Goal: Task Accomplishment & Management: Use online tool/utility

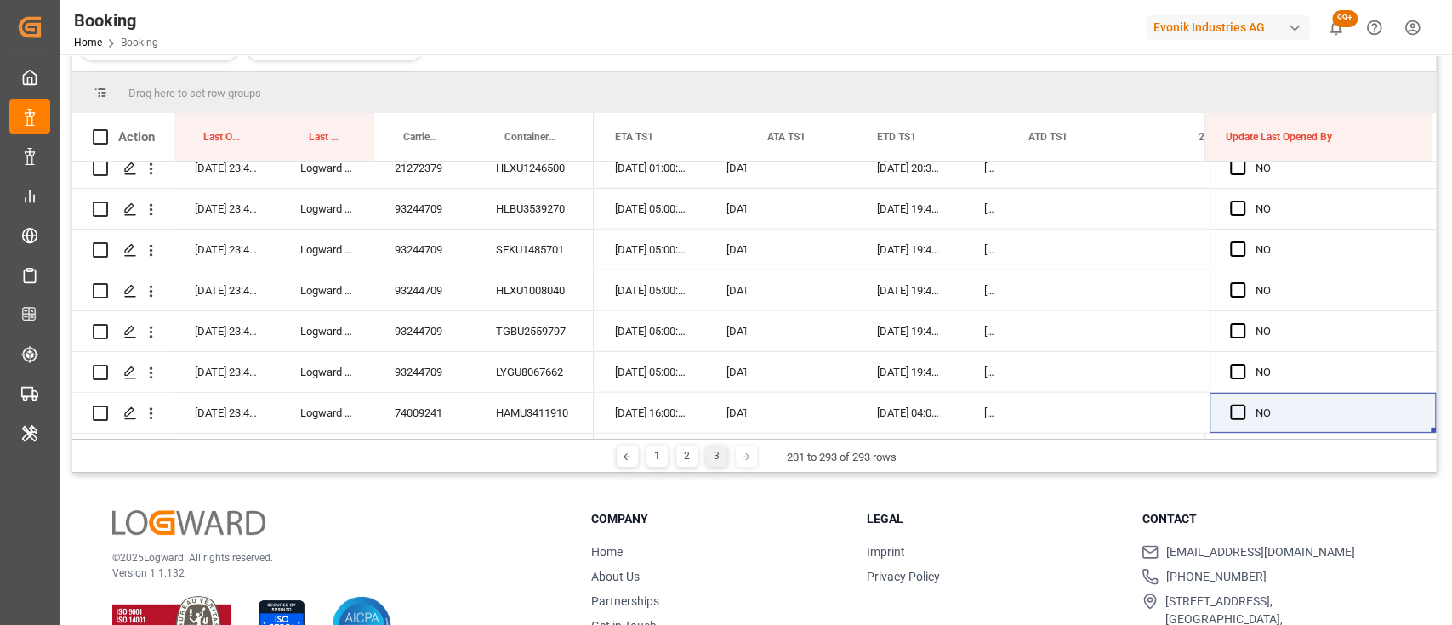
scroll to position [0, 17471]
click at [1398, 515] on div "© 2025 Logward. All rights reserved. Version 1.1.132 Company Home About Us Part…" at bounding box center [754, 583] width 1389 height 193
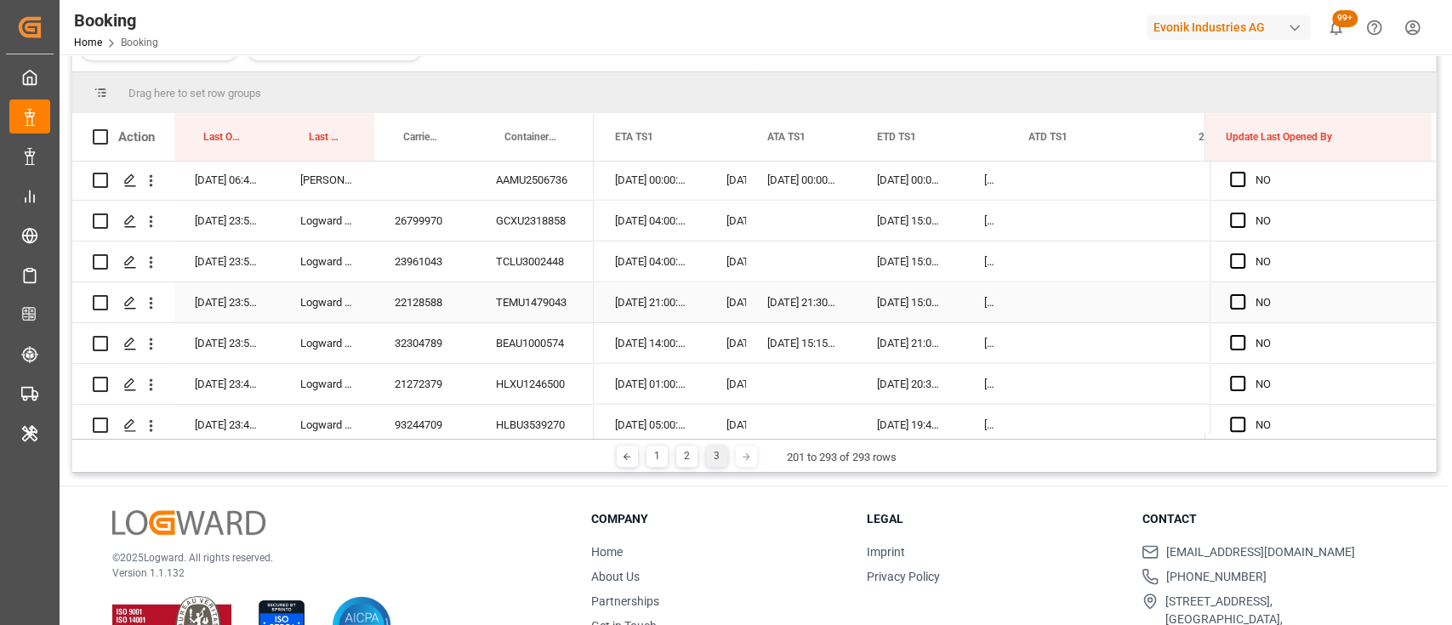
scroll to position [3314, 0]
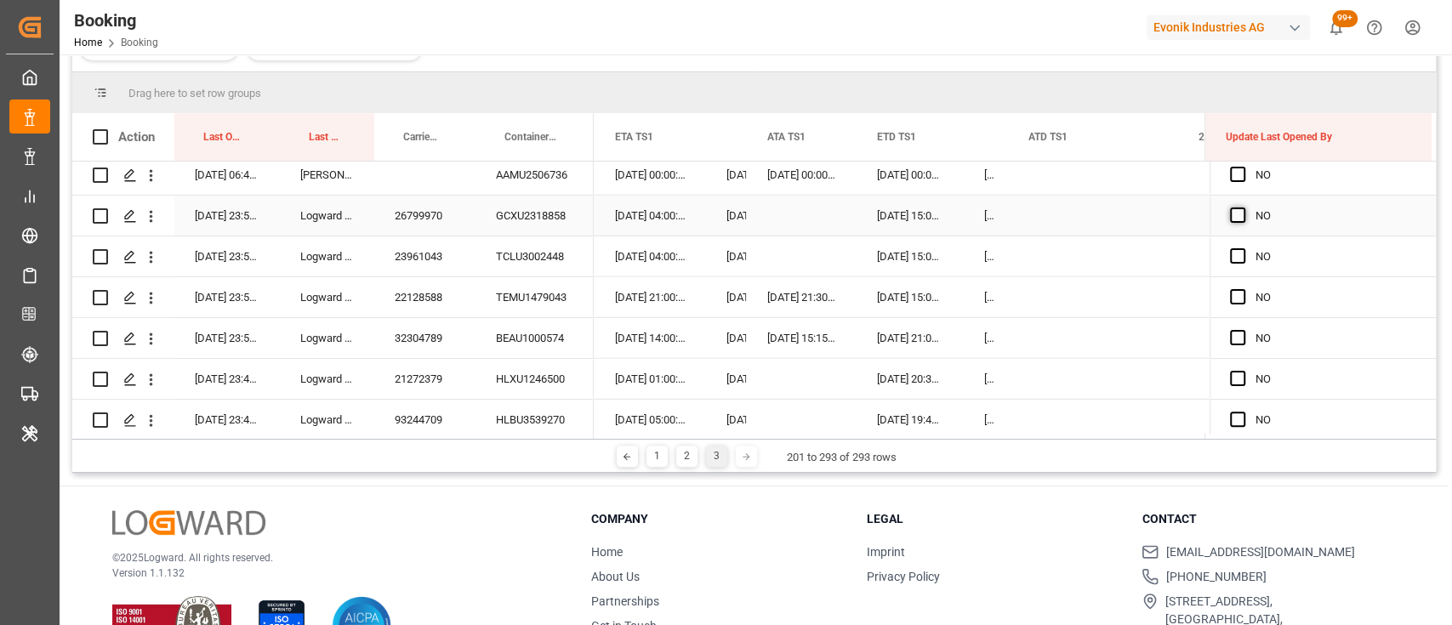
click at [1235, 218] on span "Press SPACE to select this row." at bounding box center [1237, 215] width 15 height 15
click at [1243, 208] on input "Press SPACE to select this row." at bounding box center [1243, 208] width 0 height 0
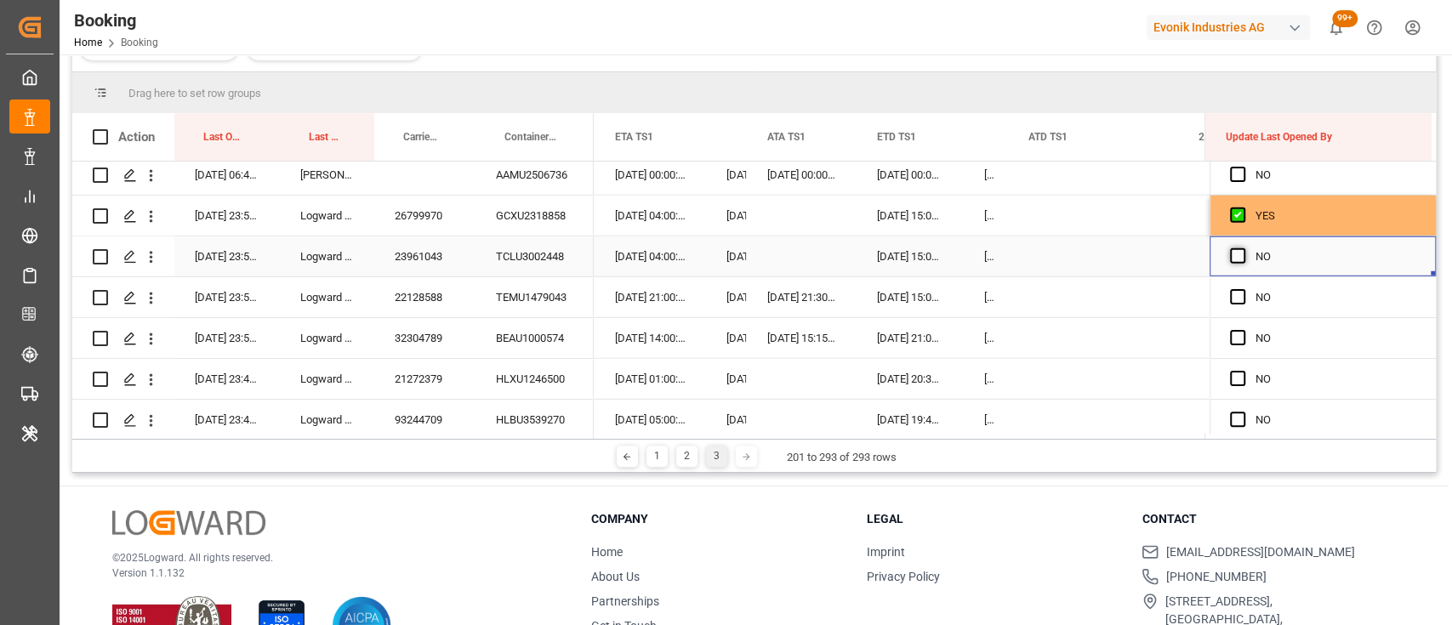
click at [1230, 257] on span "Press SPACE to select this row." at bounding box center [1237, 255] width 15 height 15
click at [1243, 248] on input "Press SPACE to select this row." at bounding box center [1243, 248] width 0 height 0
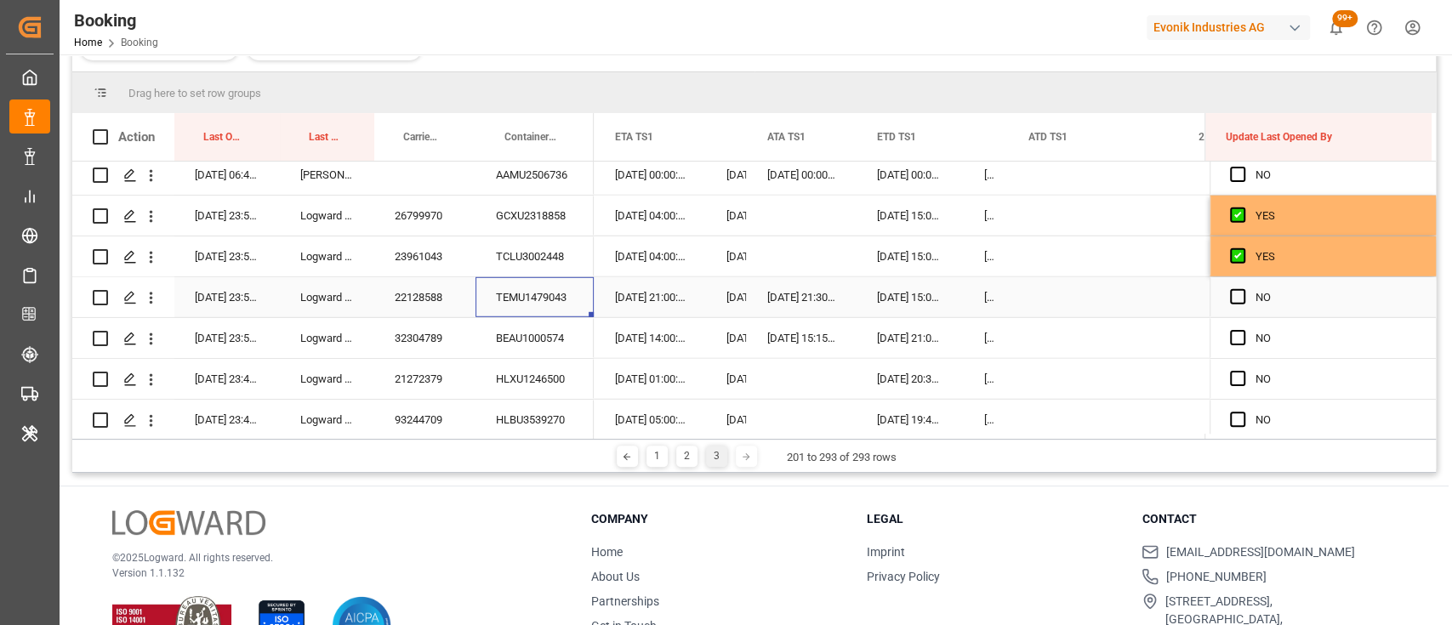
click at [556, 301] on div "TEMU1479043" at bounding box center [534, 297] width 118 height 40
click at [1230, 290] on span "Press SPACE to select this row." at bounding box center [1237, 296] width 15 height 15
click at [1243, 289] on input "Press SPACE to select this row." at bounding box center [1243, 289] width 0 height 0
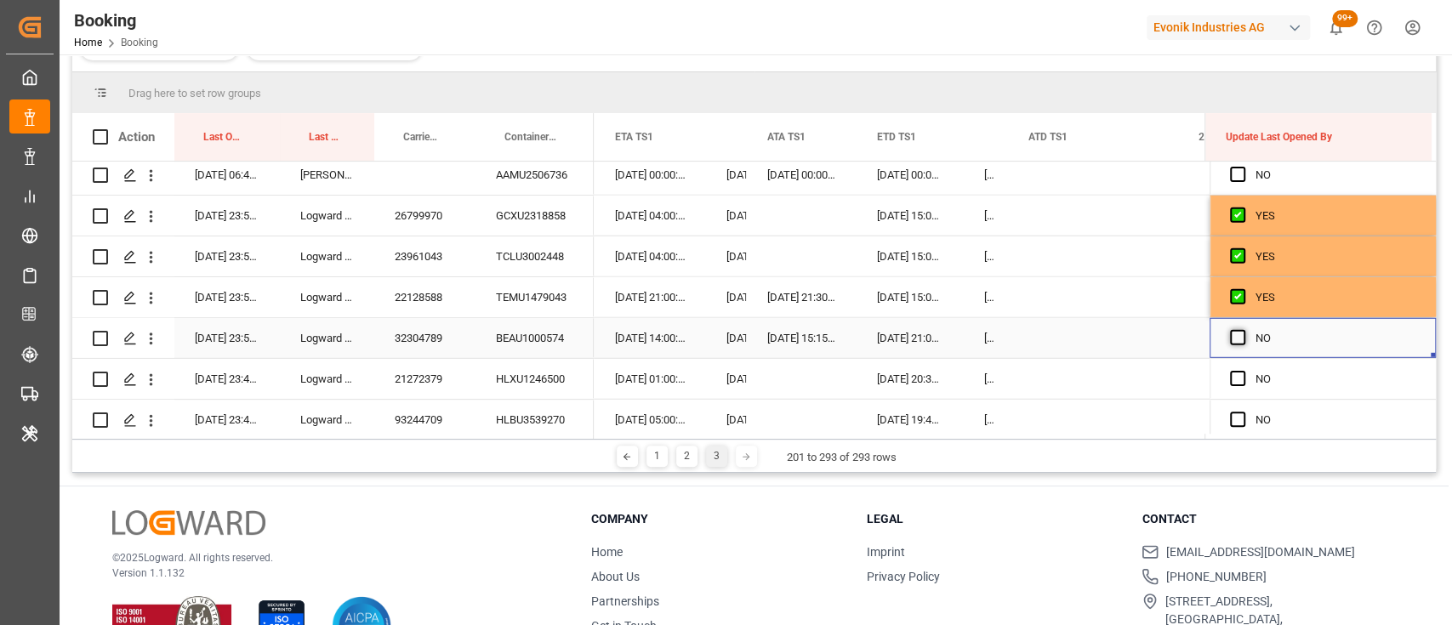
click at [1238, 341] on span "Press SPACE to select this row." at bounding box center [1237, 337] width 15 height 15
click at [1243, 330] on input "Press SPACE to select this row." at bounding box center [1243, 330] width 0 height 0
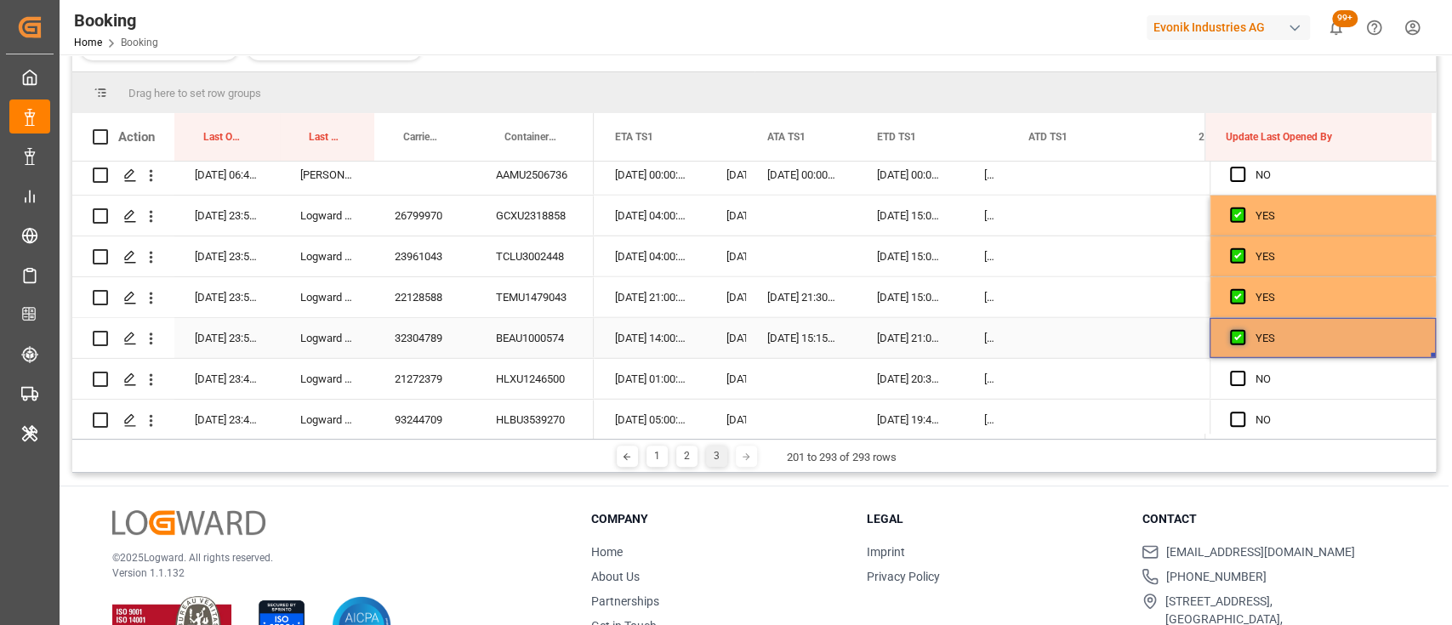
scroll to position [3475, 0]
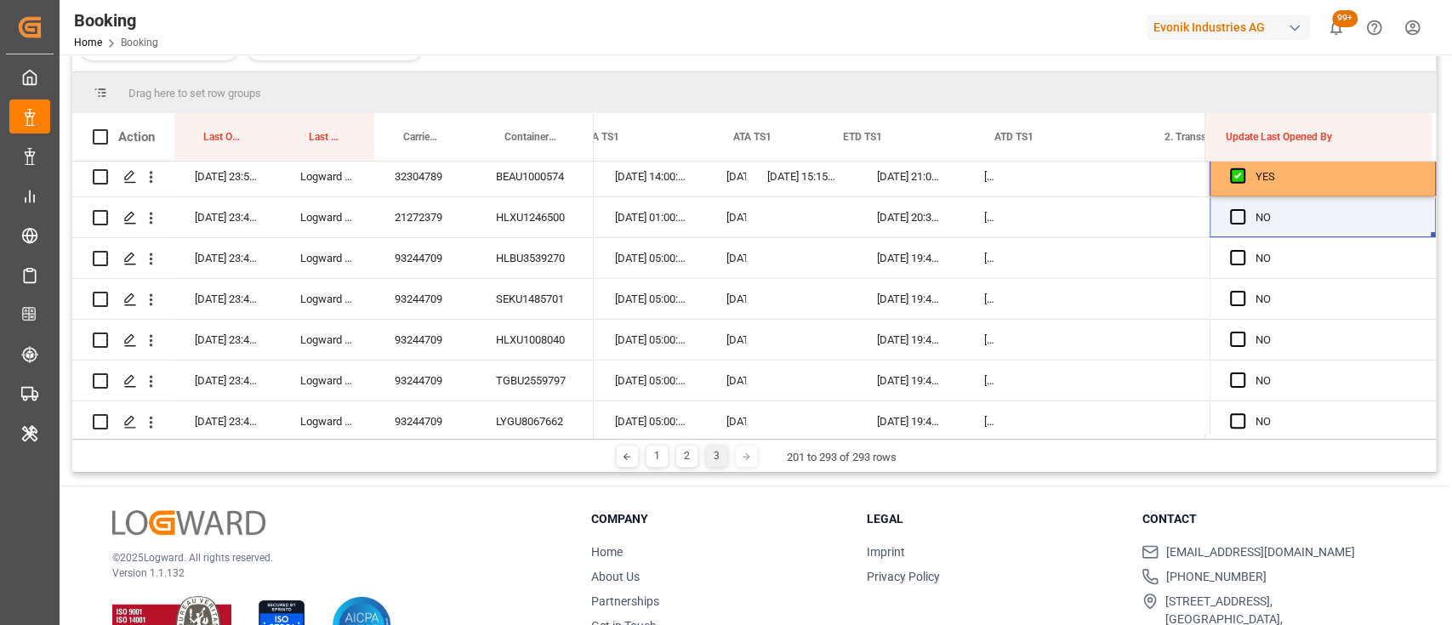
drag, startPoint x: 1429, startPoint y: 194, endPoint x: 1450, endPoint y: 511, distance: 318.0
click at [1449, 511] on div "Booking Home Booking Evonik Industries AG 99+ Notifications Only show unread Al…" at bounding box center [754, 312] width 1389 height 625
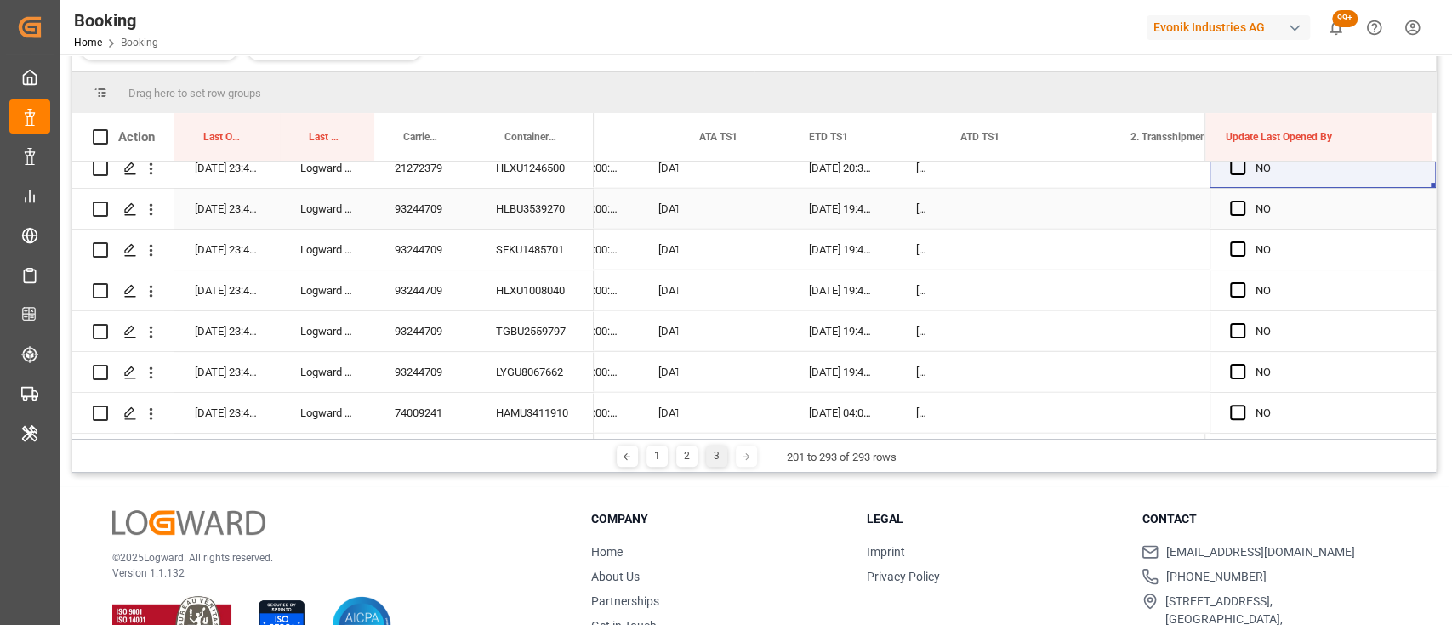
scroll to position [3394, 0]
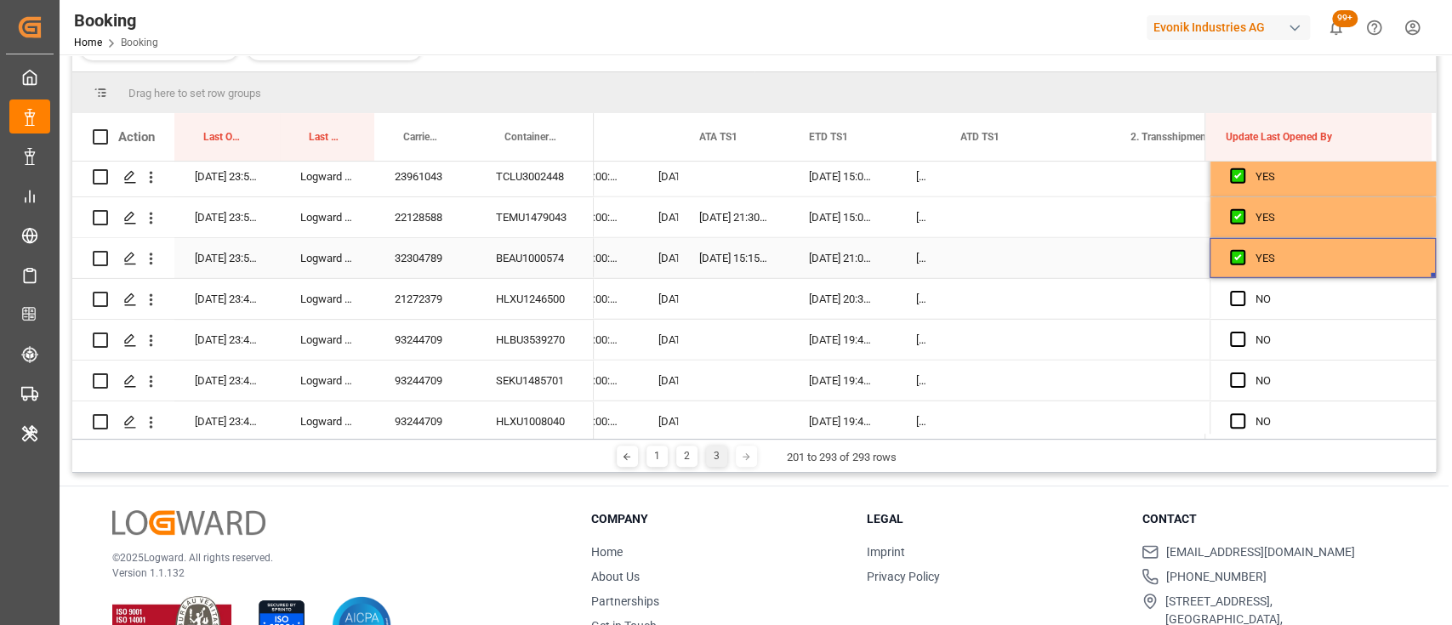
click at [1402, 269] on div "YES" at bounding box center [1335, 258] width 160 height 39
click at [1389, 261] on input "YES" at bounding box center [1322, 269] width 199 height 34
click at [1257, 321] on div "NO" at bounding box center [1335, 340] width 160 height 39
click at [1400, 265] on div "YES" at bounding box center [1335, 258] width 160 height 39
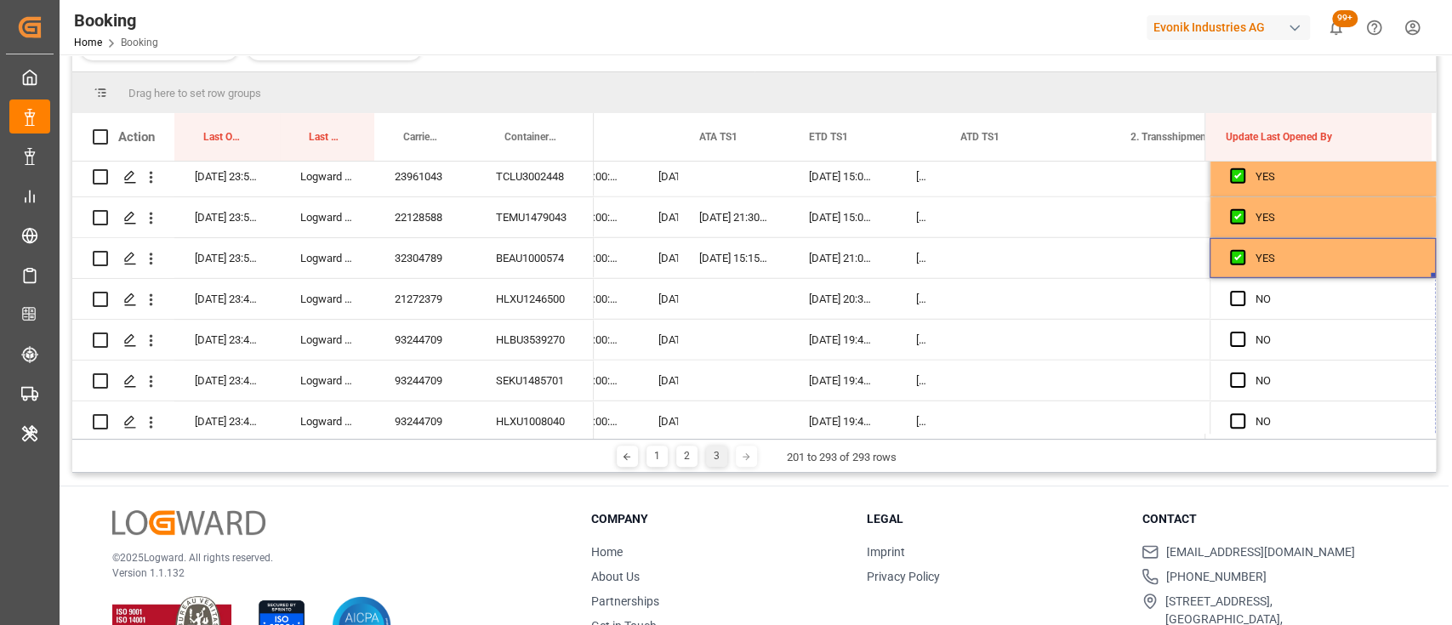
drag, startPoint x: 1427, startPoint y: 275, endPoint x: 1401, endPoint y: 487, distance: 214.3
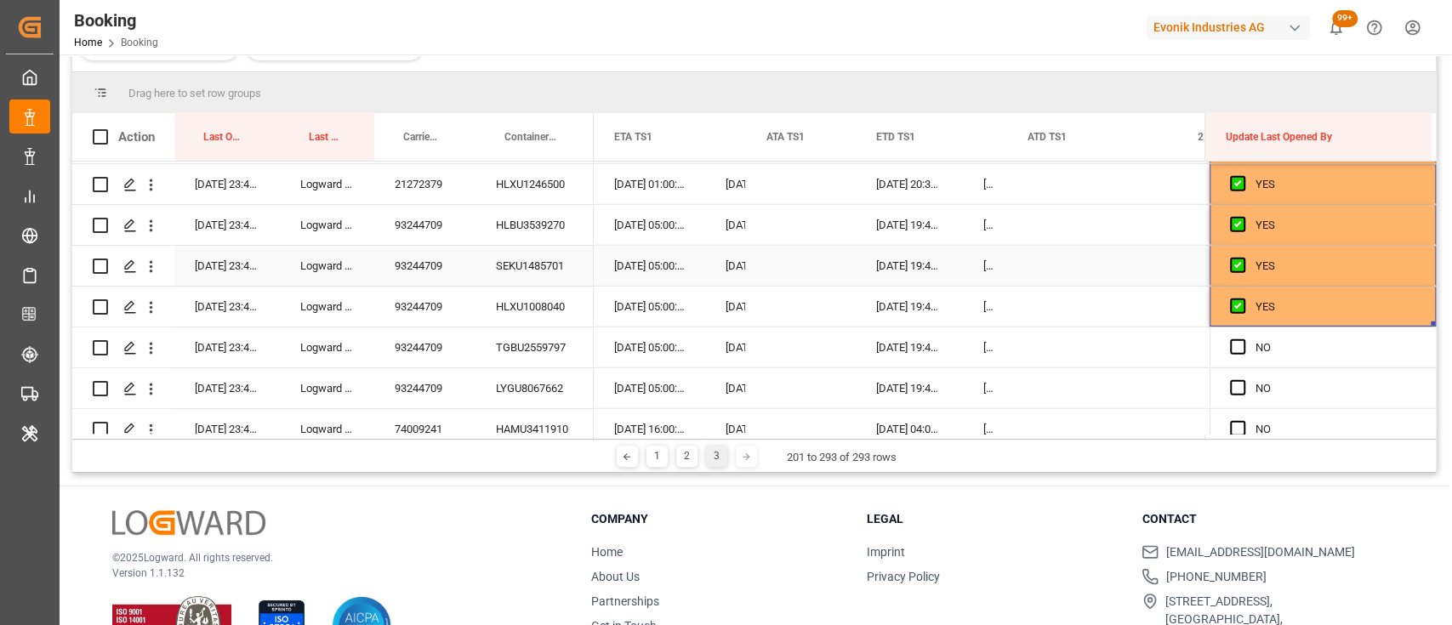
scroll to position [3530, 0]
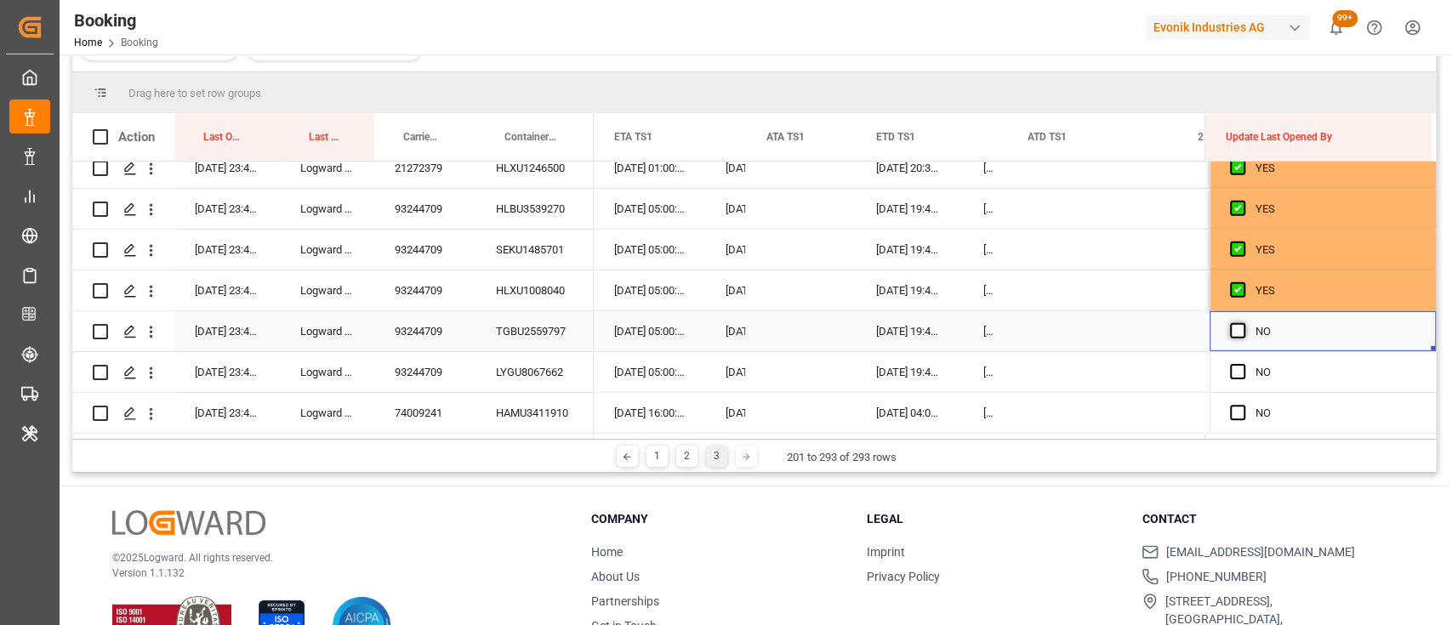
click at [1236, 330] on span "Press SPACE to select this row." at bounding box center [1237, 330] width 15 height 15
click at [1243, 323] on input "Press SPACE to select this row." at bounding box center [1243, 323] width 0 height 0
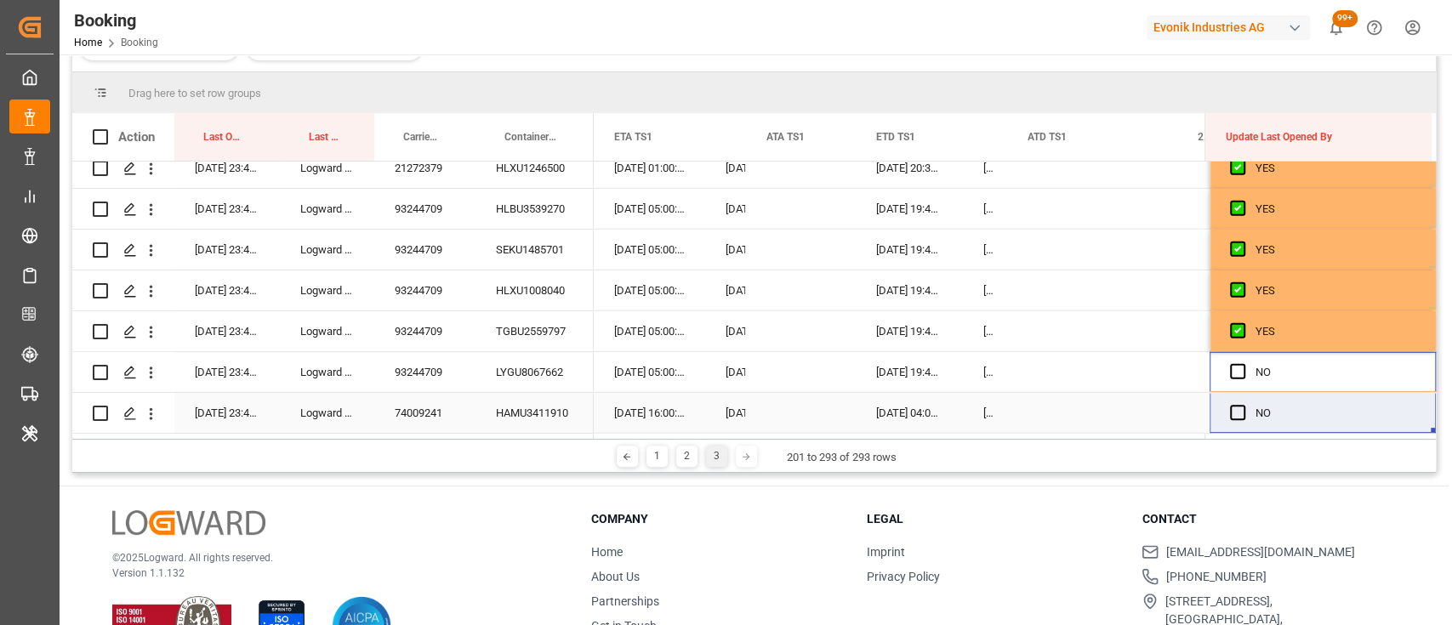
drag, startPoint x: 1232, startPoint y: 370, endPoint x: 1229, endPoint y: 422, distance: 52.0
click at [1230, 405] on span "Press SPACE to select this row." at bounding box center [1237, 412] width 15 height 15
click at [1243, 405] on input "Press SPACE to select this row." at bounding box center [1243, 405] width 0 height 0
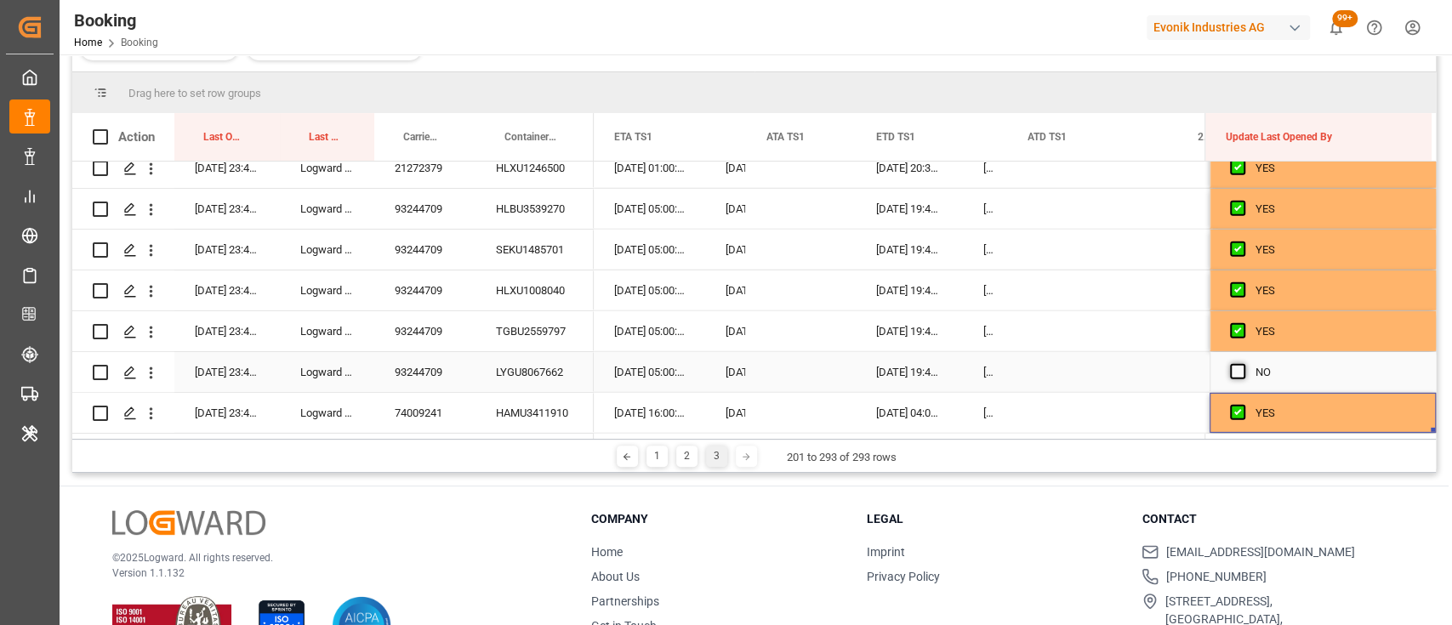
click at [1232, 364] on span "Press SPACE to select this row." at bounding box center [1237, 371] width 15 height 15
click at [1243, 364] on input "Press SPACE to select this row." at bounding box center [1243, 364] width 0 height 0
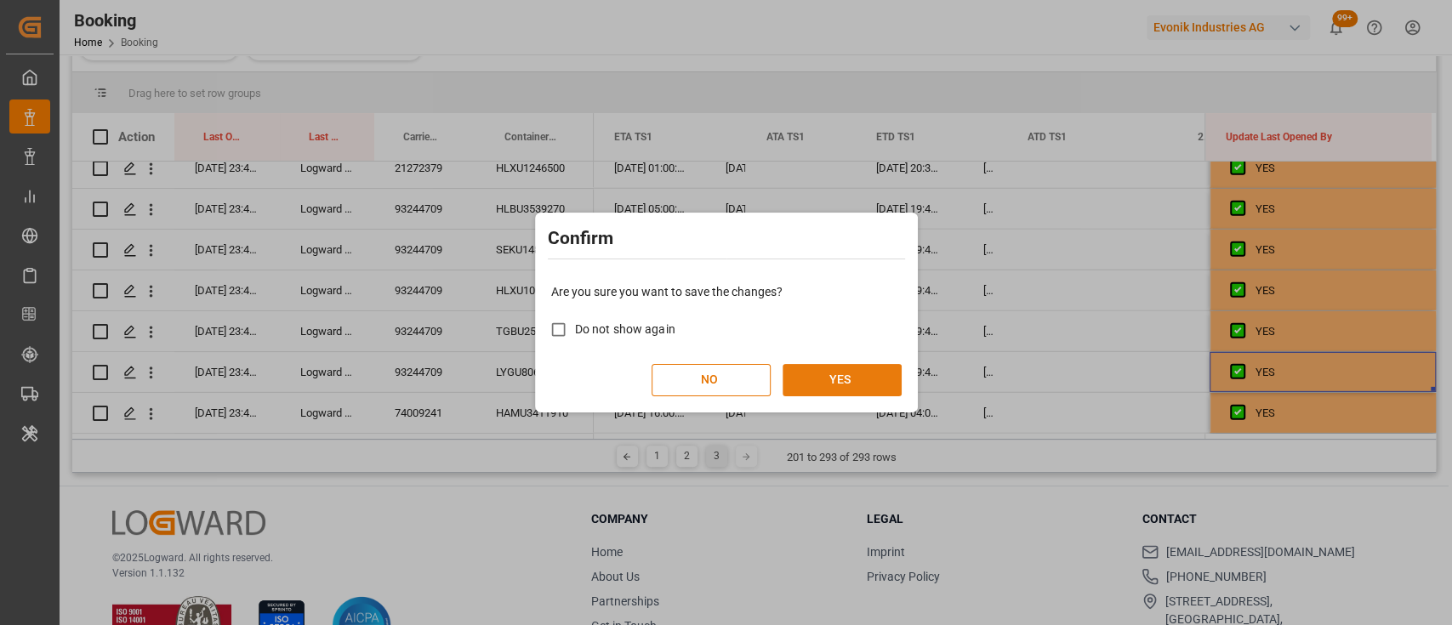
click at [825, 377] on button "YES" at bounding box center [842, 380] width 119 height 32
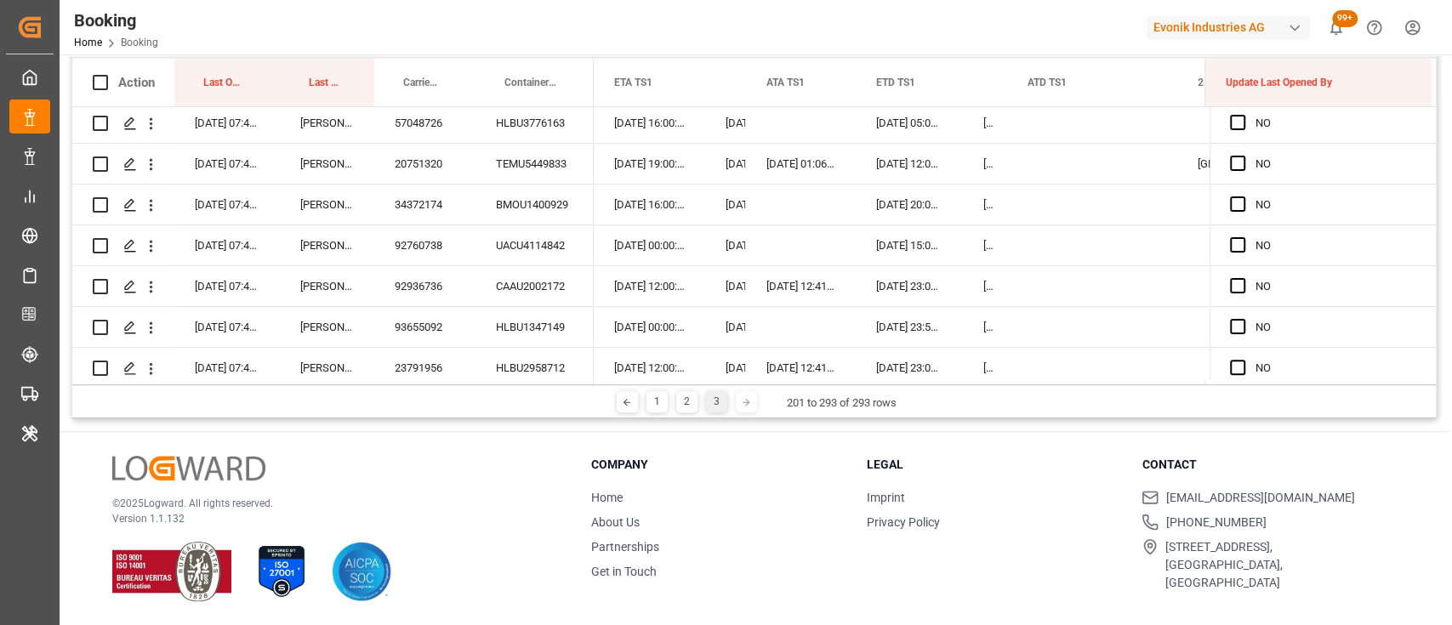
scroll to position [723, 0]
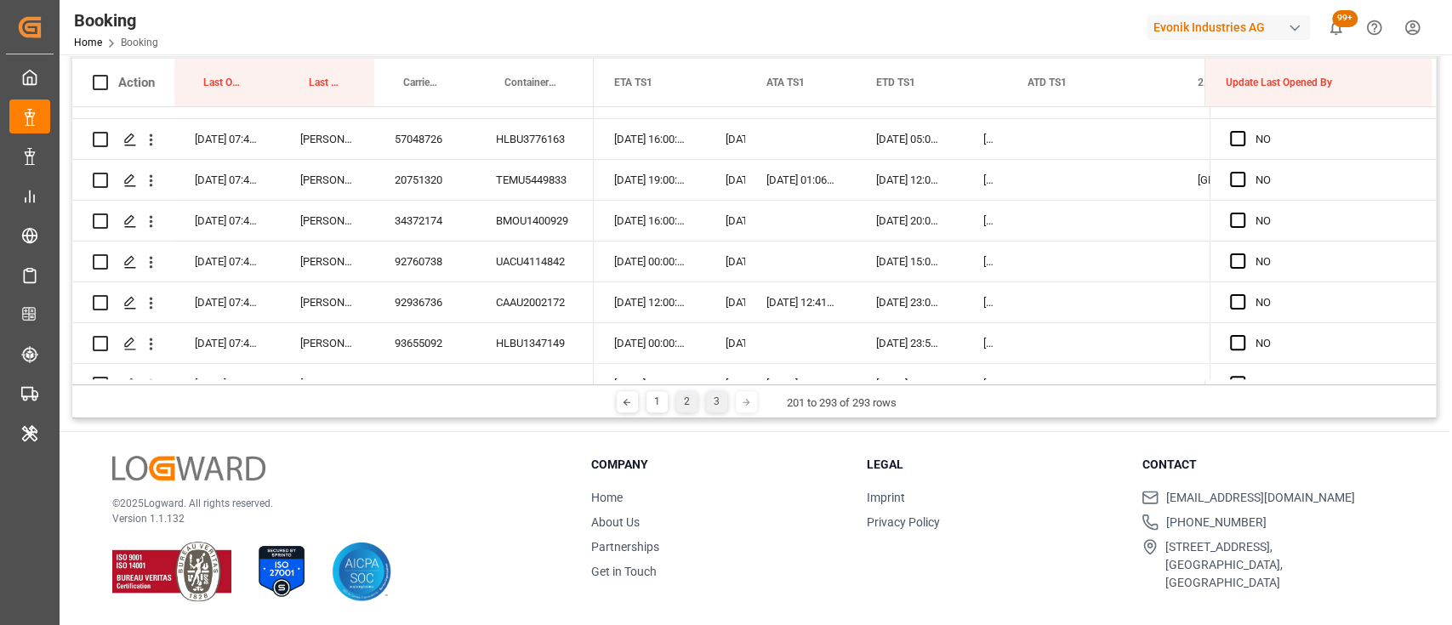
click at [677, 404] on div "2" at bounding box center [686, 401] width 21 height 21
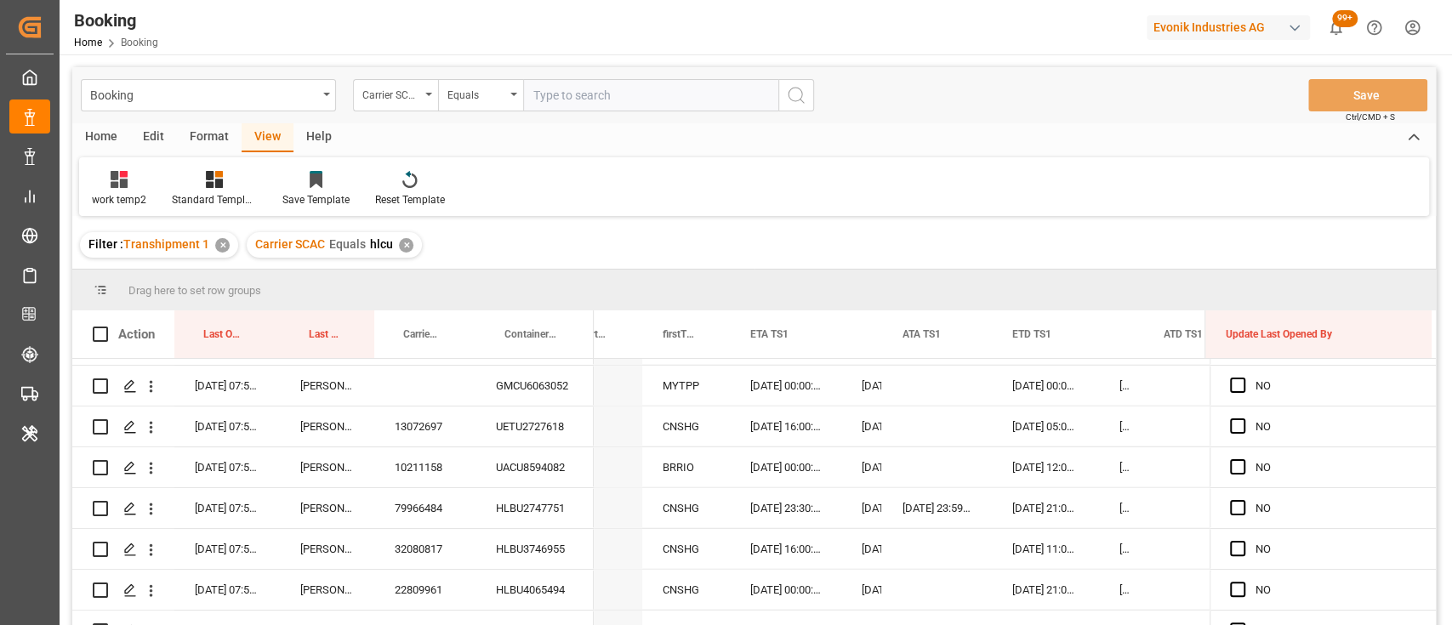
scroll to position [24, 0]
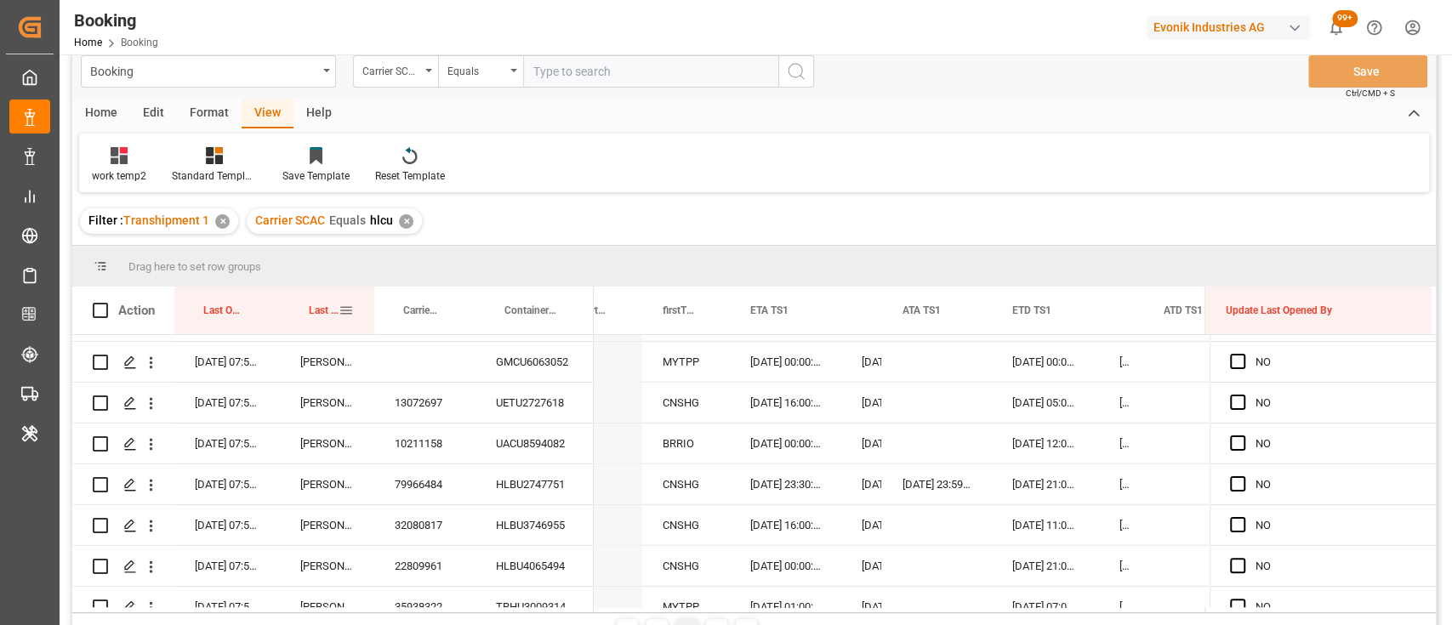
drag, startPoint x: 327, startPoint y: 316, endPoint x: 293, endPoint y: 265, distance: 62.5
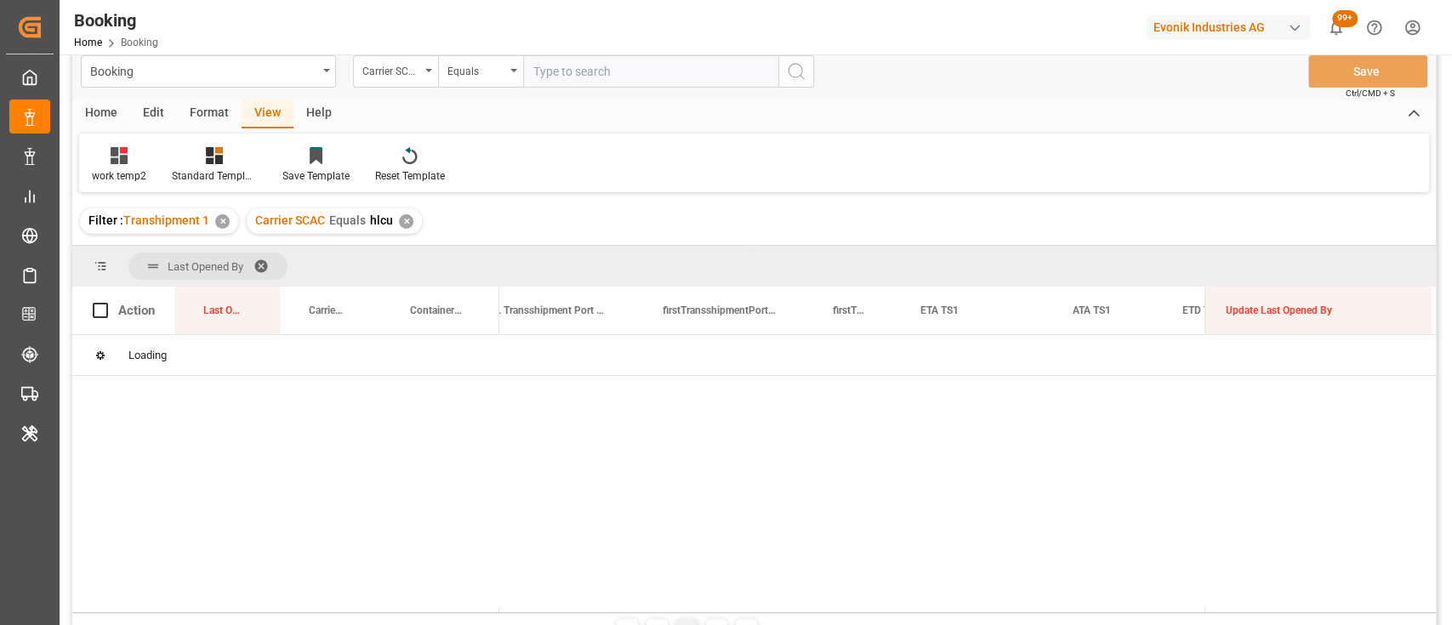
scroll to position [0, 0]
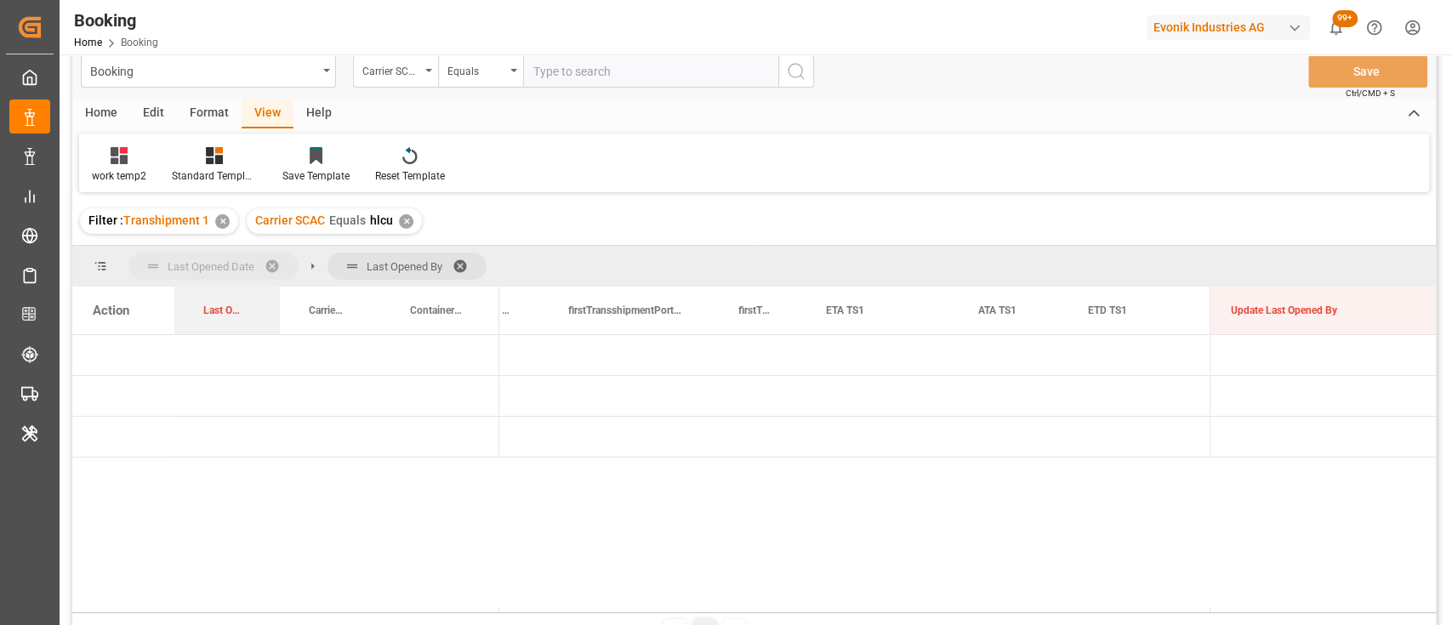
drag, startPoint x: 225, startPoint y: 310, endPoint x: 139, endPoint y: 274, distance: 92.3
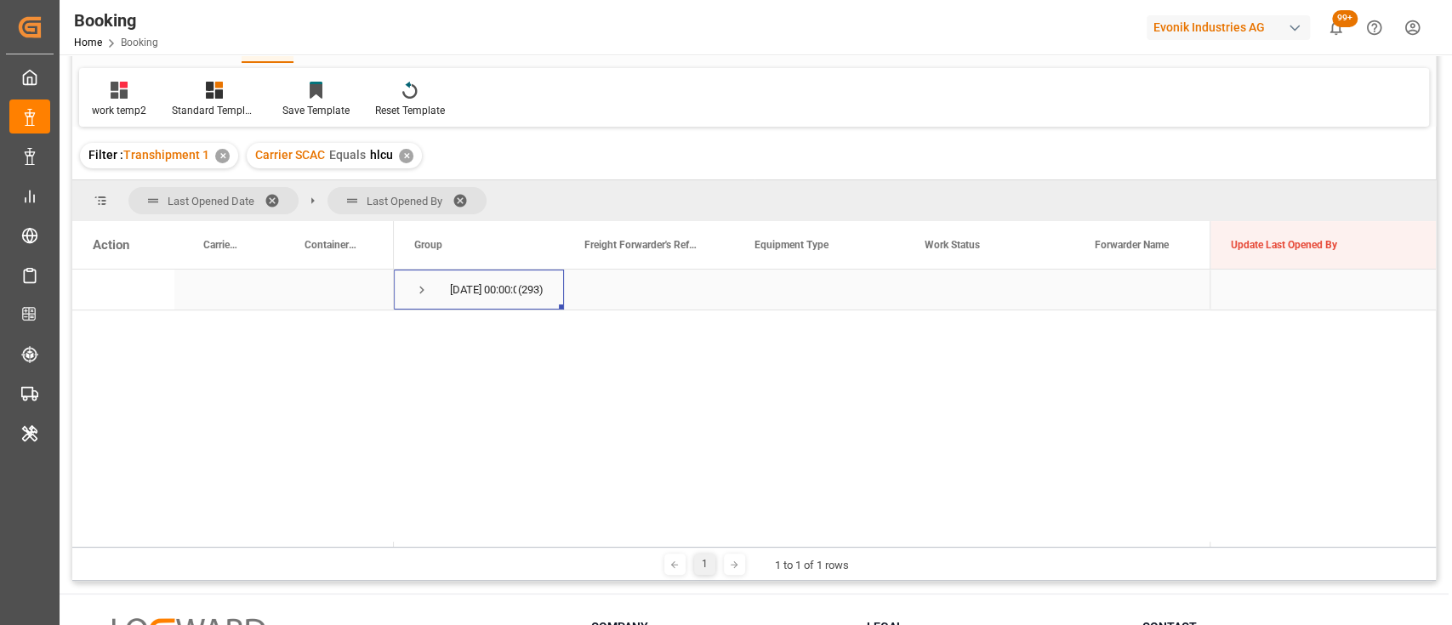
click at [422, 291] on span "Press SPACE to select this row." at bounding box center [421, 289] width 15 height 15
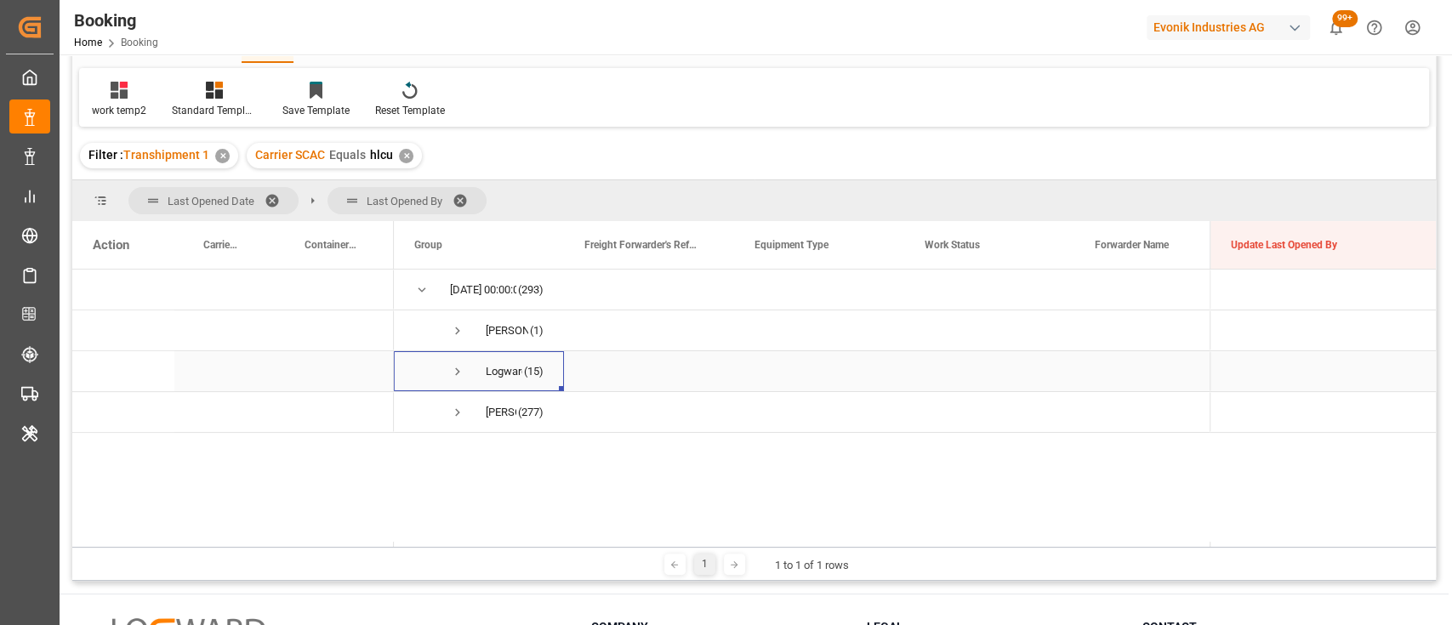
click at [457, 373] on span "Press SPACE to select this row." at bounding box center [457, 371] width 15 height 15
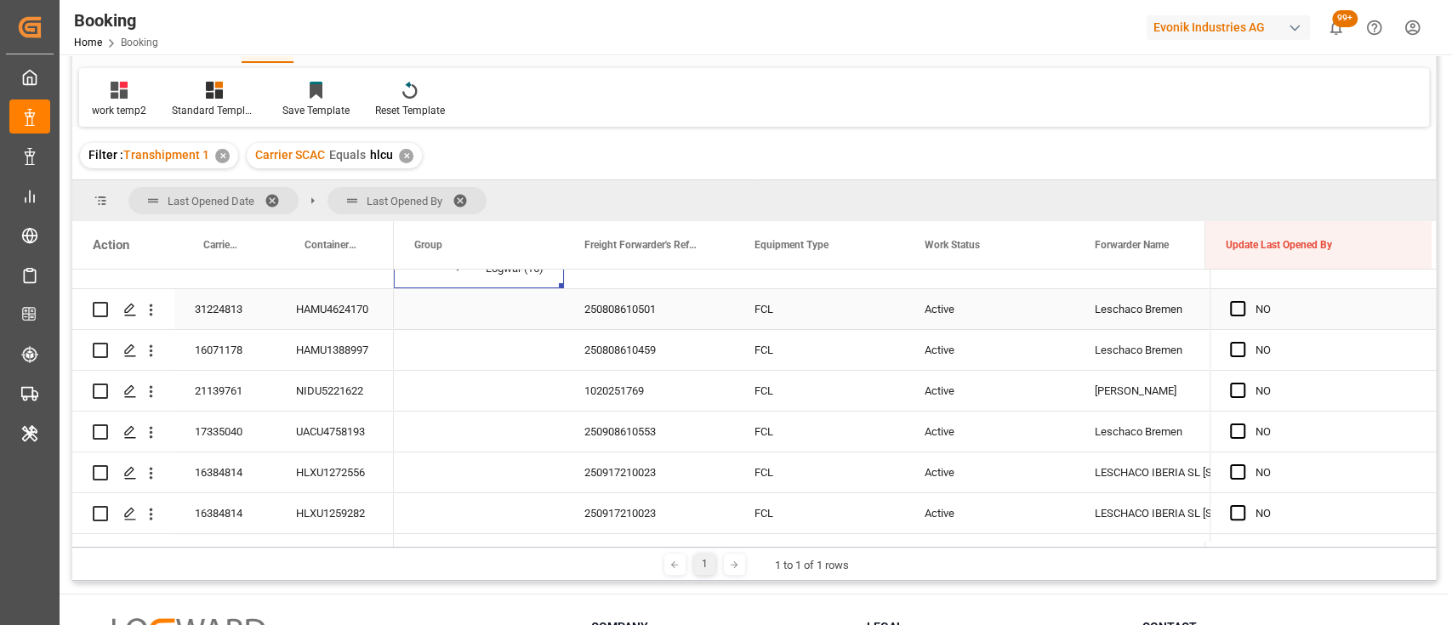
scroll to position [104, 0]
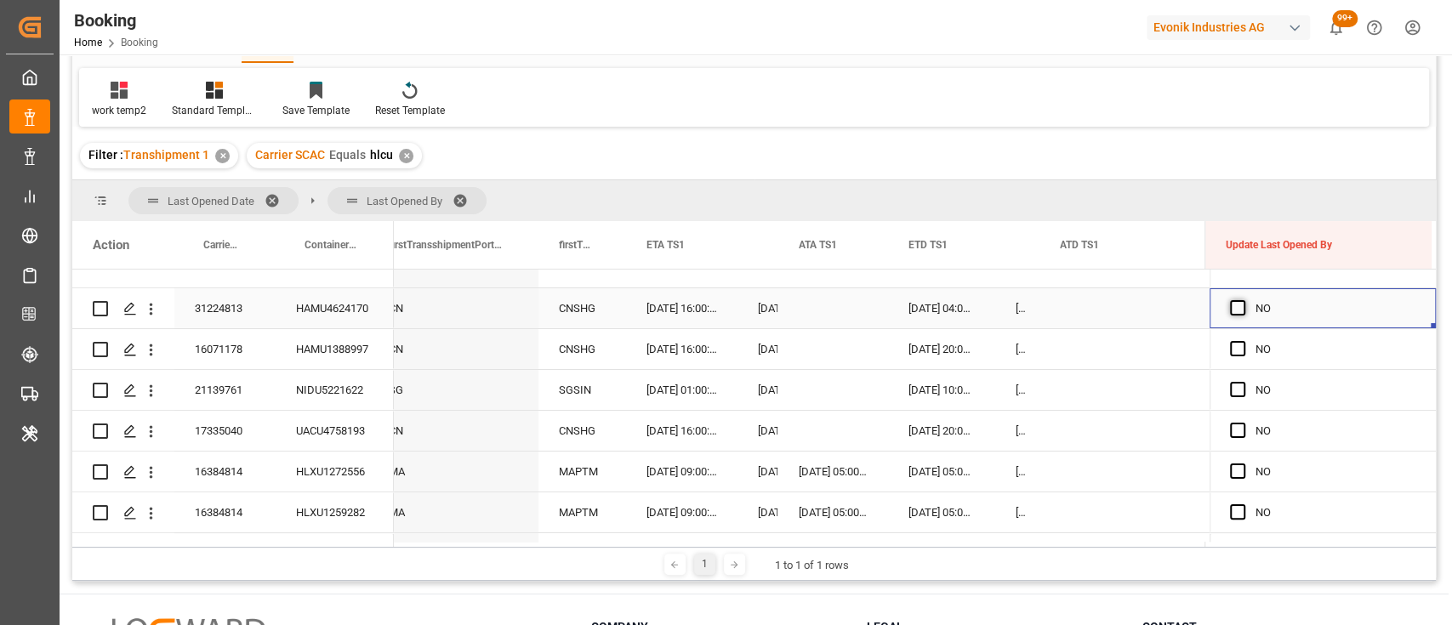
click at [1231, 301] on span "Press SPACE to select this row." at bounding box center [1237, 307] width 15 height 15
click at [1243, 300] on input "Press SPACE to select this row." at bounding box center [1243, 300] width 0 height 0
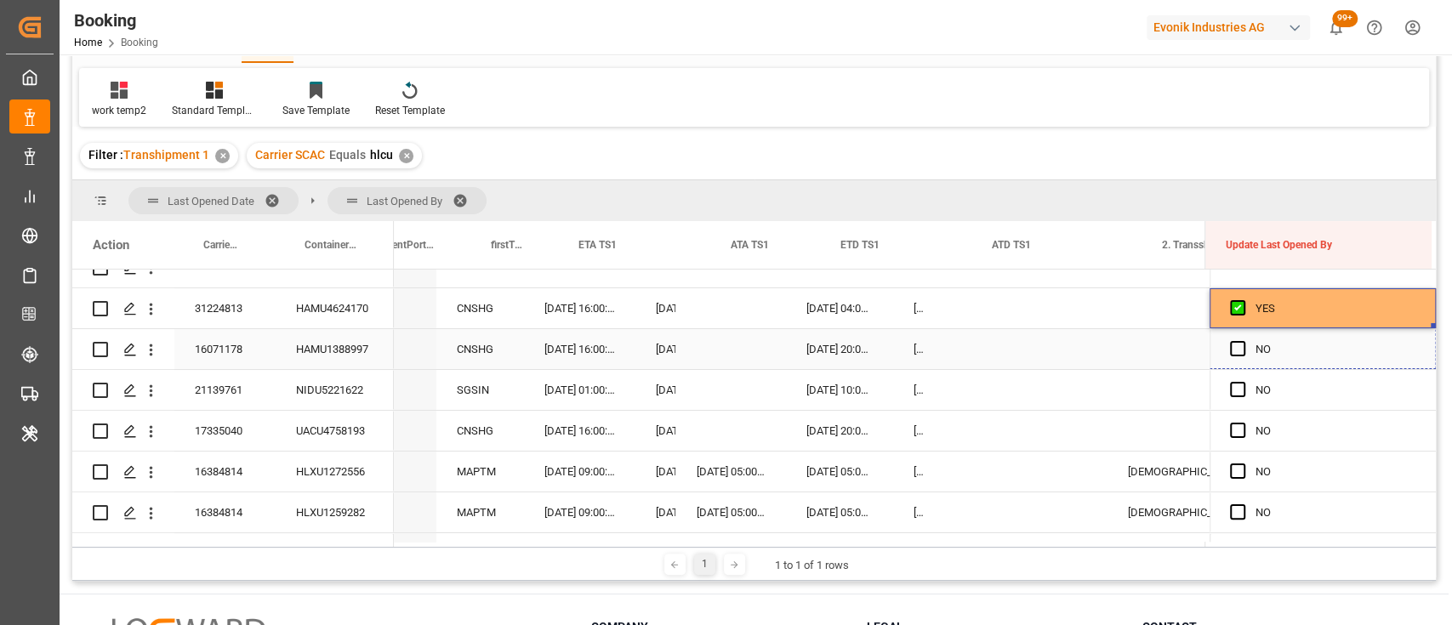
drag, startPoint x: 1428, startPoint y: 325, endPoint x: 1439, endPoint y: 530, distance: 205.3
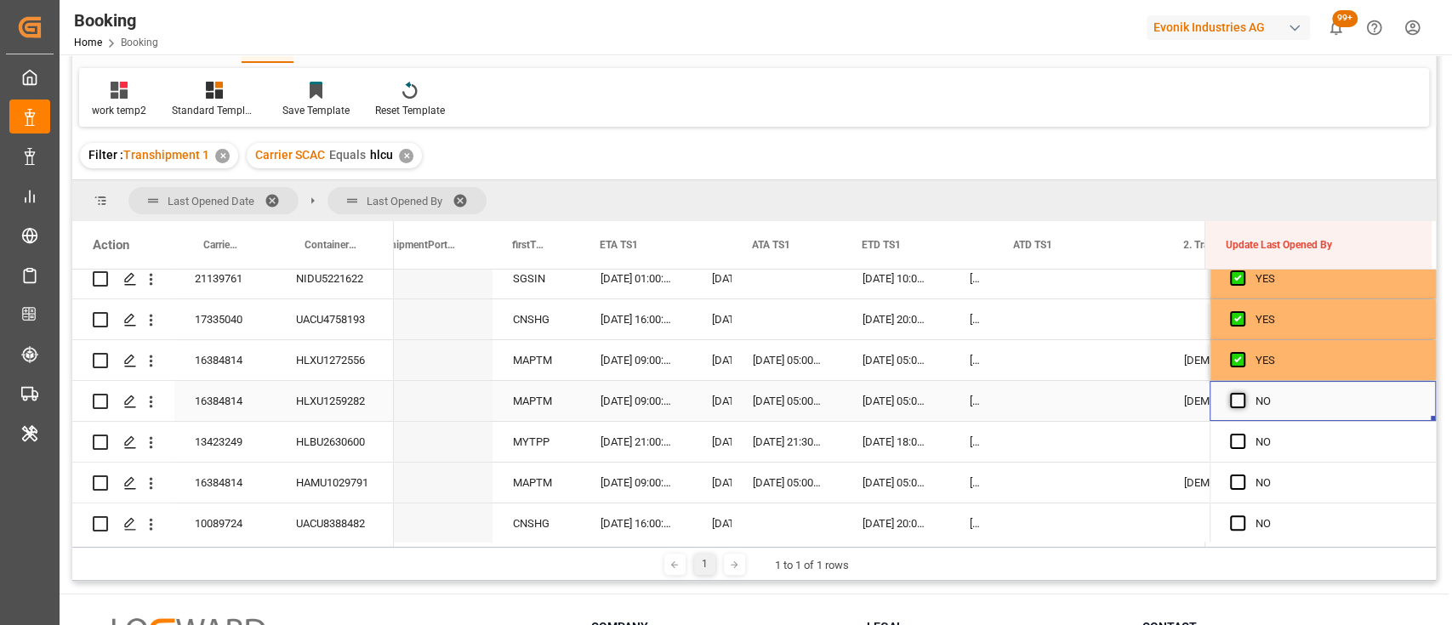
click at [1230, 401] on span "Press SPACE to select this row." at bounding box center [1237, 400] width 15 height 15
click at [1243, 393] on input "Press SPACE to select this row." at bounding box center [1243, 393] width 0 height 0
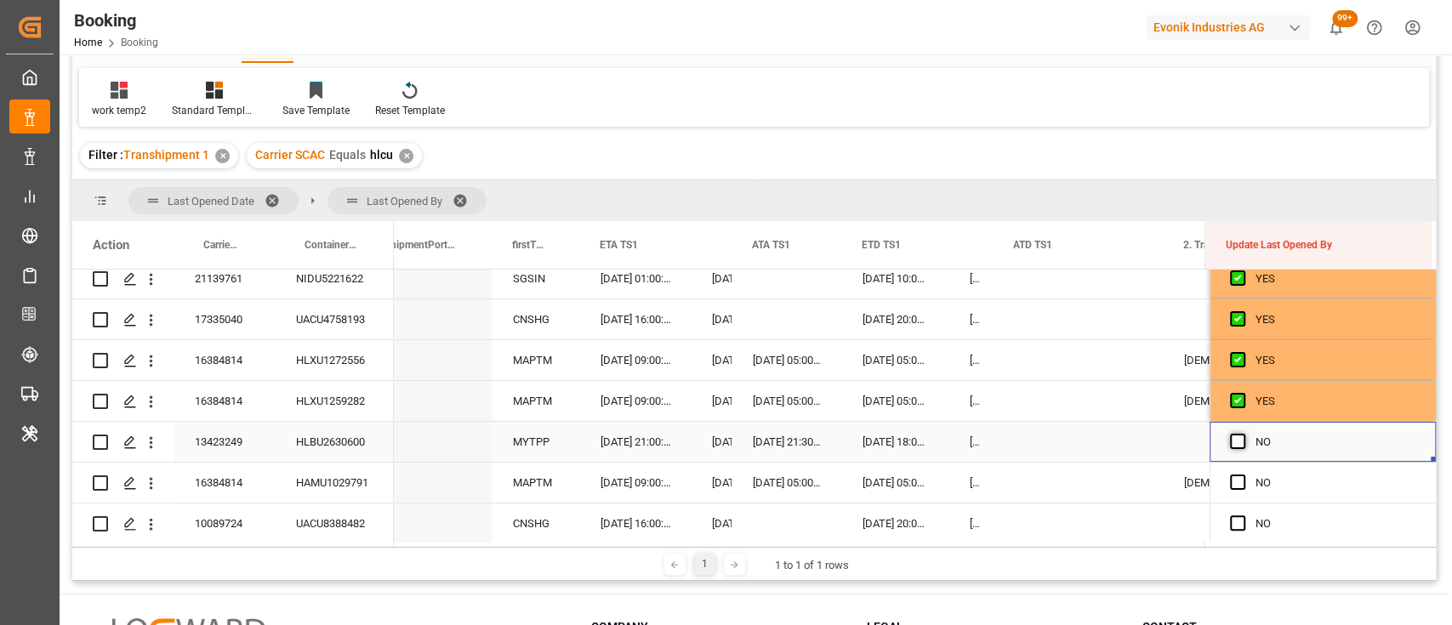
click at [1230, 437] on span "Press SPACE to select this row." at bounding box center [1237, 441] width 15 height 15
click at [1243, 434] on input "Press SPACE to select this row." at bounding box center [1243, 434] width 0 height 0
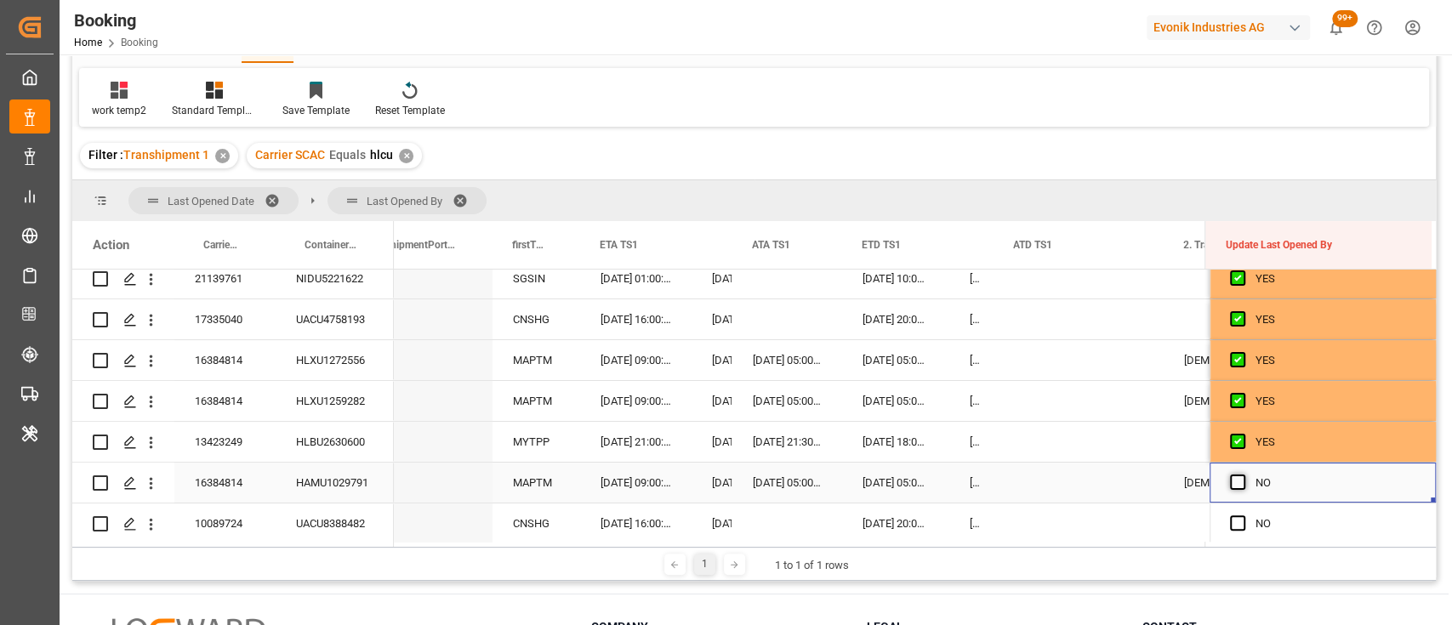
click at [1232, 487] on span "Press SPACE to select this row." at bounding box center [1237, 482] width 15 height 15
click at [1243, 475] on input "Press SPACE to select this row." at bounding box center [1243, 475] width 0 height 0
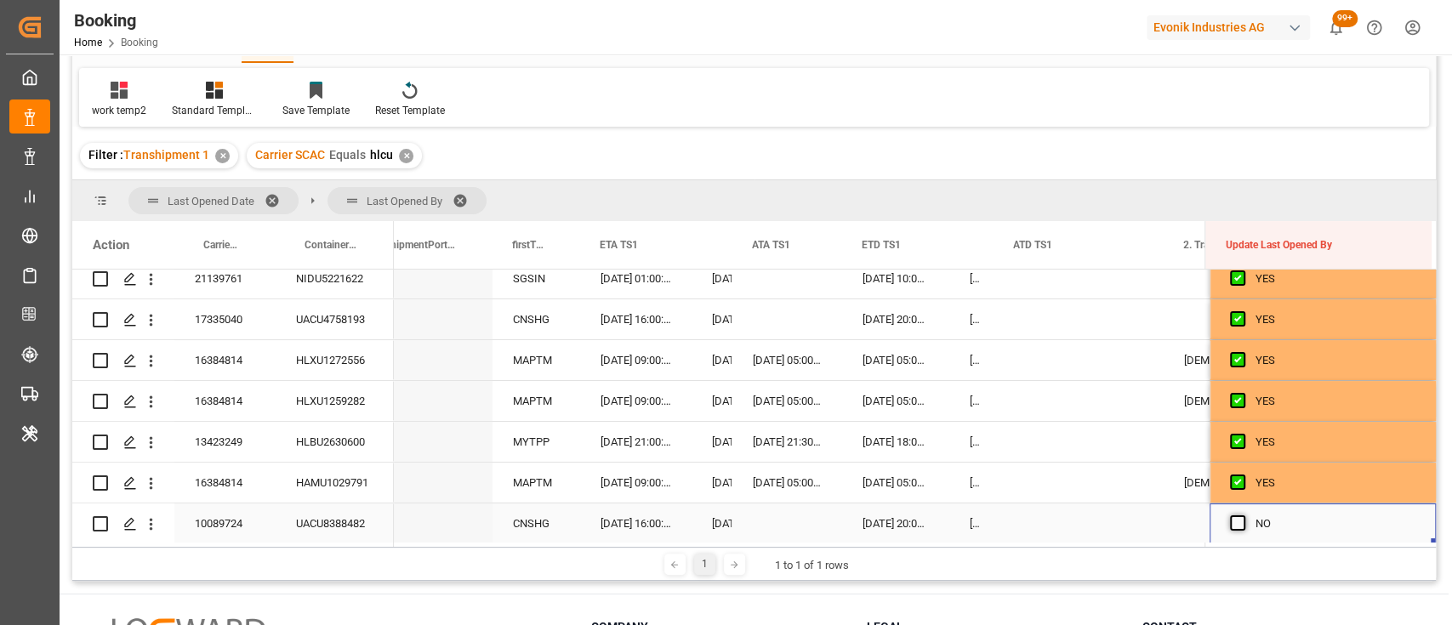
click at [1233, 522] on span "Press SPACE to select this row." at bounding box center [1237, 522] width 15 height 15
click at [1243, 515] on input "Press SPACE to select this row." at bounding box center [1243, 515] width 0 height 0
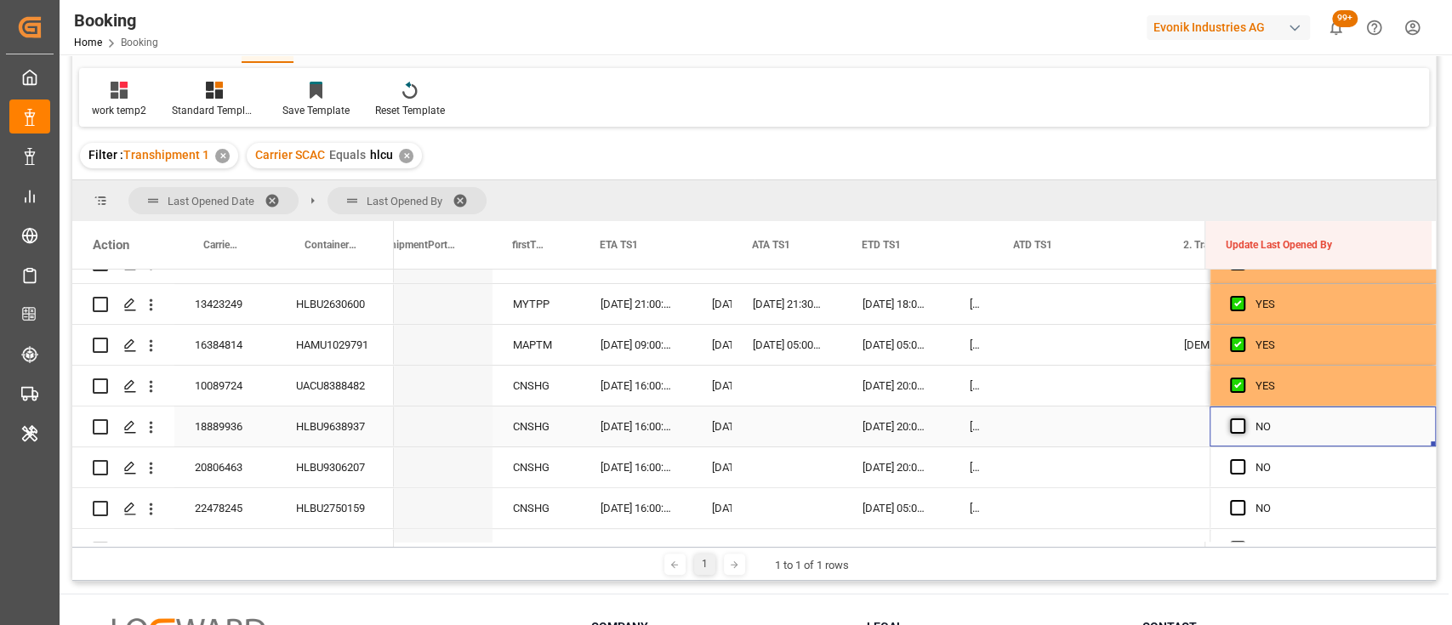
click at [1234, 432] on span "Press SPACE to select this row." at bounding box center [1237, 425] width 15 height 15
click at [1243, 418] on input "Press SPACE to select this row." at bounding box center [1243, 418] width 0 height 0
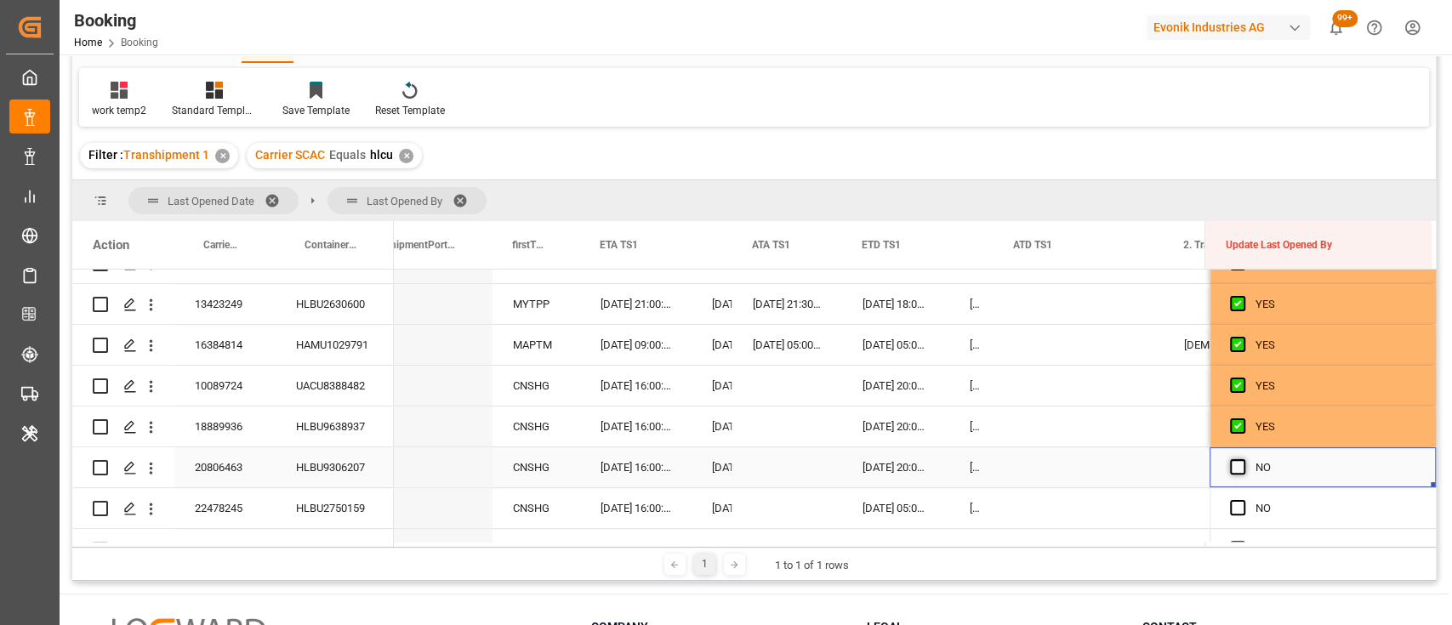
click at [1238, 469] on span "Press SPACE to select this row." at bounding box center [1237, 466] width 15 height 15
click at [1243, 459] on input "Press SPACE to select this row." at bounding box center [1243, 459] width 0 height 0
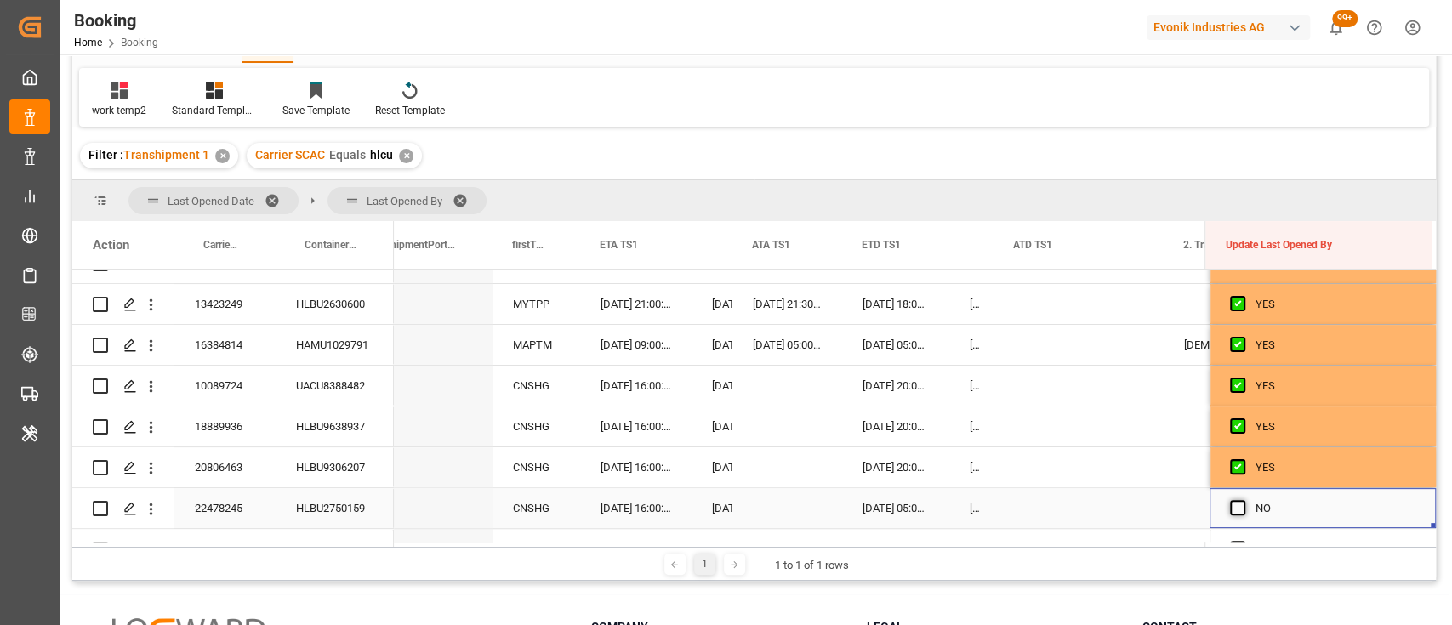
click at [1237, 510] on span "Press SPACE to select this row." at bounding box center [1237, 507] width 15 height 15
click at [1243, 500] on input "Press SPACE to select this row." at bounding box center [1243, 500] width 0 height 0
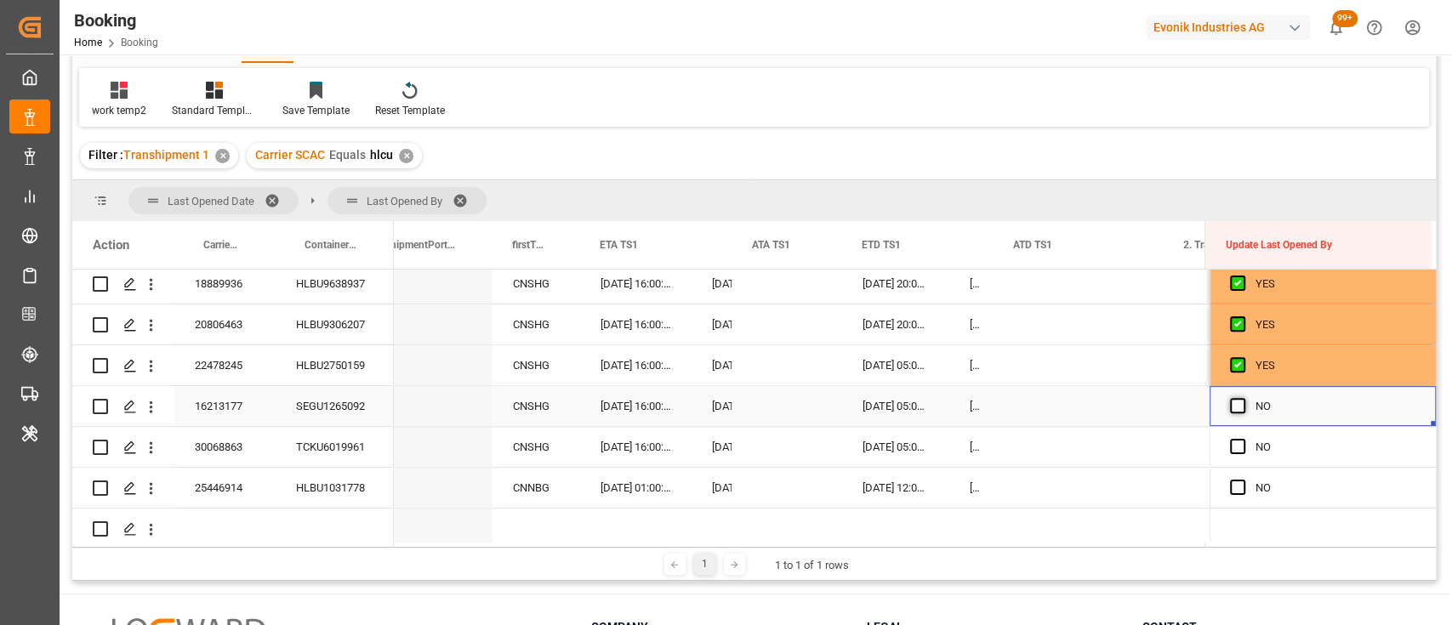
click at [1230, 401] on span "Press SPACE to select this row." at bounding box center [1237, 405] width 15 height 15
click at [1243, 398] on input "Press SPACE to select this row." at bounding box center [1243, 398] width 0 height 0
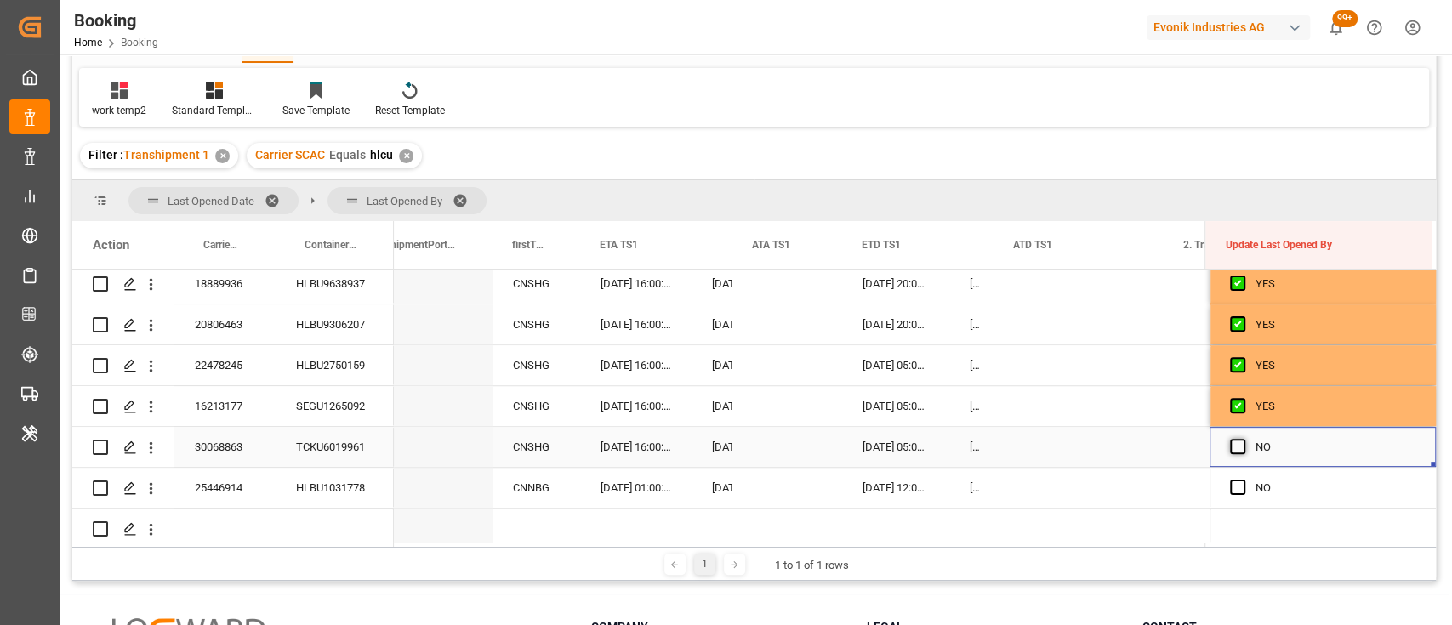
click at [1230, 441] on span "Press SPACE to select this row." at bounding box center [1237, 446] width 15 height 15
click at [1243, 439] on input "Press SPACE to select this row." at bounding box center [1243, 439] width 0 height 0
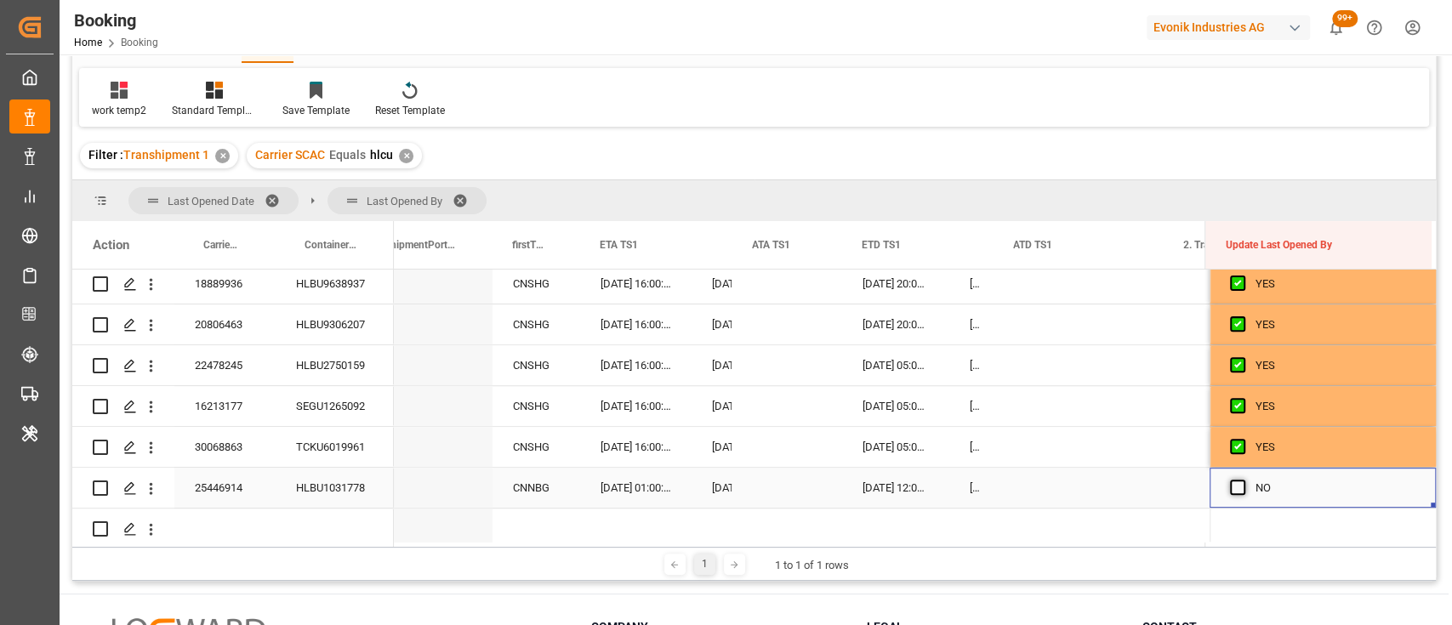
click at [1236, 490] on span "Press SPACE to select this row." at bounding box center [1237, 487] width 15 height 15
click at [1243, 480] on input "Press SPACE to select this row." at bounding box center [1243, 480] width 0 height 0
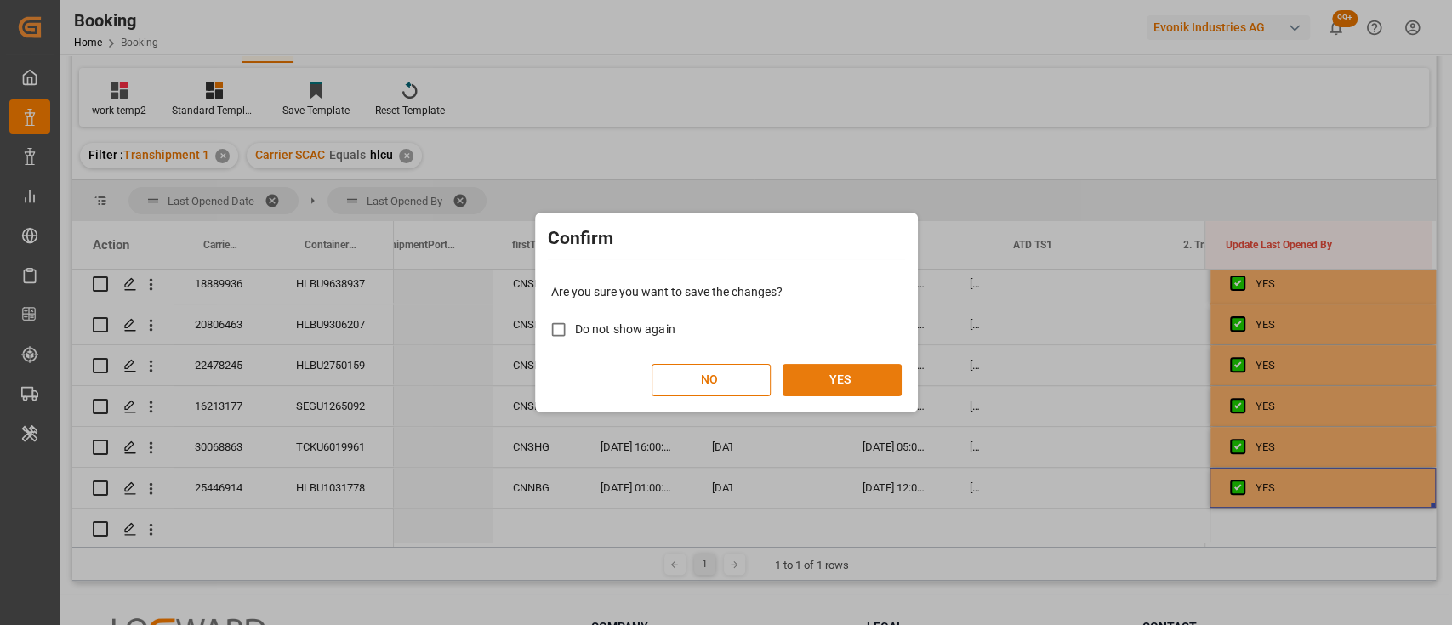
click at [805, 395] on button "YES" at bounding box center [842, 380] width 119 height 32
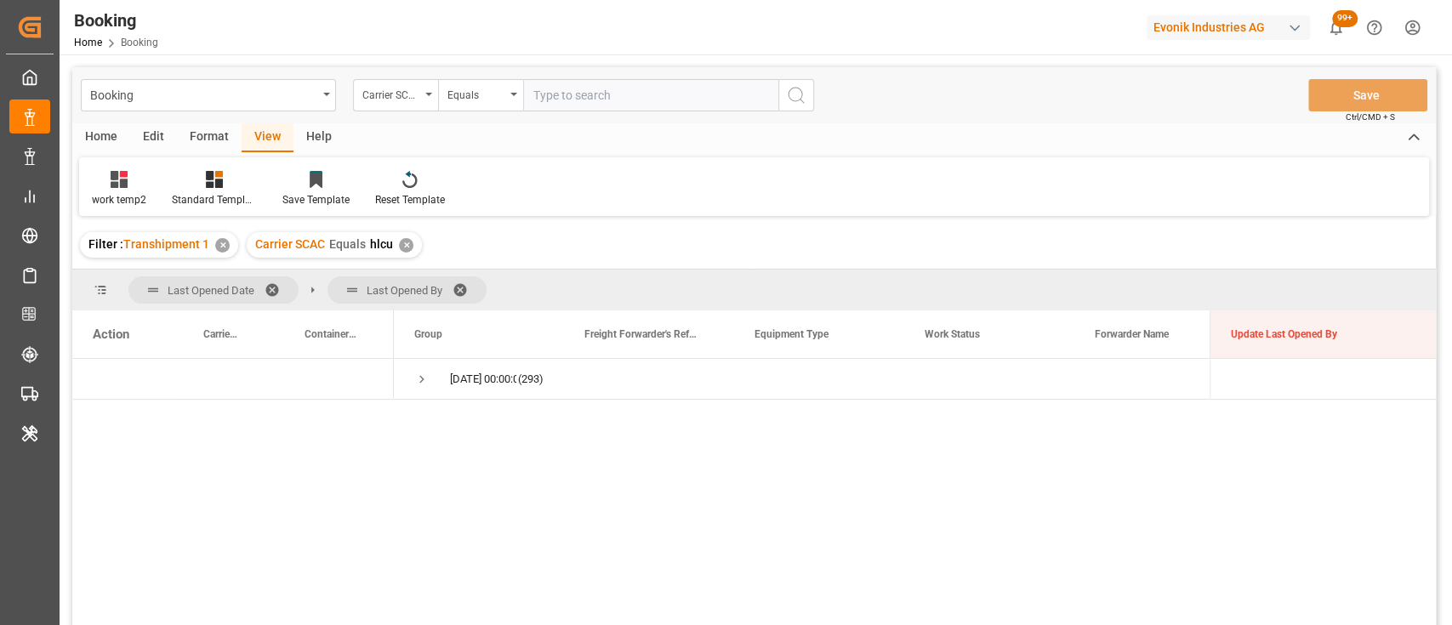
click at [589, 105] on input "text" at bounding box center [650, 95] width 255 height 32
type input "cmdu"
click at [401, 250] on div "✕" at bounding box center [406, 245] width 14 height 14
click at [803, 95] on icon "search button" at bounding box center [796, 95] width 20 height 20
click at [275, 289] on span at bounding box center [278, 289] width 27 height 15
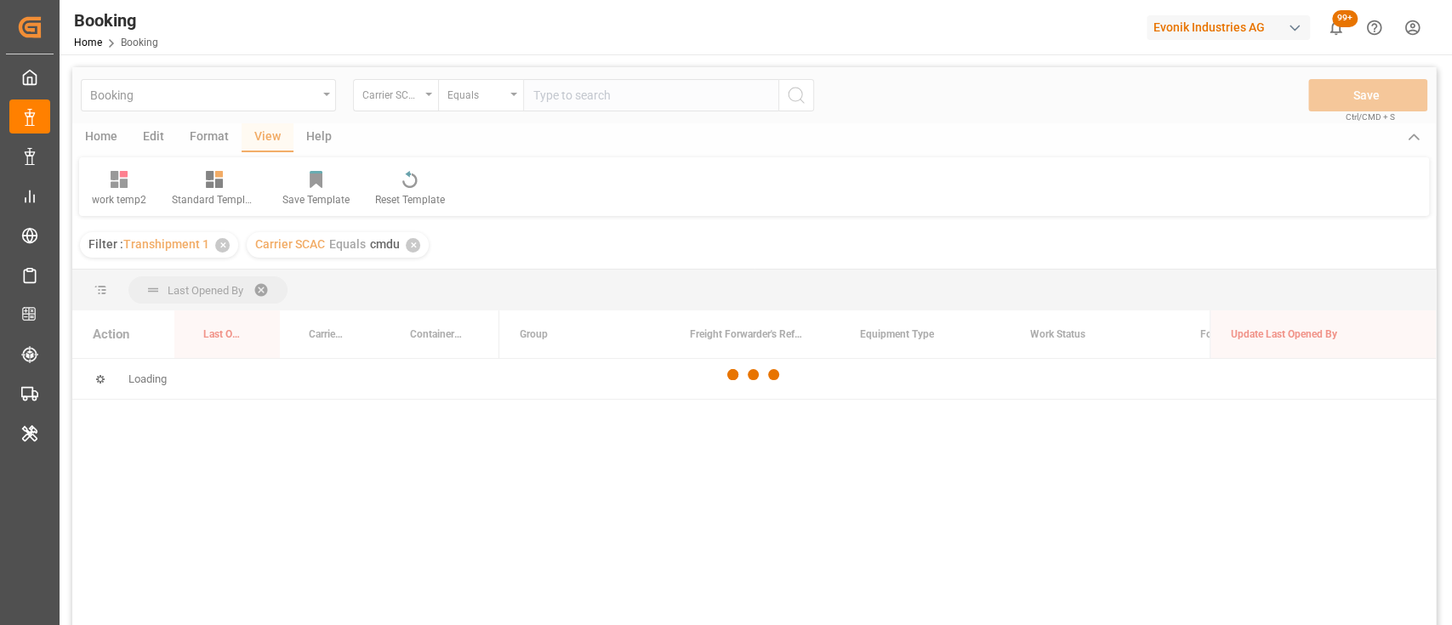
click at [275, 289] on div at bounding box center [753, 374] width 1363 height 615
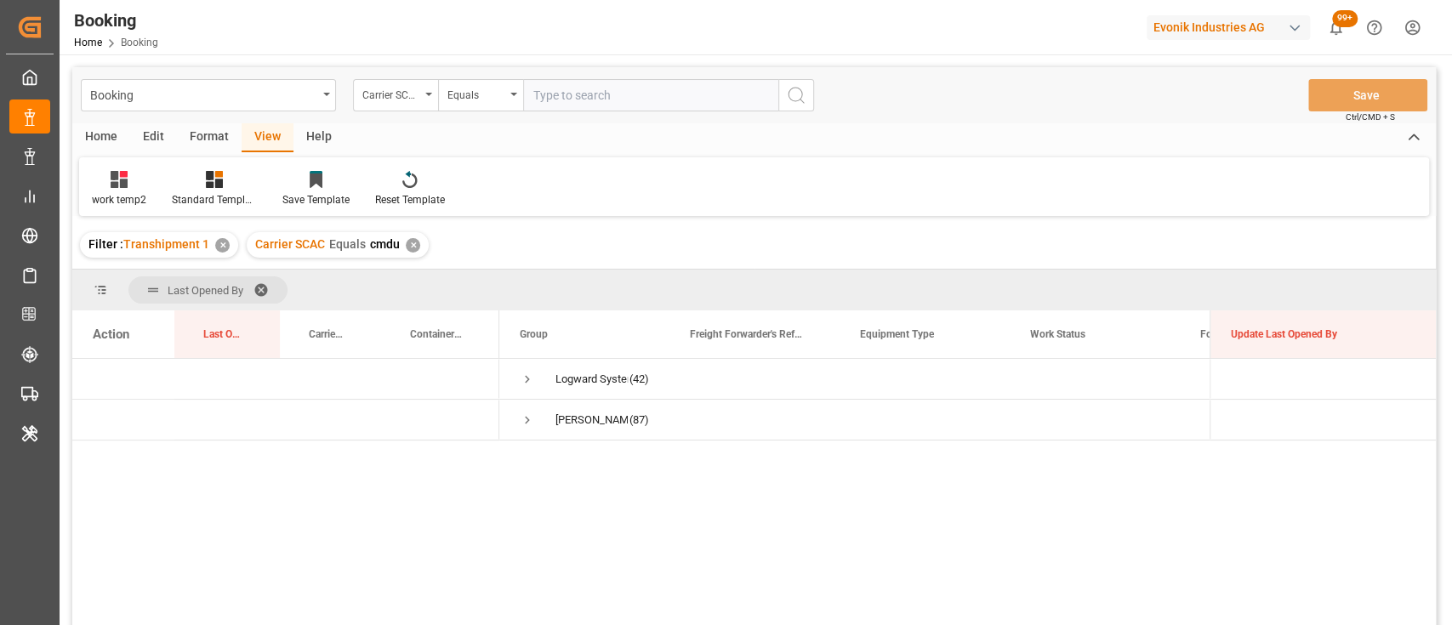
click at [265, 289] on span at bounding box center [266, 289] width 27 height 15
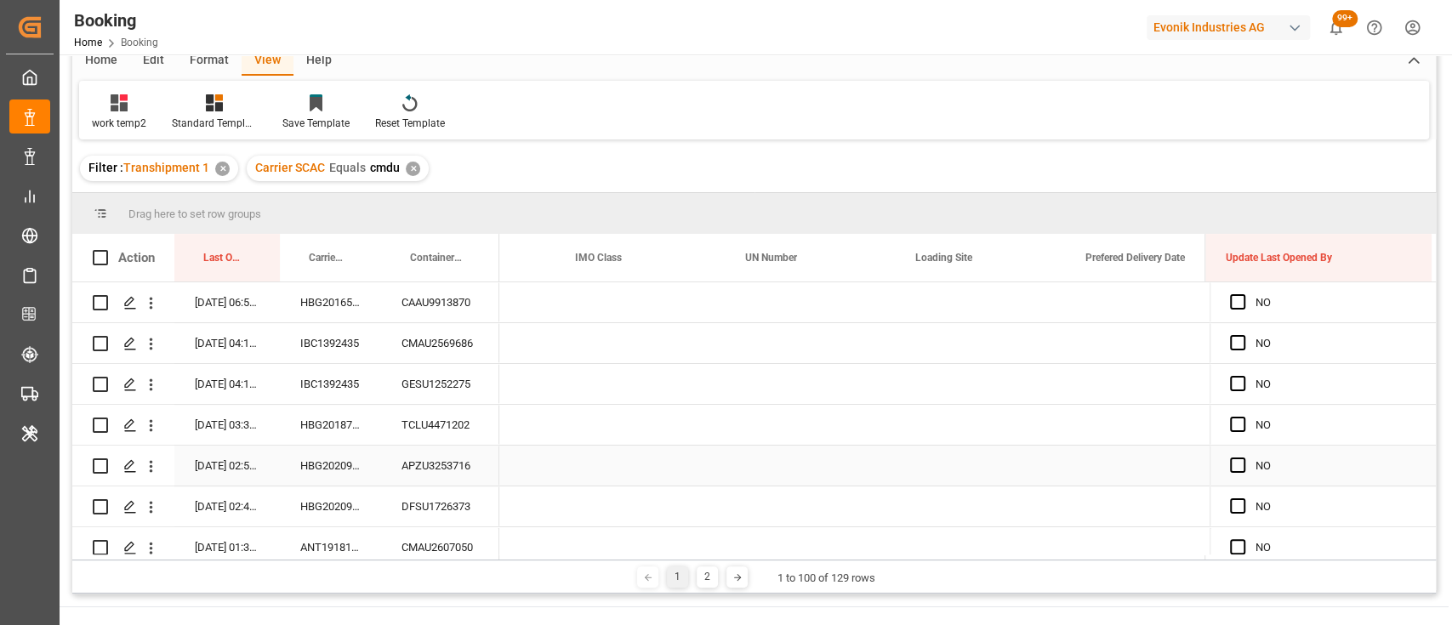
scroll to position [0, 3965]
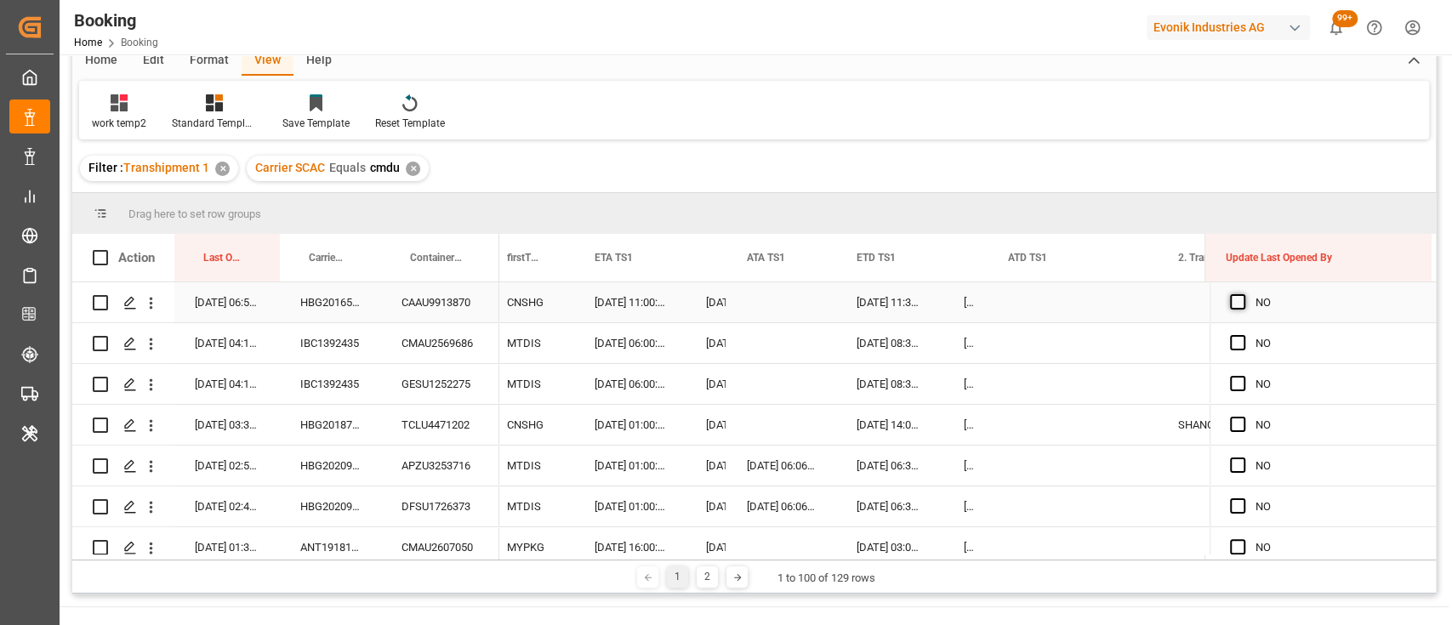
click at [1232, 297] on span "Press SPACE to select this row." at bounding box center [1237, 301] width 15 height 15
click at [1243, 294] on input "Press SPACE to select this row." at bounding box center [1243, 294] width 0 height 0
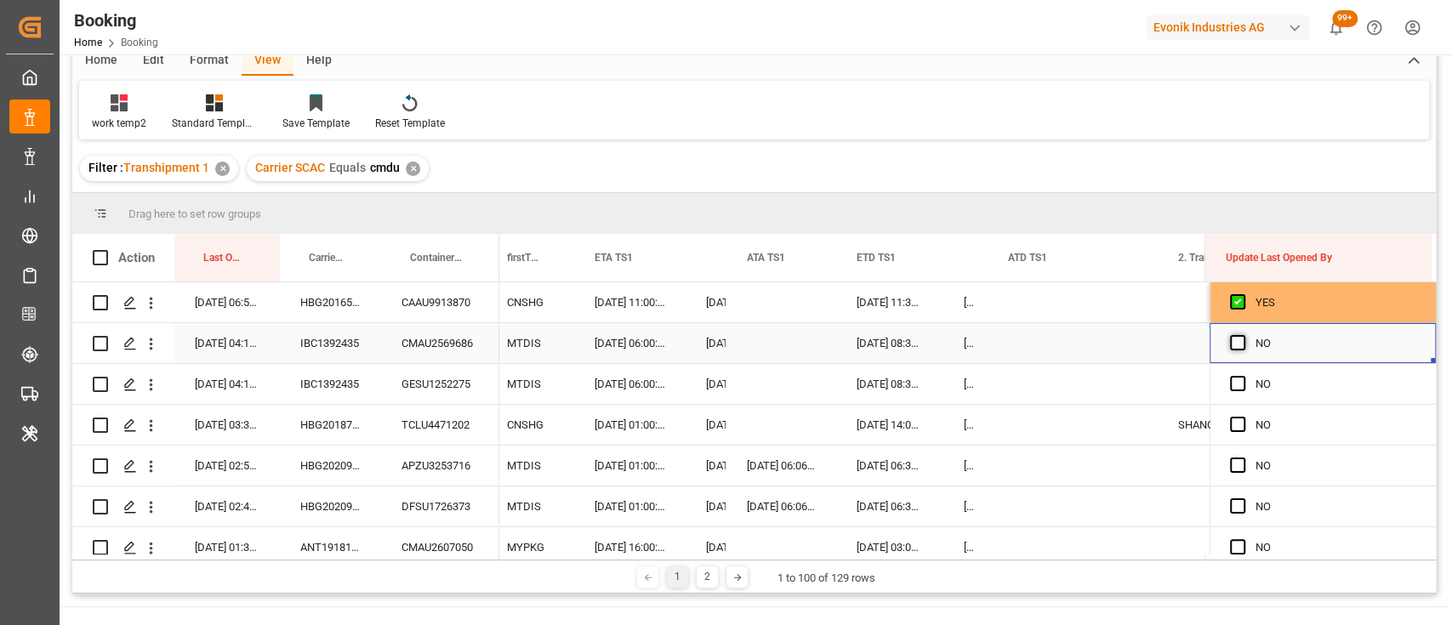
click at [1230, 347] on span "Press SPACE to select this row." at bounding box center [1237, 342] width 15 height 15
click at [1243, 335] on input "Press SPACE to select this row." at bounding box center [1243, 335] width 0 height 0
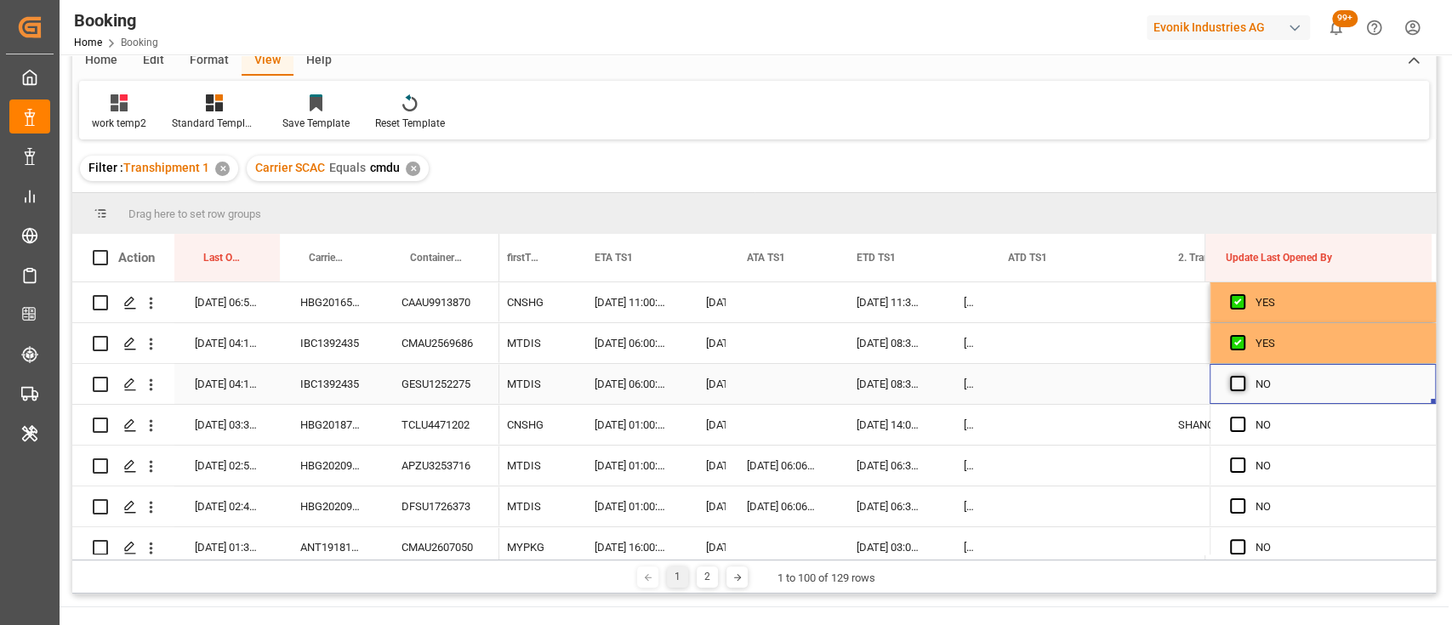
click at [1230, 384] on span "Press SPACE to select this row." at bounding box center [1237, 383] width 15 height 15
click at [1243, 376] on input "Press SPACE to select this row." at bounding box center [1243, 376] width 0 height 0
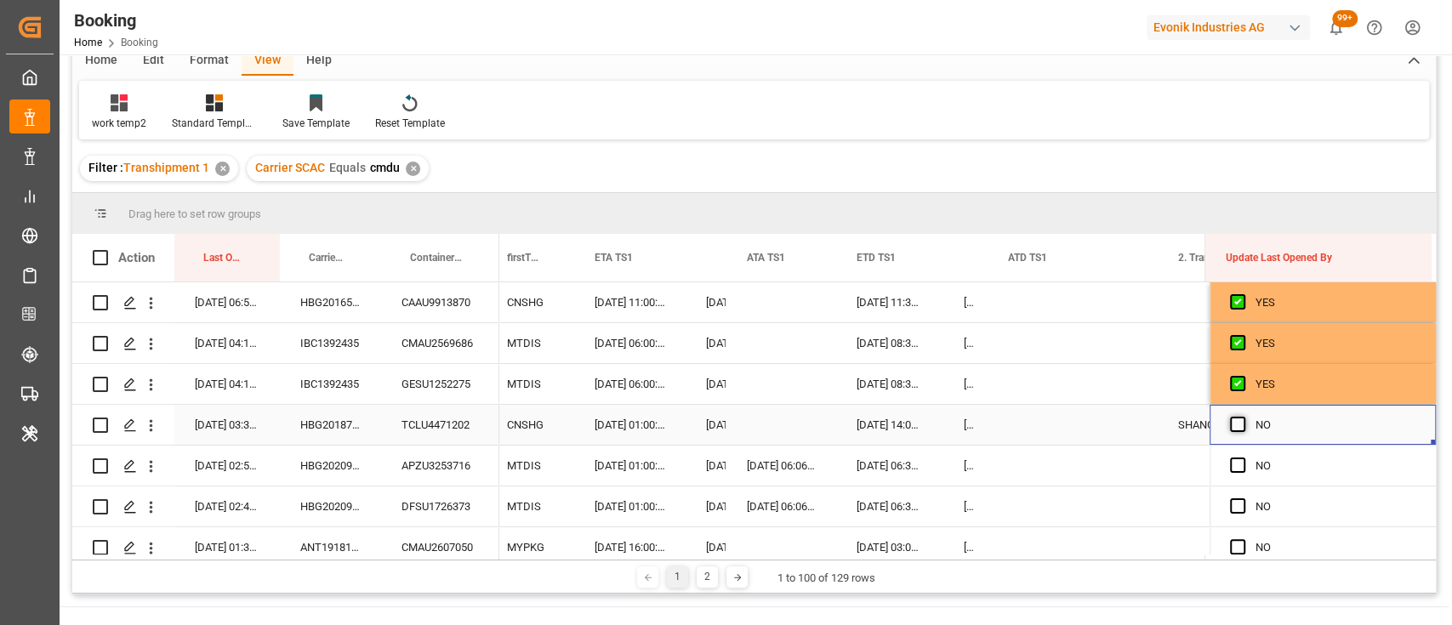
click at [1232, 422] on span "Press SPACE to select this row." at bounding box center [1237, 424] width 15 height 15
click at [1243, 417] on input "Press SPACE to select this row." at bounding box center [1243, 417] width 0 height 0
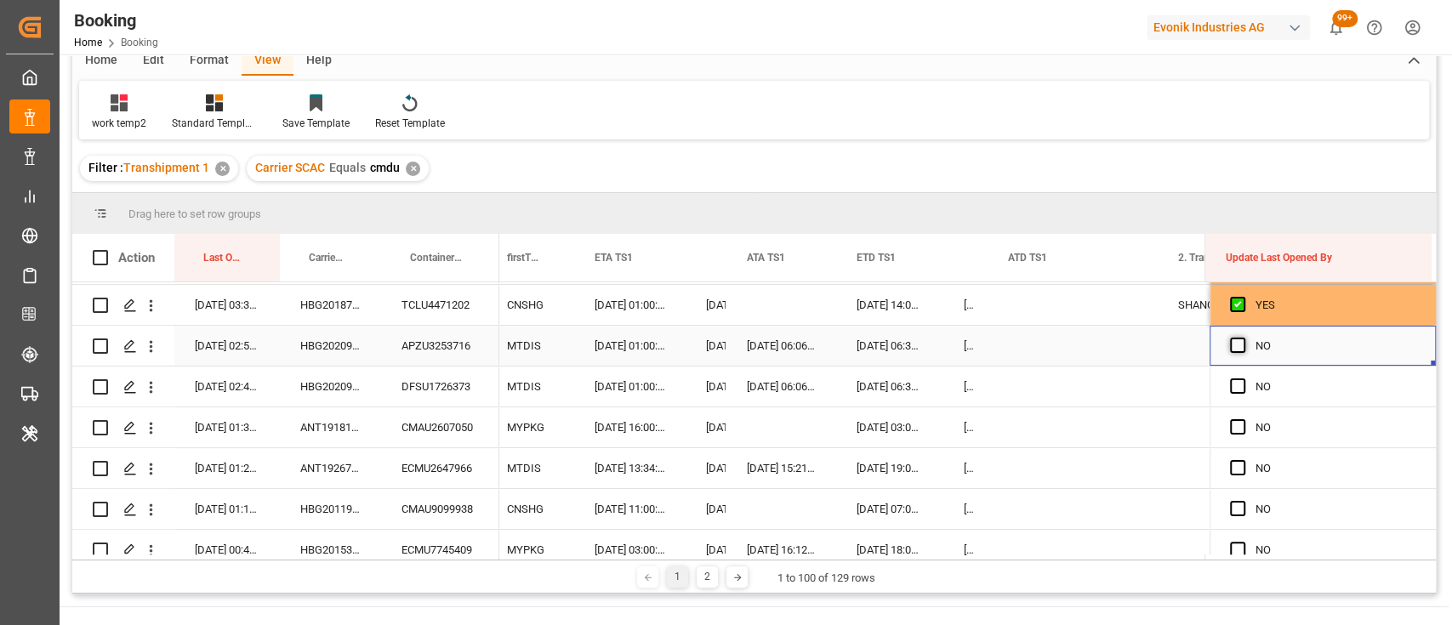
click at [1230, 344] on span "Press SPACE to select this row." at bounding box center [1237, 345] width 15 height 15
click at [1243, 338] on input "Press SPACE to select this row." at bounding box center [1243, 338] width 0 height 0
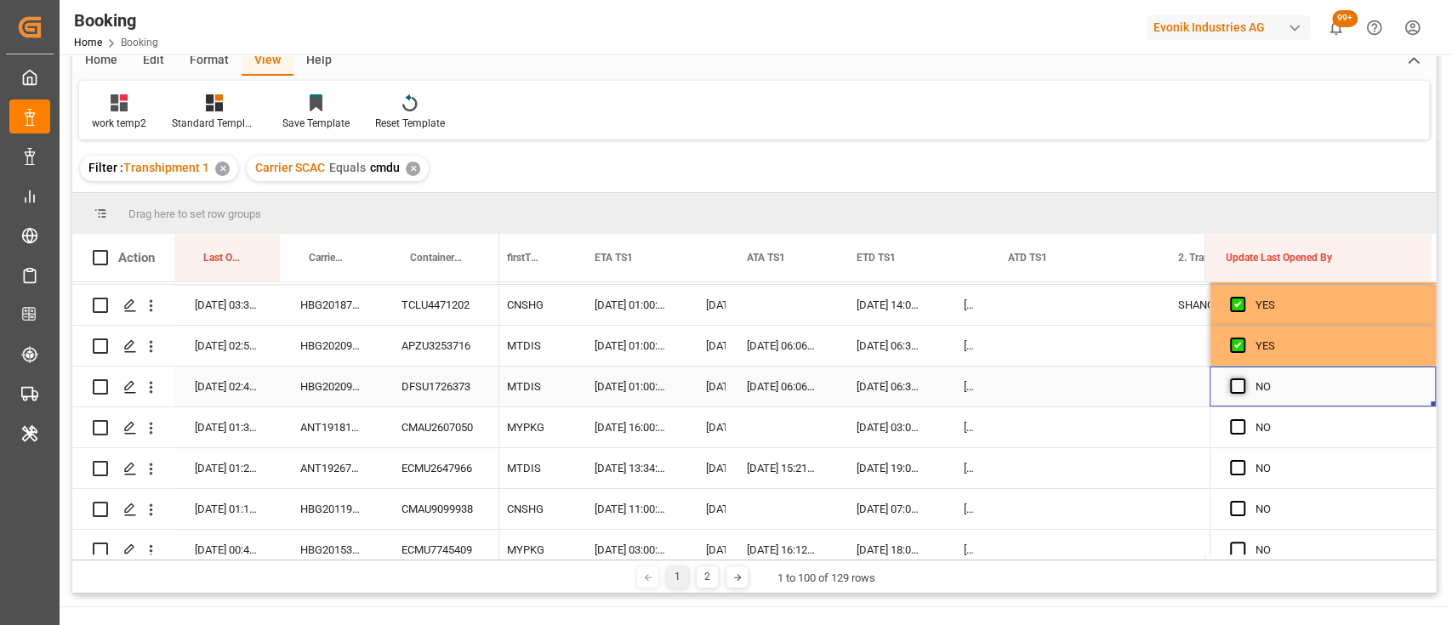
click at [1231, 381] on span "Press SPACE to select this row." at bounding box center [1237, 386] width 15 height 15
click at [1243, 379] on input "Press SPACE to select this row." at bounding box center [1243, 379] width 0 height 0
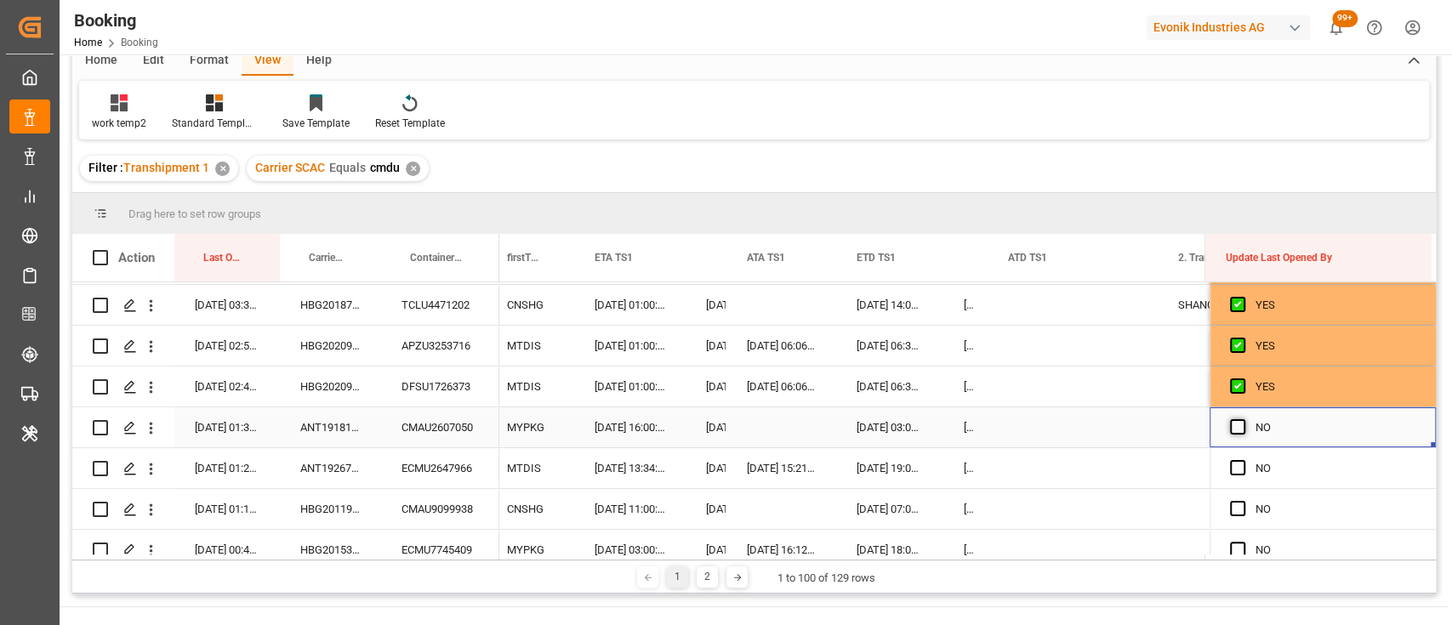
click at [1230, 424] on span "Press SPACE to select this row." at bounding box center [1237, 426] width 15 height 15
click at [1243, 419] on input "Press SPACE to select this row." at bounding box center [1243, 419] width 0 height 0
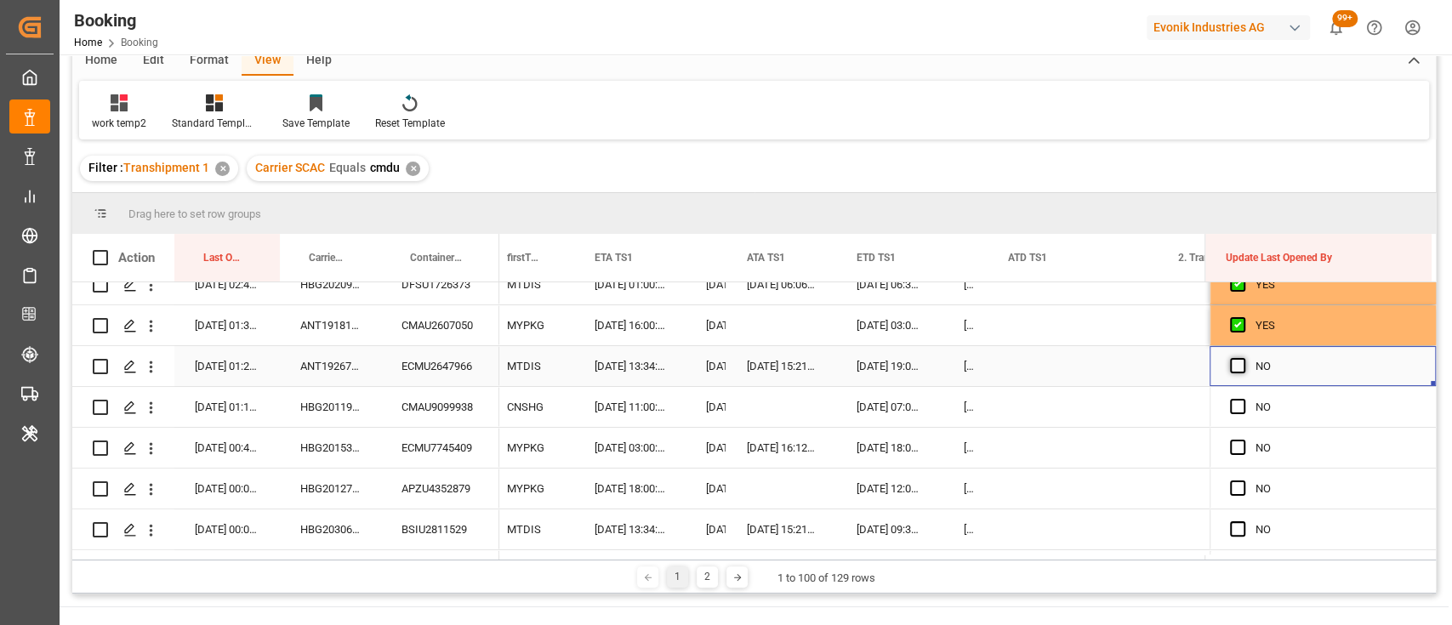
click at [1230, 363] on span "Press SPACE to select this row." at bounding box center [1237, 365] width 15 height 15
click at [1243, 358] on input "Press SPACE to select this row." at bounding box center [1243, 358] width 0 height 0
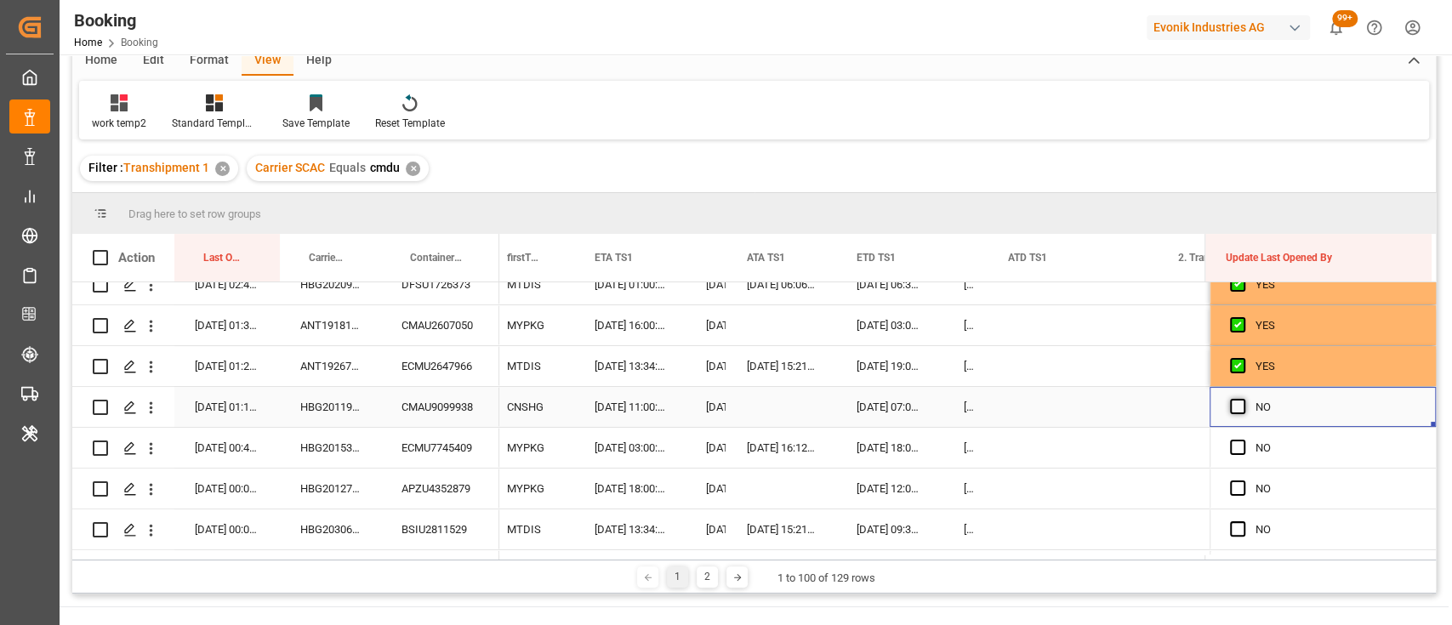
click at [1230, 401] on span "Press SPACE to select this row." at bounding box center [1237, 406] width 15 height 15
click at [1243, 399] on input "Press SPACE to select this row." at bounding box center [1243, 399] width 0 height 0
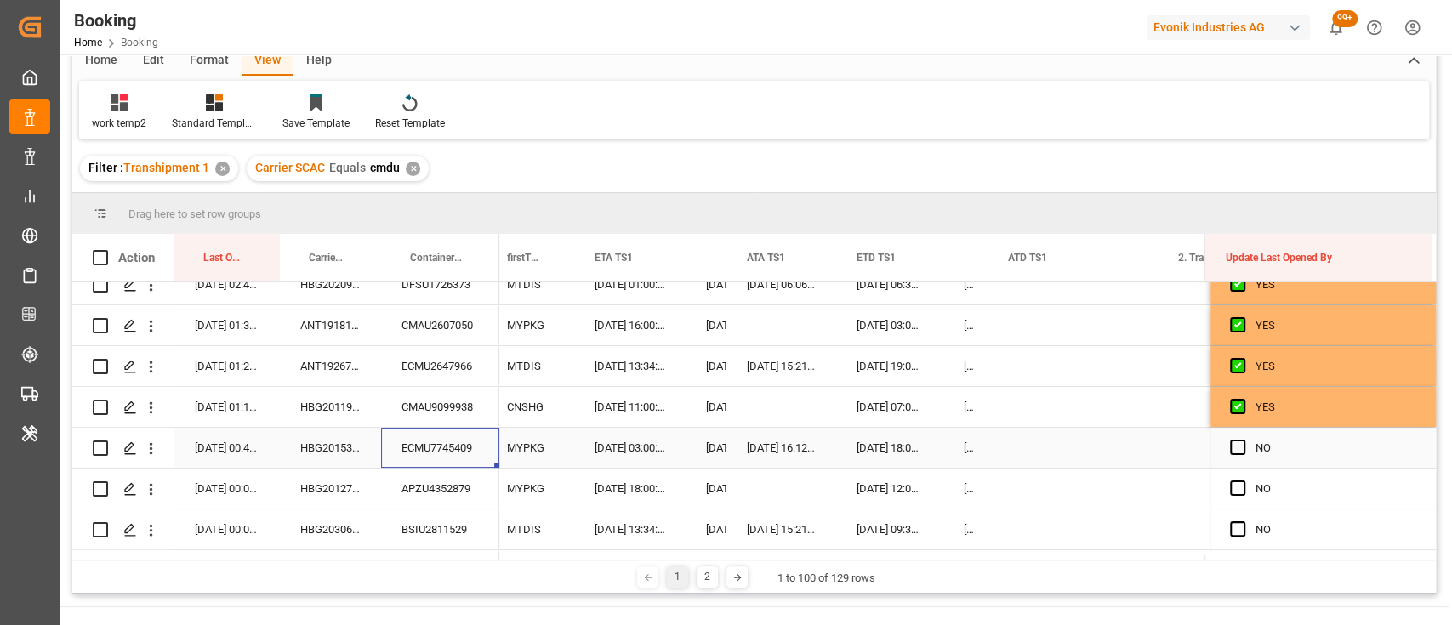
click at [456, 432] on div "ECMU7745409" at bounding box center [440, 448] width 118 height 40
click at [1012, 447] on div "Press SPACE to select this row." at bounding box center [1073, 448] width 170 height 40
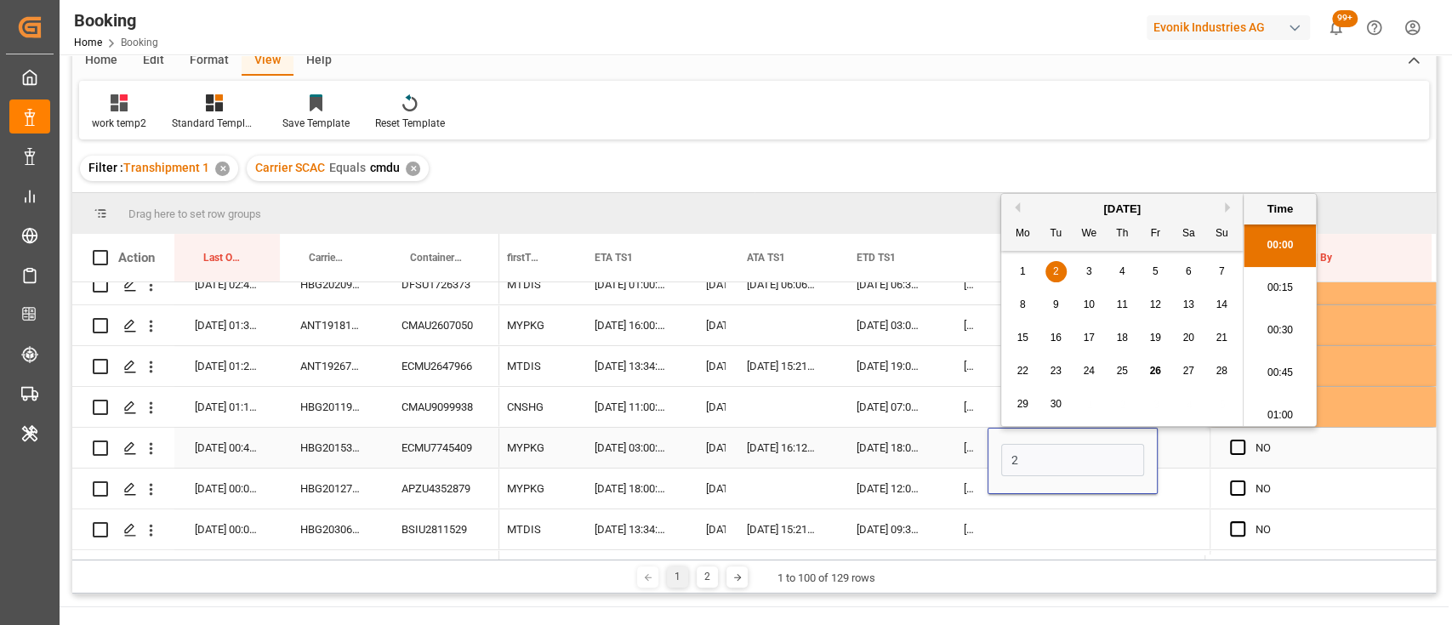
scroll to position [2344, 0]
type input "26-09-2025 00:00"
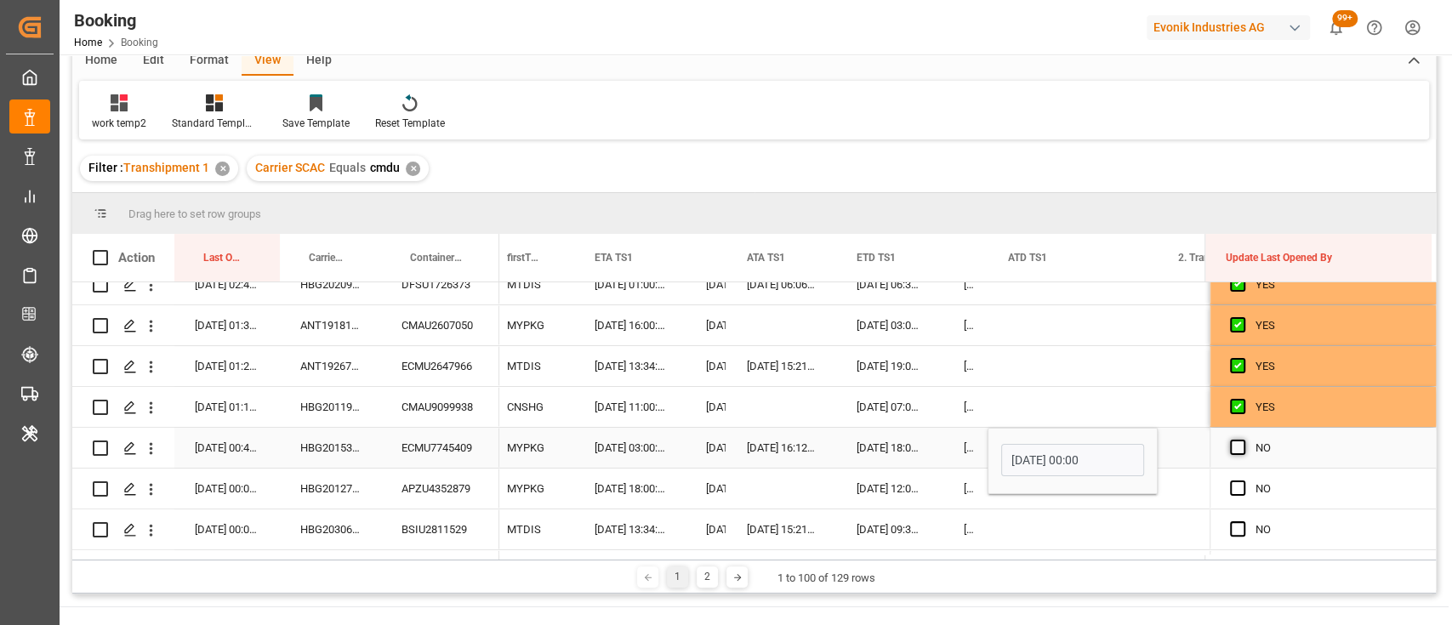
click at [1230, 447] on span "Press SPACE to select this row." at bounding box center [1237, 447] width 15 height 15
click at [1243, 440] on input "Press SPACE to select this row." at bounding box center [1243, 440] width 0 height 0
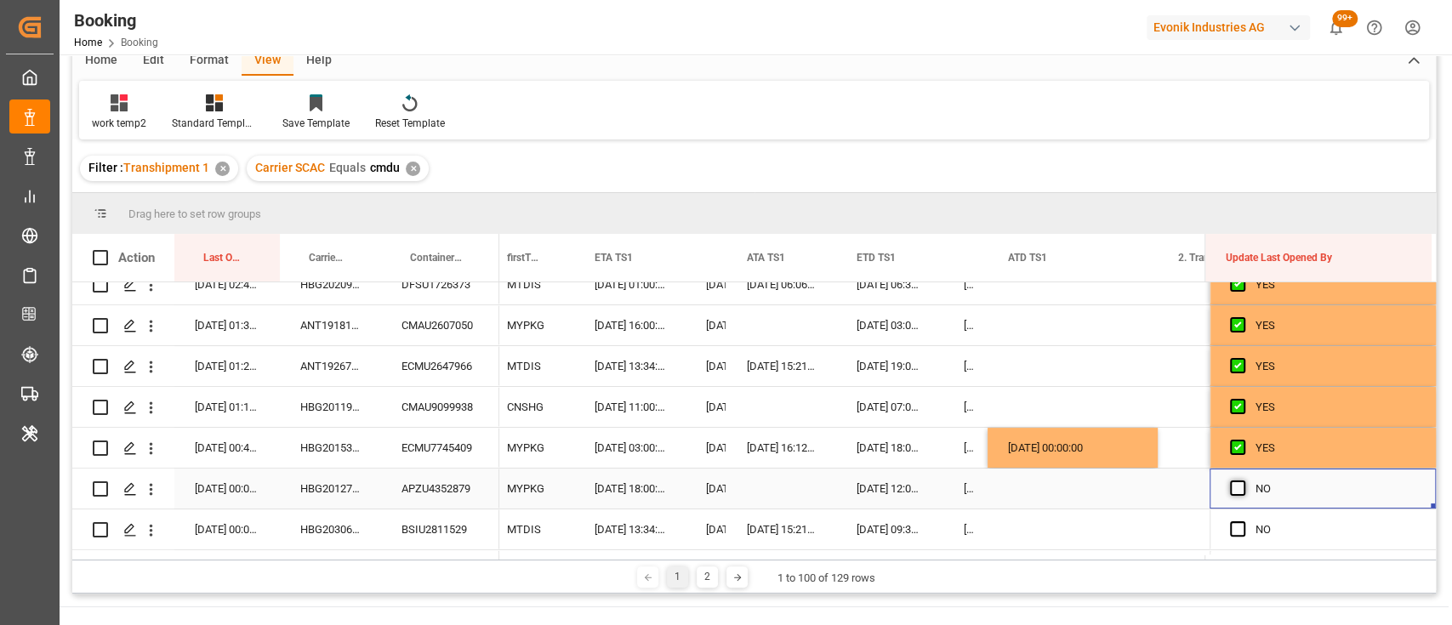
click at [1232, 484] on span "Press SPACE to select this row." at bounding box center [1237, 488] width 15 height 15
click at [1243, 481] on input "Press SPACE to select this row." at bounding box center [1243, 481] width 0 height 0
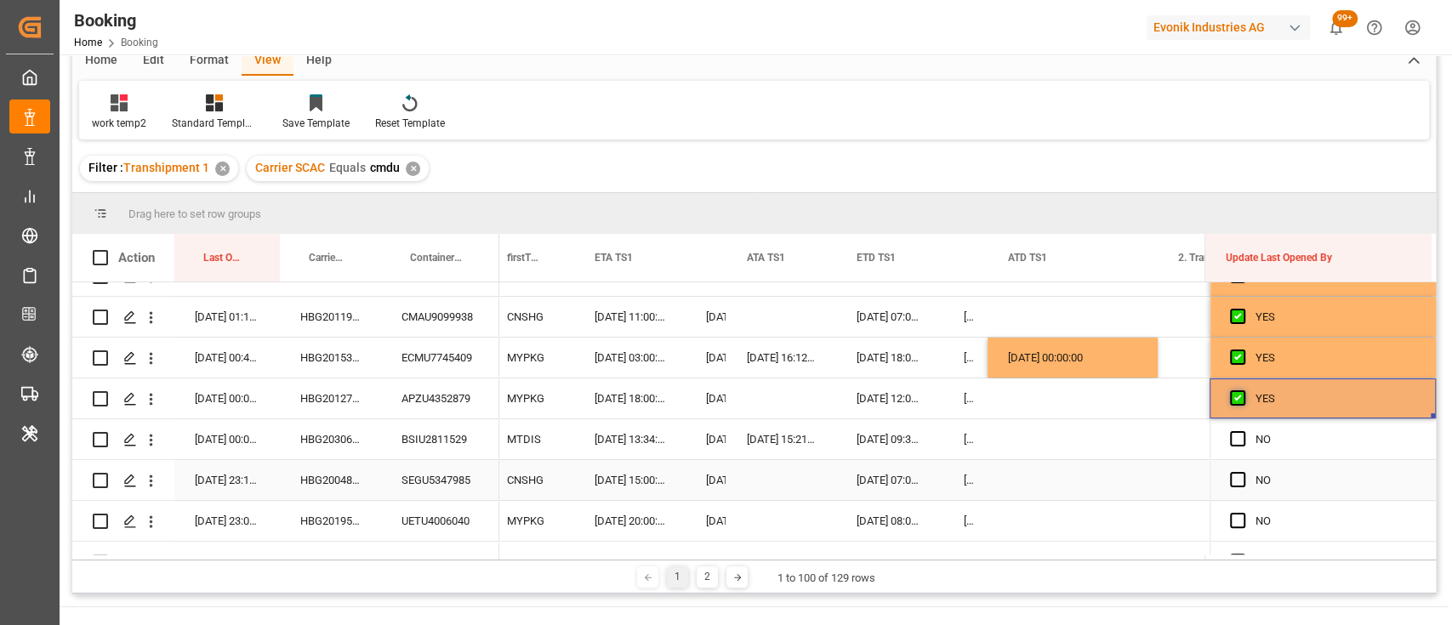
scroll to position [313, 0]
click at [1232, 439] on span "Press SPACE to select this row." at bounding box center [1237, 437] width 15 height 15
click at [1243, 430] on input "Press SPACE to select this row." at bounding box center [1243, 430] width 0 height 0
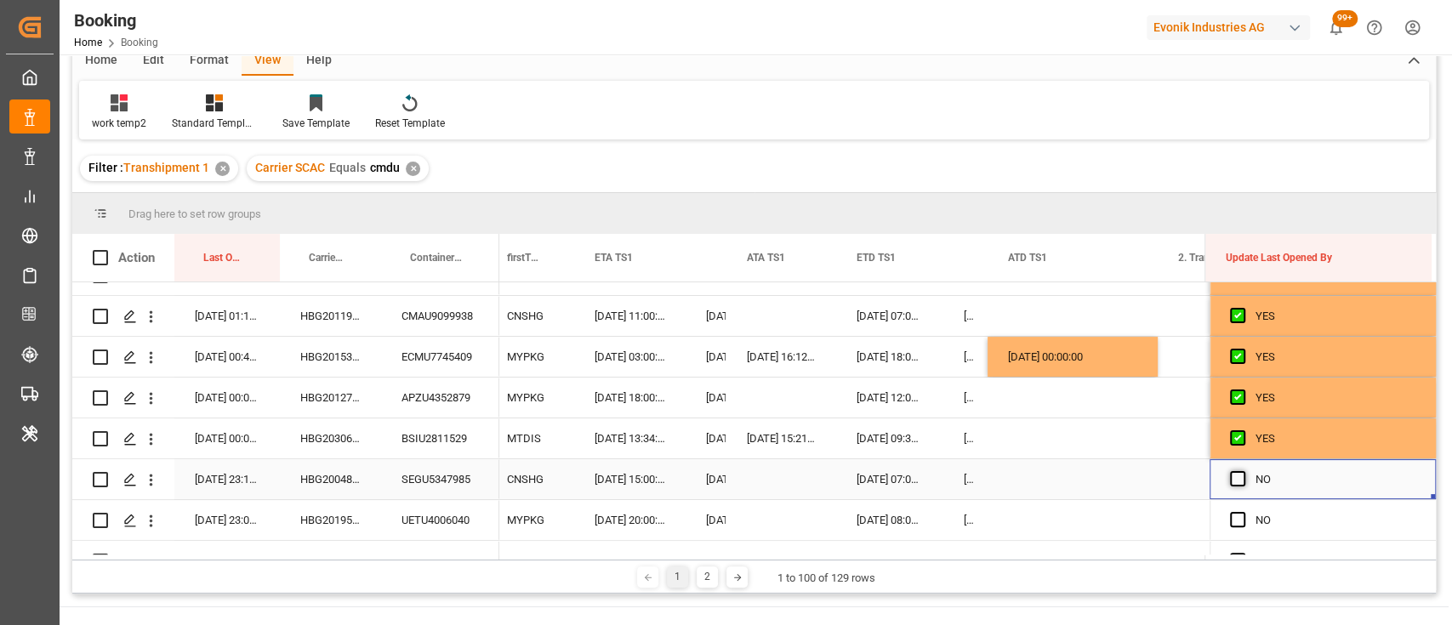
click at [1230, 477] on span "Press SPACE to select this row." at bounding box center [1237, 478] width 15 height 15
click at [1243, 471] on input "Press SPACE to select this row." at bounding box center [1243, 471] width 0 height 0
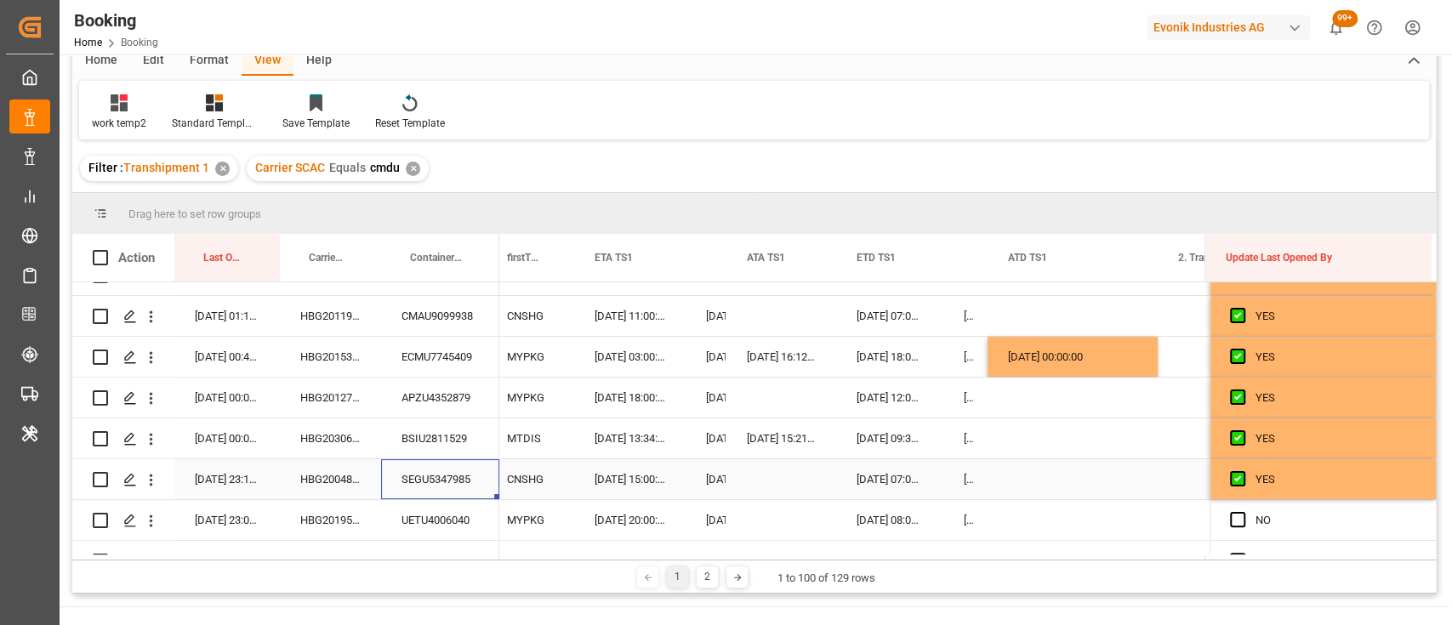
click at [445, 478] on div "SEGU5347985" at bounding box center [440, 479] width 118 height 40
click at [1230, 519] on span "Press SPACE to select this row." at bounding box center [1237, 519] width 15 height 15
click at [1243, 512] on input "Press SPACE to select this row." at bounding box center [1243, 512] width 0 height 0
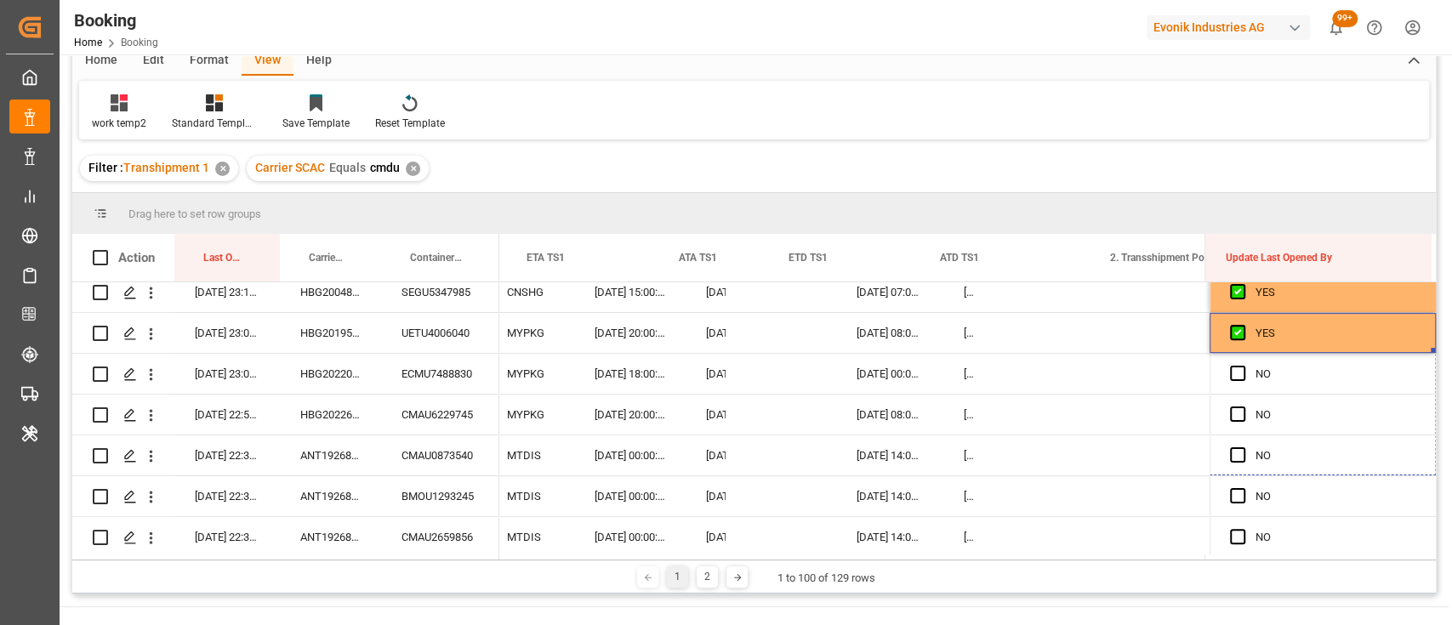
scroll to position [0, 17559]
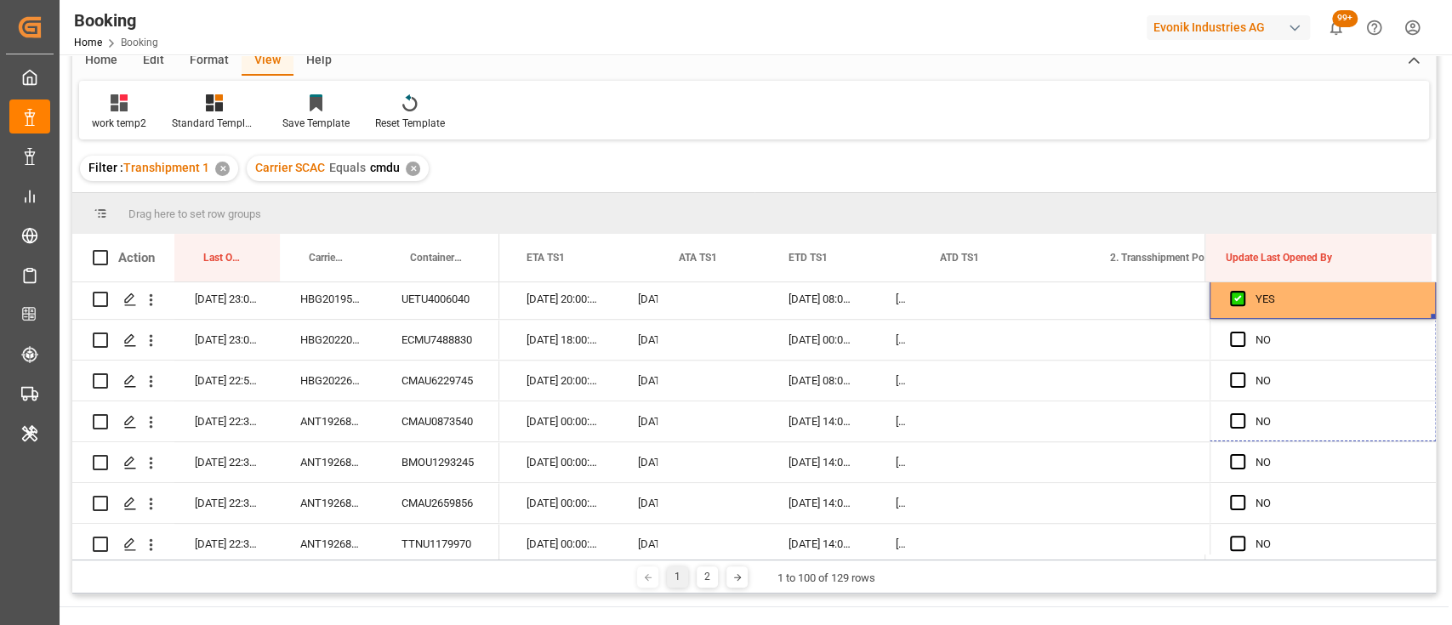
drag, startPoint x: 1426, startPoint y: 346, endPoint x: 1430, endPoint y: 588, distance: 241.6
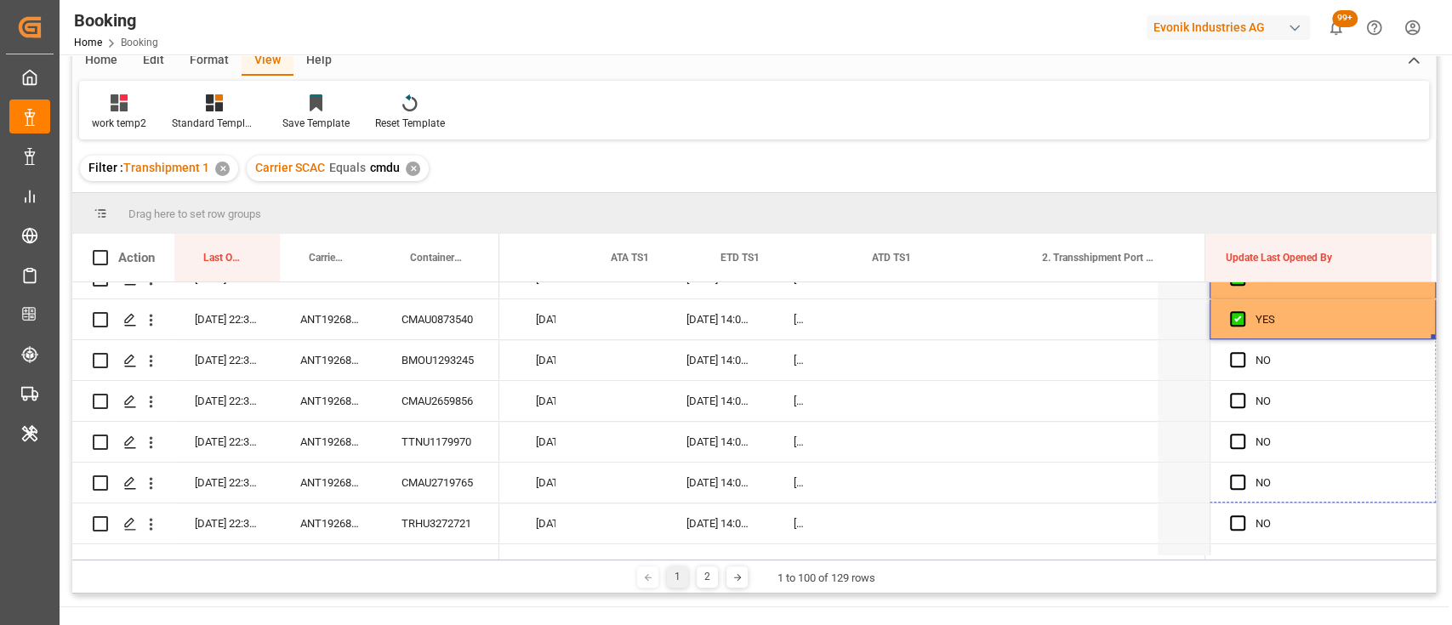
scroll to position [0, 17729]
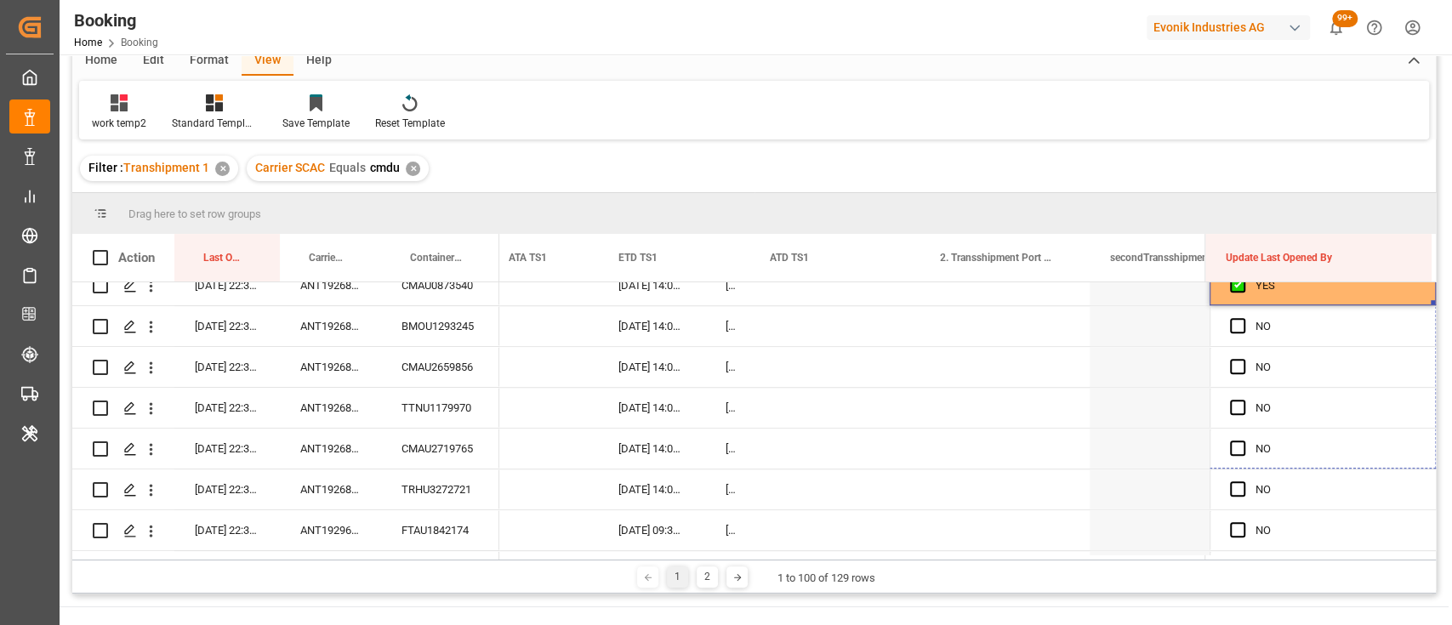
drag, startPoint x: 1425, startPoint y: 401, endPoint x: 1426, endPoint y: 576, distance: 174.4
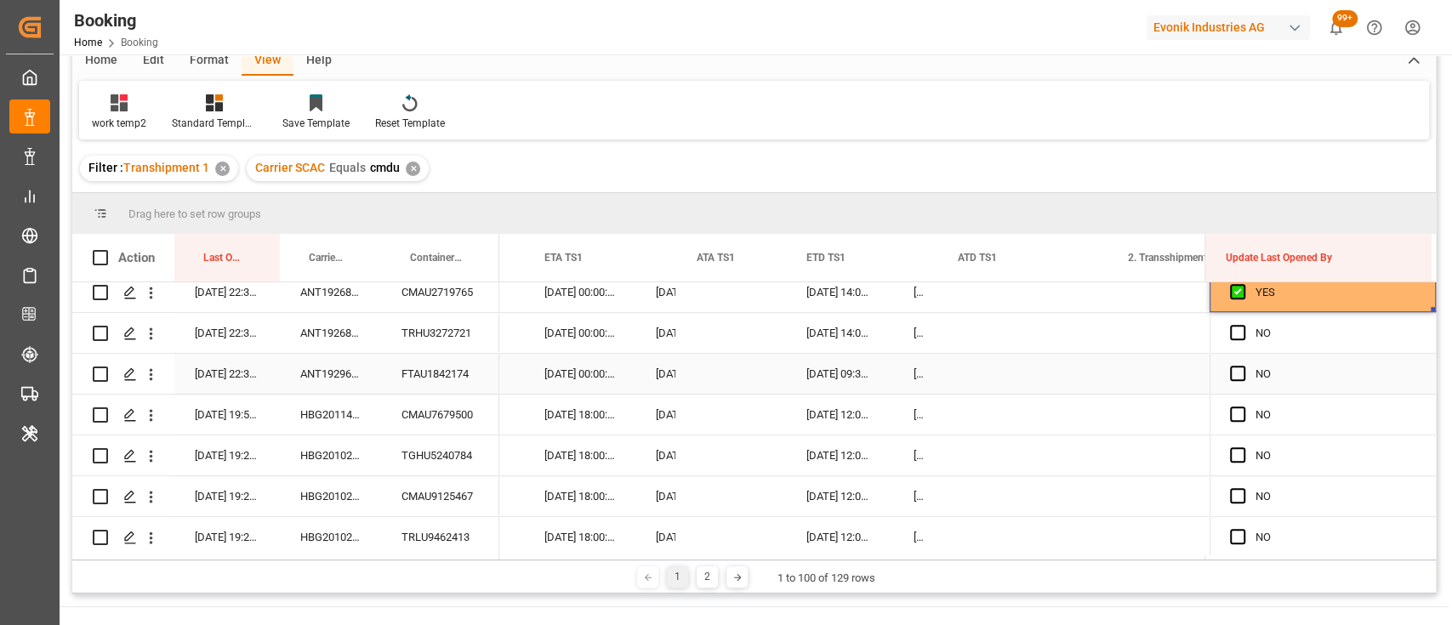
scroll to position [821, 0]
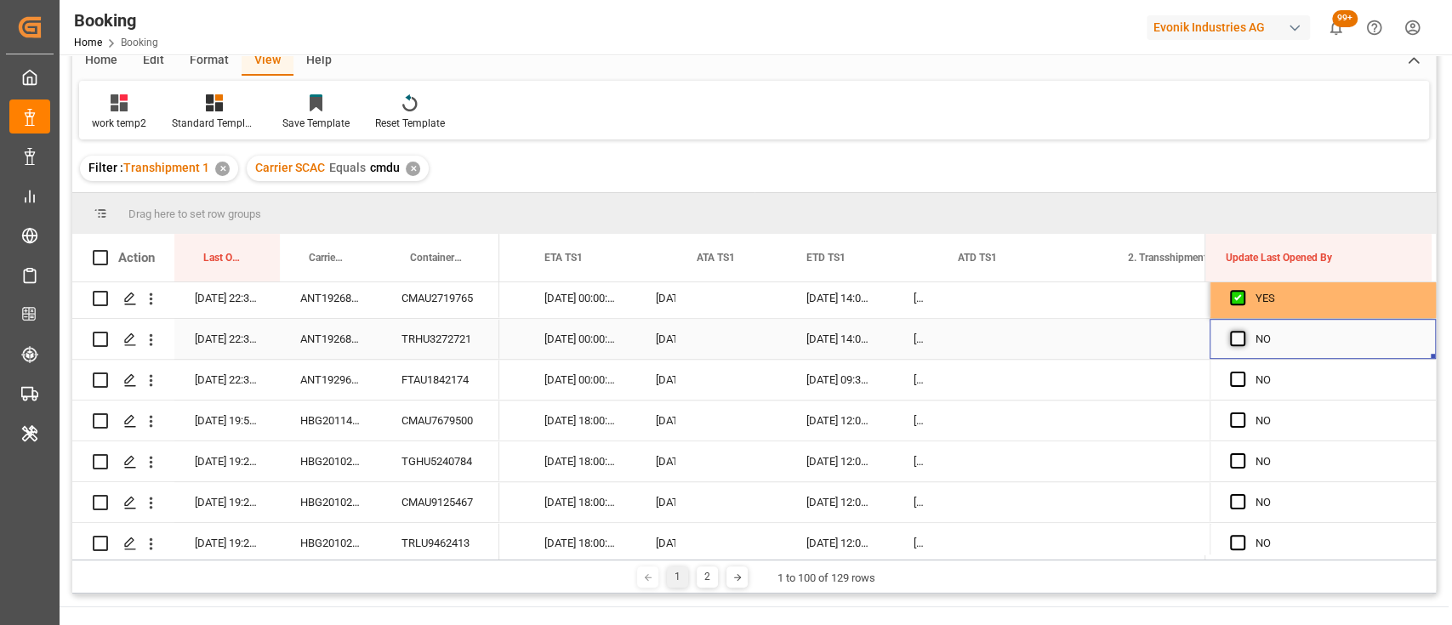
click at [1235, 337] on span "Press SPACE to select this row." at bounding box center [1237, 338] width 15 height 15
click at [1243, 331] on input "Press SPACE to select this row." at bounding box center [1243, 331] width 0 height 0
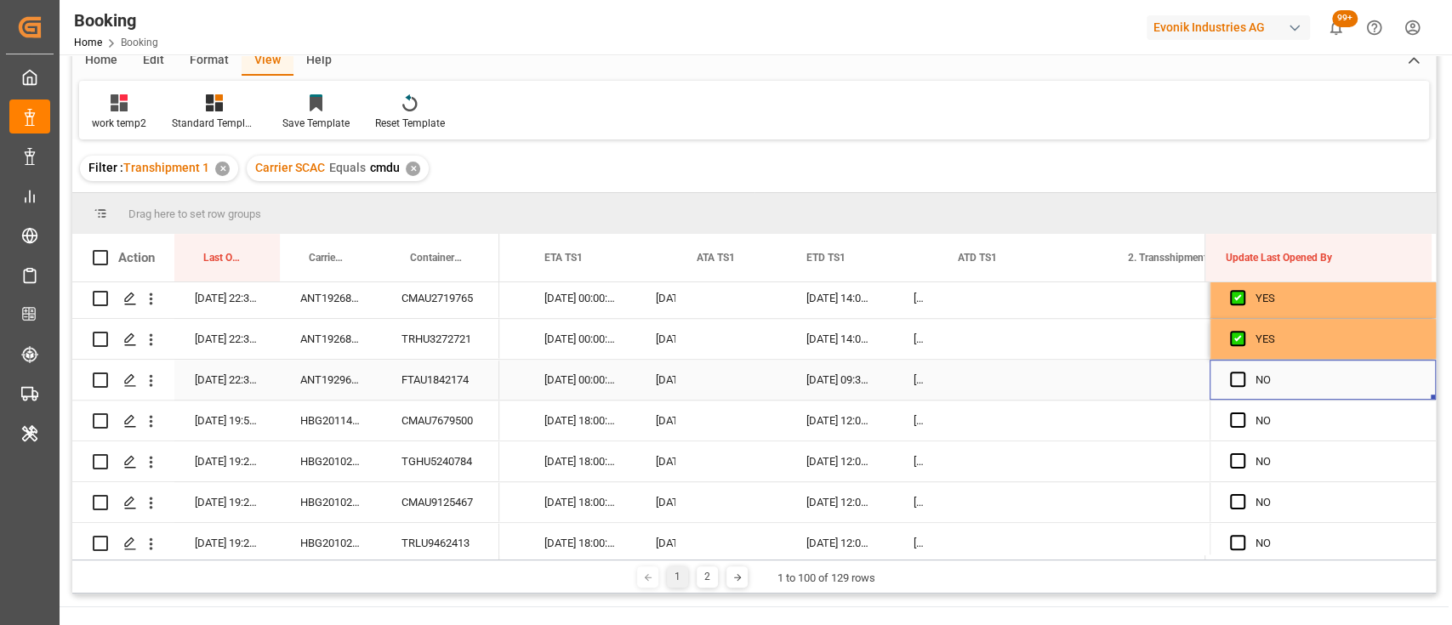
click at [1231, 370] on div "Press SPACE to select this row." at bounding box center [1243, 380] width 26 height 39
click at [1232, 420] on span "Press SPACE to select this row." at bounding box center [1237, 420] width 15 height 15
click at [1243, 413] on input "Press SPACE to select this row." at bounding box center [1243, 413] width 0 height 0
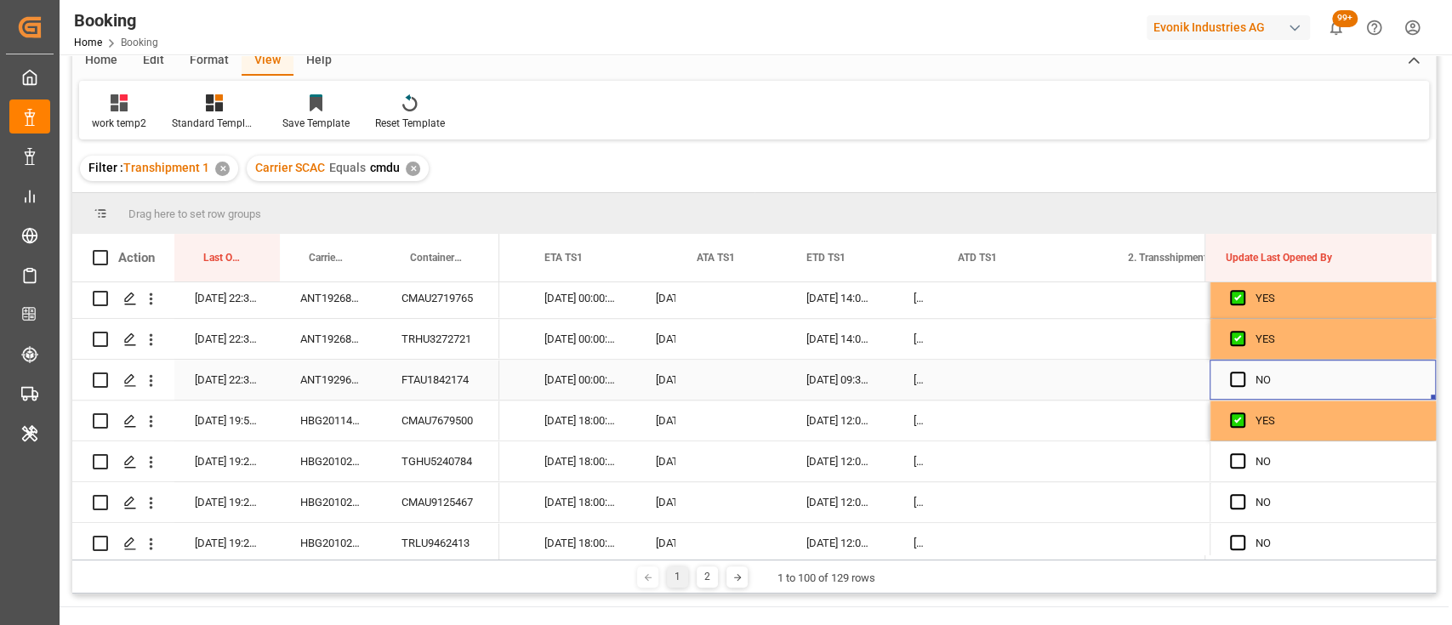
click at [1232, 361] on div "Press SPACE to select this row." at bounding box center [1243, 380] width 26 height 39
click at [1230, 373] on span "Press SPACE to select this row." at bounding box center [1237, 379] width 15 height 15
click at [1243, 372] on input "Press SPACE to select this row." at bounding box center [1243, 372] width 0 height 0
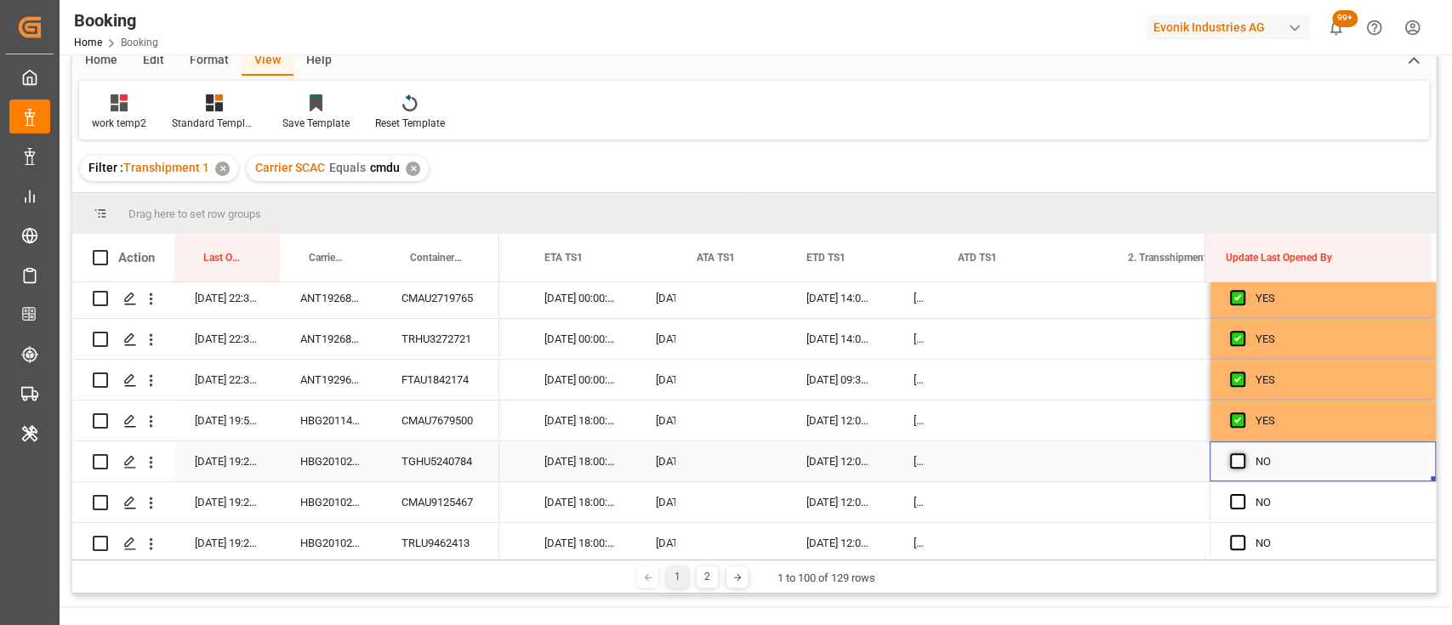
click at [1230, 457] on span "Press SPACE to select this row." at bounding box center [1237, 460] width 15 height 15
click at [1243, 453] on input "Press SPACE to select this row." at bounding box center [1243, 453] width 0 height 0
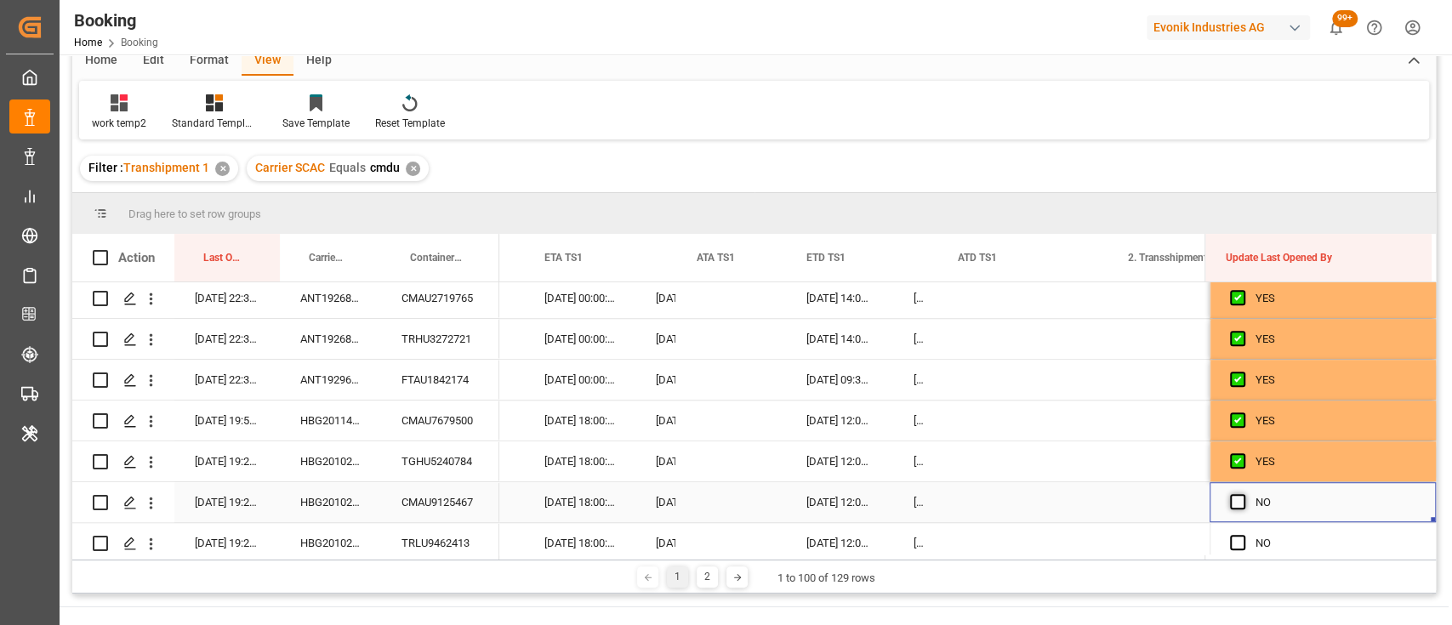
click at [1230, 506] on span "Press SPACE to select this row." at bounding box center [1237, 501] width 15 height 15
click at [1243, 494] on input "Press SPACE to select this row." at bounding box center [1243, 494] width 0 height 0
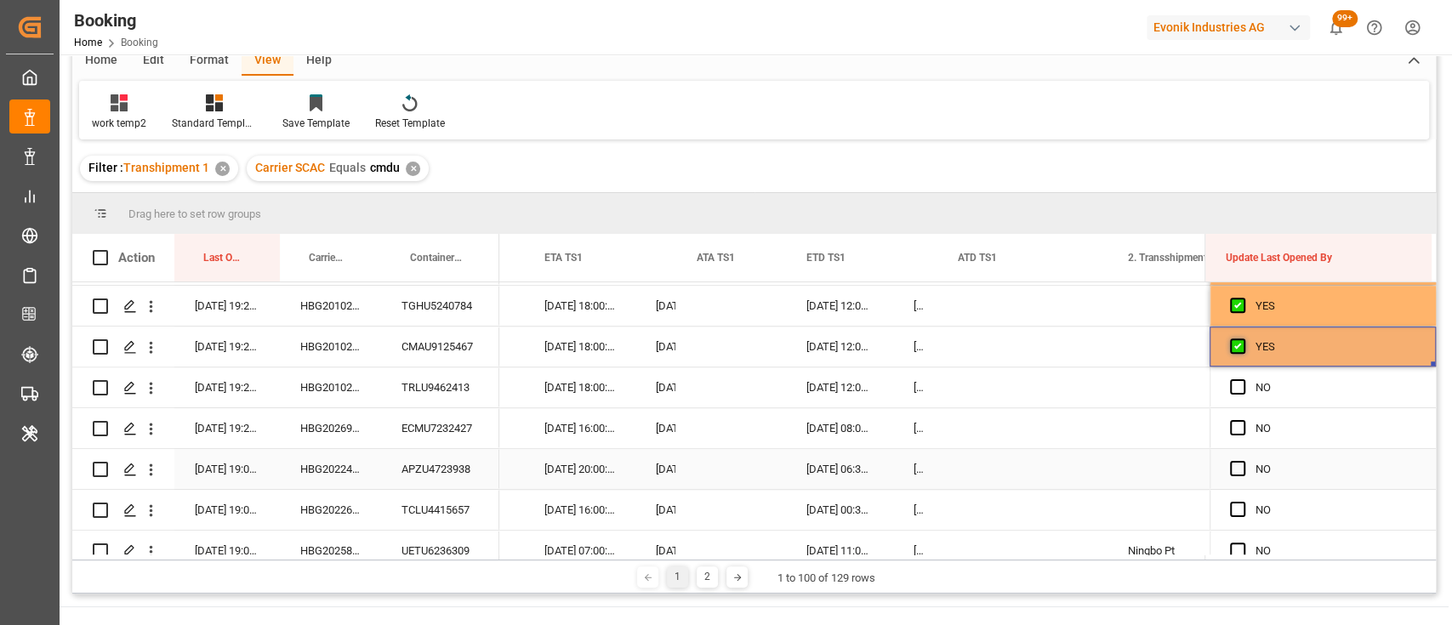
scroll to position [977, 0]
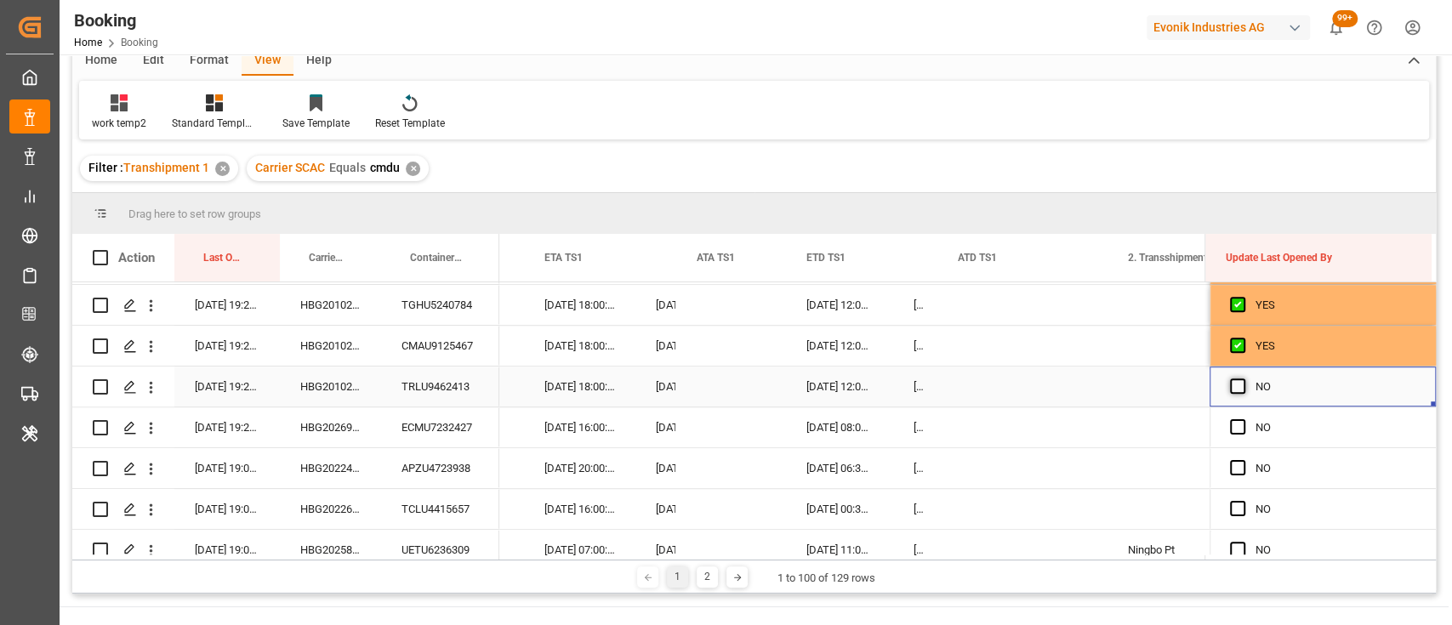
click at [1230, 387] on span "Press SPACE to select this row." at bounding box center [1237, 386] width 15 height 15
click at [1243, 379] on input "Press SPACE to select this row." at bounding box center [1243, 379] width 0 height 0
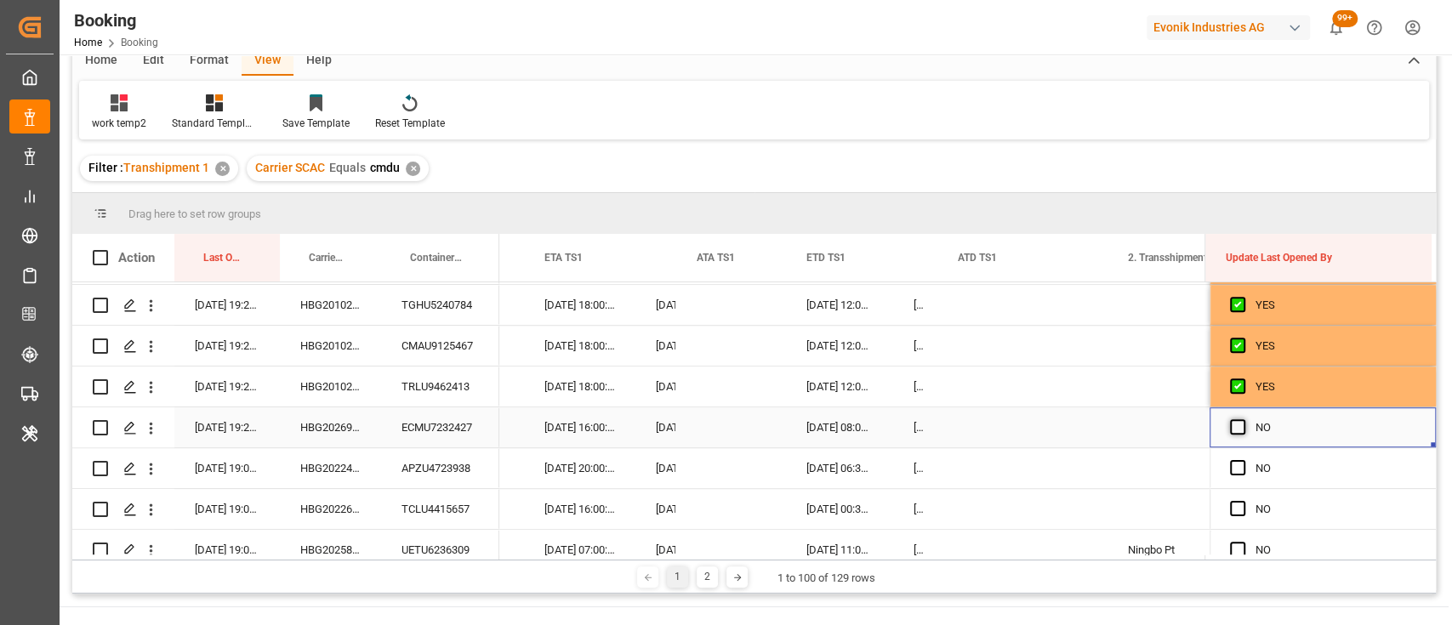
click at [1231, 426] on span "Press SPACE to select this row." at bounding box center [1237, 426] width 15 height 15
click at [1243, 419] on input "Press SPACE to select this row." at bounding box center [1243, 419] width 0 height 0
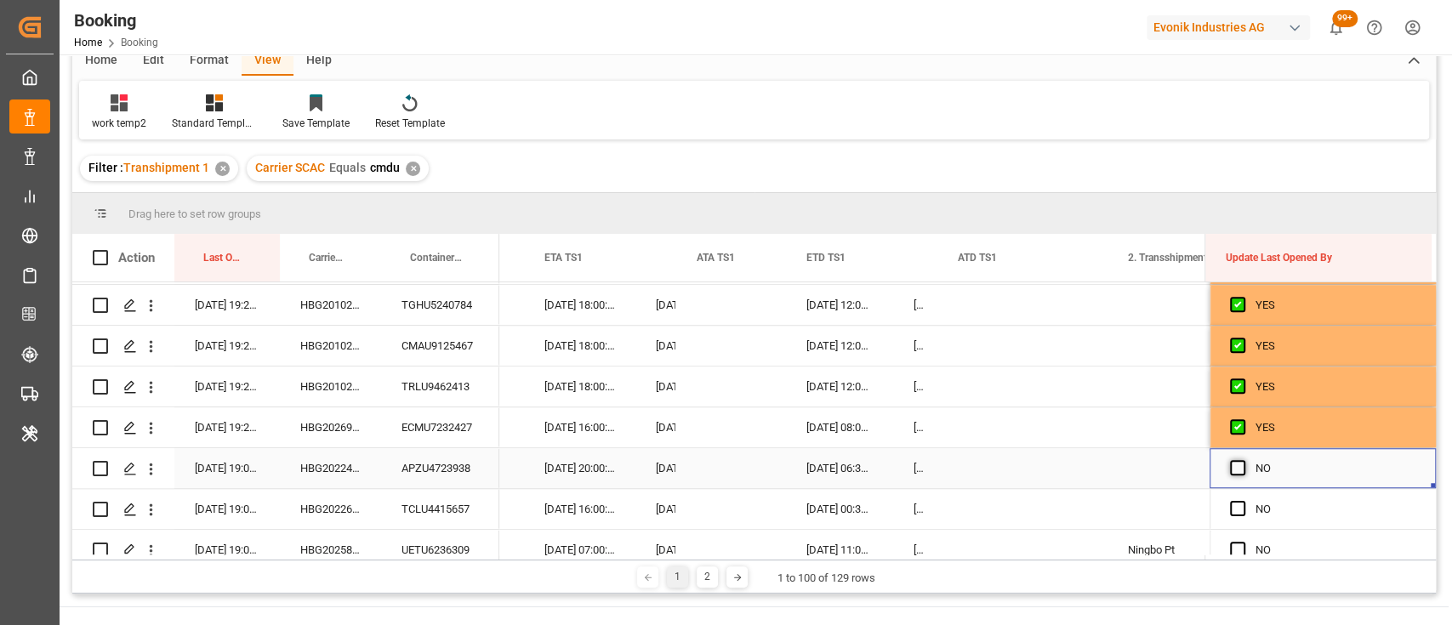
click at [1236, 465] on span "Press SPACE to select this row." at bounding box center [1237, 467] width 15 height 15
click at [1243, 460] on input "Press SPACE to select this row." at bounding box center [1243, 460] width 0 height 0
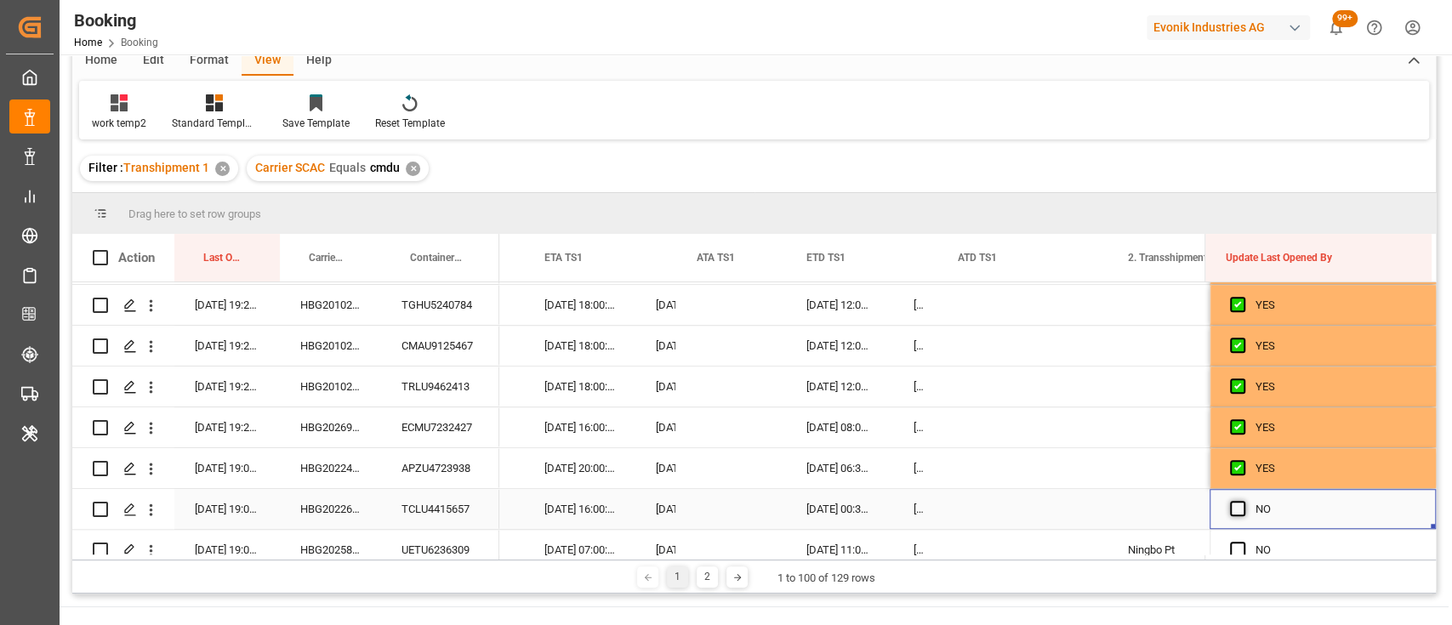
click at [1238, 501] on span "Press SPACE to select this row." at bounding box center [1237, 508] width 15 height 15
click at [1243, 501] on input "Press SPACE to select this row." at bounding box center [1243, 501] width 0 height 0
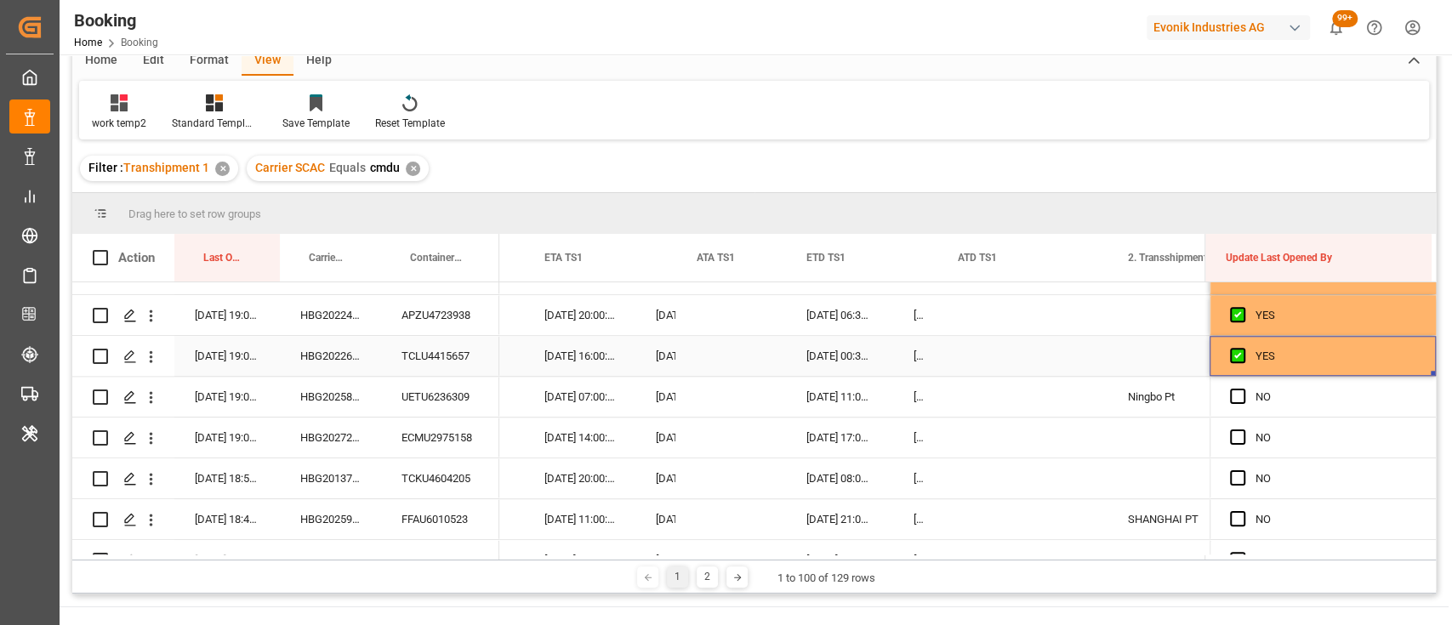
scroll to position [1136, 0]
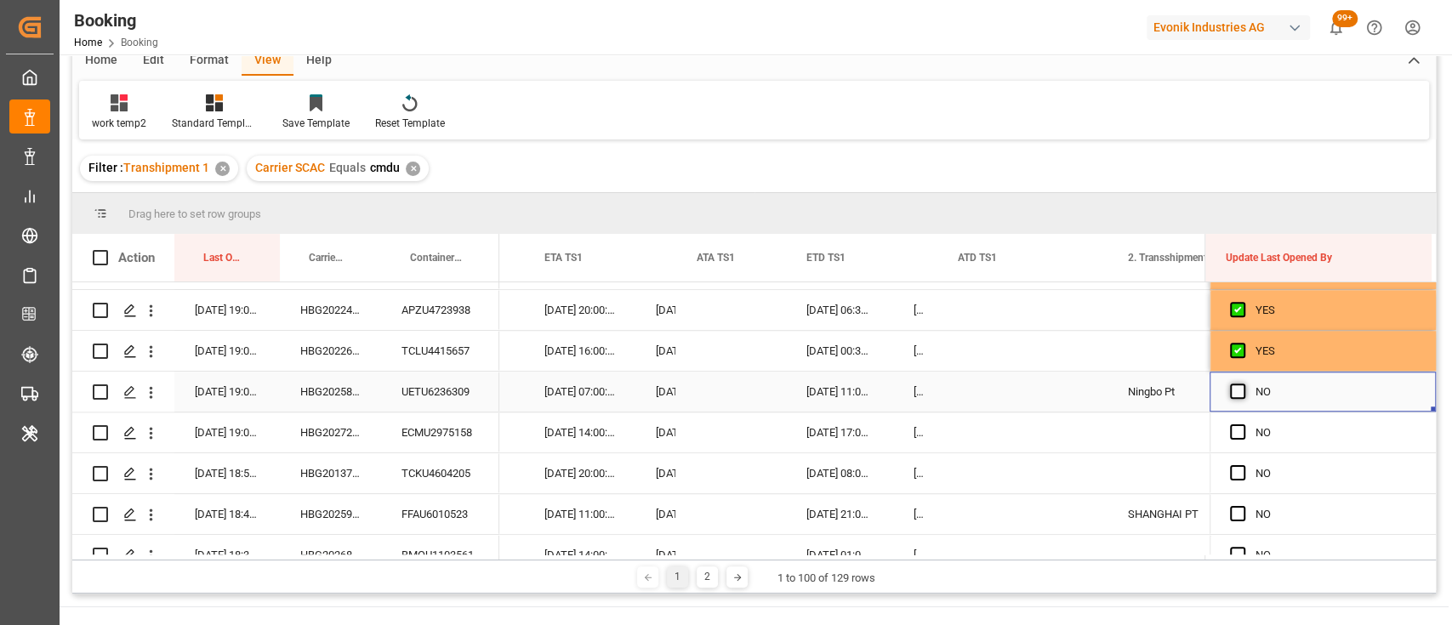
click at [1230, 394] on span "Press SPACE to select this row." at bounding box center [1237, 391] width 15 height 15
click at [1243, 384] on input "Press SPACE to select this row." at bounding box center [1243, 384] width 0 height 0
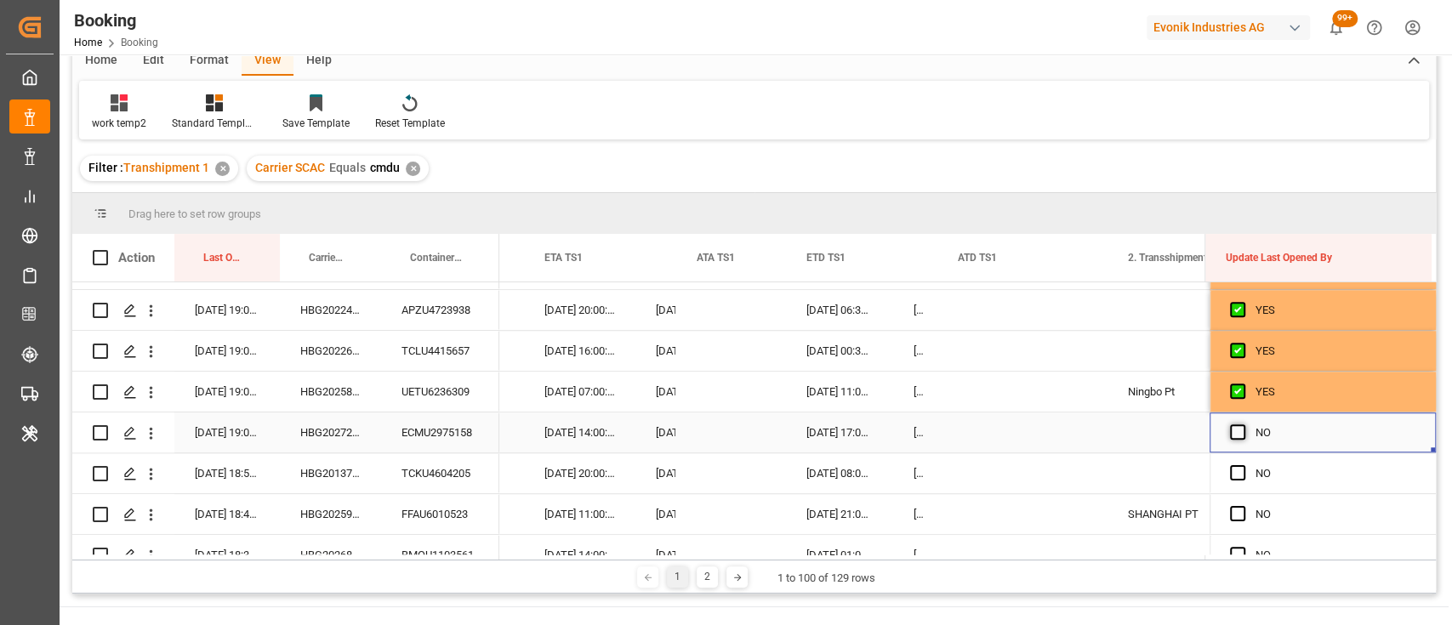
click at [1230, 430] on span "Press SPACE to select this row." at bounding box center [1237, 431] width 15 height 15
click at [1243, 424] on input "Press SPACE to select this row." at bounding box center [1243, 424] width 0 height 0
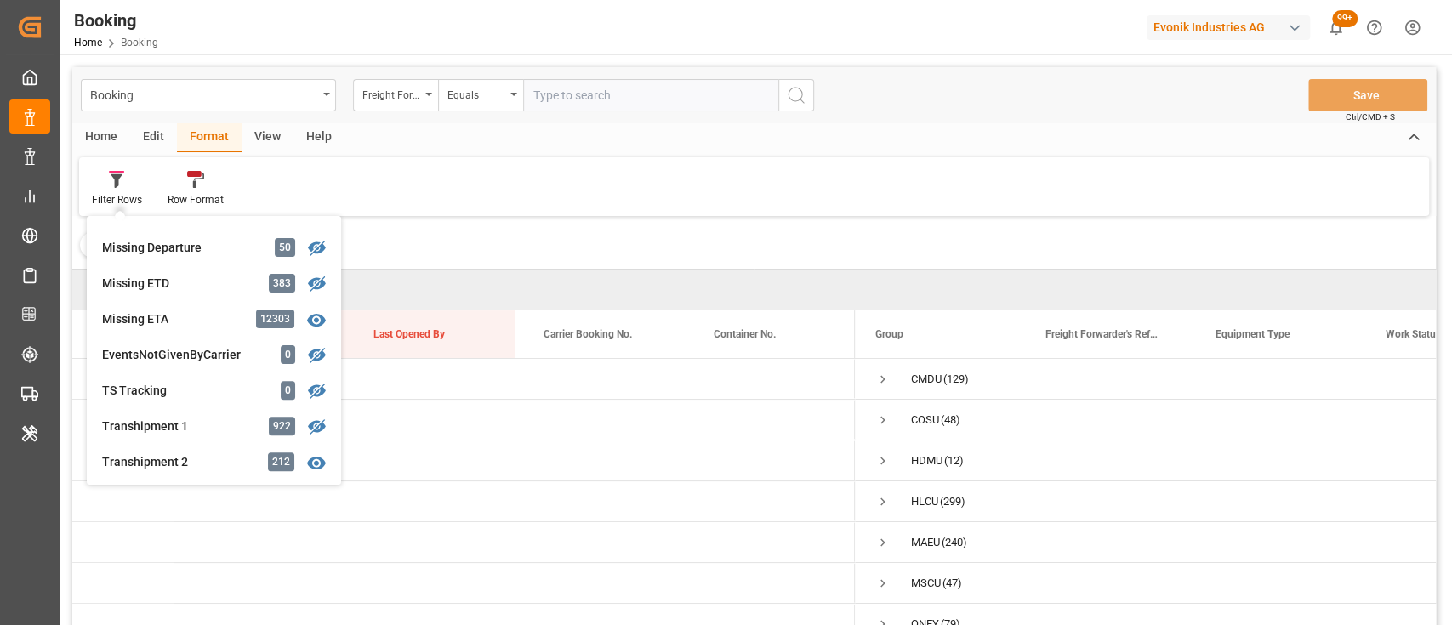
click at [936, 265] on div "Filter : Transhipment 1 ✕" at bounding box center [753, 245] width 1363 height 48
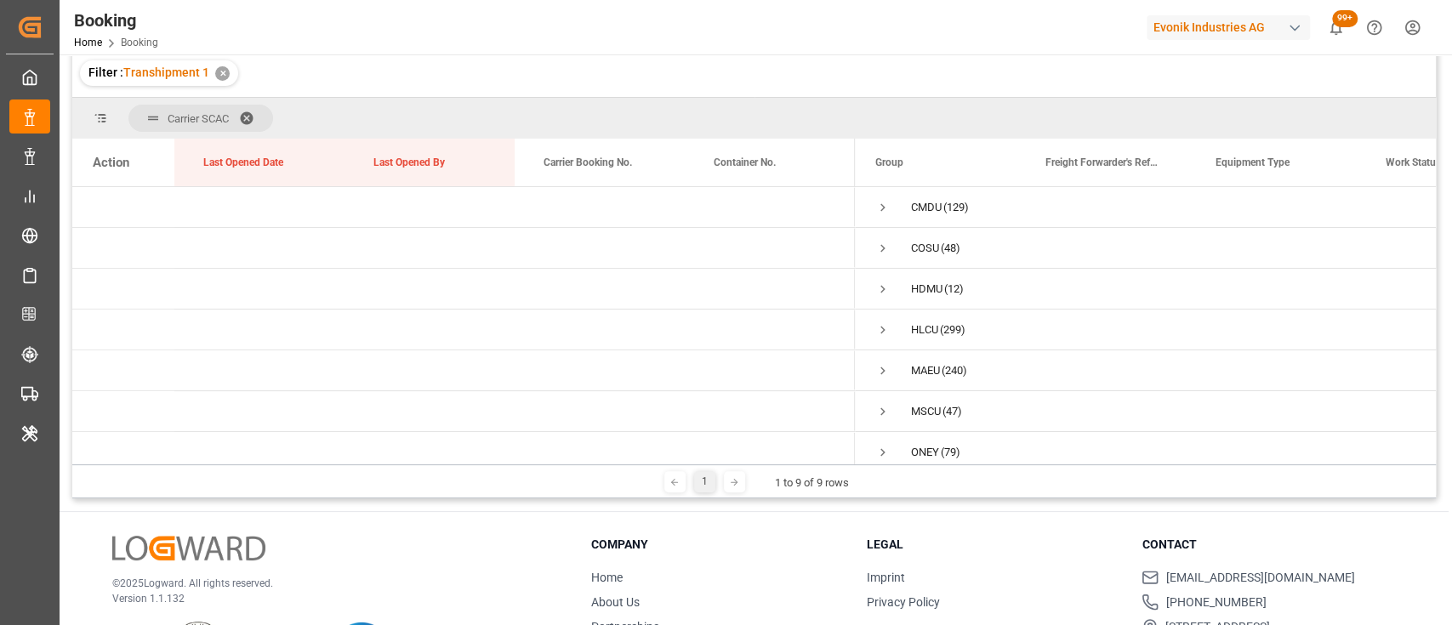
scroll to position [174, 0]
click at [1353, 539] on h3 "Contact" at bounding box center [1268, 542] width 254 height 18
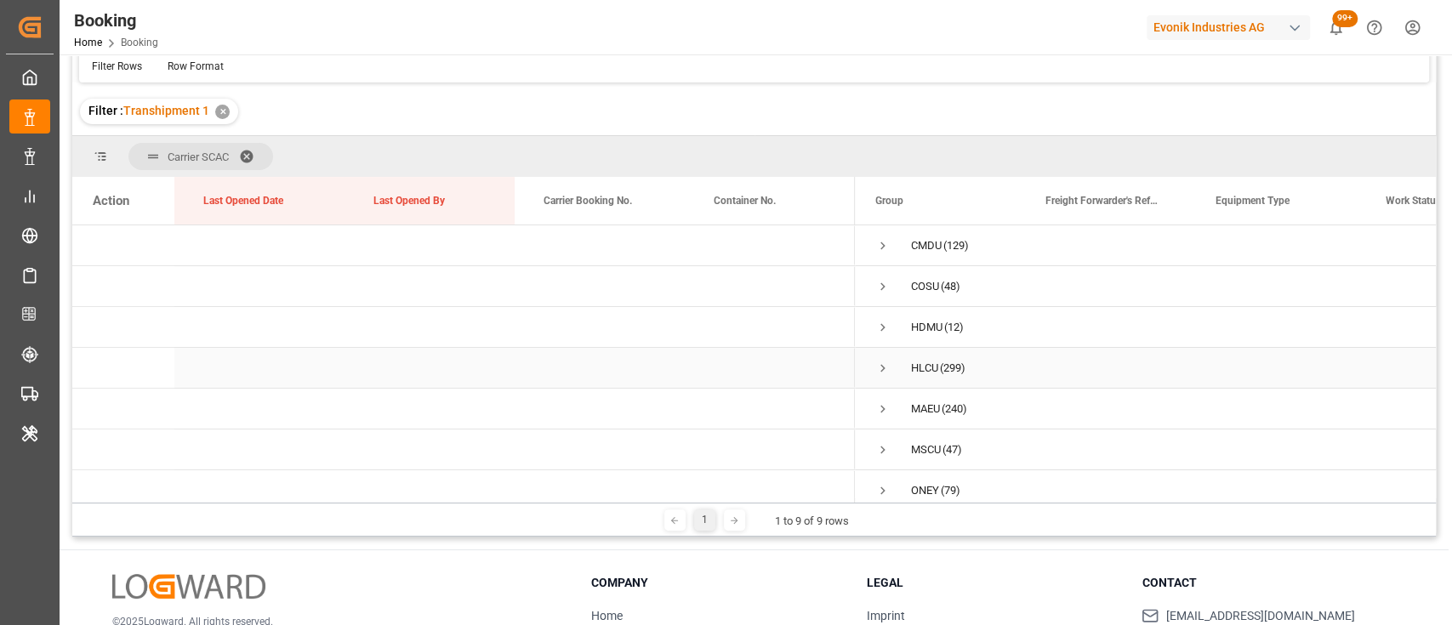
scroll to position [128, 0]
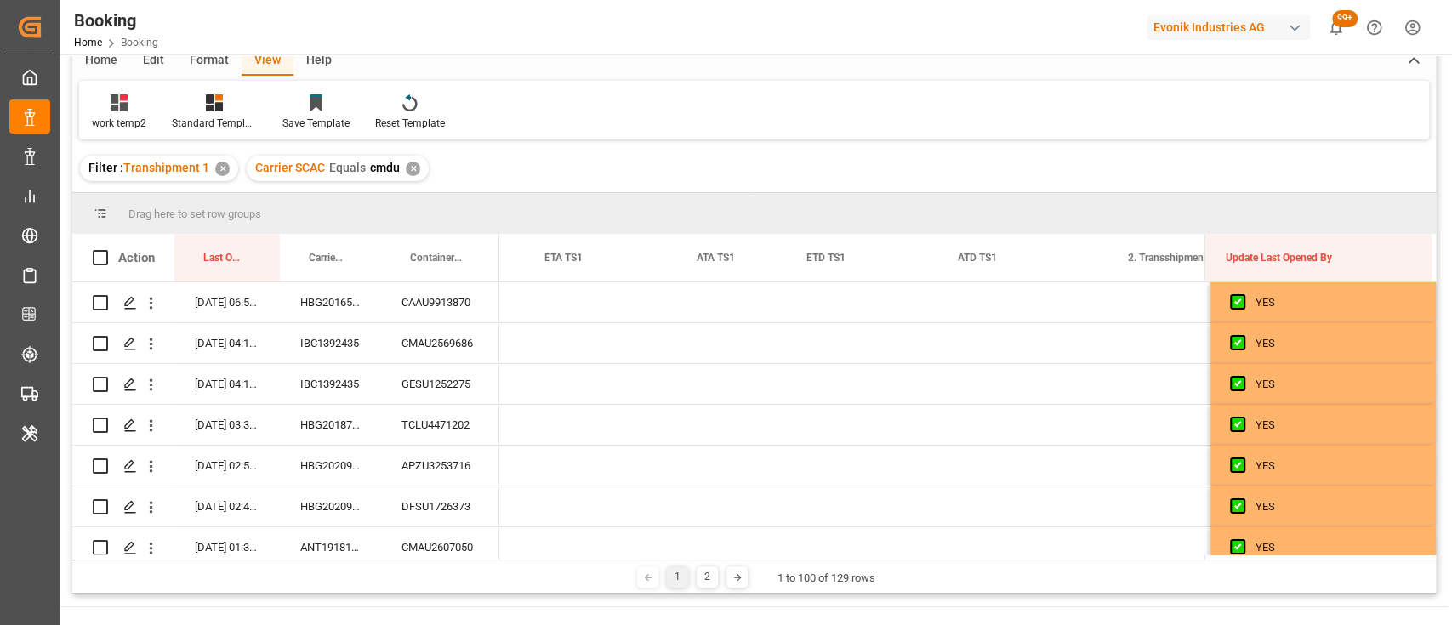
scroll to position [0, 17541]
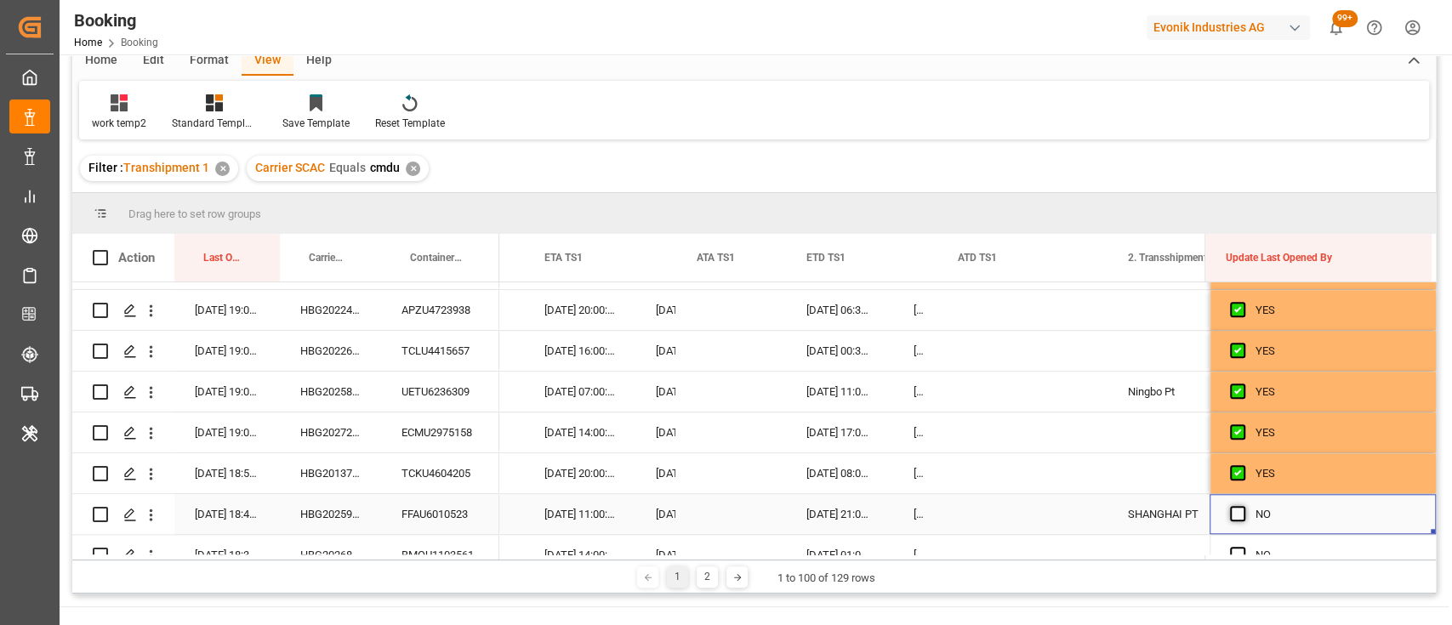
click at [1231, 516] on span "Press SPACE to select this row." at bounding box center [1237, 513] width 15 height 15
click at [1243, 506] on input "Press SPACE to select this row." at bounding box center [1243, 506] width 0 height 0
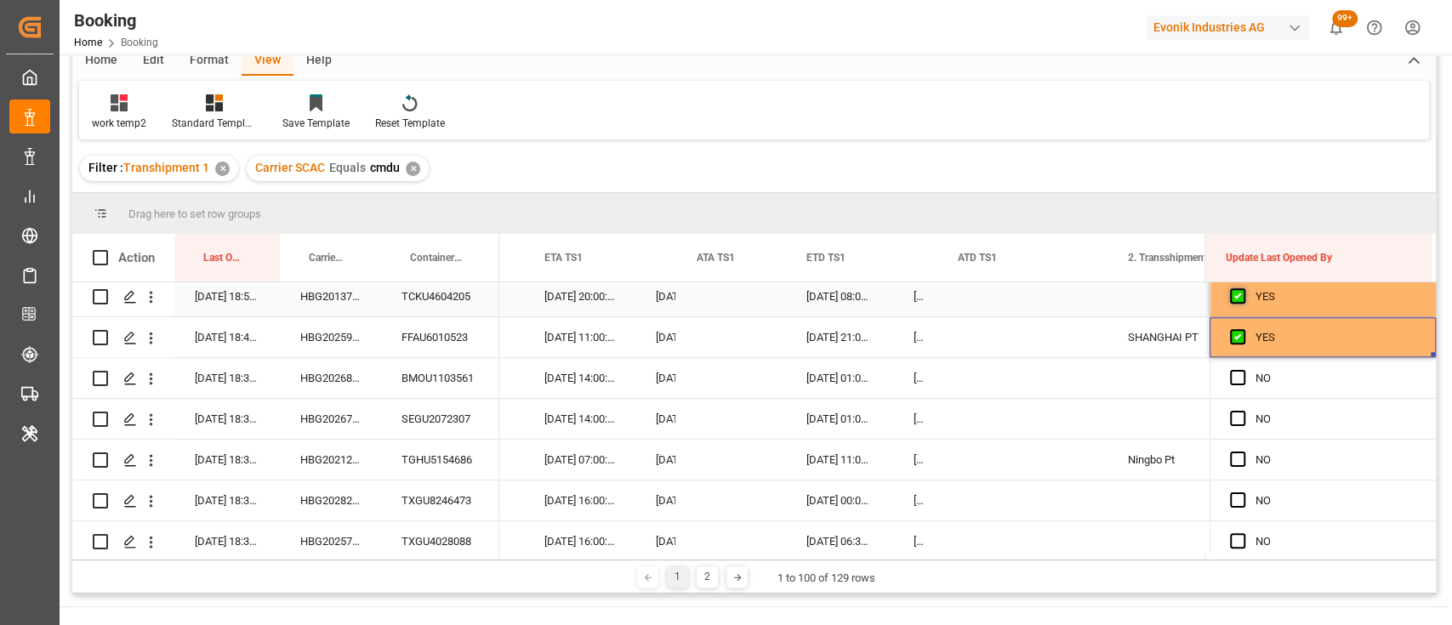
scroll to position [1313, 0]
click at [1231, 378] on span "Press SPACE to select this row." at bounding box center [1237, 376] width 15 height 15
click at [1243, 369] on input "Press SPACE to select this row." at bounding box center [1243, 369] width 0 height 0
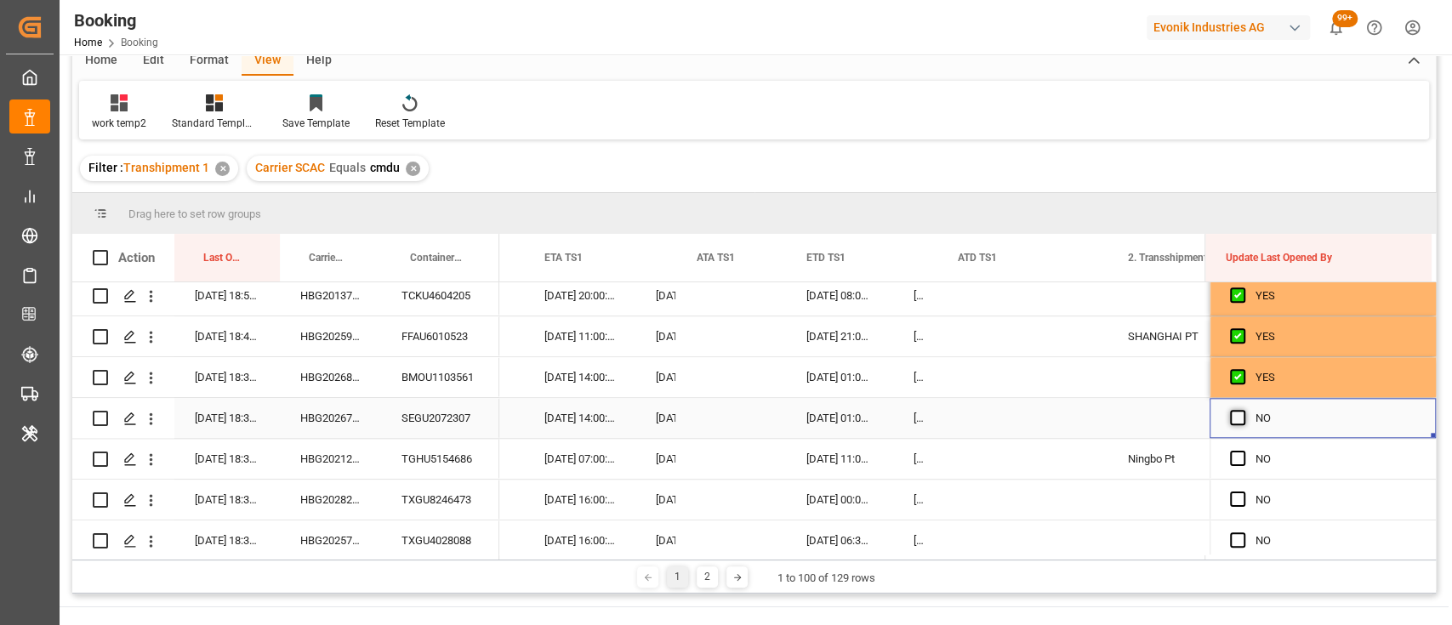
click at [1230, 413] on span "Press SPACE to select this row." at bounding box center [1237, 417] width 15 height 15
click at [1243, 410] on input "Press SPACE to select this row." at bounding box center [1243, 410] width 0 height 0
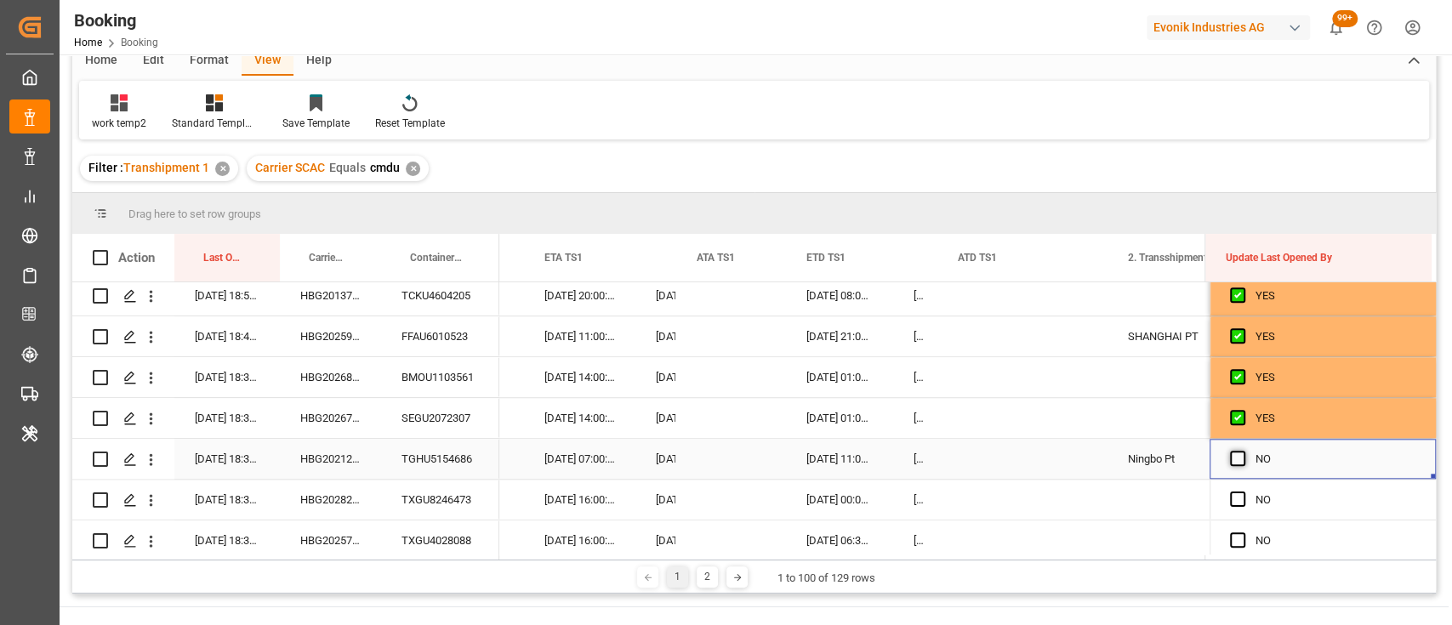
click at [1233, 458] on span "Press SPACE to select this row." at bounding box center [1237, 458] width 15 height 15
click at [1243, 451] on input "Press SPACE to select this row." at bounding box center [1243, 451] width 0 height 0
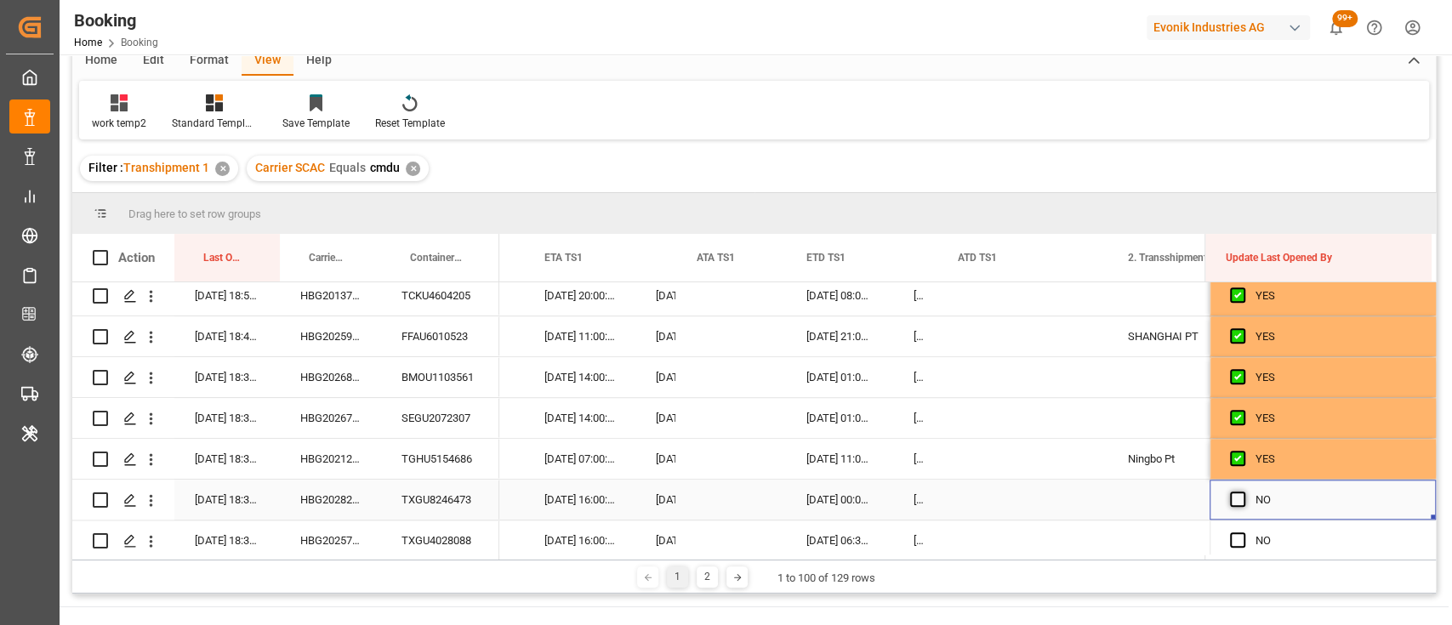
click at [1232, 499] on span "Press SPACE to select this row." at bounding box center [1237, 499] width 15 height 15
click at [1243, 492] on input "Press SPACE to select this row." at bounding box center [1243, 492] width 0 height 0
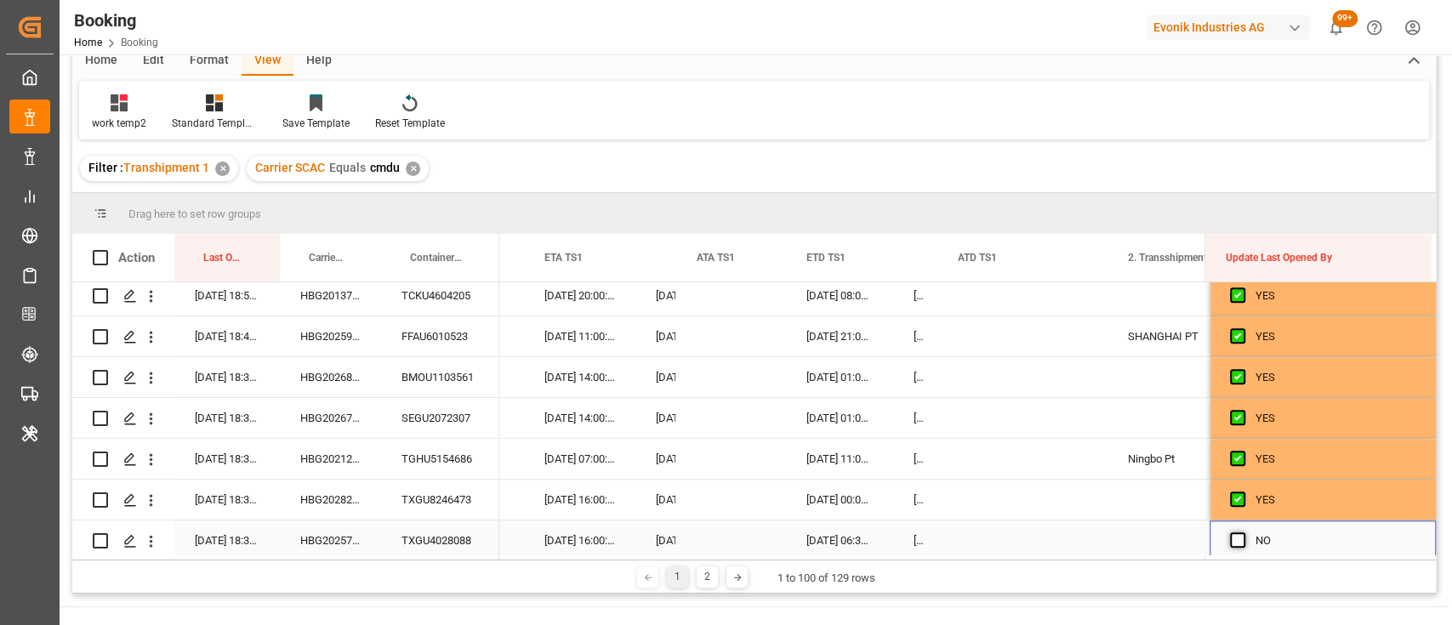
click at [1232, 538] on span "Press SPACE to select this row." at bounding box center [1237, 539] width 15 height 15
click at [1243, 532] on input "Press SPACE to select this row." at bounding box center [1243, 532] width 0 height 0
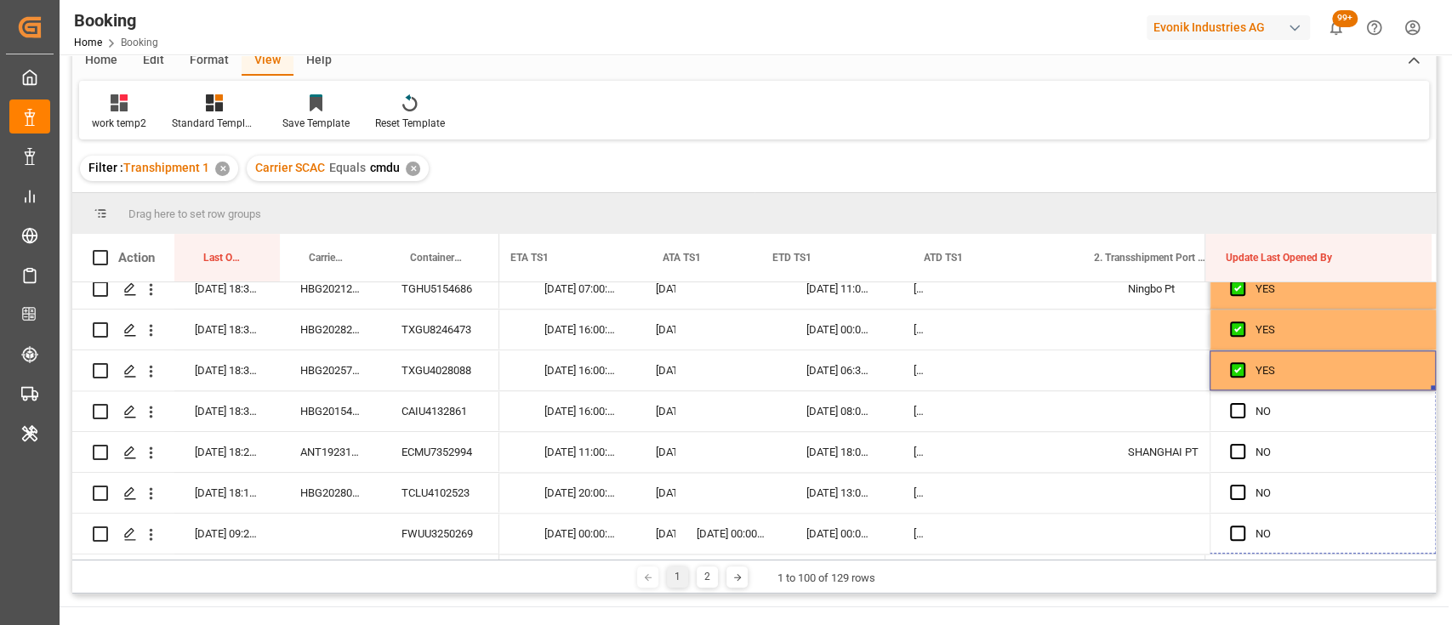
scroll to position [0, 17610]
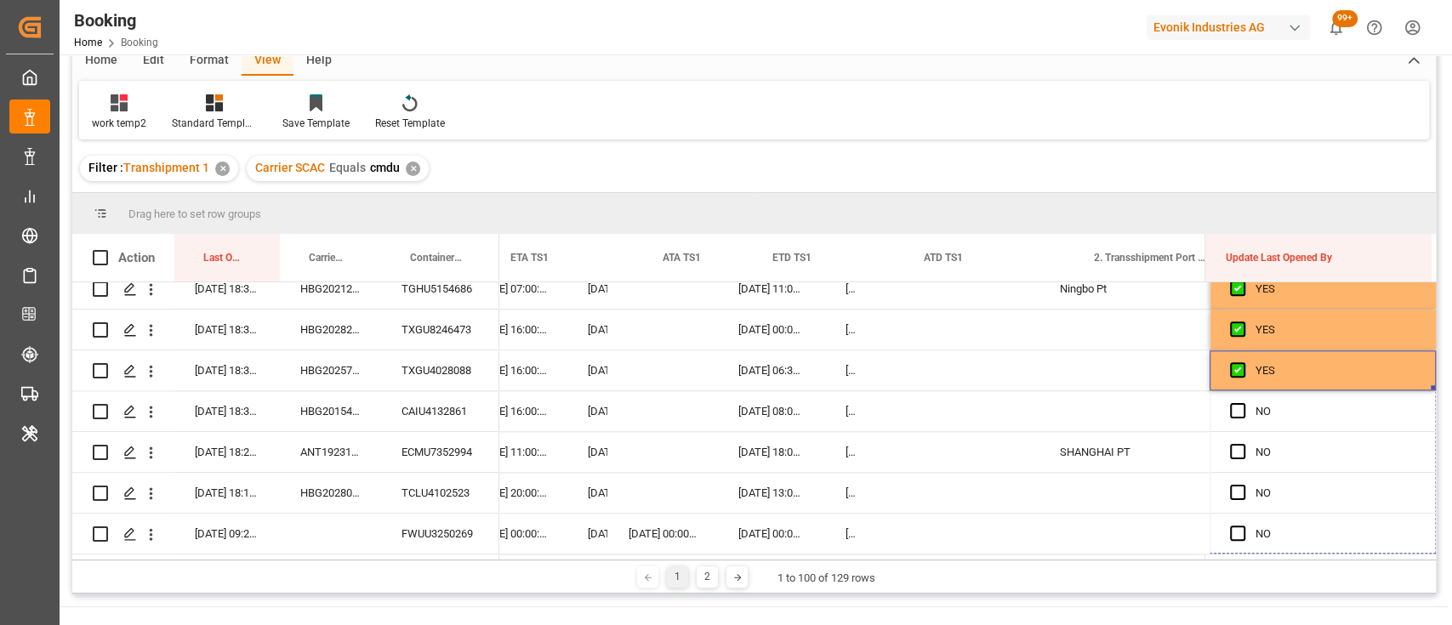
drag, startPoint x: 1426, startPoint y: 385, endPoint x: 1428, endPoint y: 648, distance: 262.8
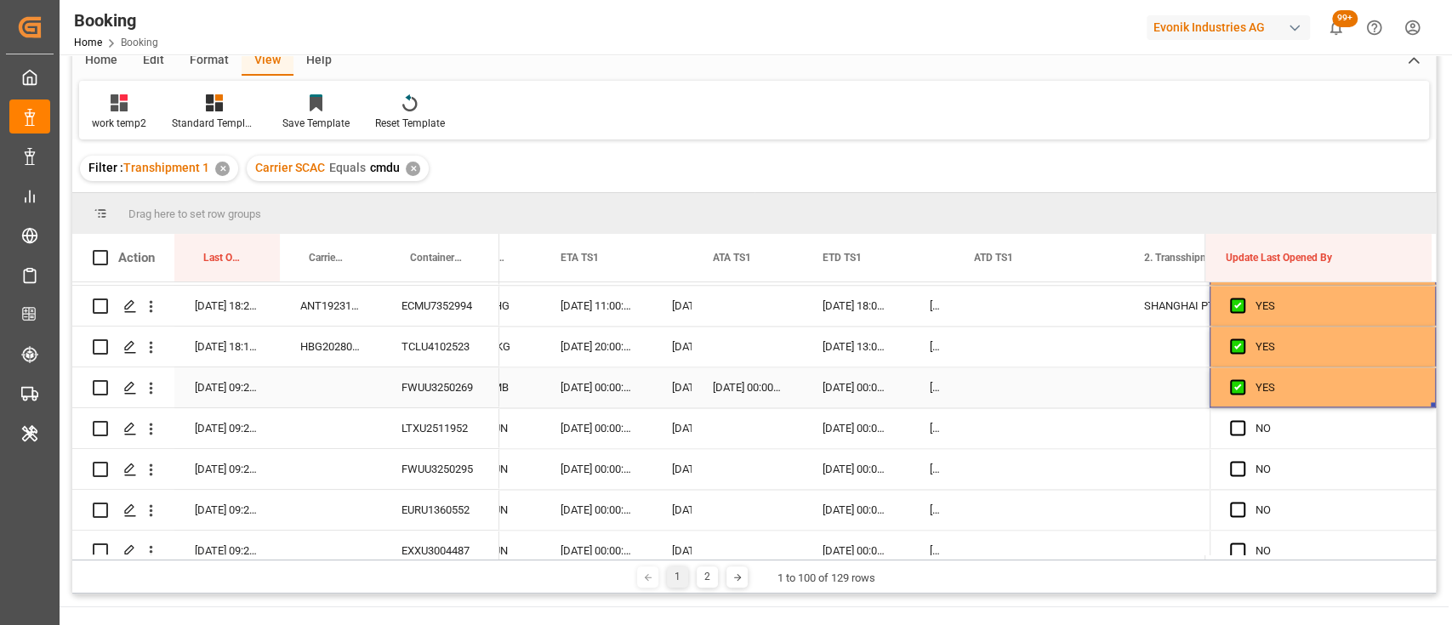
scroll to position [1643, 0]
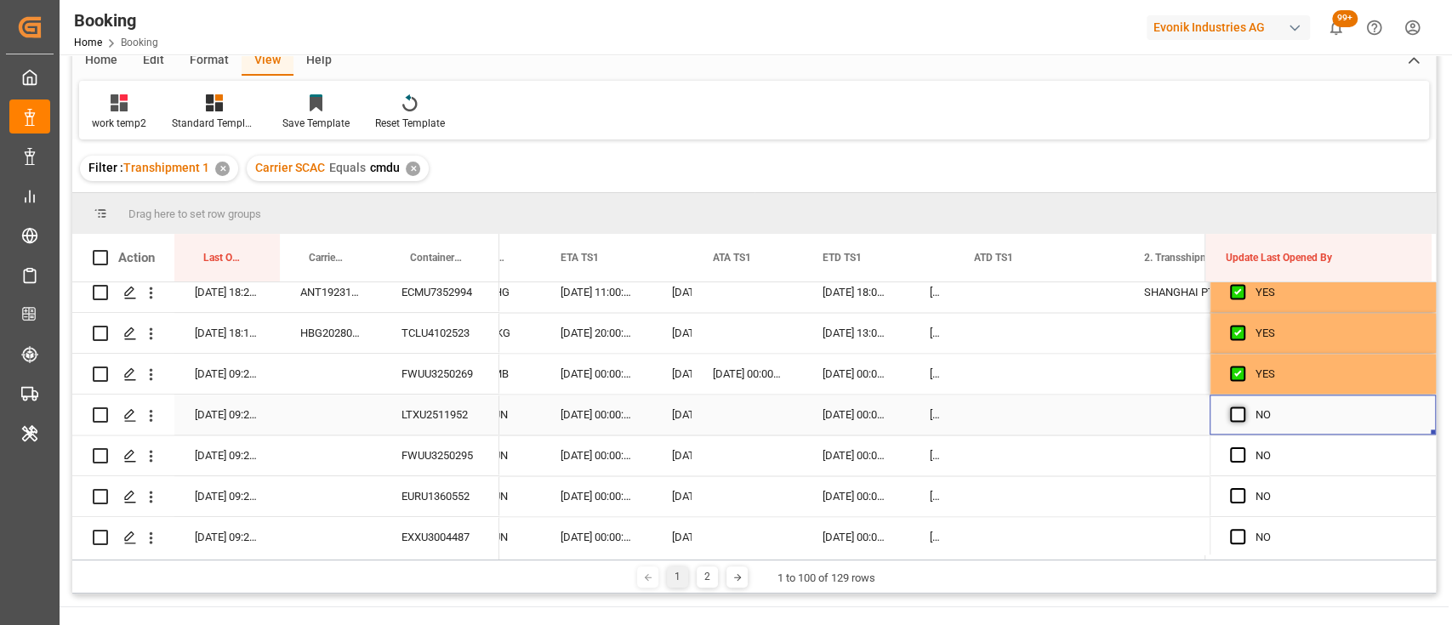
click at [1230, 412] on span "Press SPACE to select this row." at bounding box center [1237, 414] width 15 height 15
click at [1243, 407] on input "Press SPACE to select this row." at bounding box center [1243, 407] width 0 height 0
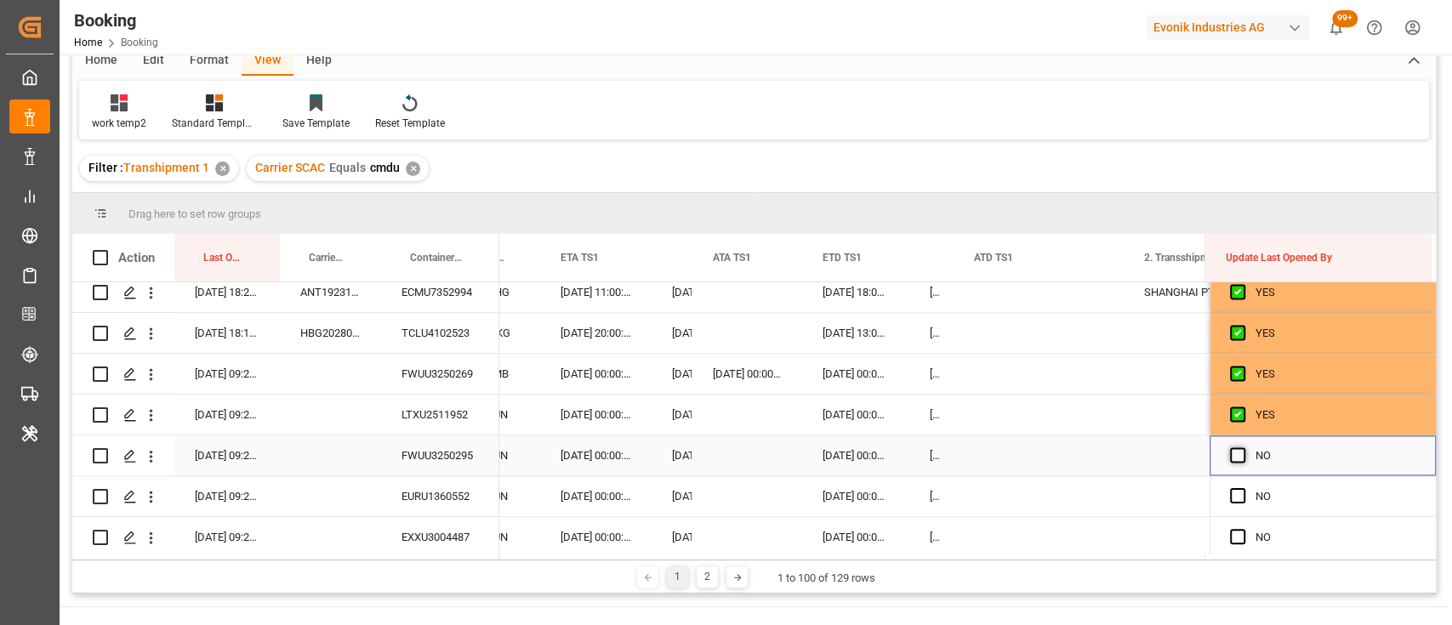
click at [1231, 453] on span "Press SPACE to select this row." at bounding box center [1237, 454] width 15 height 15
click at [1243, 447] on input "Press SPACE to select this row." at bounding box center [1243, 447] width 0 height 0
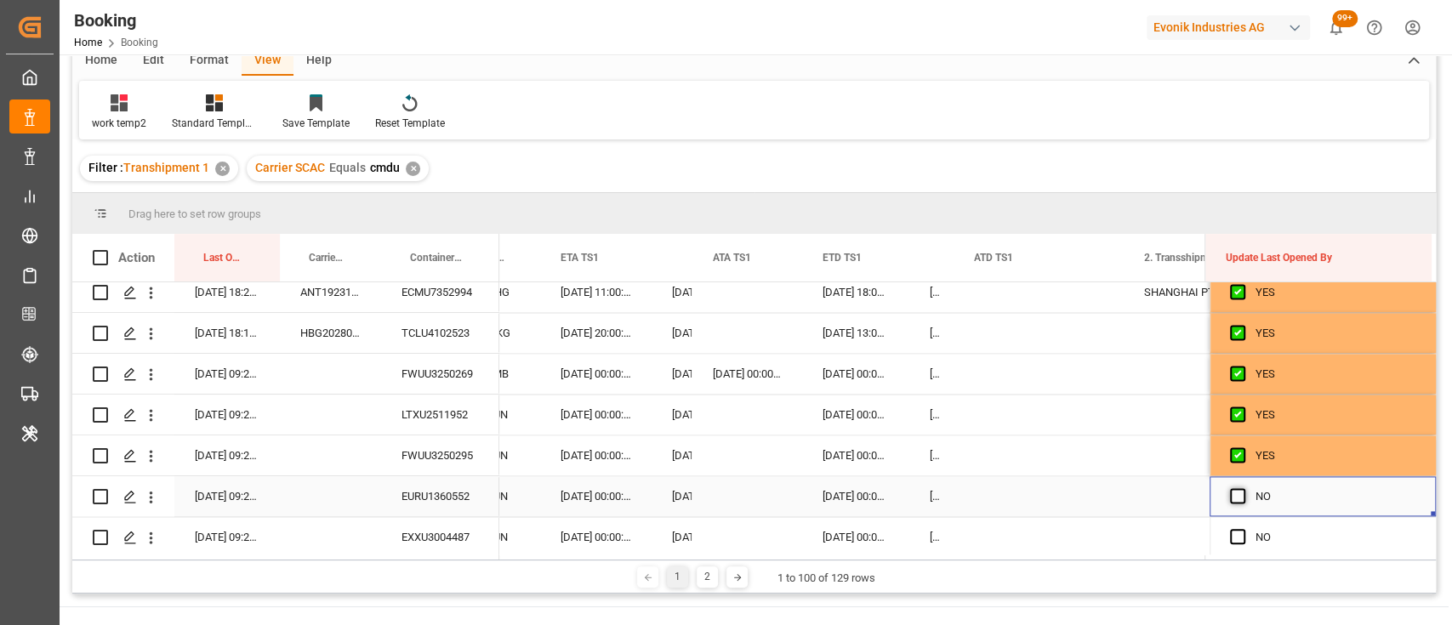
click at [1234, 493] on span "Press SPACE to select this row." at bounding box center [1237, 495] width 15 height 15
click at [1243, 488] on input "Press SPACE to select this row." at bounding box center [1243, 488] width 0 height 0
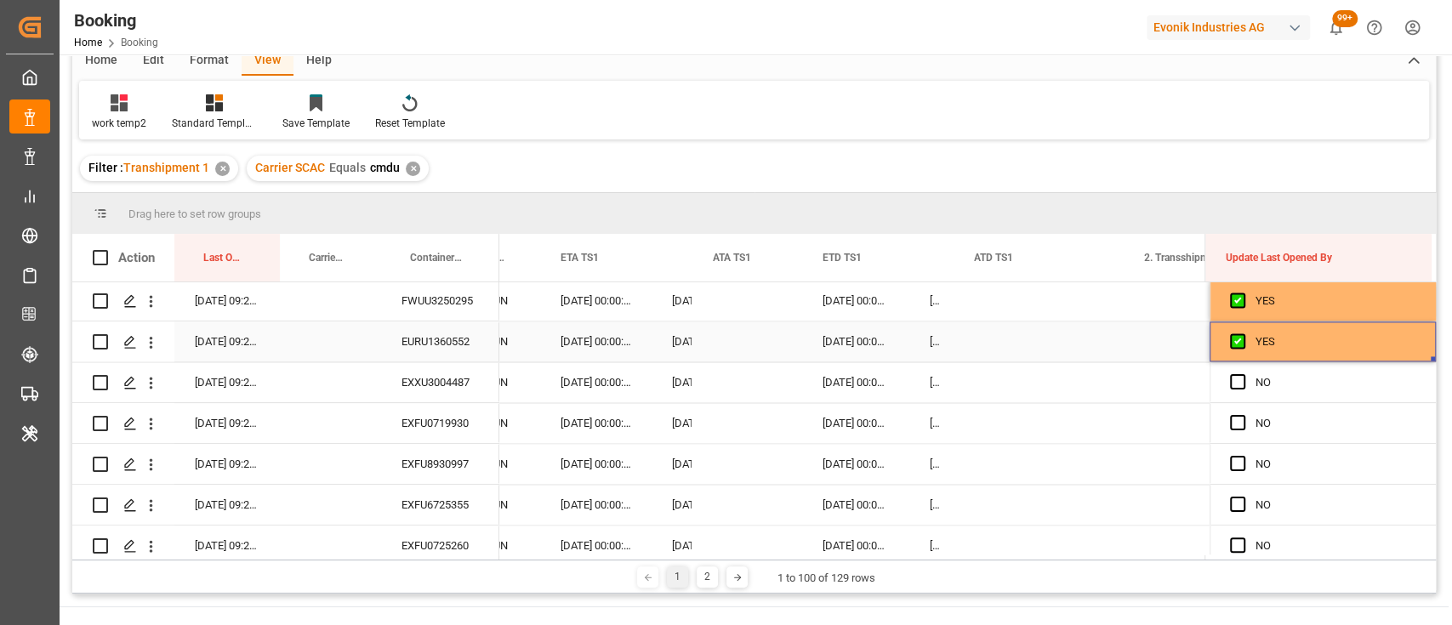
scroll to position [1800, 0]
click at [467, 384] on div "EXXU3004487" at bounding box center [440, 381] width 118 height 40
click at [1238, 376] on span "Press SPACE to select this row." at bounding box center [1237, 380] width 15 height 15
click at [1243, 373] on input "Press SPACE to select this row." at bounding box center [1243, 373] width 0 height 0
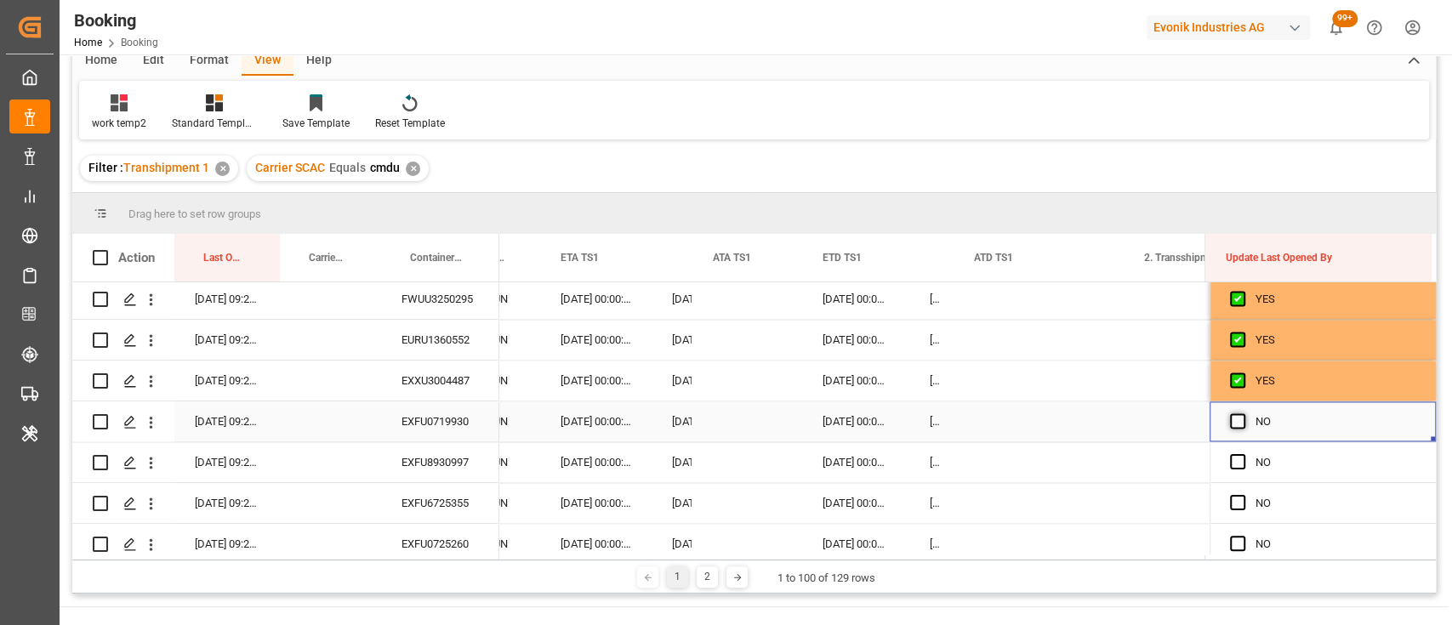
click at [1232, 425] on span "Press SPACE to select this row." at bounding box center [1237, 420] width 15 height 15
click at [1243, 413] on input "Press SPACE to select this row." at bounding box center [1243, 413] width 0 height 0
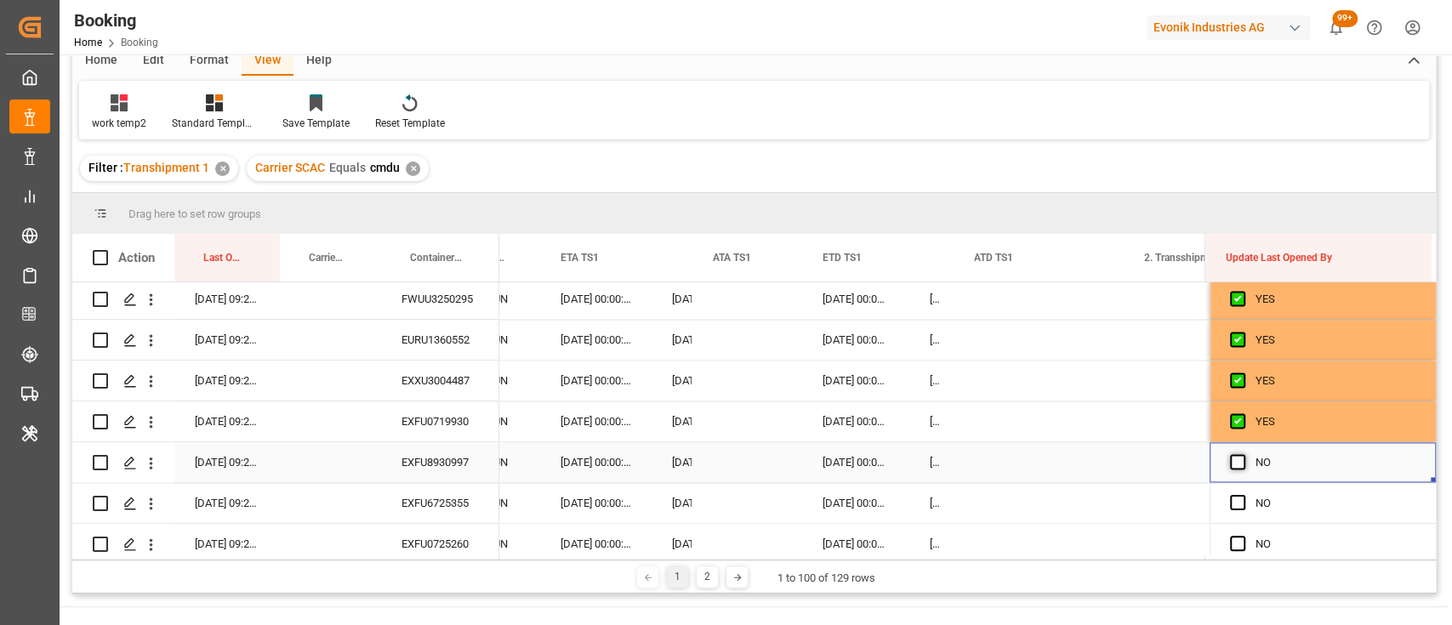
click at [1234, 461] on span "Press SPACE to select this row." at bounding box center [1237, 461] width 15 height 15
click at [1243, 454] on input "Press SPACE to select this row." at bounding box center [1243, 454] width 0 height 0
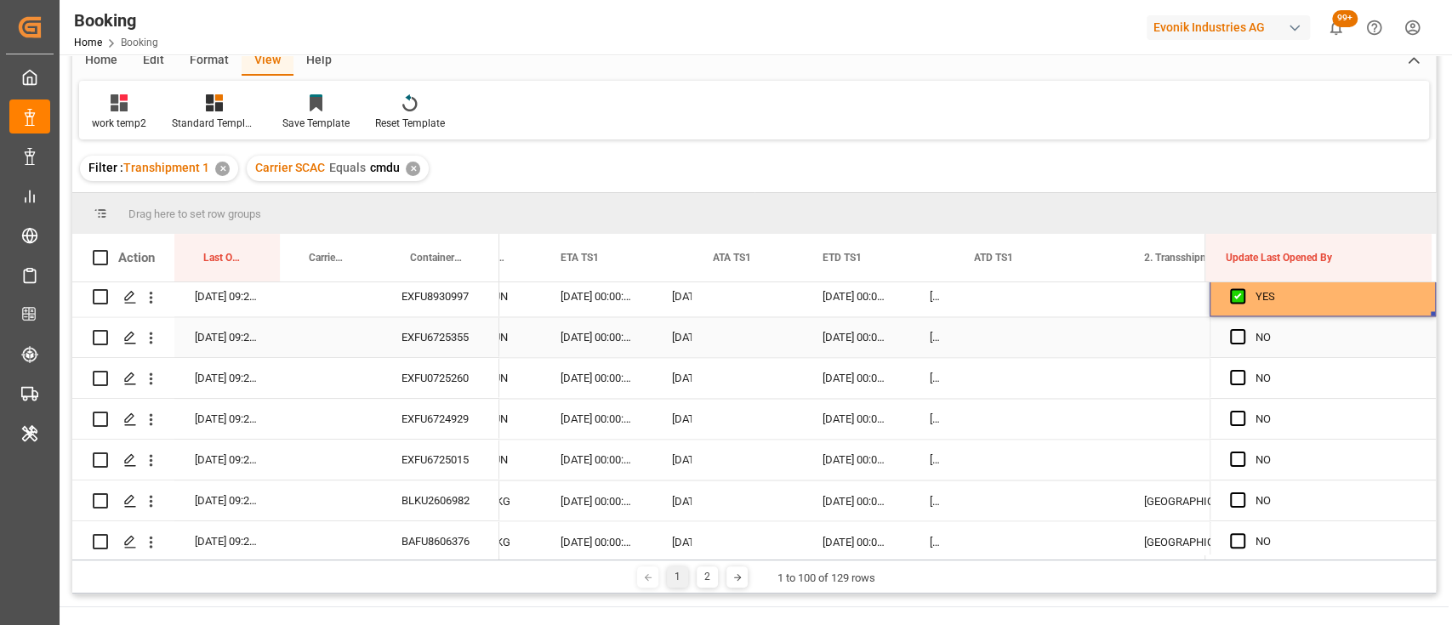
scroll to position [1971, 0]
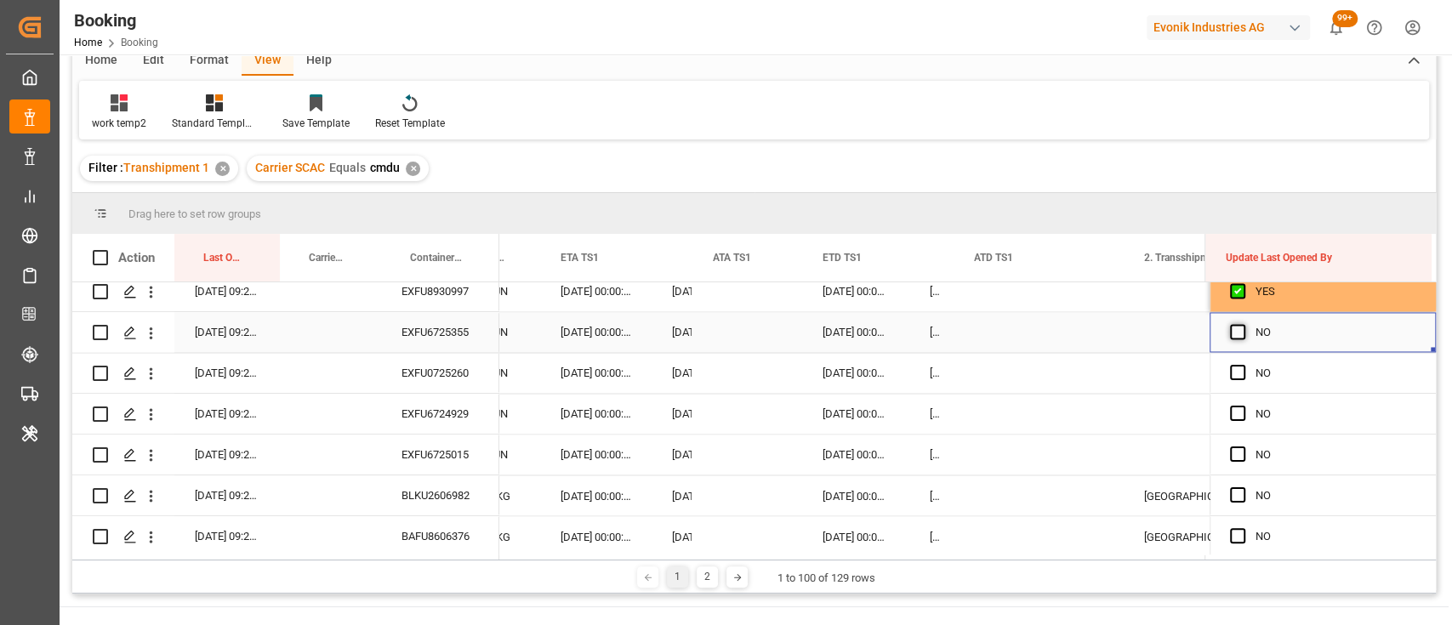
click at [1234, 328] on span "Press SPACE to select this row." at bounding box center [1237, 331] width 15 height 15
click at [1243, 324] on input "Press SPACE to select this row." at bounding box center [1243, 324] width 0 height 0
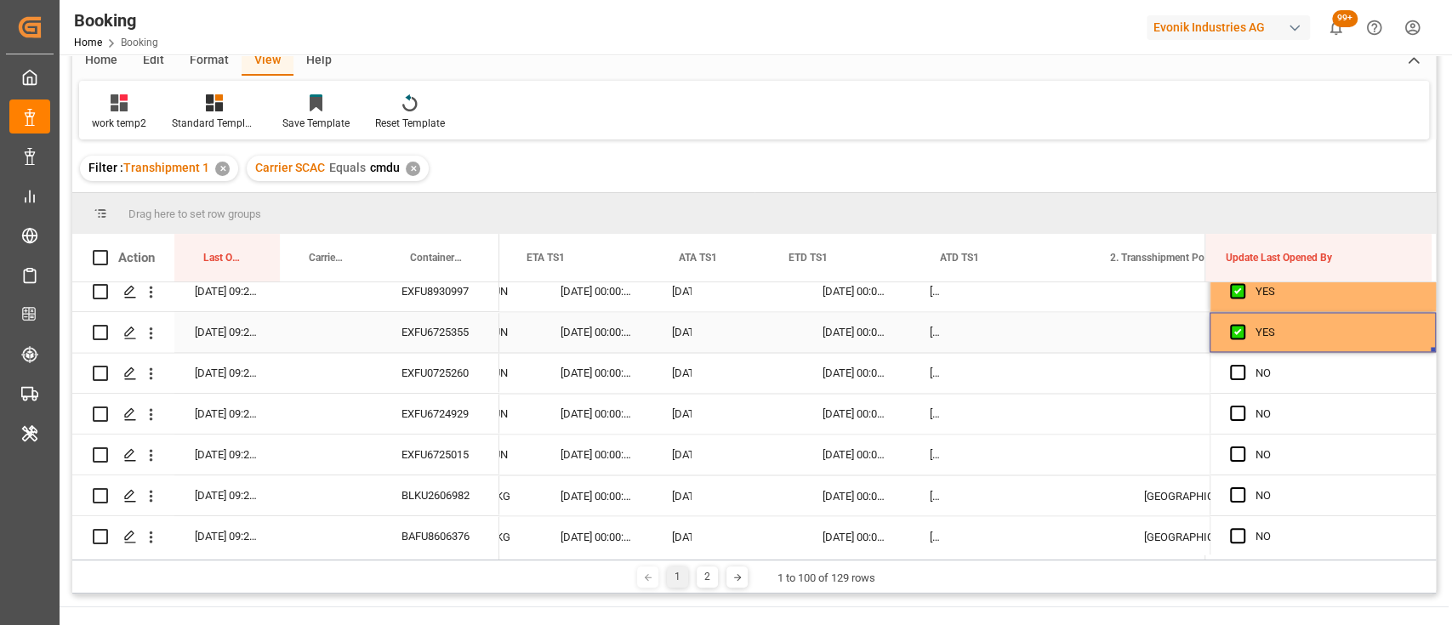
drag, startPoint x: 1428, startPoint y: 349, endPoint x: 1420, endPoint y: 630, distance: 281.6
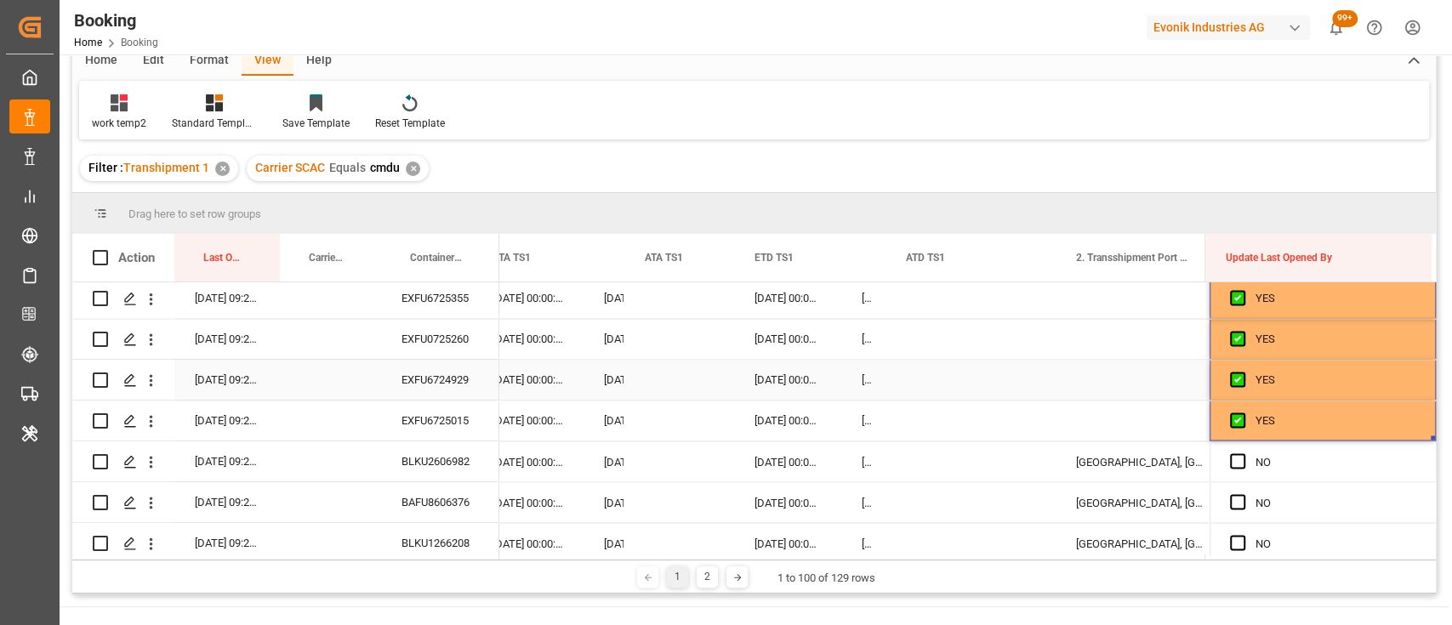
scroll to position [0, 17510]
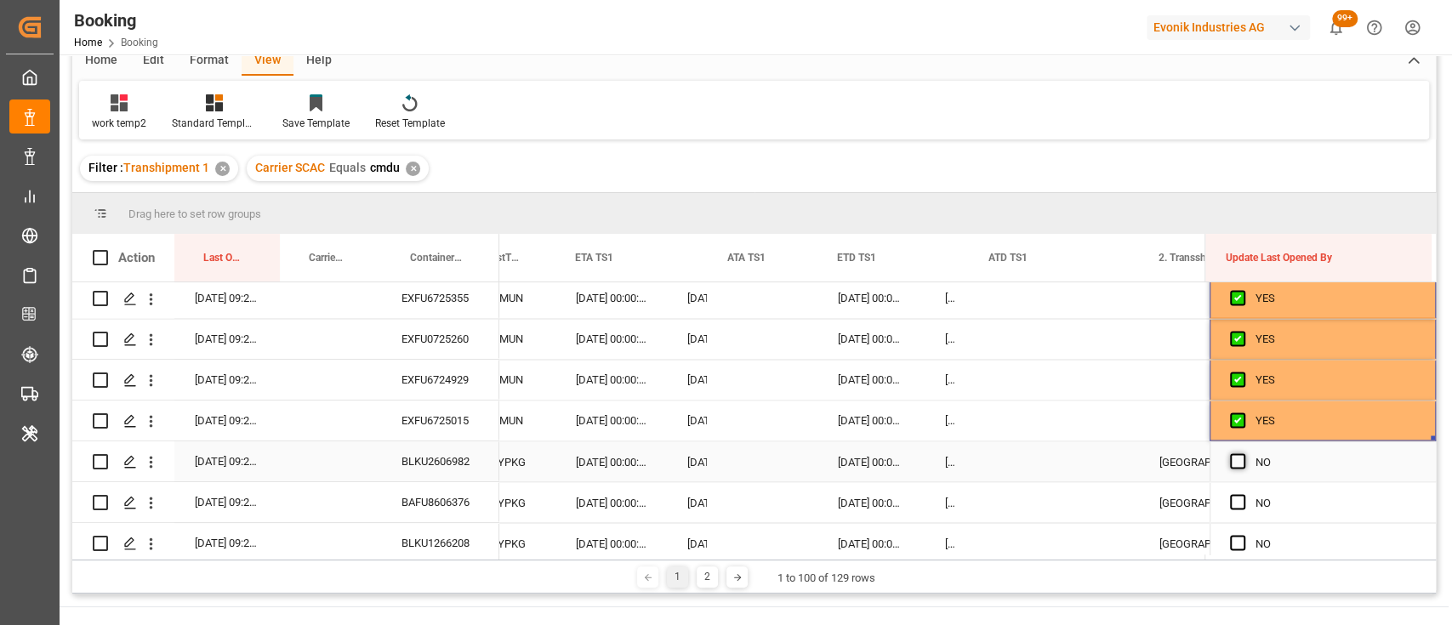
click at [1232, 464] on span "Press SPACE to select this row." at bounding box center [1237, 460] width 15 height 15
click at [1243, 453] on input "Press SPACE to select this row." at bounding box center [1243, 453] width 0 height 0
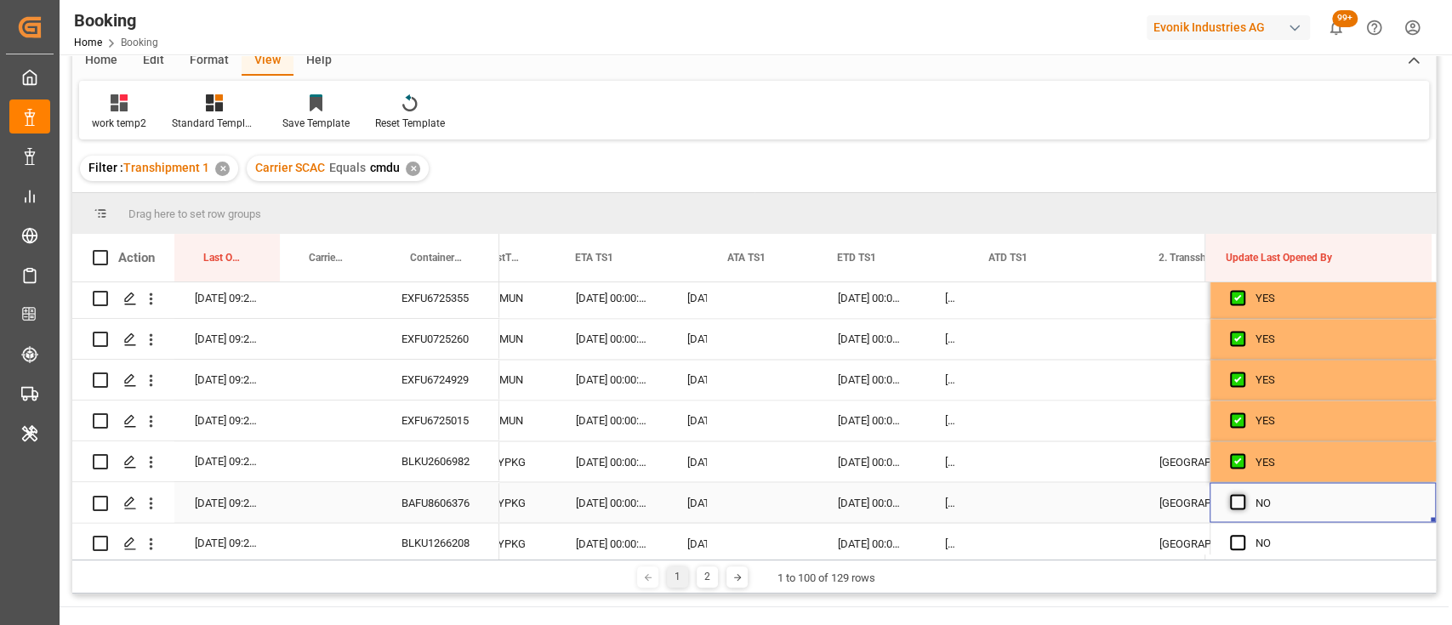
click at [1230, 505] on span "Press SPACE to select this row." at bounding box center [1237, 501] width 15 height 15
click at [1243, 494] on input "Press SPACE to select this row." at bounding box center [1243, 494] width 0 height 0
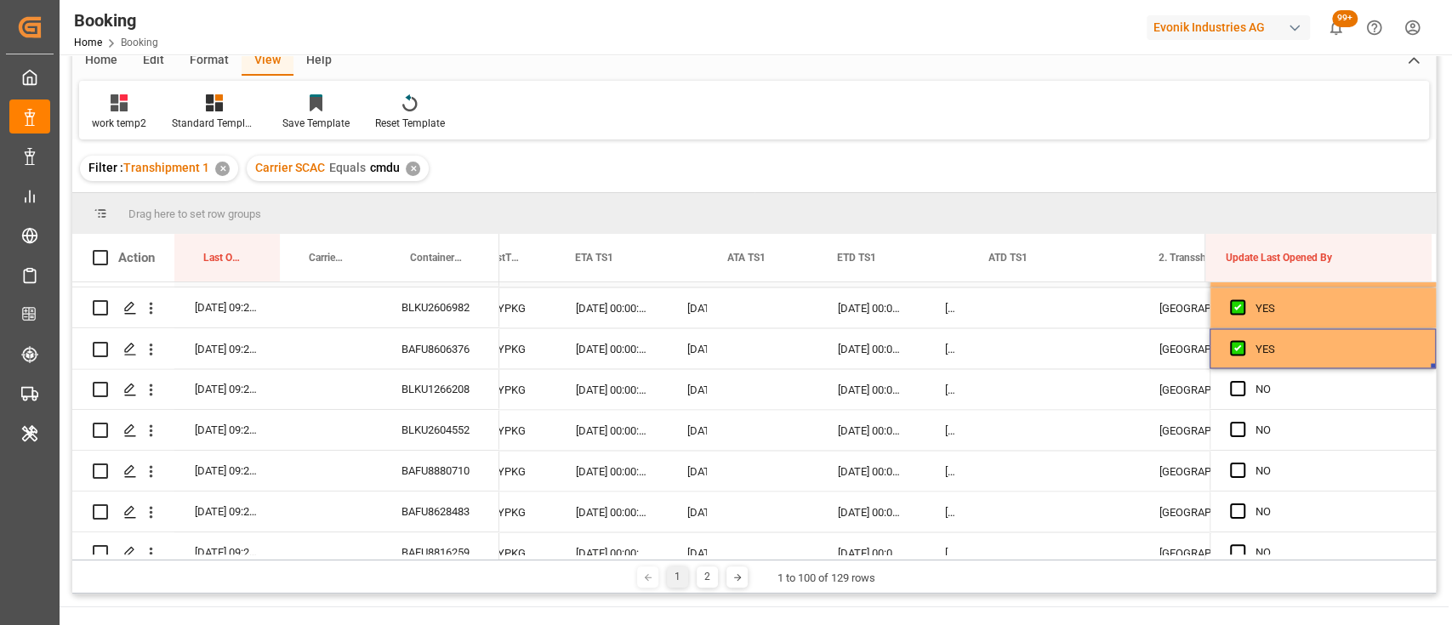
scroll to position [2171, 0]
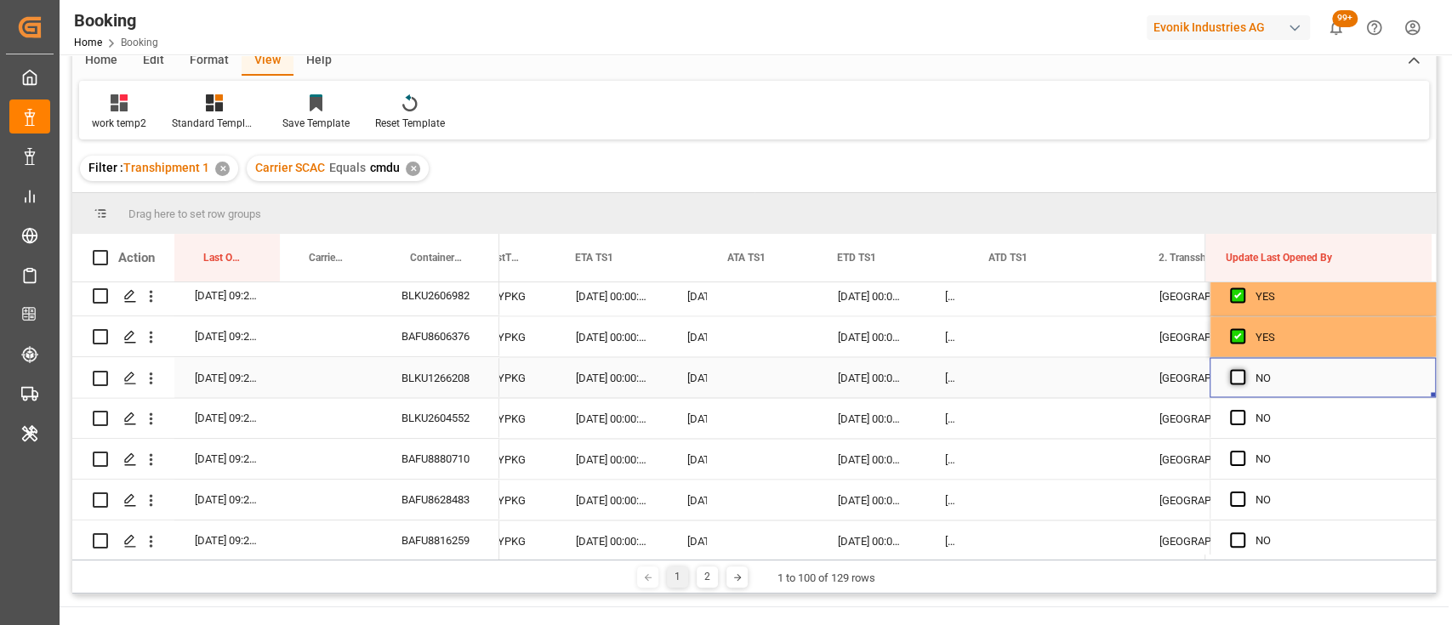
click at [1230, 377] on span "Press SPACE to select this row." at bounding box center [1237, 376] width 15 height 15
click at [1243, 369] on input "Press SPACE to select this row." at bounding box center [1243, 369] width 0 height 0
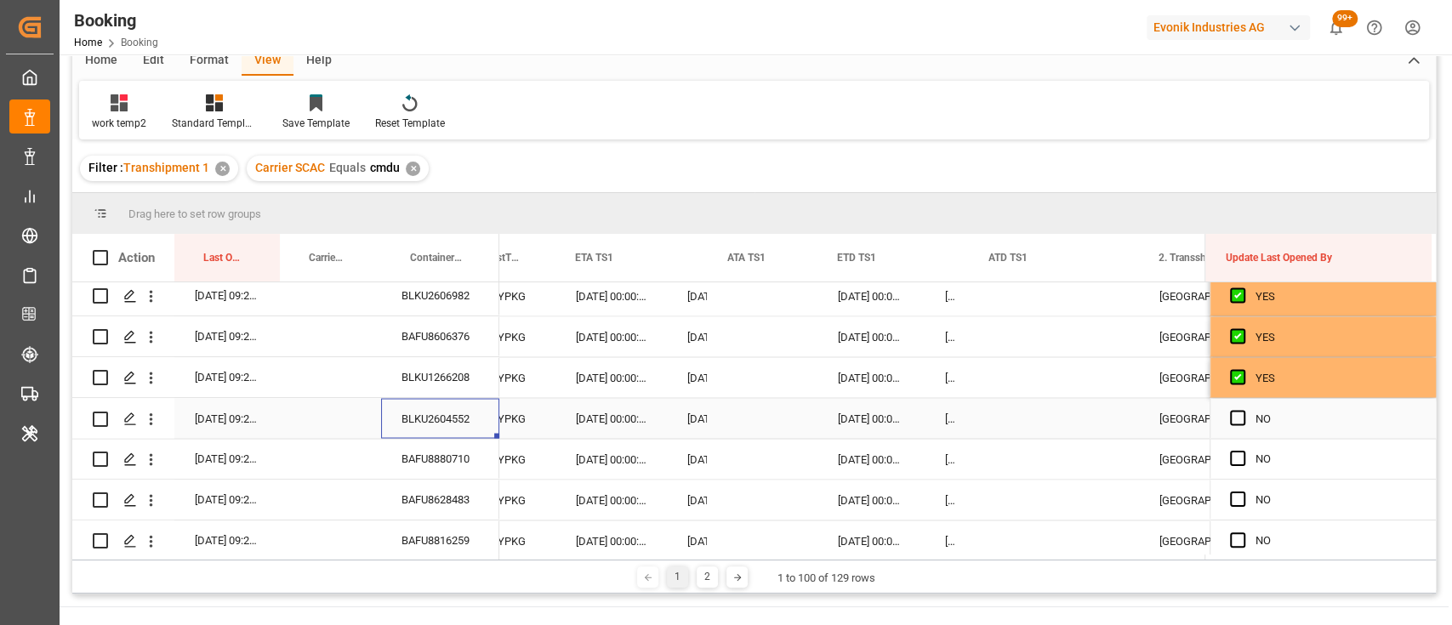
click at [424, 417] on div "BLKU2604552" at bounding box center [440, 418] width 118 height 40
click at [1231, 418] on span "Press SPACE to select this row." at bounding box center [1237, 417] width 15 height 15
click at [1243, 410] on input "Press SPACE to select this row." at bounding box center [1243, 410] width 0 height 0
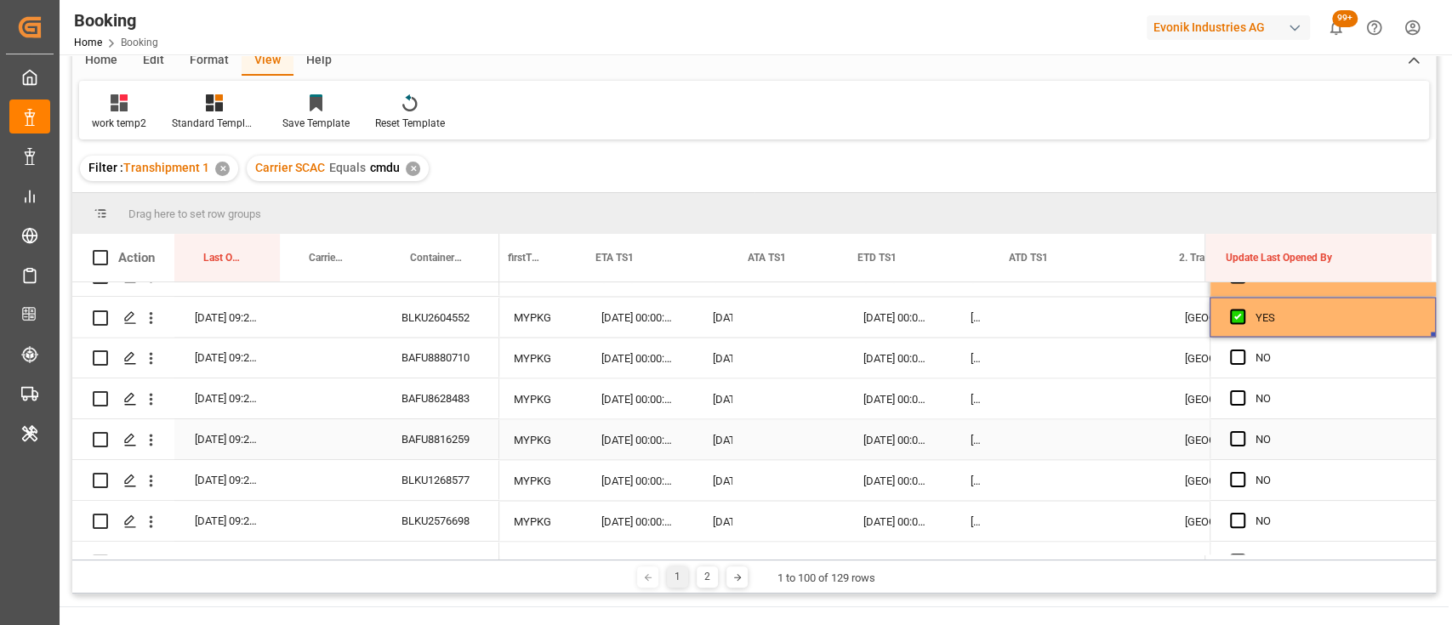
scroll to position [0, 17485]
click at [1231, 354] on span "Press SPACE to select this row." at bounding box center [1237, 357] width 15 height 15
click at [1243, 350] on input "Press SPACE to select this row." at bounding box center [1243, 350] width 0 height 0
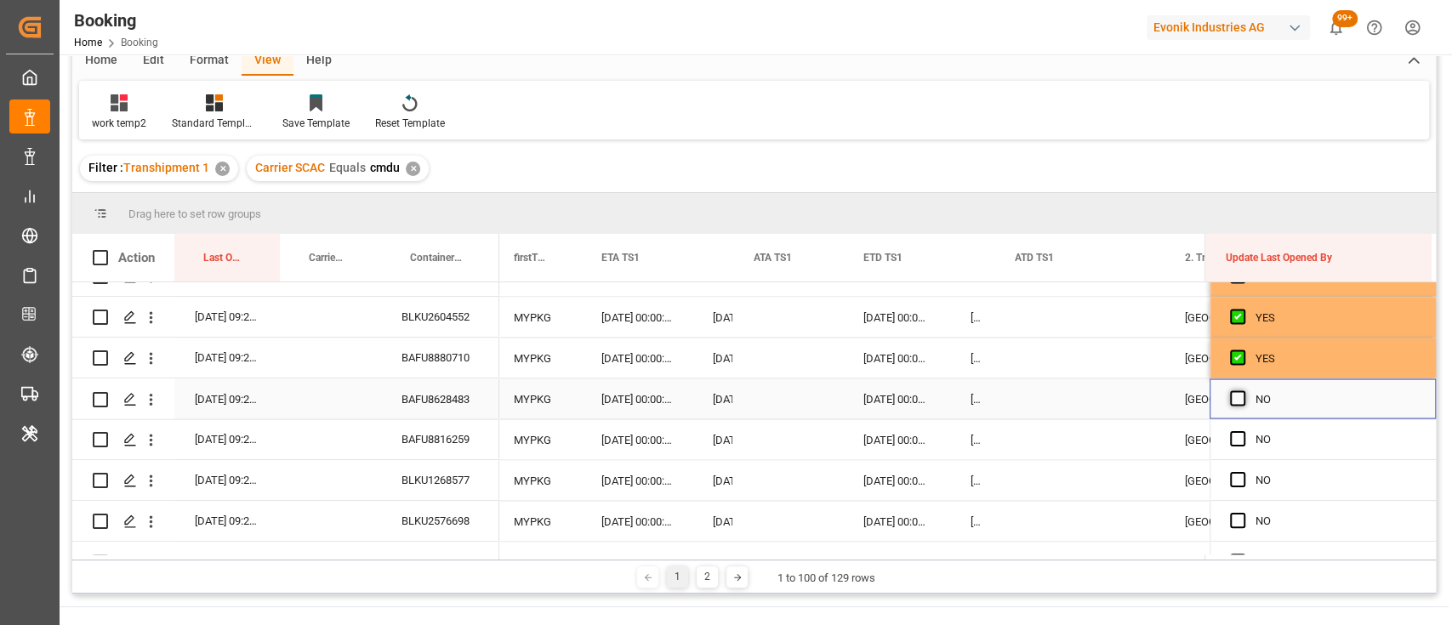
click at [1230, 398] on span "Press SPACE to select this row." at bounding box center [1237, 397] width 15 height 15
click at [1243, 390] on input "Press SPACE to select this row." at bounding box center [1243, 390] width 0 height 0
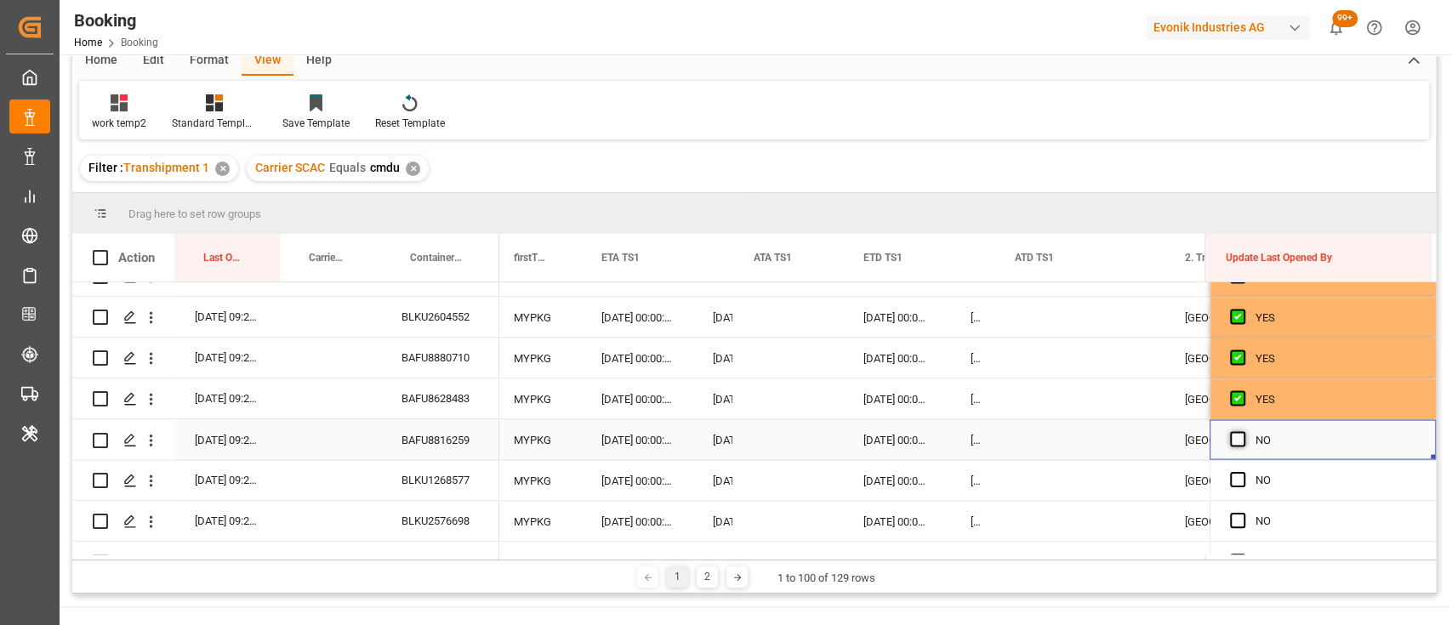
click at [1231, 442] on span "Press SPACE to select this row." at bounding box center [1237, 438] width 15 height 15
click at [1243, 431] on input "Press SPACE to select this row." at bounding box center [1243, 431] width 0 height 0
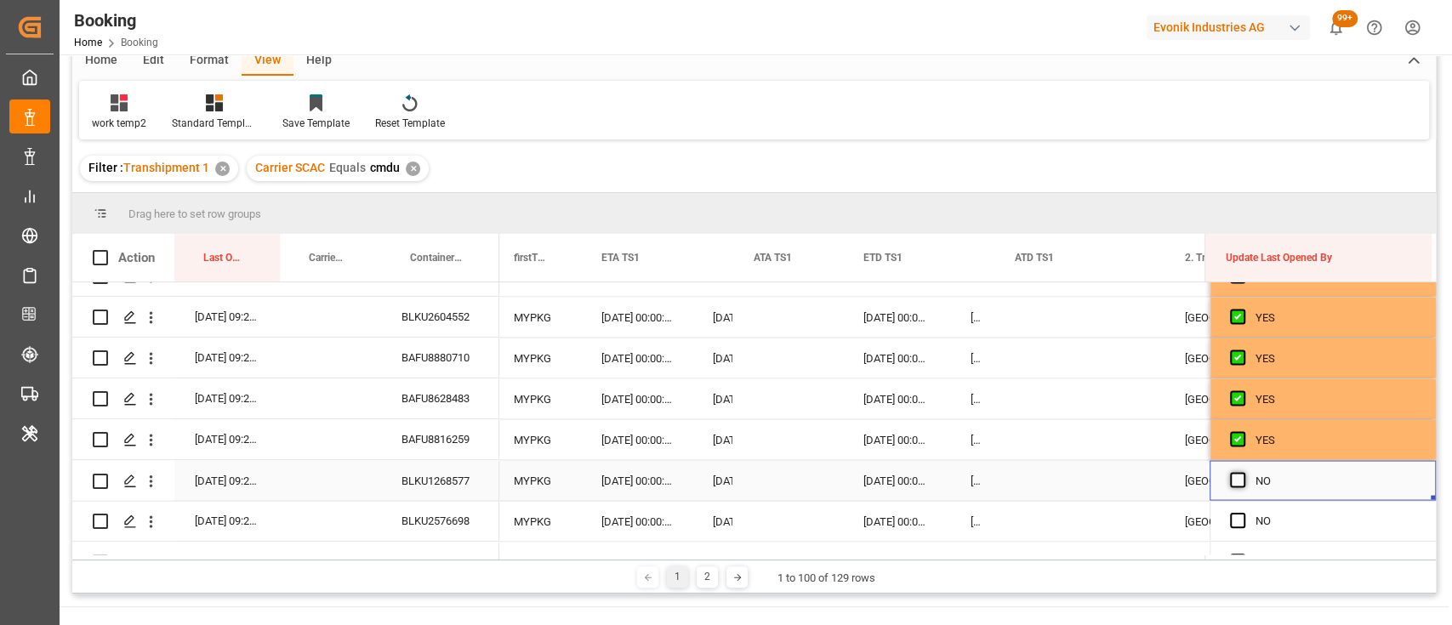
click at [1233, 480] on span "Press SPACE to select this row." at bounding box center [1237, 479] width 15 height 15
click at [1243, 472] on input "Press SPACE to select this row." at bounding box center [1243, 472] width 0 height 0
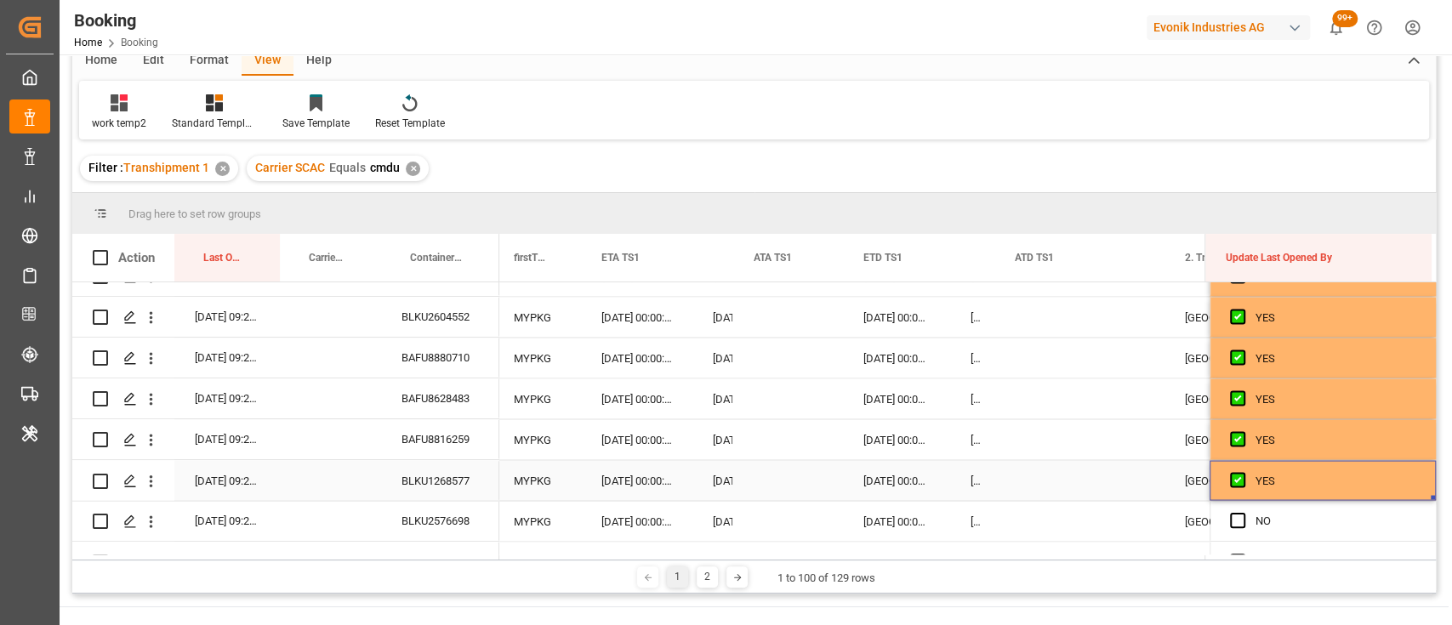
scroll to position [2422, 0]
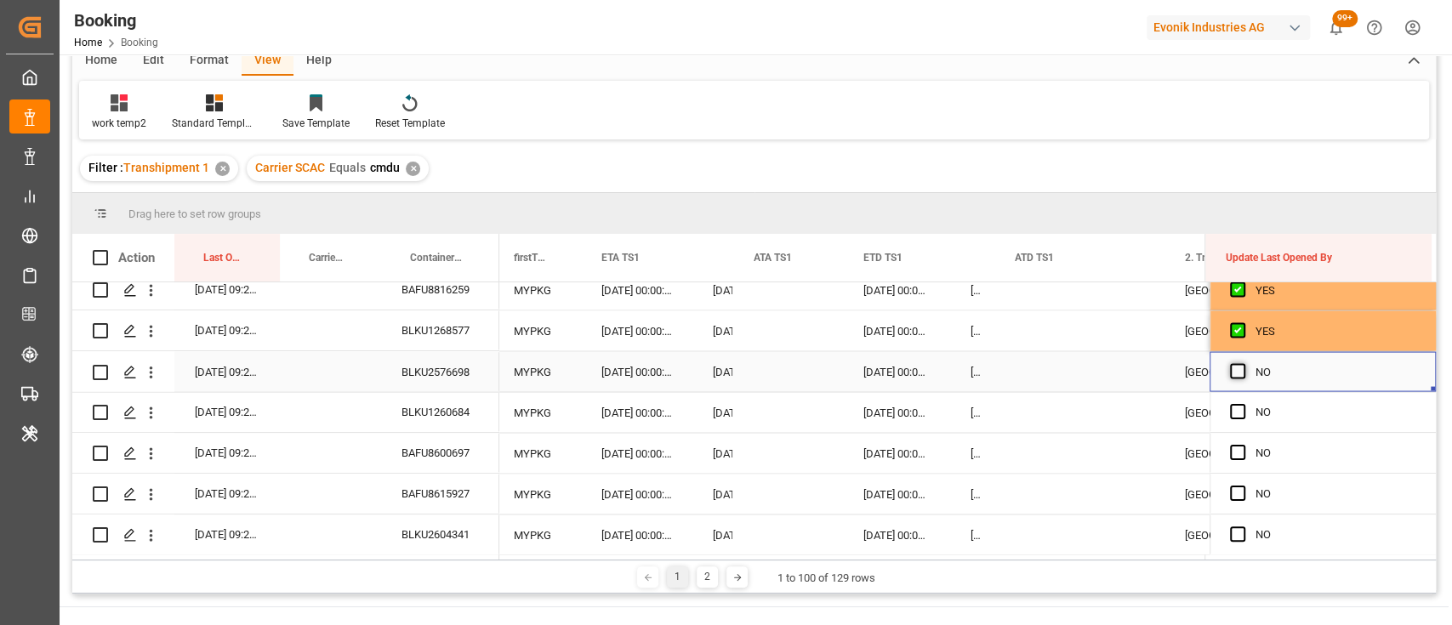
click at [1230, 374] on span "Press SPACE to select this row." at bounding box center [1237, 370] width 15 height 15
click at [1243, 363] on input "Press SPACE to select this row." at bounding box center [1243, 363] width 0 height 0
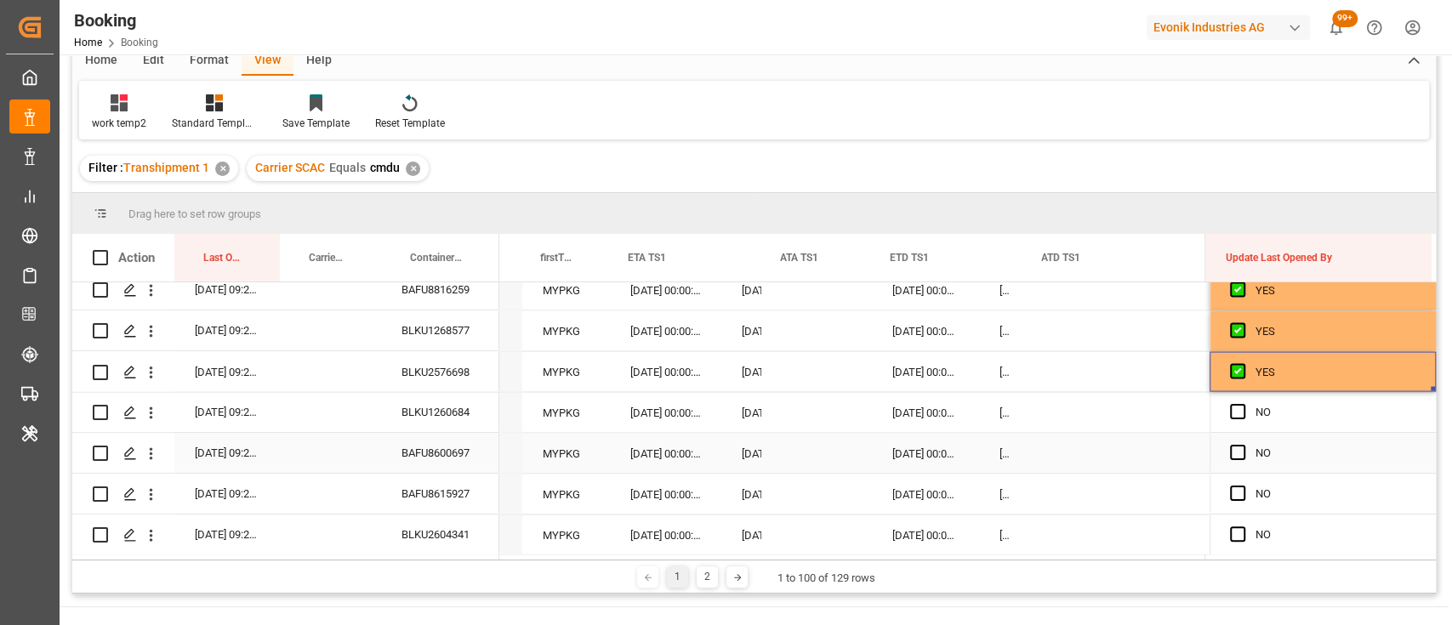
scroll to position [0, 17458]
click at [1231, 411] on span "Press SPACE to select this row." at bounding box center [1237, 411] width 15 height 15
click at [1243, 404] on input "Press SPACE to select this row." at bounding box center [1243, 404] width 0 height 0
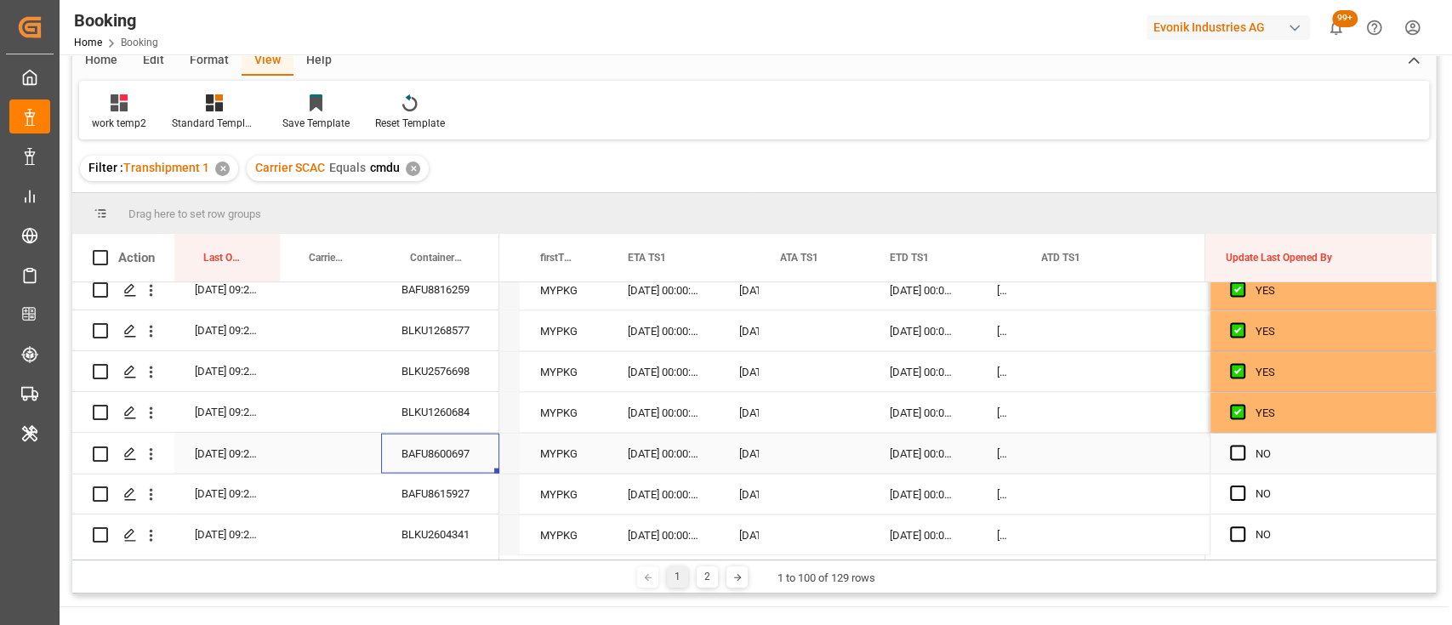
click at [442, 463] on div "BAFU8600697" at bounding box center [440, 453] width 118 height 40
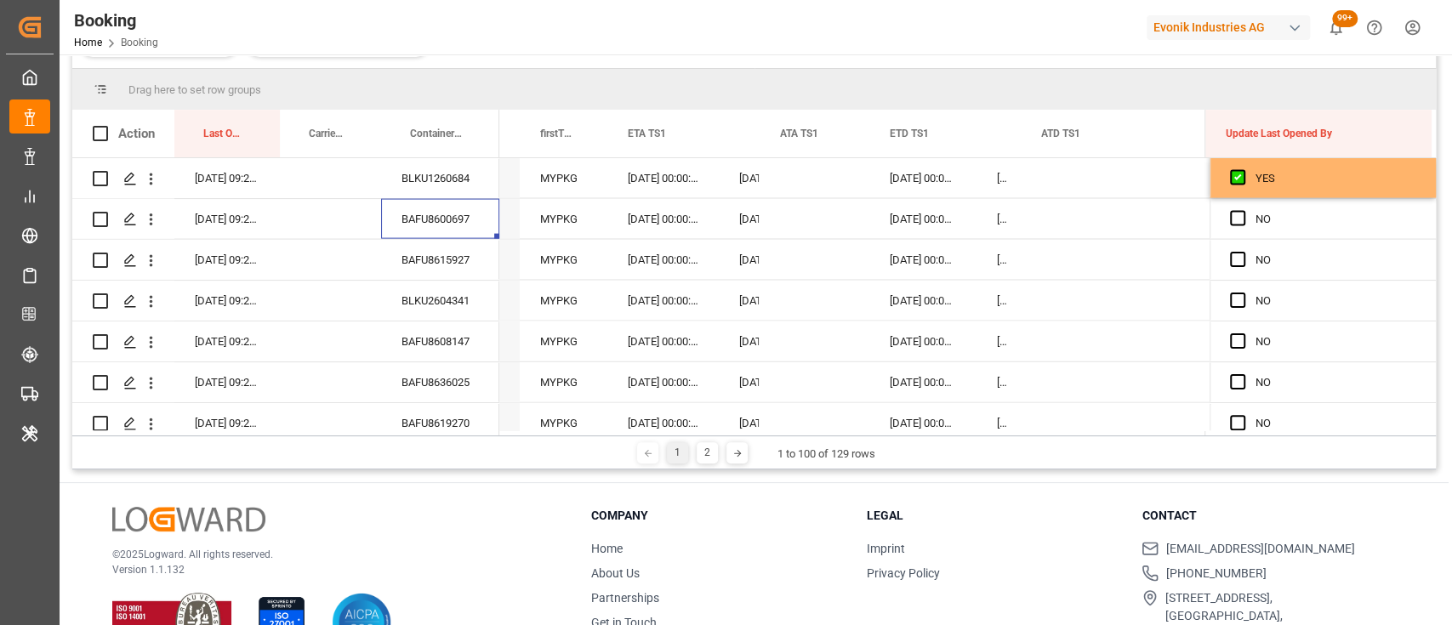
scroll to position [208, 0]
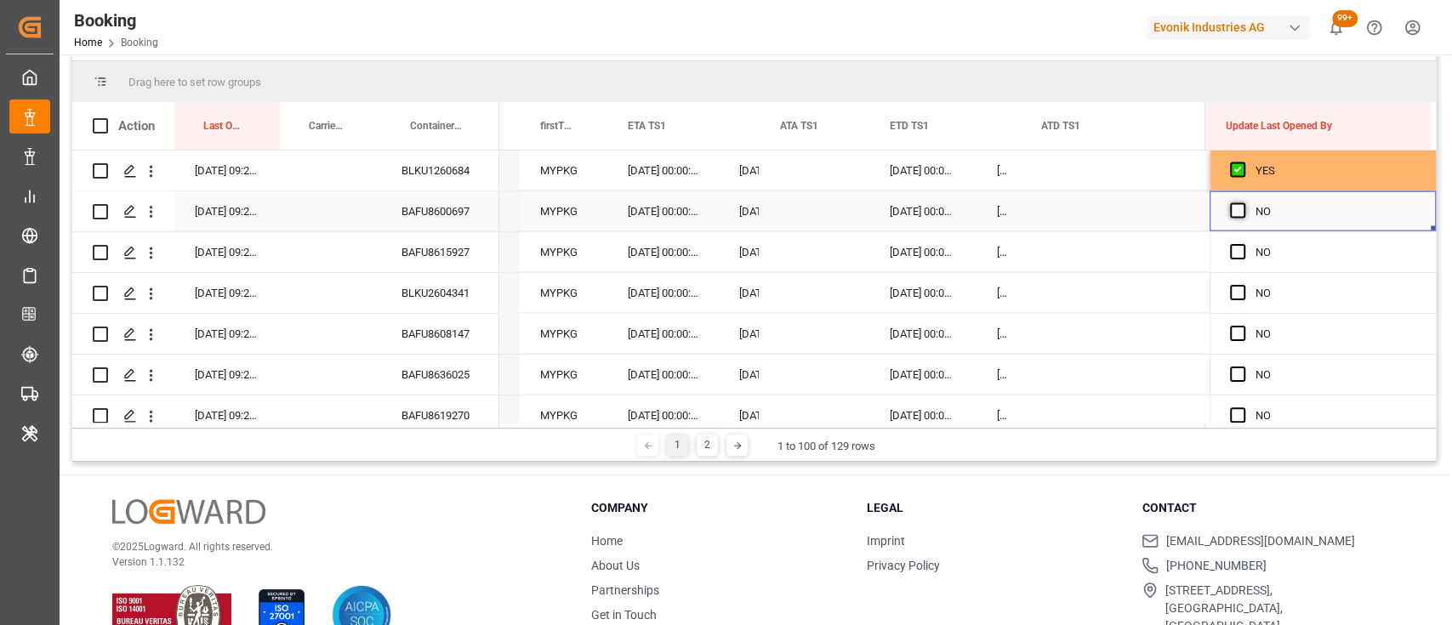
click at [1234, 213] on span "Press SPACE to select this row." at bounding box center [1237, 210] width 15 height 15
click at [1243, 203] on input "Press SPACE to select this row." at bounding box center [1243, 203] width 0 height 0
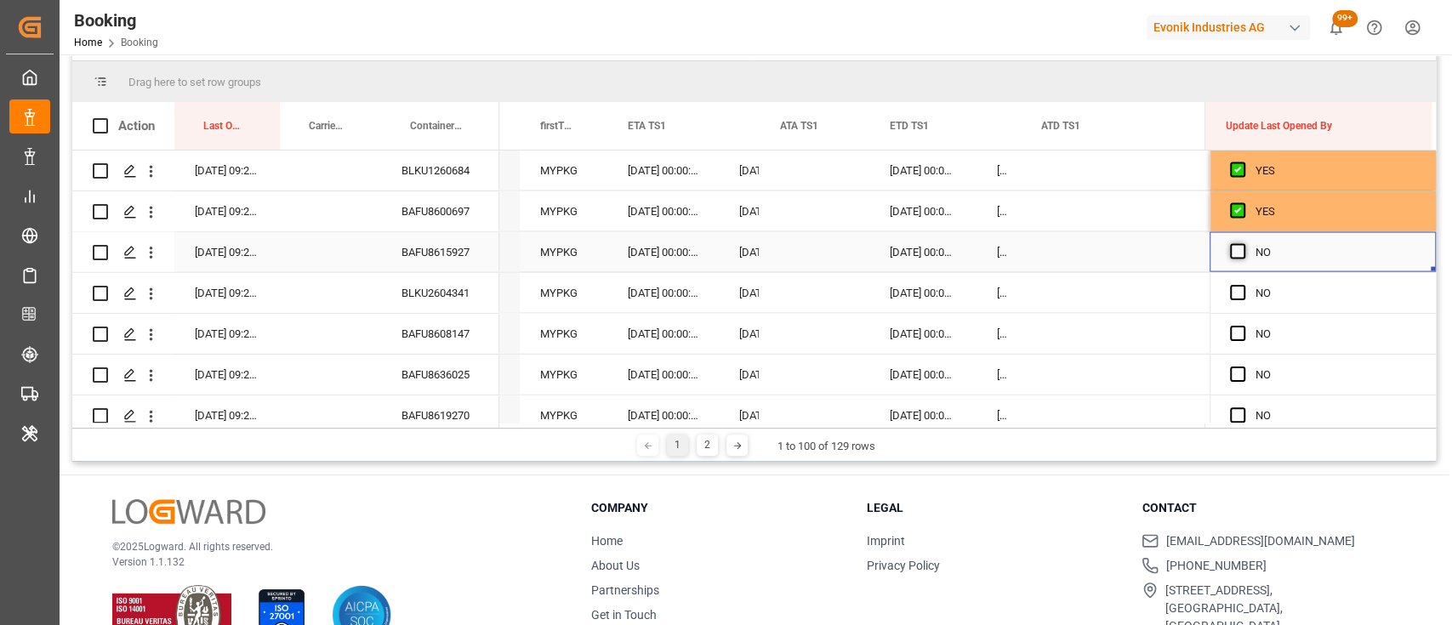
click at [1230, 252] on span "Press SPACE to select this row." at bounding box center [1237, 251] width 15 height 15
click at [1243, 244] on input "Press SPACE to select this row." at bounding box center [1243, 244] width 0 height 0
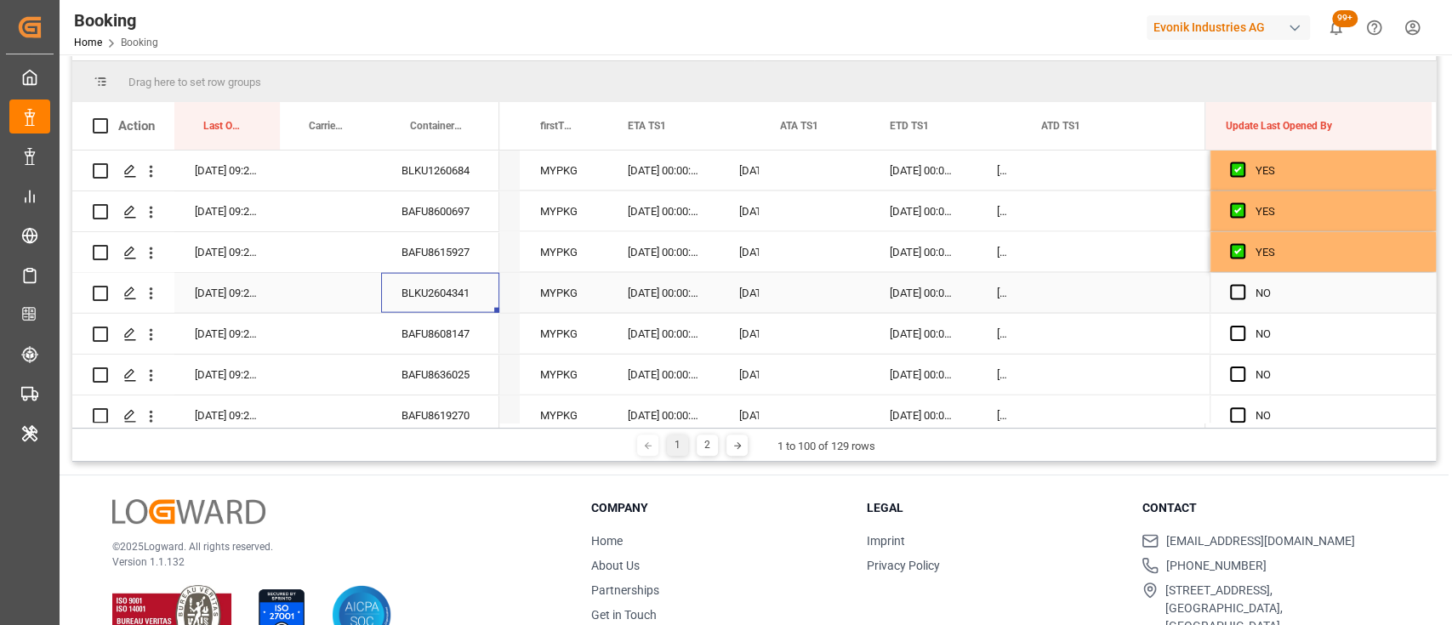
click at [424, 286] on div "BLKU2604341" at bounding box center [440, 293] width 118 height 40
click at [1232, 293] on span "Press SPACE to select this row." at bounding box center [1237, 292] width 15 height 15
click at [1243, 285] on input "Press SPACE to select this row." at bounding box center [1243, 285] width 0 height 0
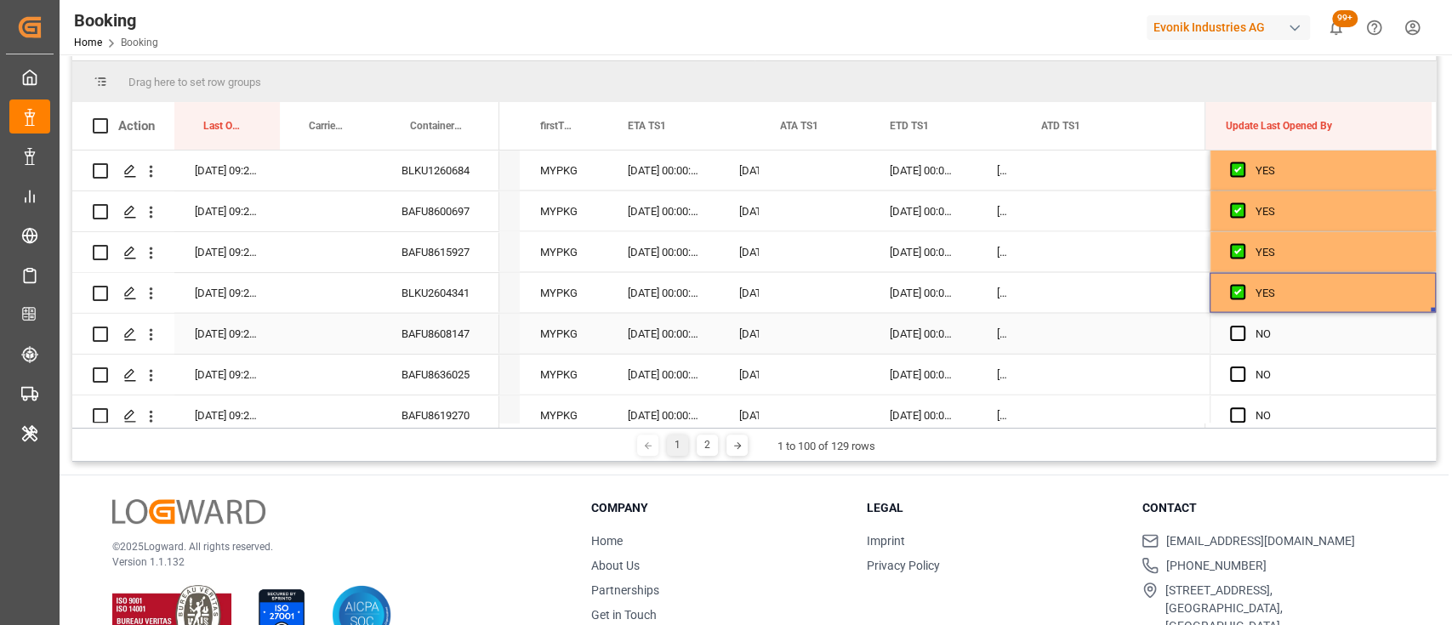
scroll to position [2620, 0]
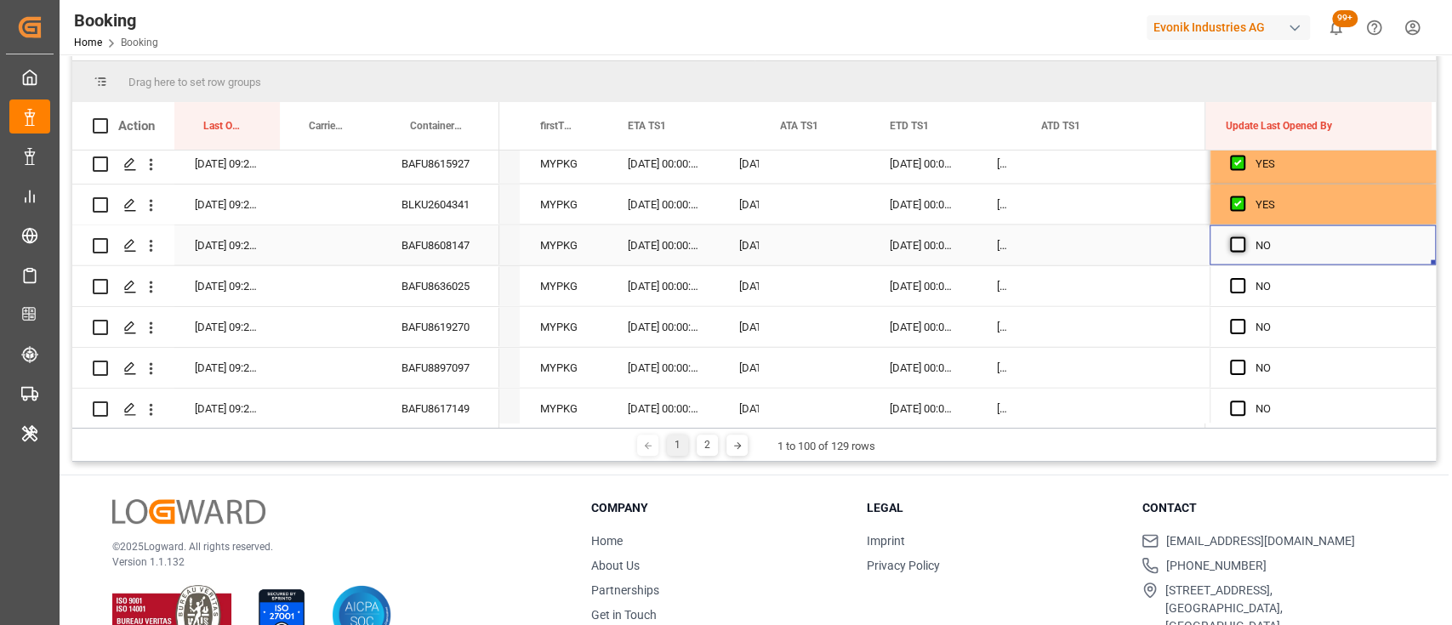
click at [1230, 242] on span "Press SPACE to select this row." at bounding box center [1237, 244] width 15 height 15
click at [1243, 237] on input "Press SPACE to select this row." at bounding box center [1243, 237] width 0 height 0
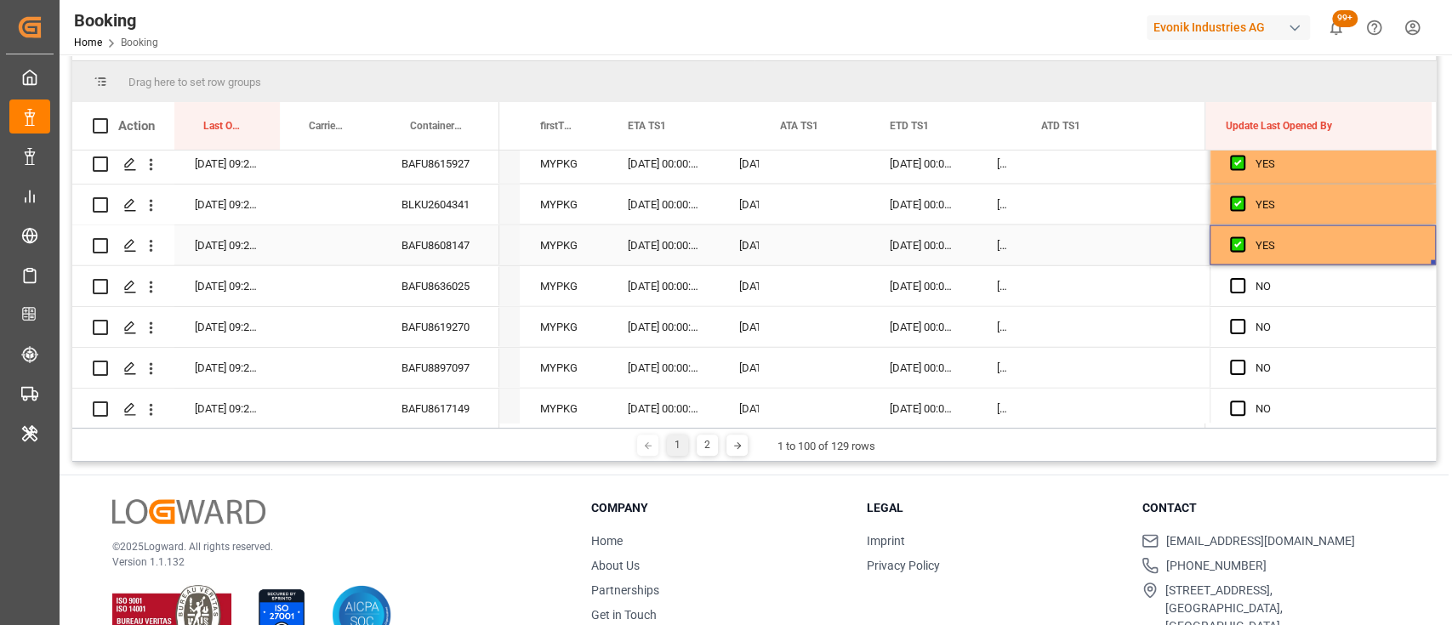
scroll to position [0, 17526]
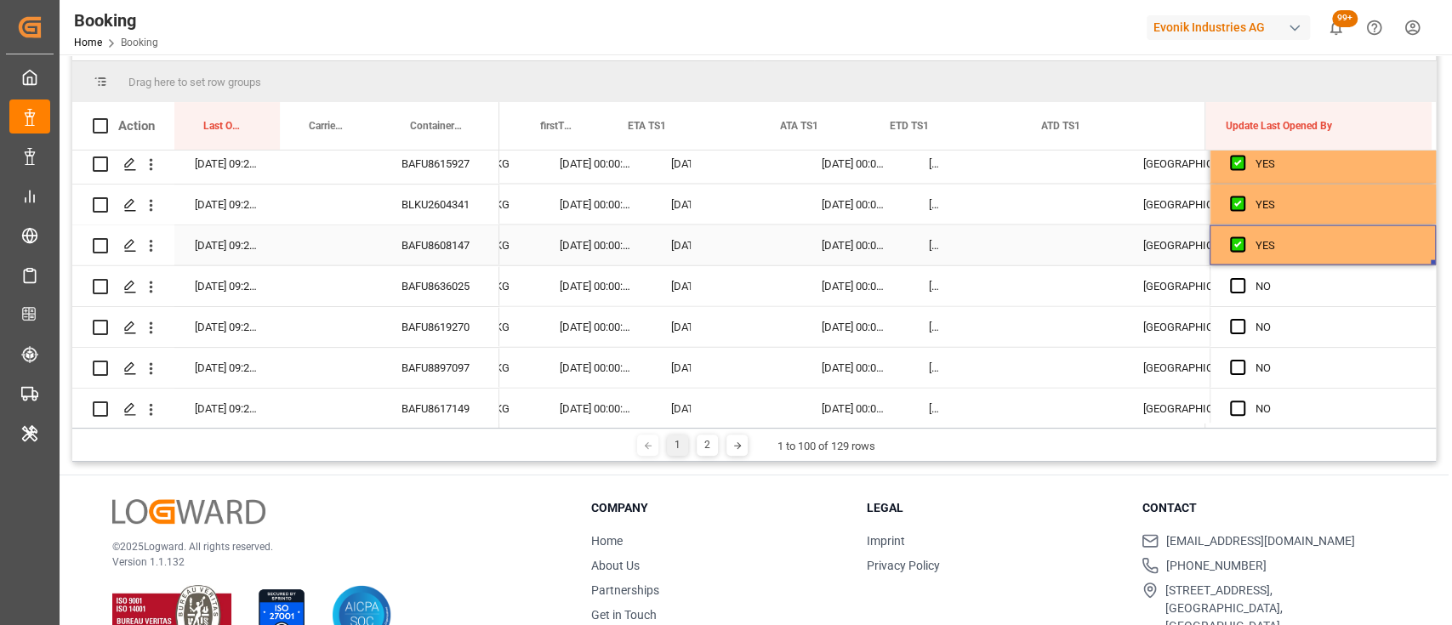
drag, startPoint x: 1426, startPoint y: 262, endPoint x: 1447, endPoint y: 459, distance: 198.4
click at [1447, 459] on main "Booking Carrier SCAC Equals Save Ctrl/CMD + S Home Edit Format View Help work t…" at bounding box center [754, 160] width 1389 height 603
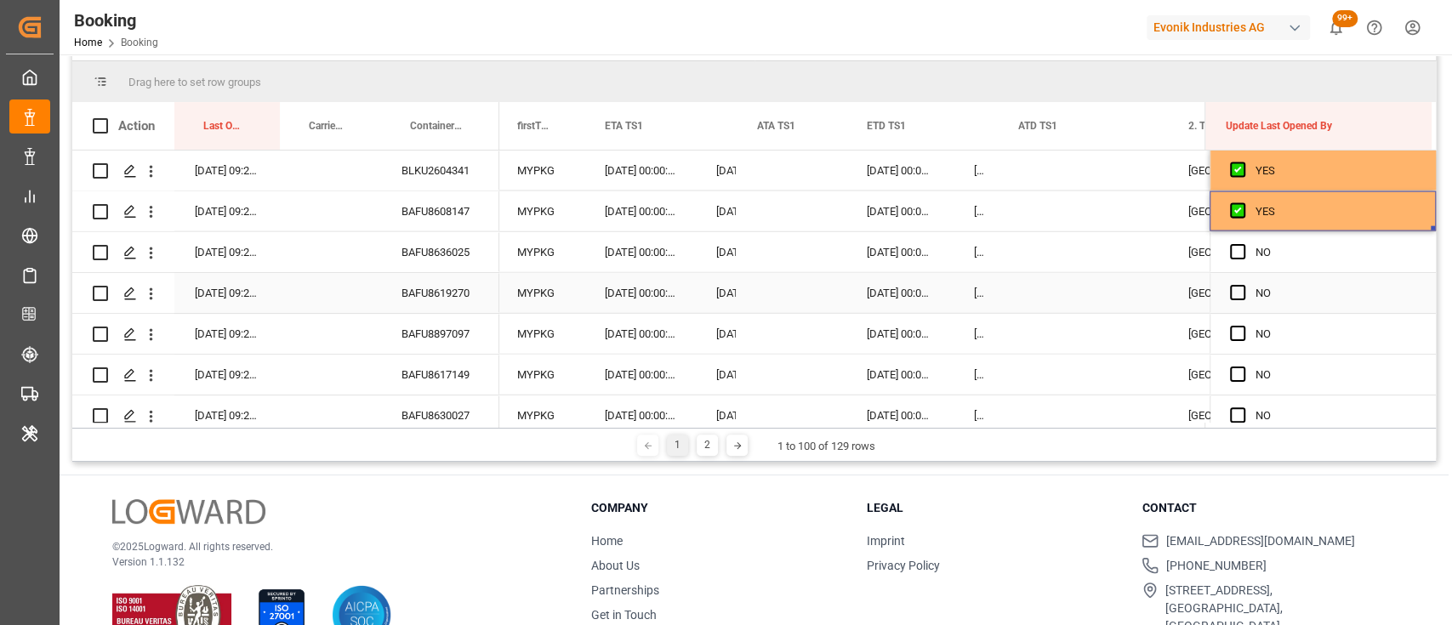
scroll to position [0, 0]
click at [1235, 249] on span "Press SPACE to select this row." at bounding box center [1237, 251] width 15 height 15
click at [1243, 244] on input "Press SPACE to select this row." at bounding box center [1243, 244] width 0 height 0
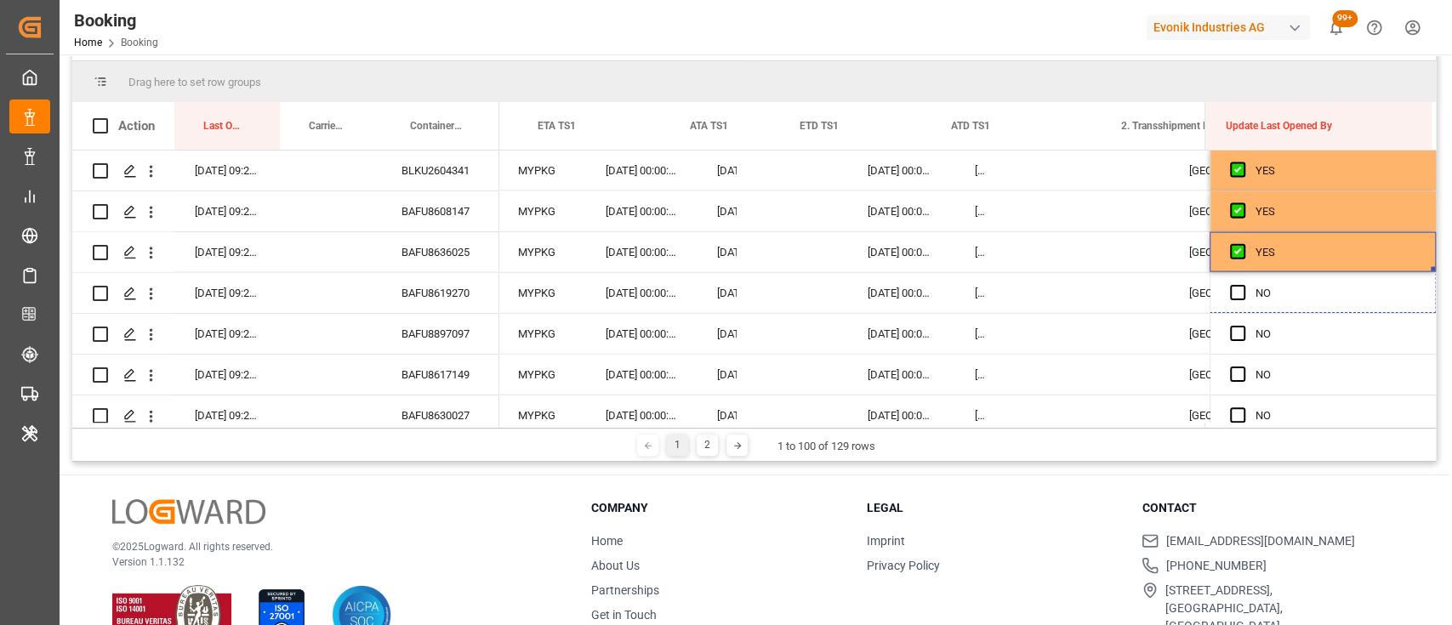
drag, startPoint x: 1428, startPoint y: 270, endPoint x: 1432, endPoint y: 466, distance: 195.7
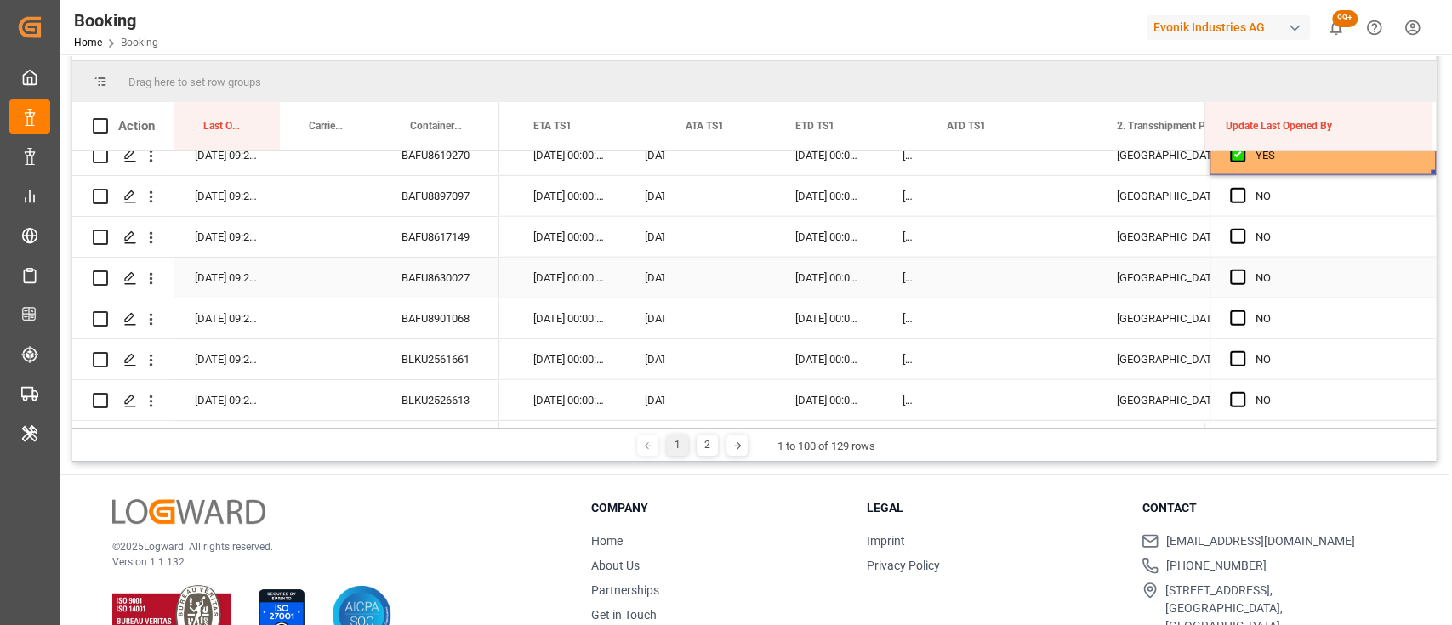
scroll to position [0, 17496]
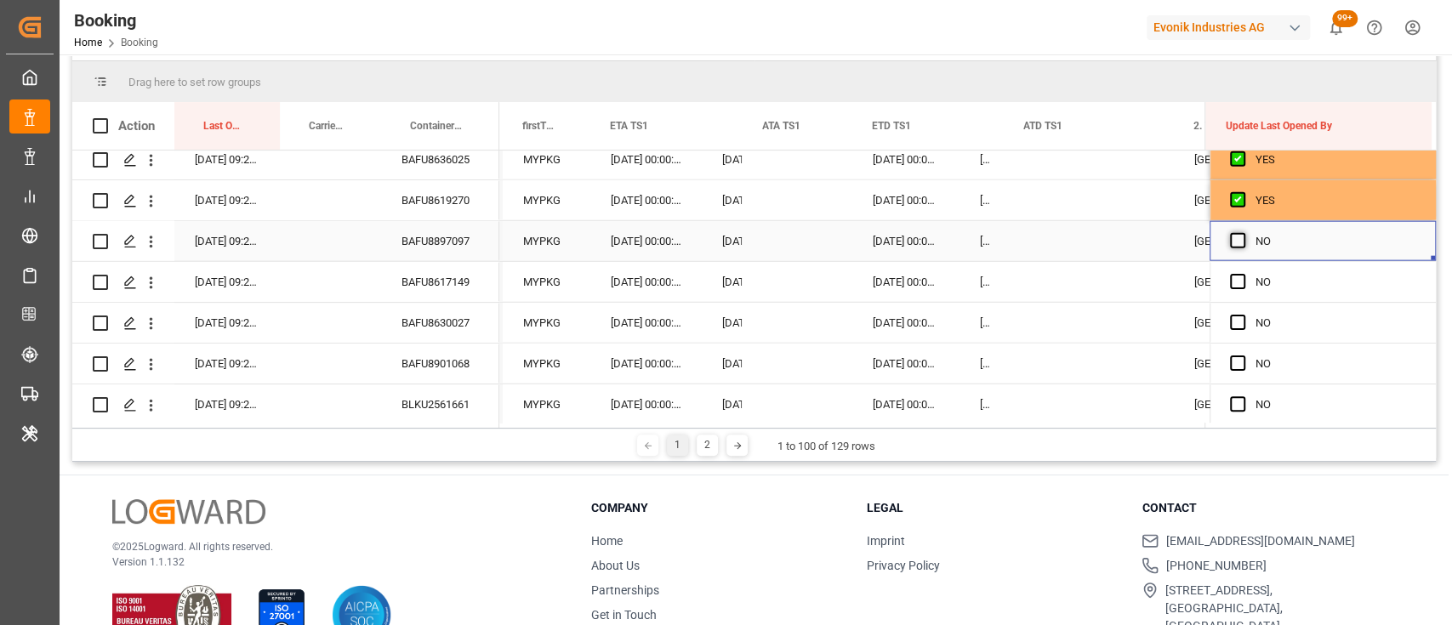
click at [1230, 242] on span "Press SPACE to select this row." at bounding box center [1237, 240] width 15 height 15
click at [1243, 233] on input "Press SPACE to select this row." at bounding box center [1243, 233] width 0 height 0
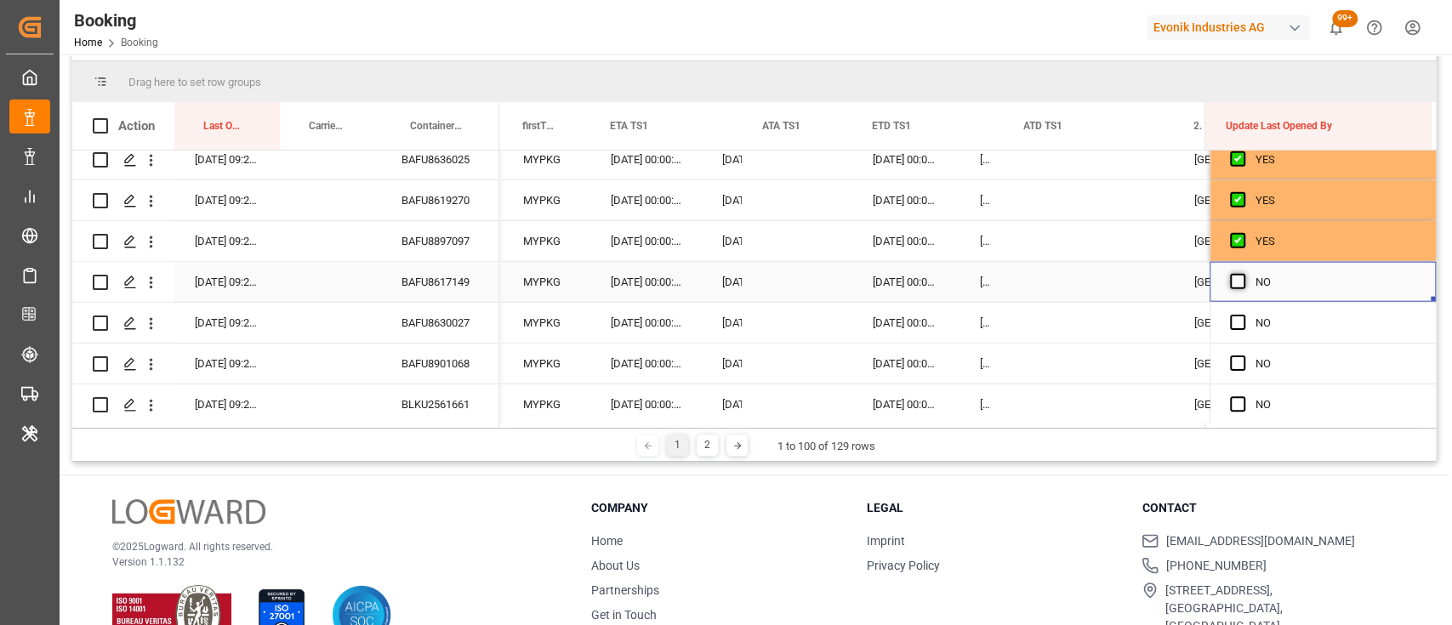
click at [1230, 280] on span "Press SPACE to select this row." at bounding box center [1237, 281] width 15 height 15
click at [1243, 274] on input "Press SPACE to select this row." at bounding box center [1243, 274] width 0 height 0
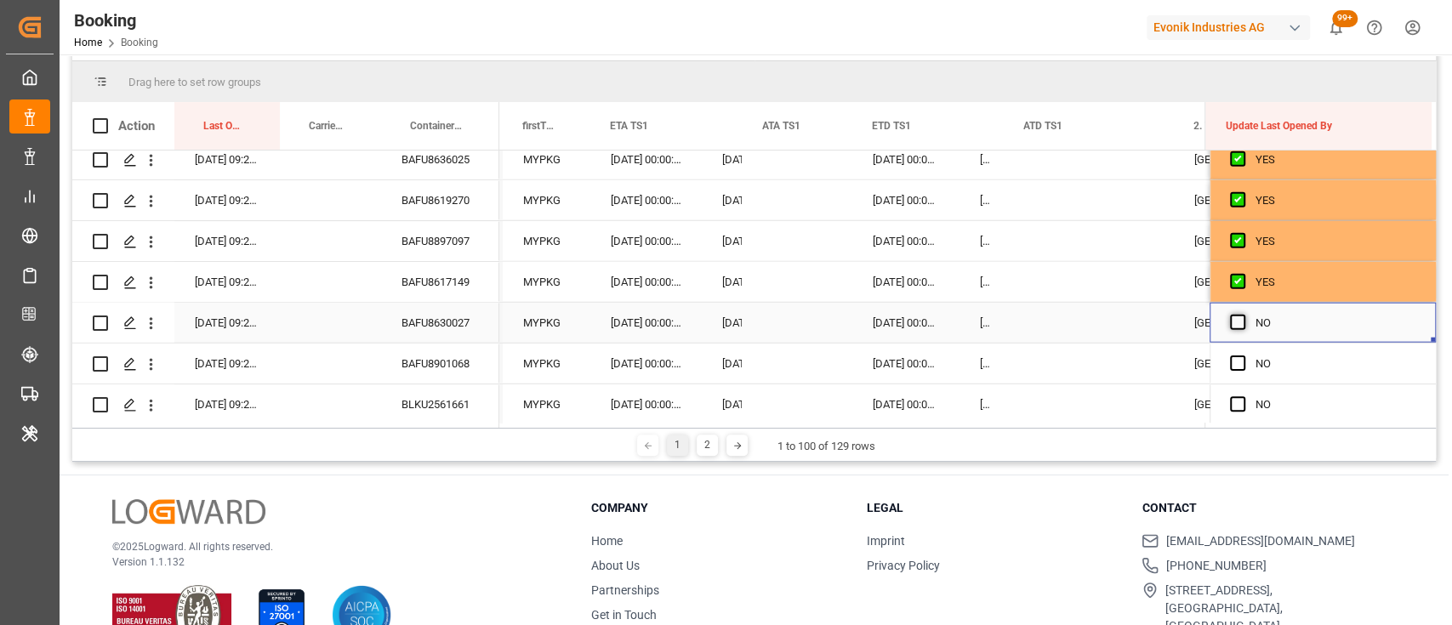
click at [1230, 324] on span "Press SPACE to select this row." at bounding box center [1237, 322] width 15 height 15
click at [1243, 315] on input "Press SPACE to select this row." at bounding box center [1243, 315] width 0 height 0
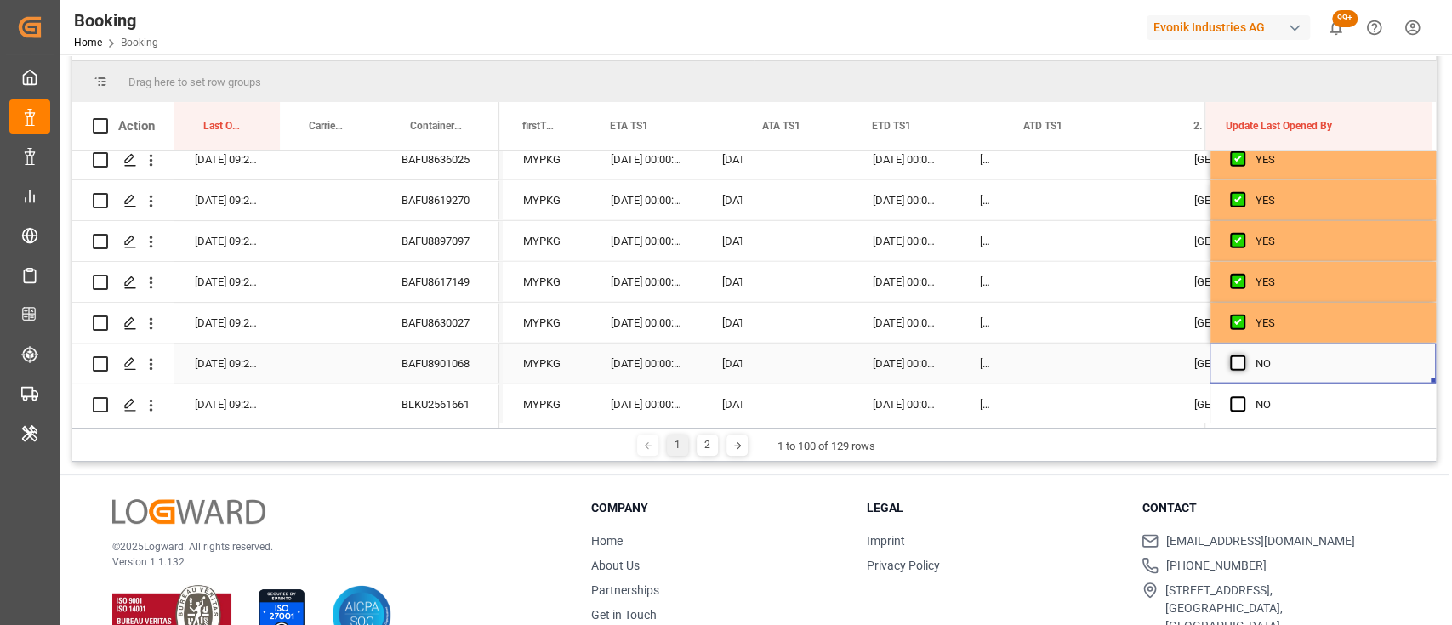
click at [1232, 364] on span "Press SPACE to select this row." at bounding box center [1237, 363] width 15 height 15
click at [1243, 356] on input "Press SPACE to select this row." at bounding box center [1243, 356] width 0 height 0
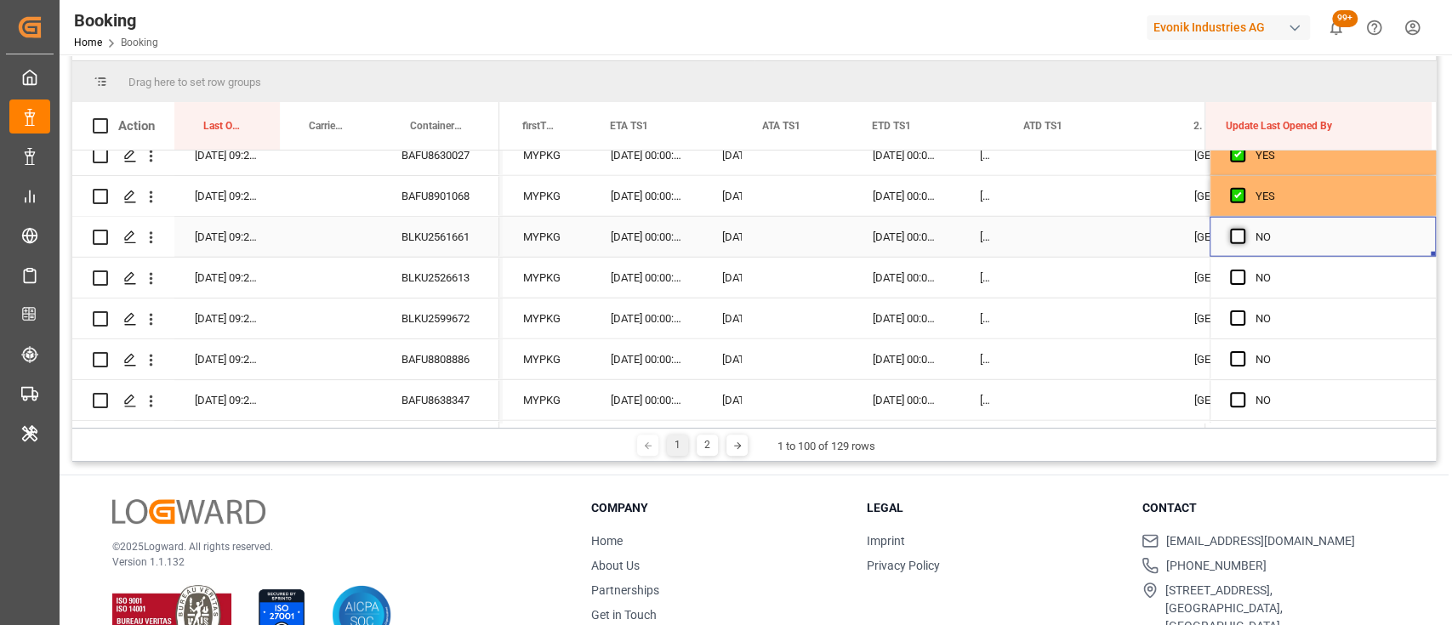
click at [1230, 233] on span "Press SPACE to select this row." at bounding box center [1237, 236] width 15 height 15
click at [1243, 229] on input "Press SPACE to select this row." at bounding box center [1243, 229] width 0 height 0
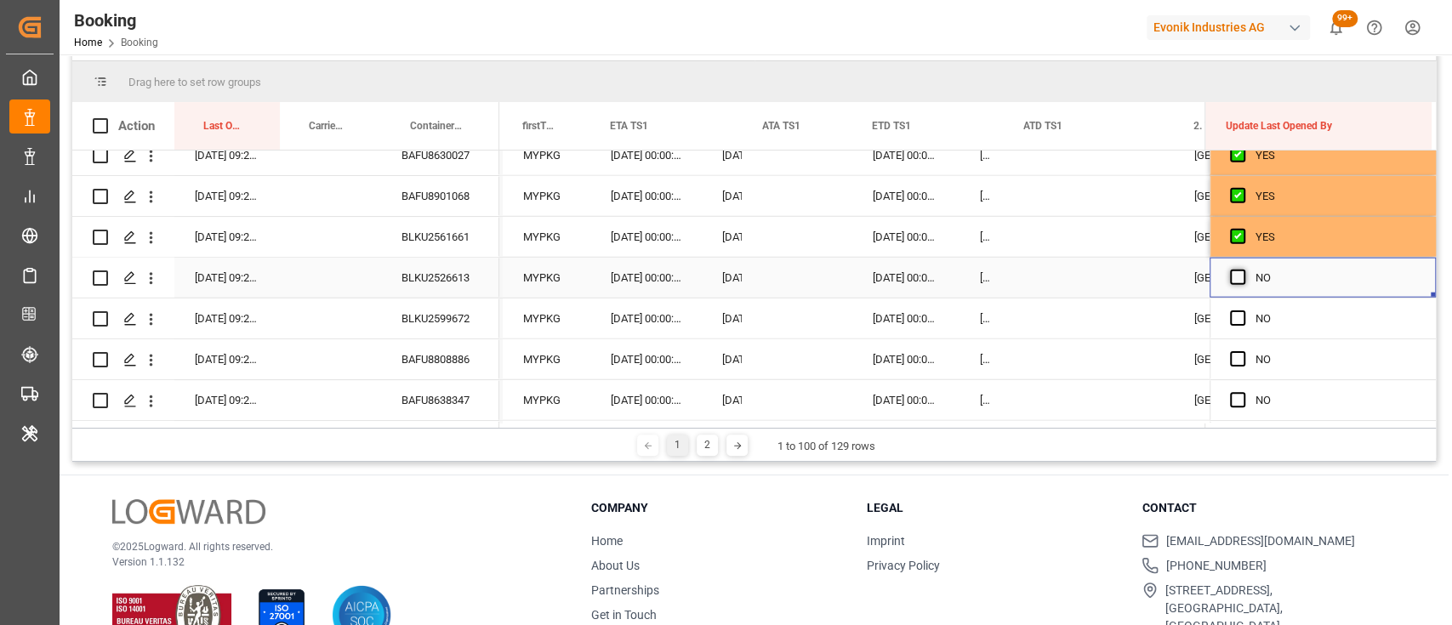
click at [1232, 282] on span "Press SPACE to select this row." at bounding box center [1237, 277] width 15 height 15
click at [1243, 270] on input "Press SPACE to select this row." at bounding box center [1243, 270] width 0 height 0
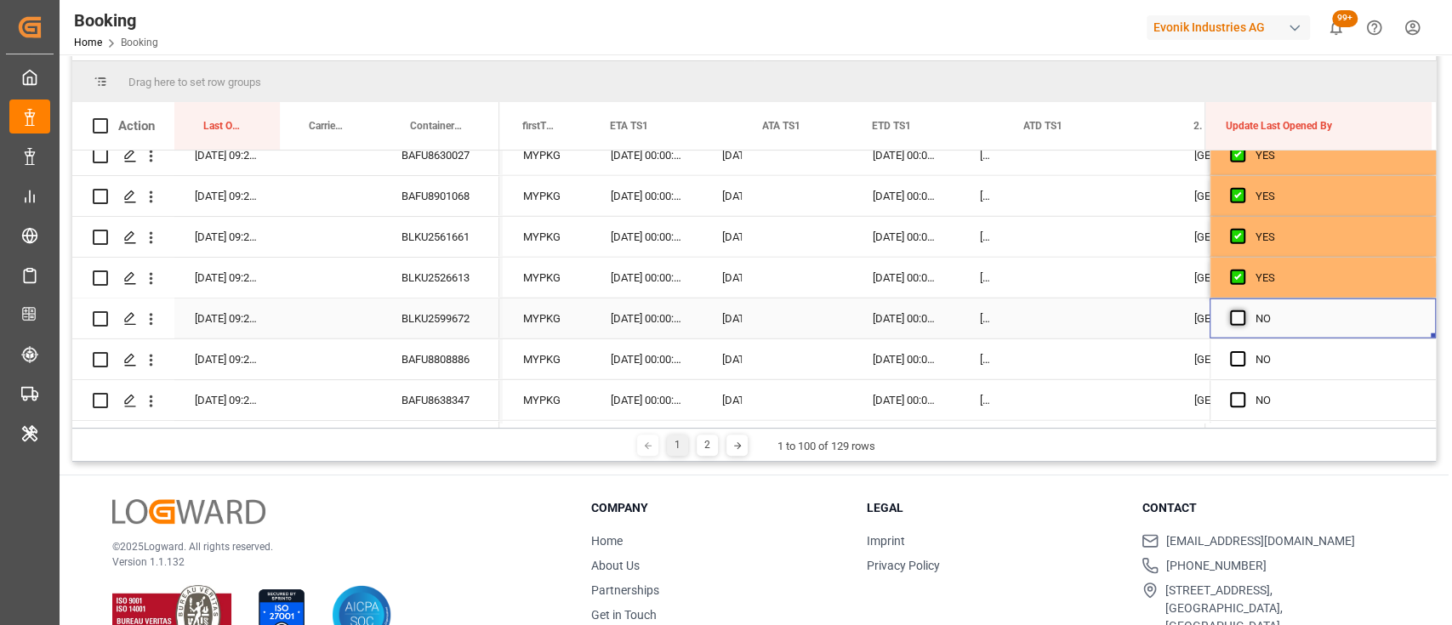
click at [1230, 316] on span "Press SPACE to select this row." at bounding box center [1237, 317] width 15 height 15
click at [1243, 310] on input "Press SPACE to select this row." at bounding box center [1243, 310] width 0 height 0
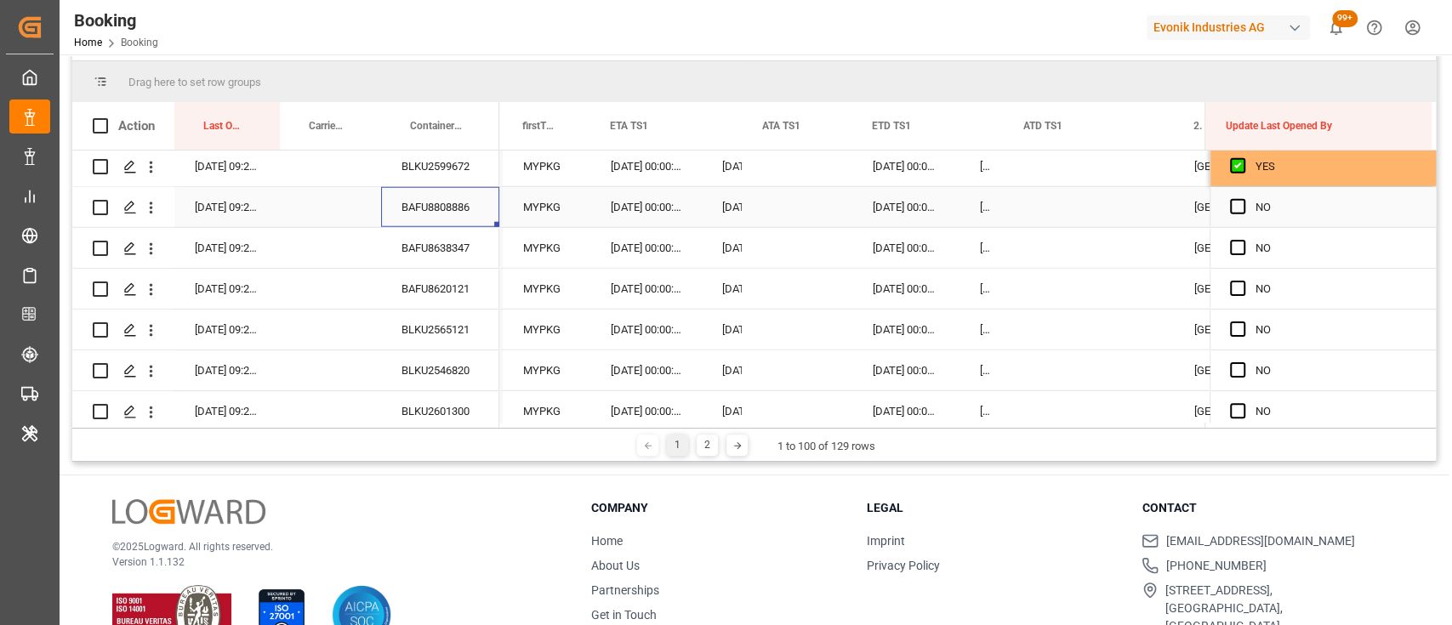
click at [449, 193] on div "BAFU8808886" at bounding box center [440, 207] width 118 height 40
click at [643, 217] on div "[DATE] 00:00:00" at bounding box center [645, 207] width 111 height 40
click at [650, 207] on div "[DATE] 00:00:00" at bounding box center [645, 207] width 111 height 40
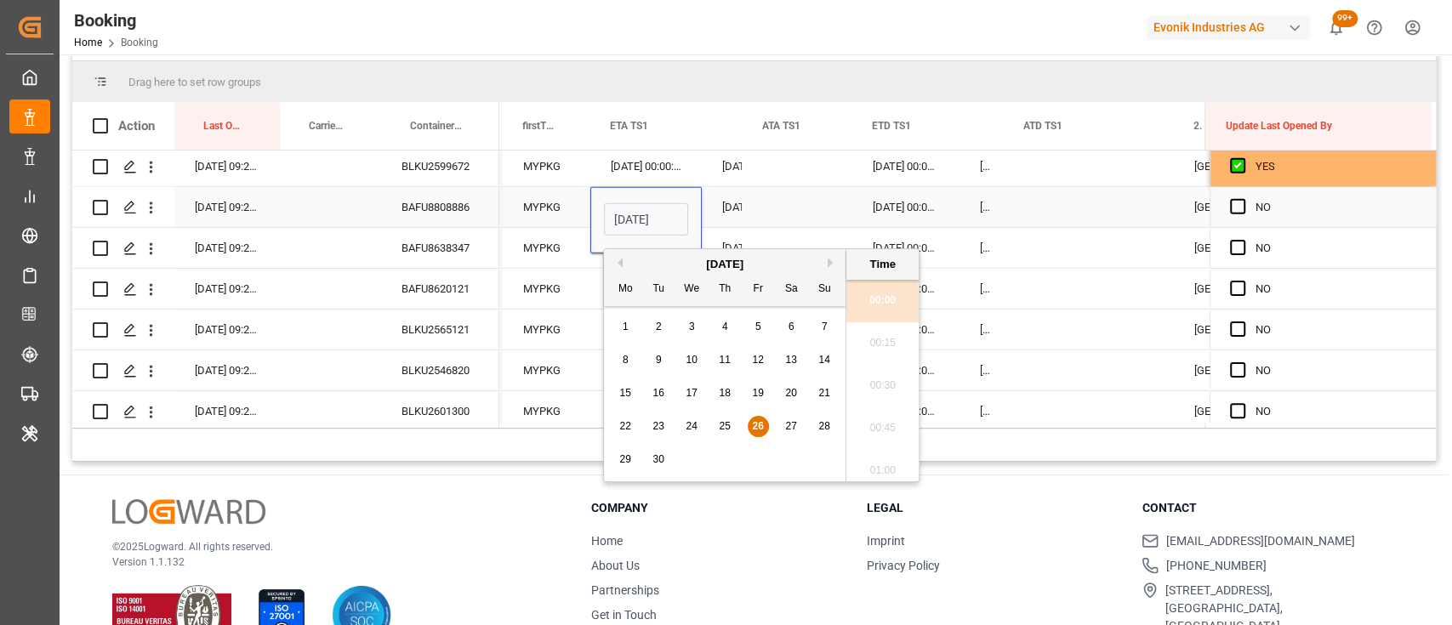
scroll to position [2387, 0]
click at [832, 265] on button "Next Month" at bounding box center [833, 263] width 10 height 10
click at [692, 368] on div "8" at bounding box center [691, 360] width 21 height 20
type input "08-10-2025 00:00"
click at [883, 204] on div "[DATE] 00:00:00" at bounding box center [905, 207] width 107 height 40
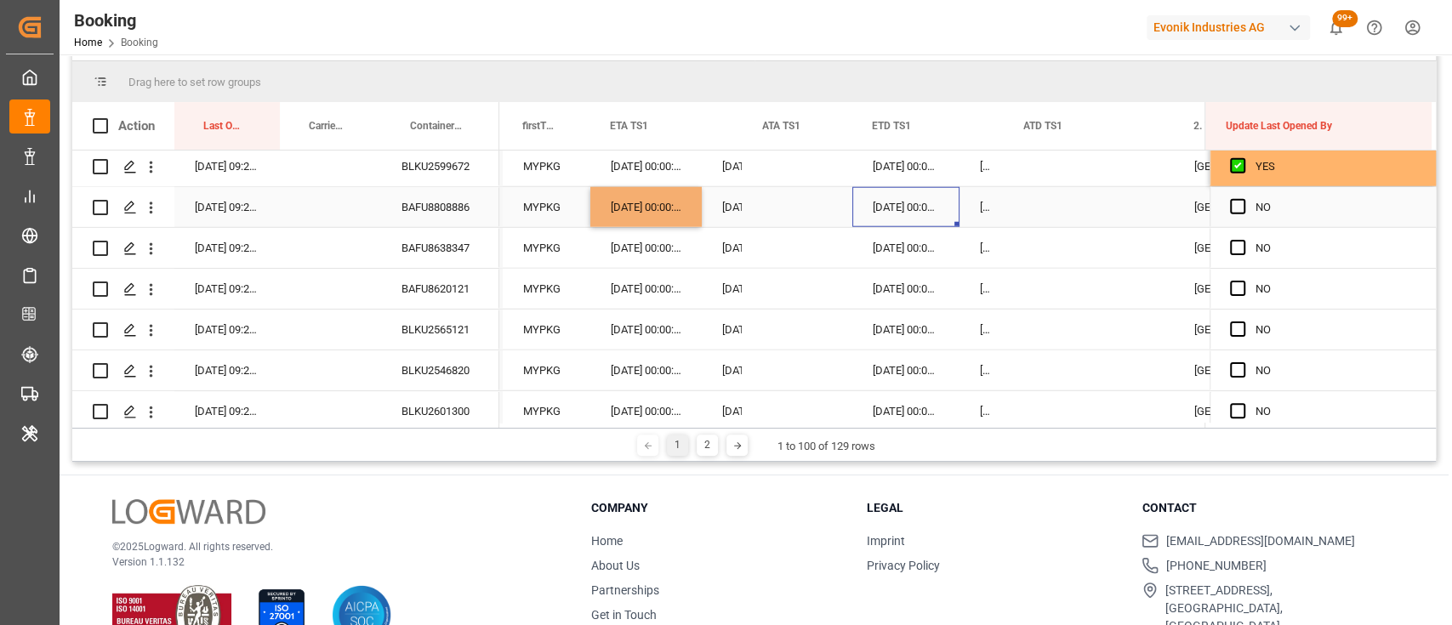
click at [883, 204] on div "[DATE] 00:00:00" at bounding box center [905, 207] width 107 height 40
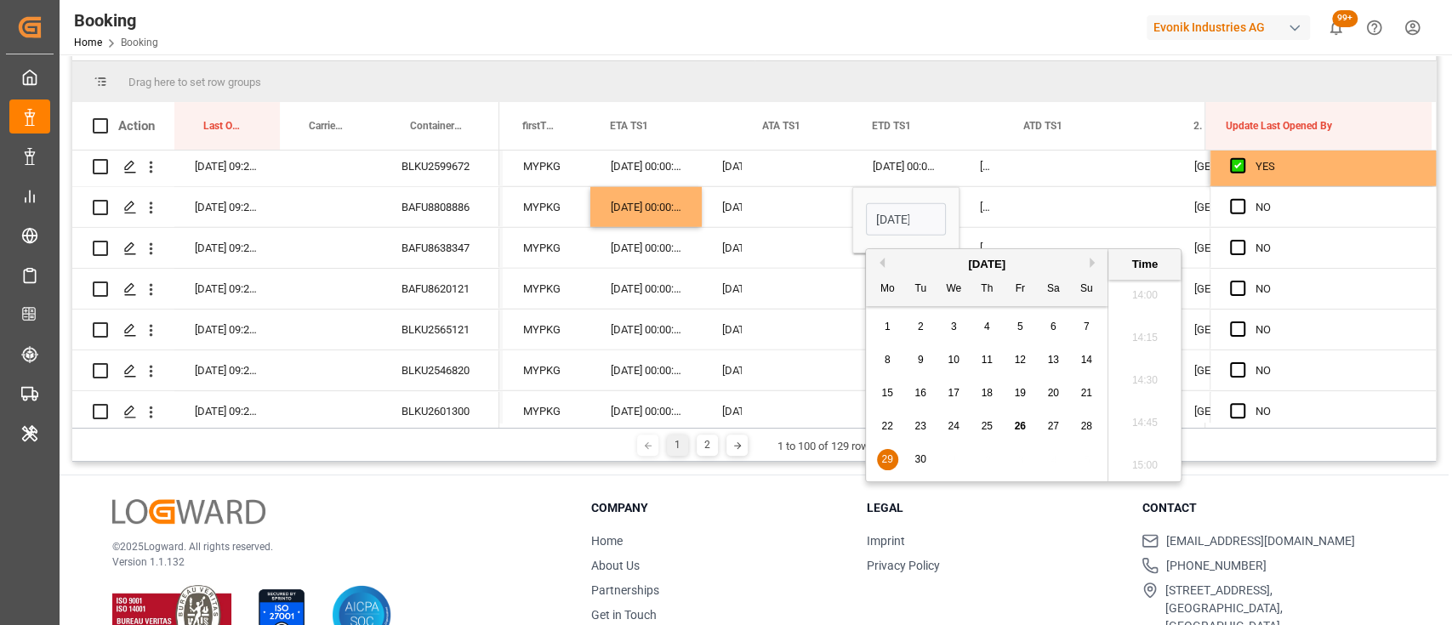
click at [1093, 266] on button "Next Month" at bounding box center [1095, 263] width 10 height 10
click at [985, 358] on span "9" at bounding box center [987, 360] width 6 height 12
type input "09-10-2025 00:00"
click at [762, 214] on div "Press SPACE to select this row." at bounding box center [798, 207] width 110 height 40
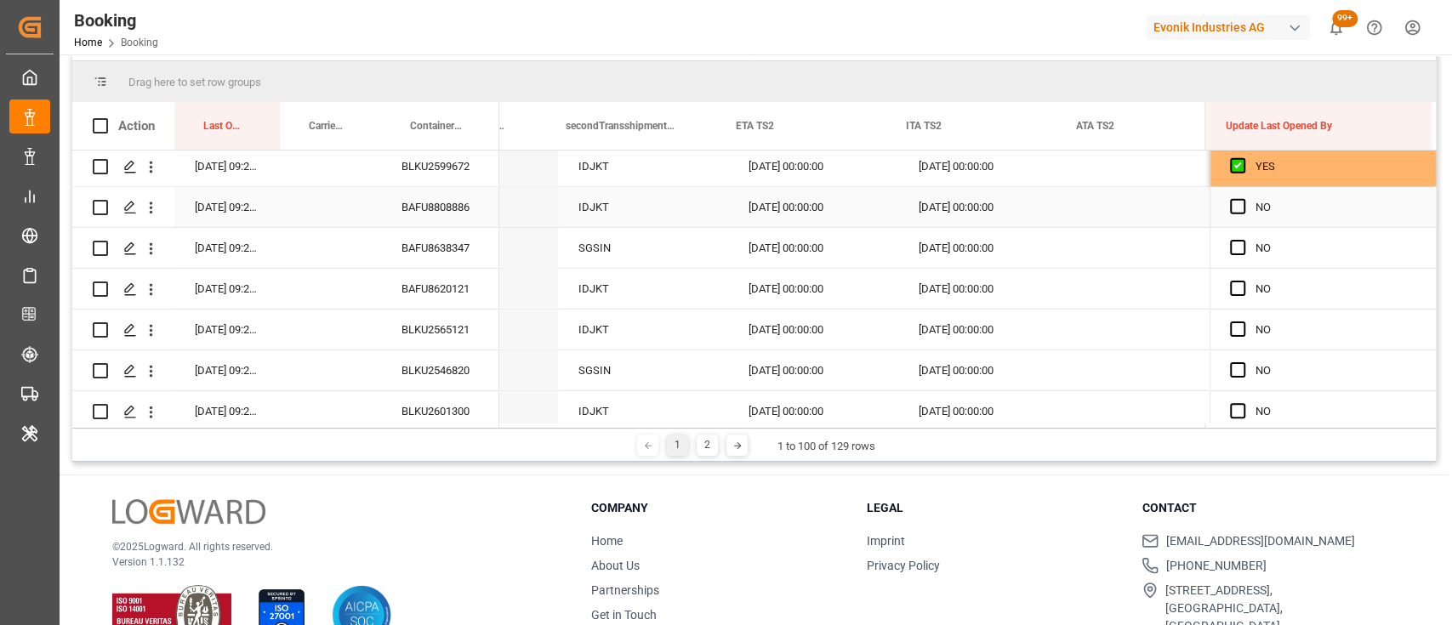
scroll to position [0, 18445]
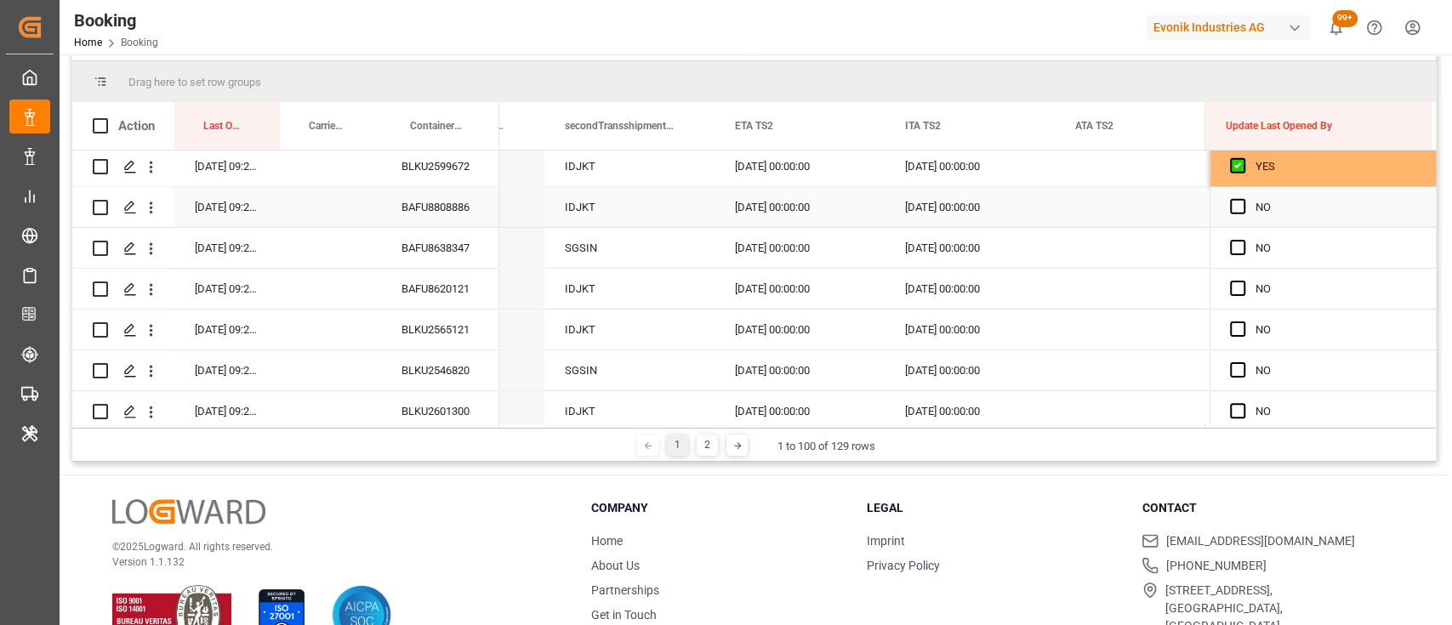
click at [754, 201] on div "[DATE] 00:00:00" at bounding box center [799, 207] width 170 height 40
click at [749, 205] on div "[DATE] 00:00:00" at bounding box center [799, 207] width 170 height 40
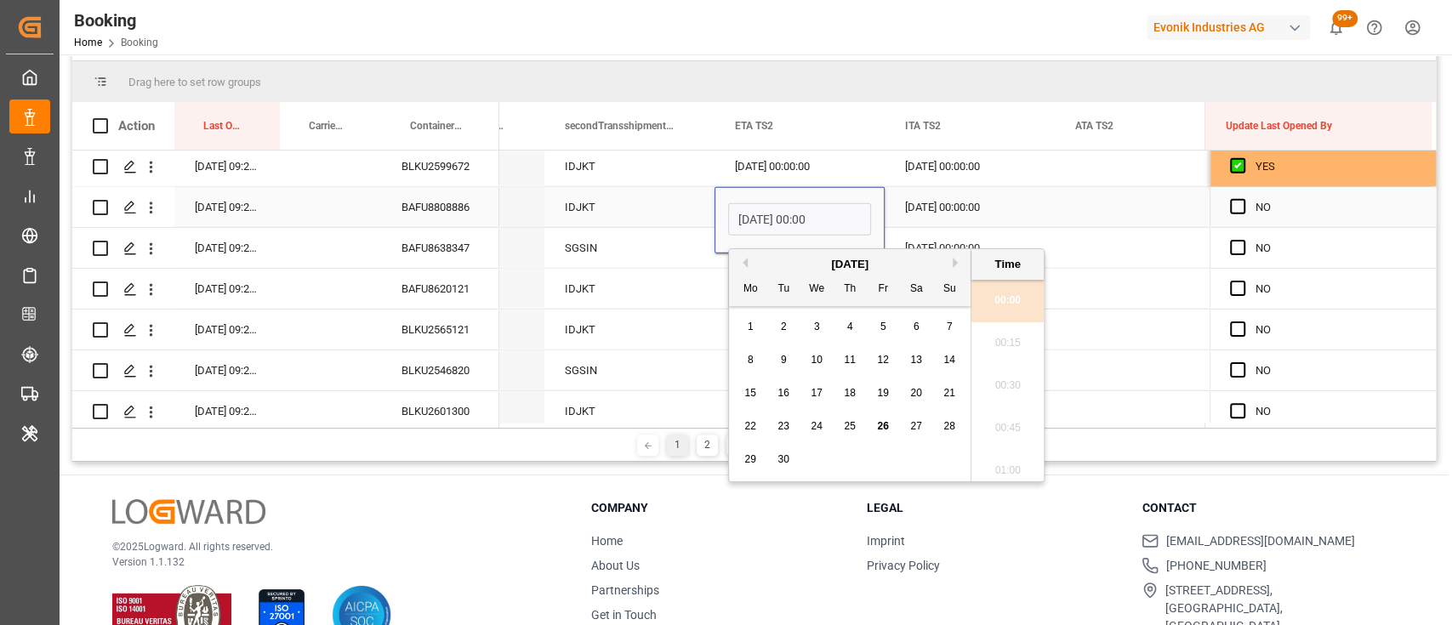
scroll to position [2387, 0]
click at [741, 216] on input "07-10-2025 00:00" at bounding box center [799, 219] width 143 height 32
type input "10-10-2025 00:00"
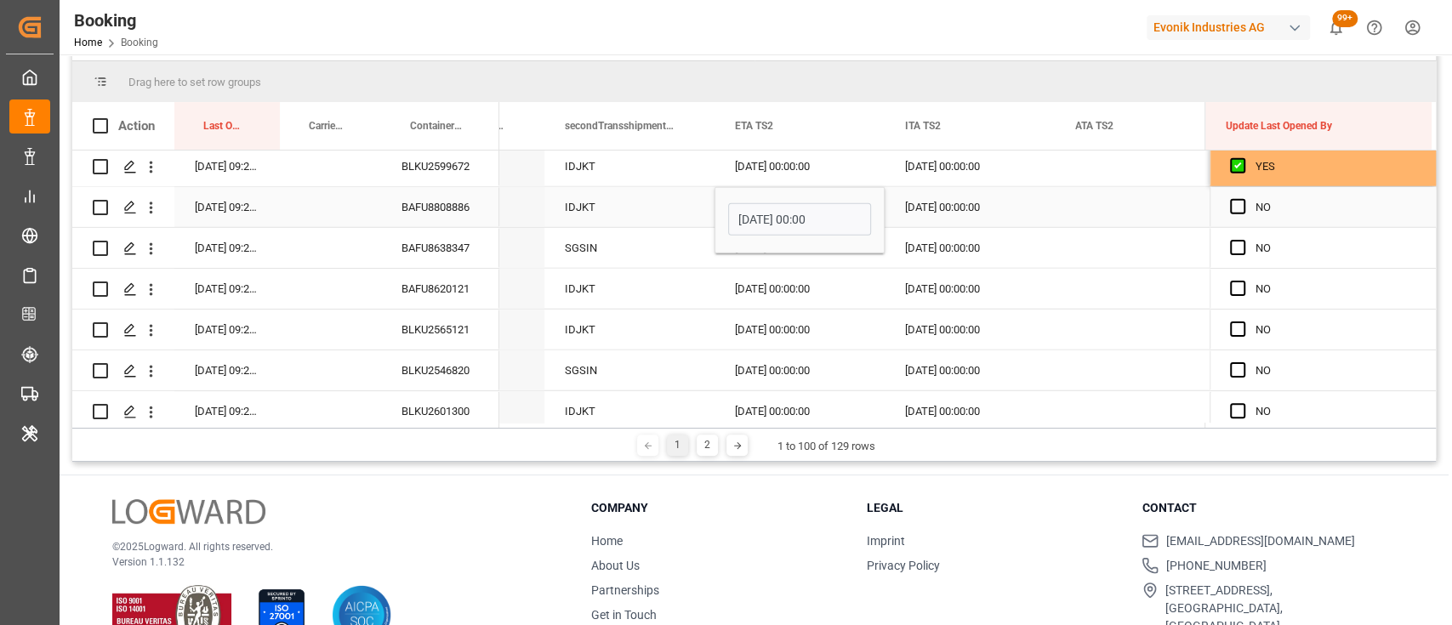
click at [925, 201] on div "[DATE] 00:00:00" at bounding box center [970, 207] width 170 height 40
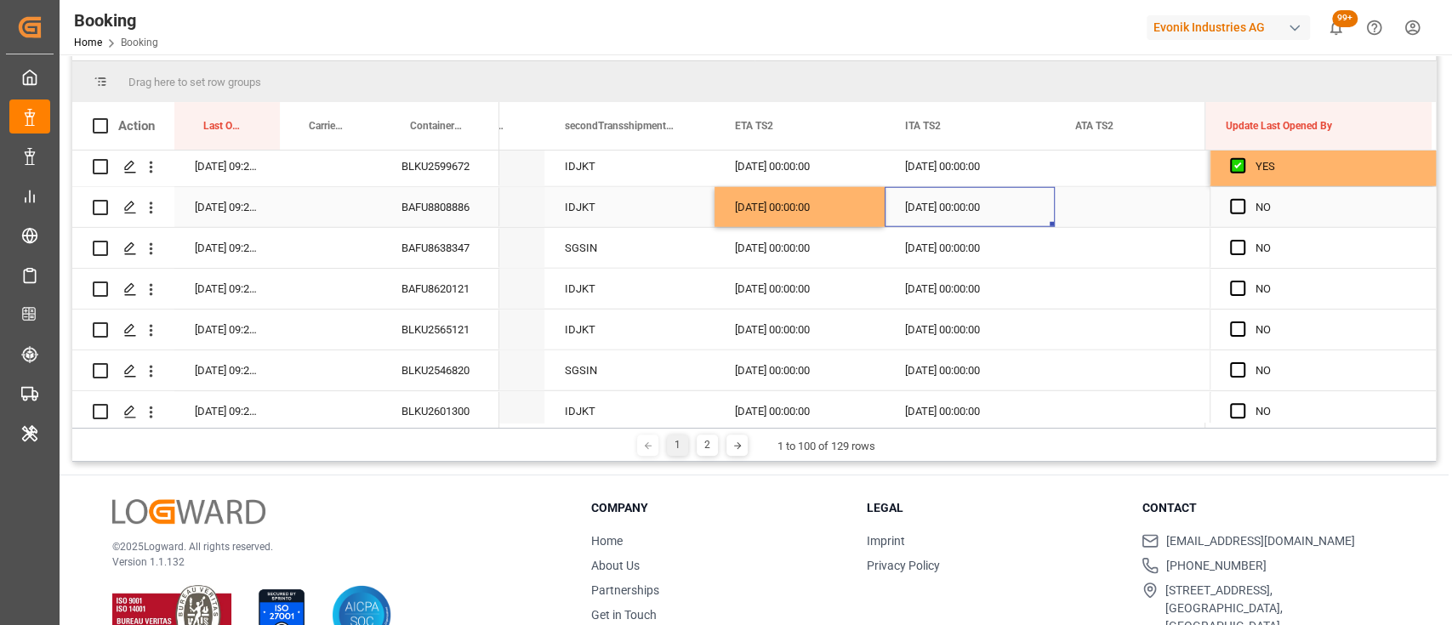
click at [915, 202] on div "[DATE] 00:00:00" at bounding box center [970, 207] width 170 height 40
click at [992, 202] on div "[DATE] 00:00:00" at bounding box center [970, 207] width 170 height 40
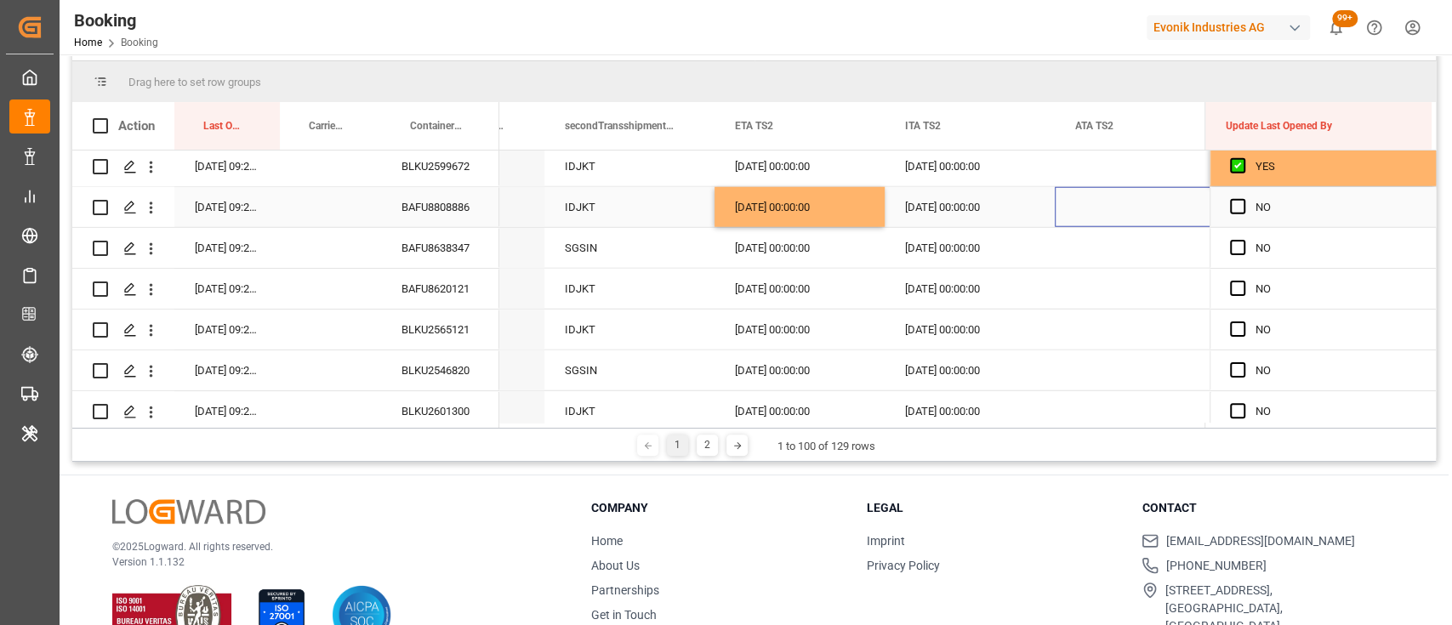
click at [1073, 199] on div "Press SPACE to select this row." at bounding box center [1140, 207] width 170 height 40
click at [941, 209] on div "[DATE] 00:00:00" at bounding box center [970, 207] width 170 height 40
click at [1017, 197] on div "[DATE] 00:00:00" at bounding box center [970, 207] width 170 height 40
click at [909, 200] on div "[DATE] 00:00:00" at bounding box center [970, 207] width 170 height 40
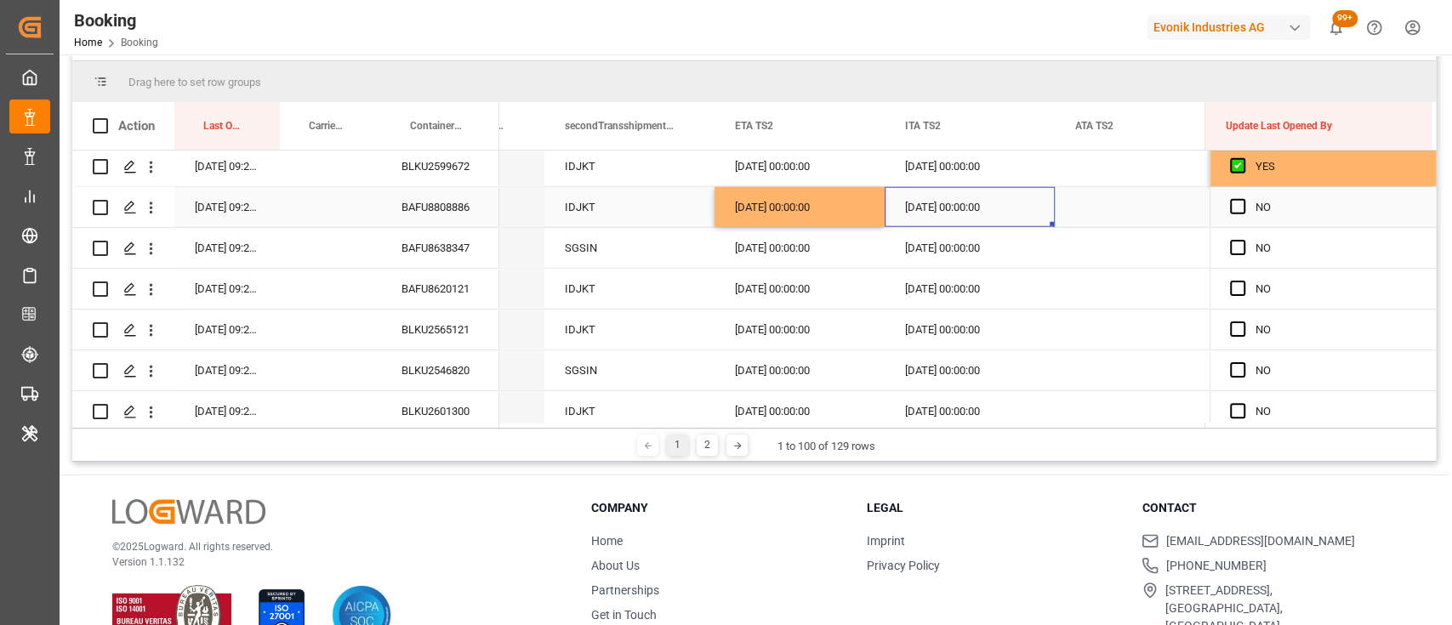
click at [909, 200] on div "[DATE] 00:00:00" at bounding box center [970, 207] width 170 height 40
click at [915, 251] on div "[DATE] 00:00:00" at bounding box center [970, 248] width 170 height 40
click at [928, 207] on div "[DATE] 00:00:00" at bounding box center [970, 207] width 170 height 40
click at [1109, 207] on div "Press SPACE to select this row." at bounding box center [1140, 207] width 170 height 40
click at [978, 211] on div "[DATE] 00:00:00" at bounding box center [970, 207] width 170 height 40
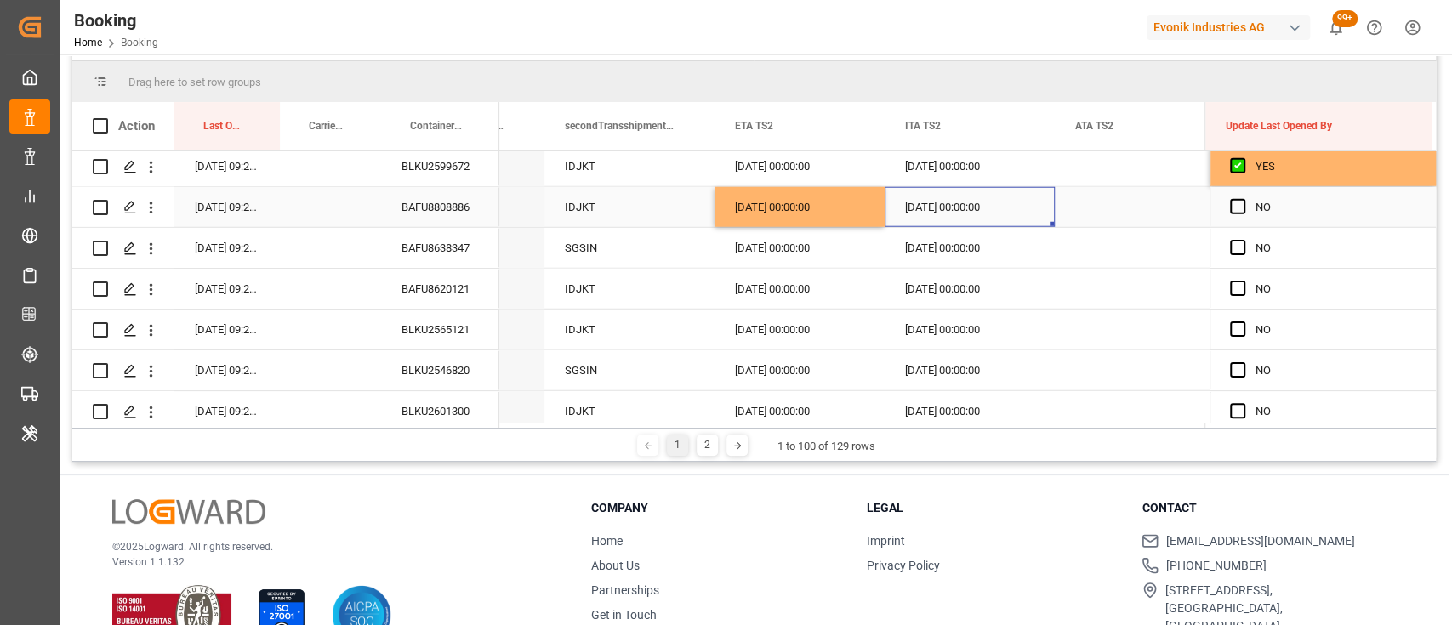
click at [978, 211] on div "[DATE] 00:00:00" at bounding box center [970, 207] width 170 height 40
click at [848, 212] on div "[DATE] 00:00:00" at bounding box center [799, 207] width 170 height 40
click at [837, 208] on div "[DATE] 00:00:00" at bounding box center [799, 207] width 170 height 40
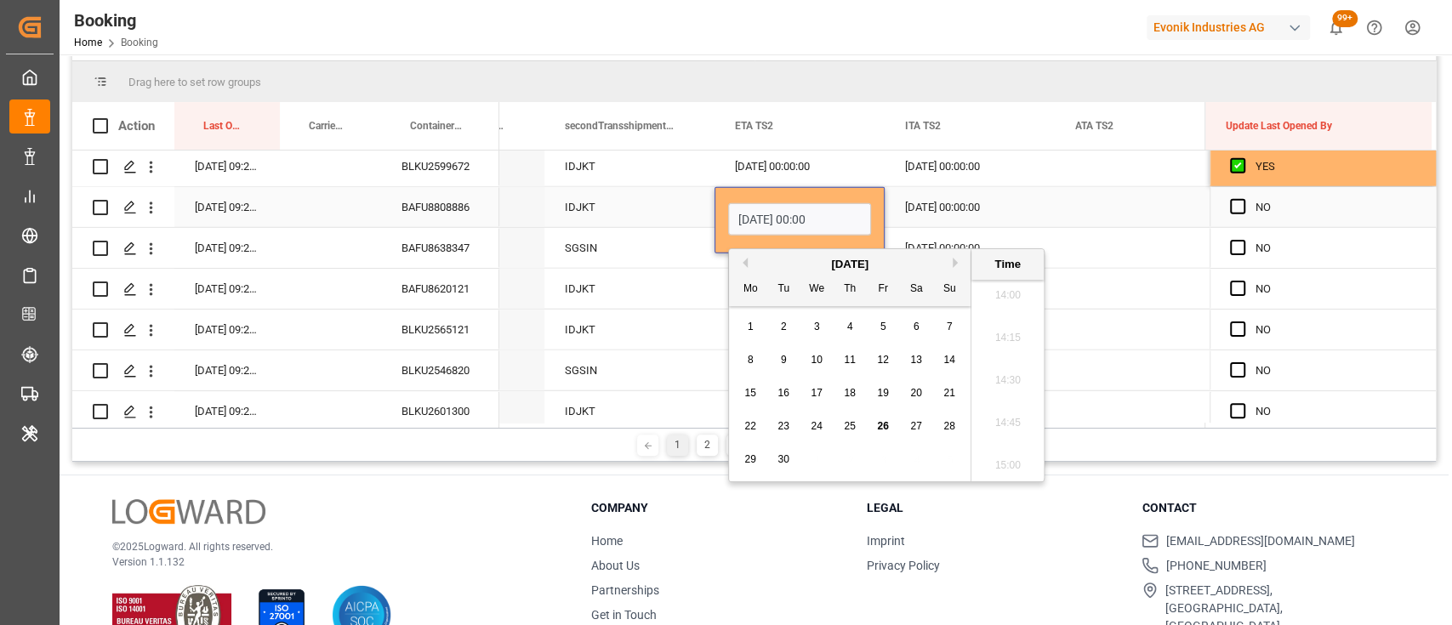
click at [754, 213] on input "10-10-2025 00:00" at bounding box center [799, 219] width 143 height 32
type input "14-10-2025 00:00"
drag, startPoint x: 841, startPoint y: 215, endPoint x: 731, endPoint y: 221, distance: 110.7
click at [731, 221] on input "14-10-2025 00:00" at bounding box center [799, 219] width 143 height 32
click at [924, 204] on div "[DATE] 00:00:00" at bounding box center [970, 207] width 170 height 40
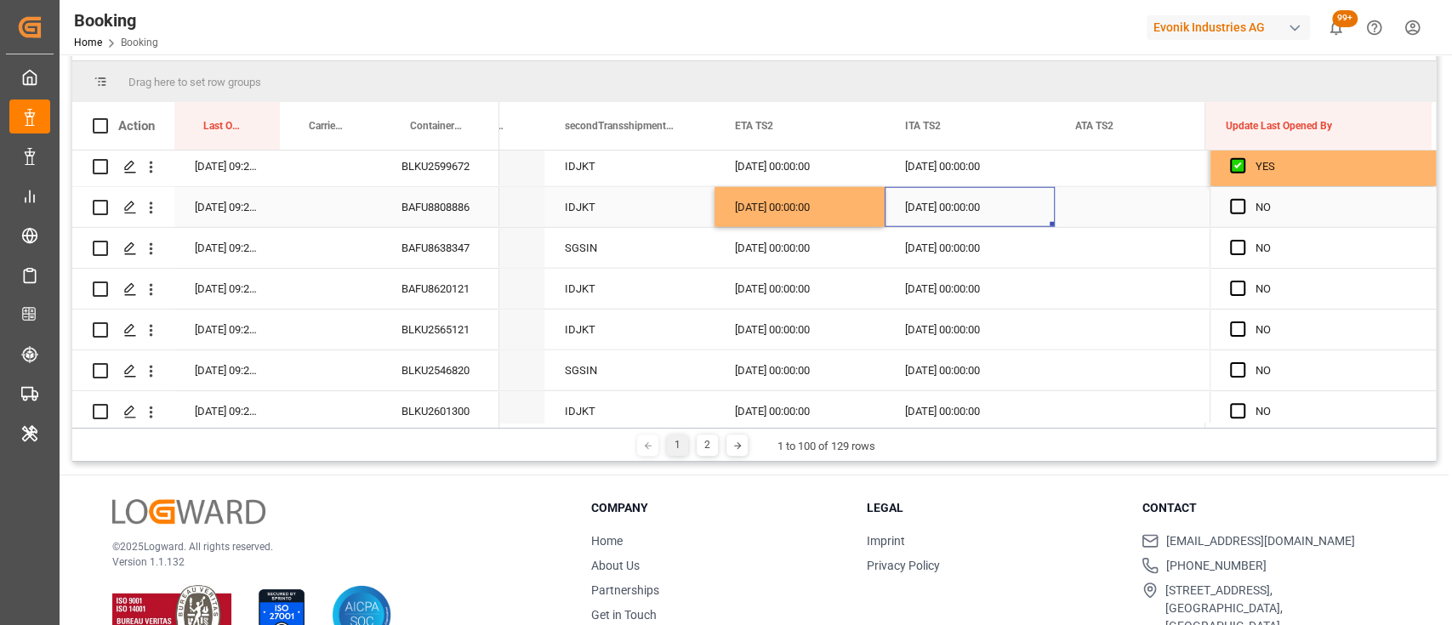
click at [760, 209] on div "[DATE] 00:00:00" at bounding box center [799, 207] width 170 height 40
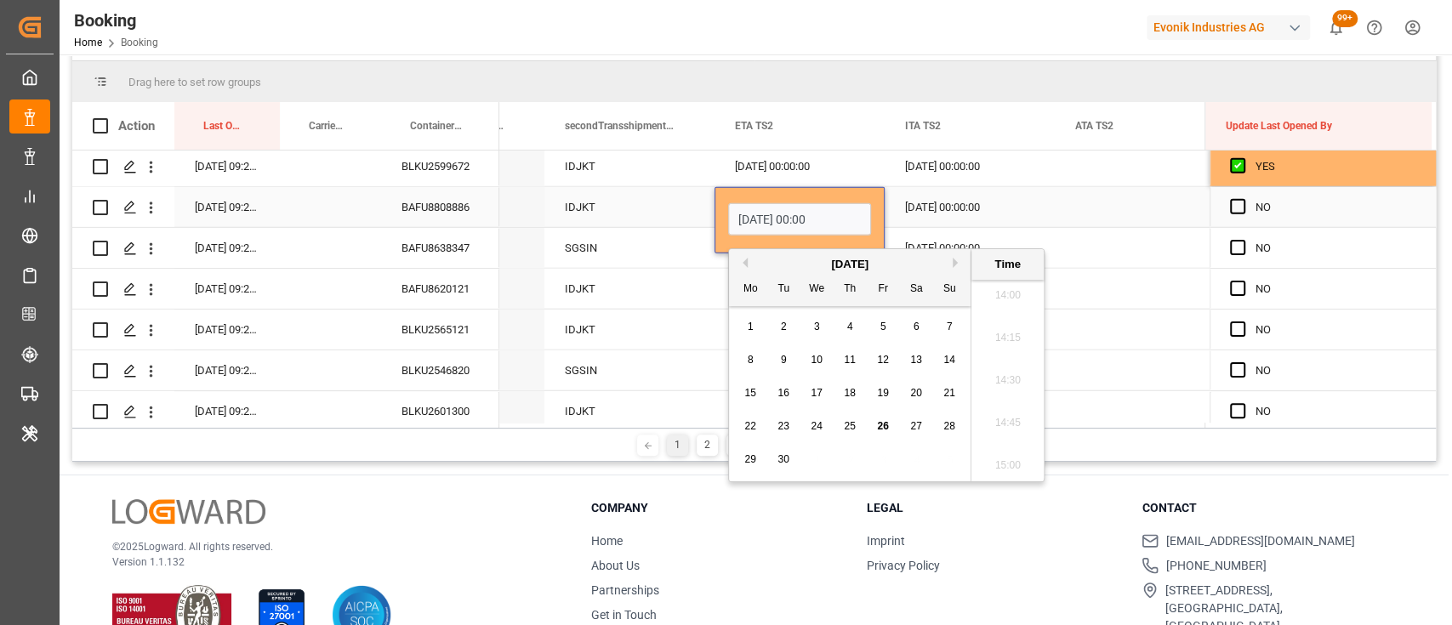
click at [749, 208] on input "14-10-2025 00:00" at bounding box center [799, 219] width 143 height 32
type input "10-10-2025 00:00"
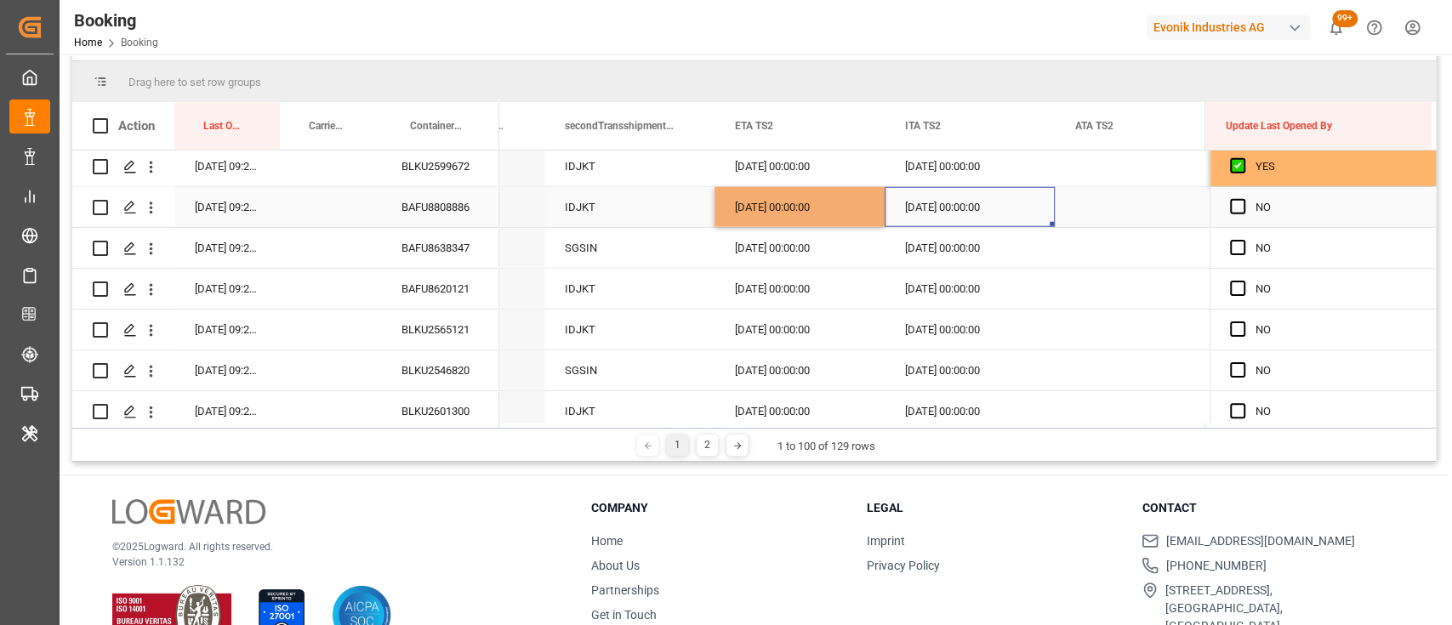
click at [912, 195] on div "[DATE] 00:00:00" at bounding box center [970, 207] width 170 height 40
click at [918, 203] on div "[DATE] 00:00:00" at bounding box center [970, 207] width 170 height 40
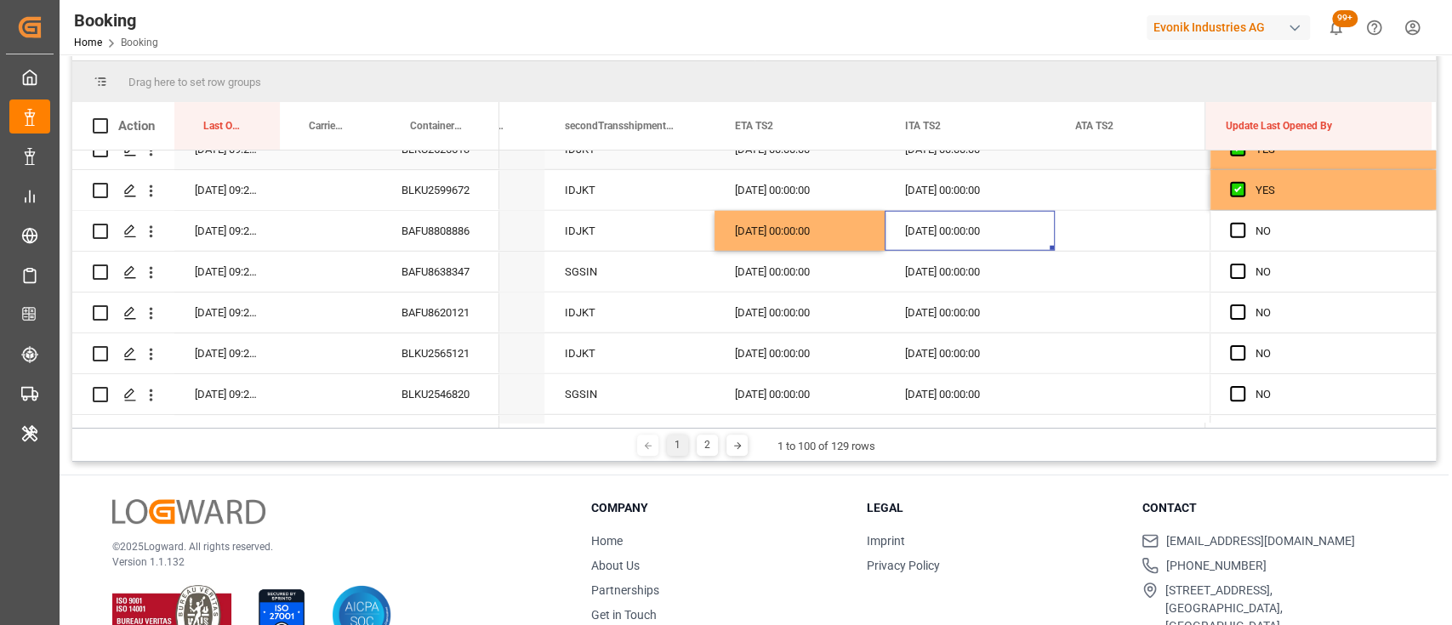
scroll to position [3048, 0]
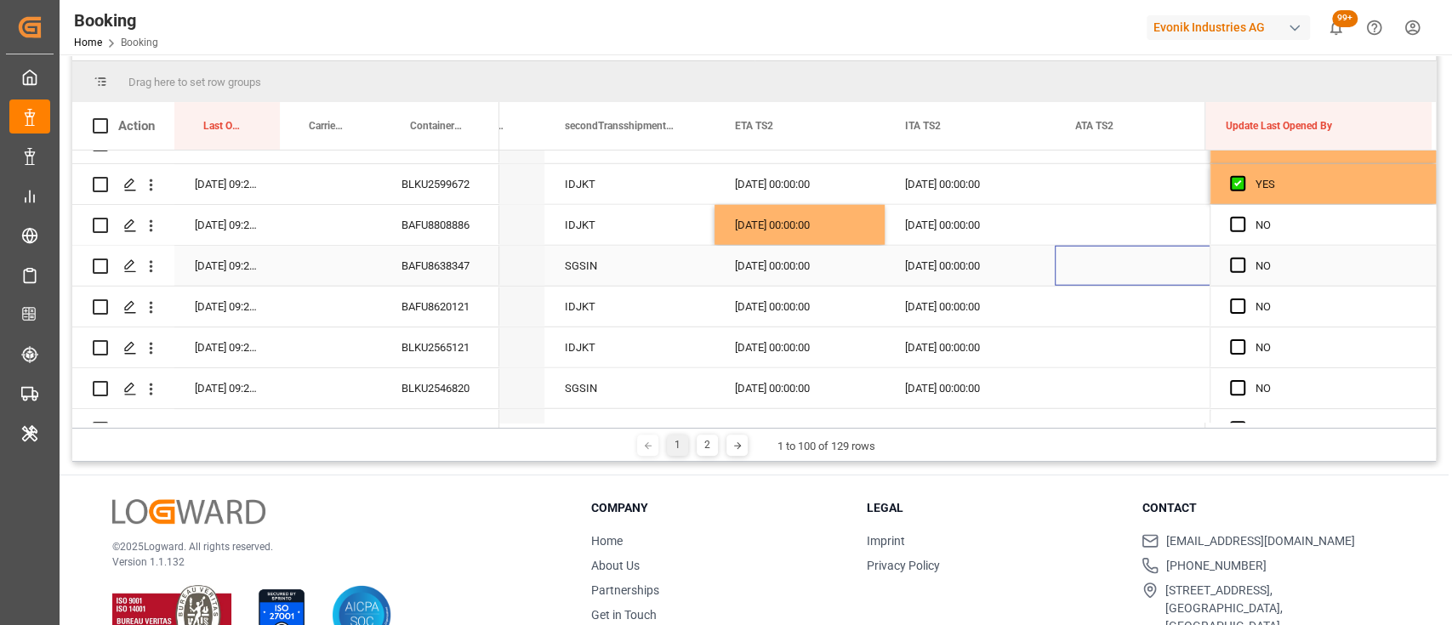
click at [1090, 248] on div "Press SPACE to select this row." at bounding box center [1140, 266] width 170 height 40
click at [1015, 221] on div "[DATE] 00:00:00" at bounding box center [970, 225] width 170 height 40
click at [910, 223] on div "[DATE] 00:00:00" at bounding box center [970, 225] width 170 height 40
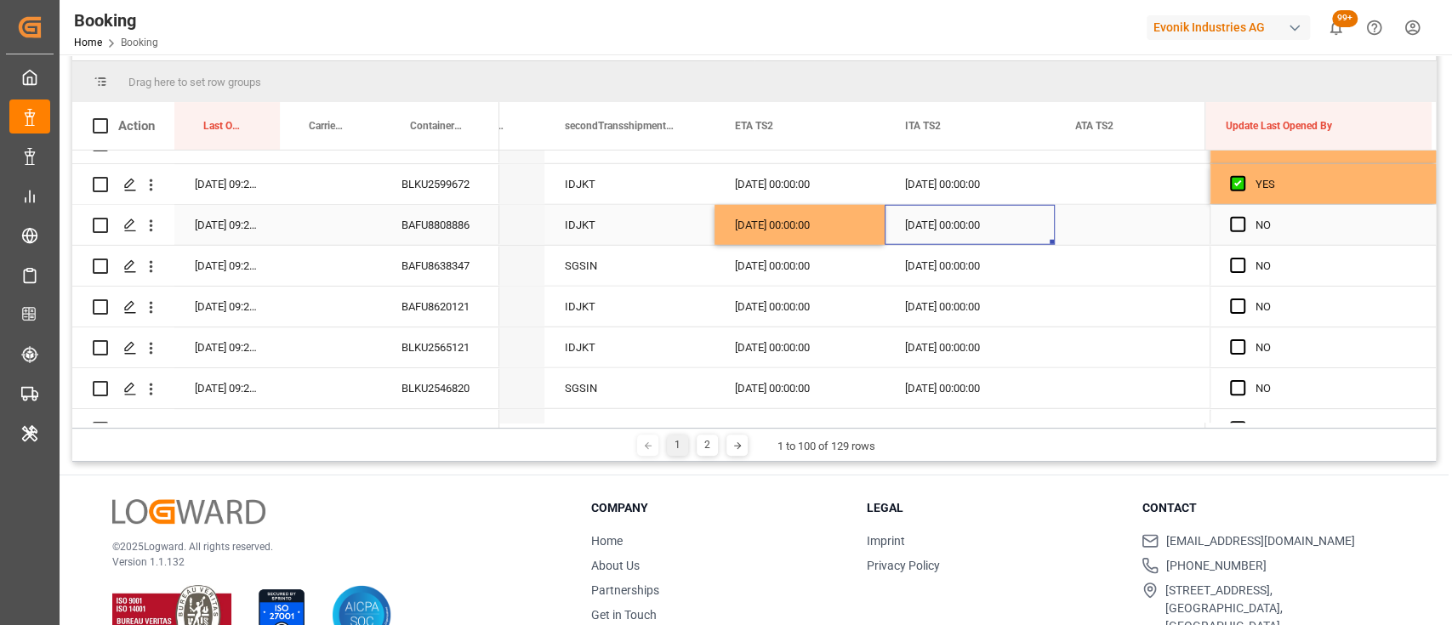
click at [910, 223] on div "[DATE] 00:00:00" at bounding box center [970, 225] width 170 height 40
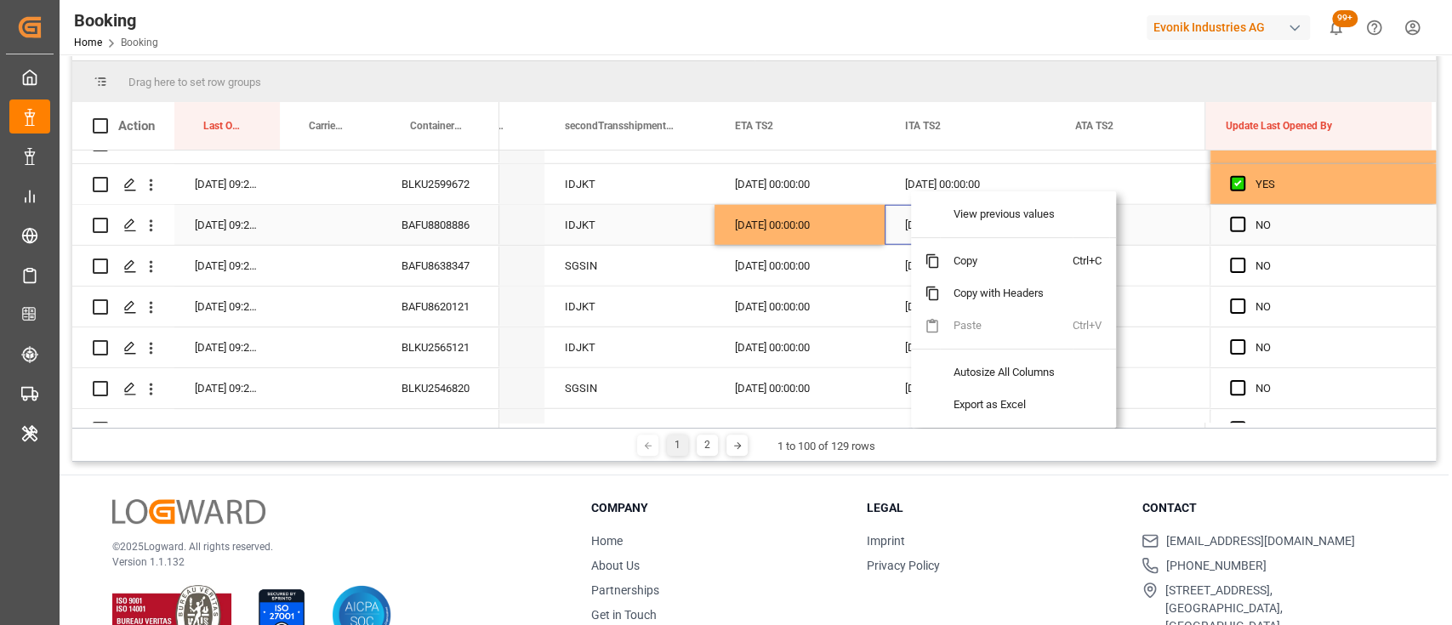
click at [905, 227] on div "[DATE] 00:00:00" at bounding box center [970, 225] width 170 height 40
click at [894, 219] on div "[DATE] 00:00:00" at bounding box center [970, 225] width 170 height 40
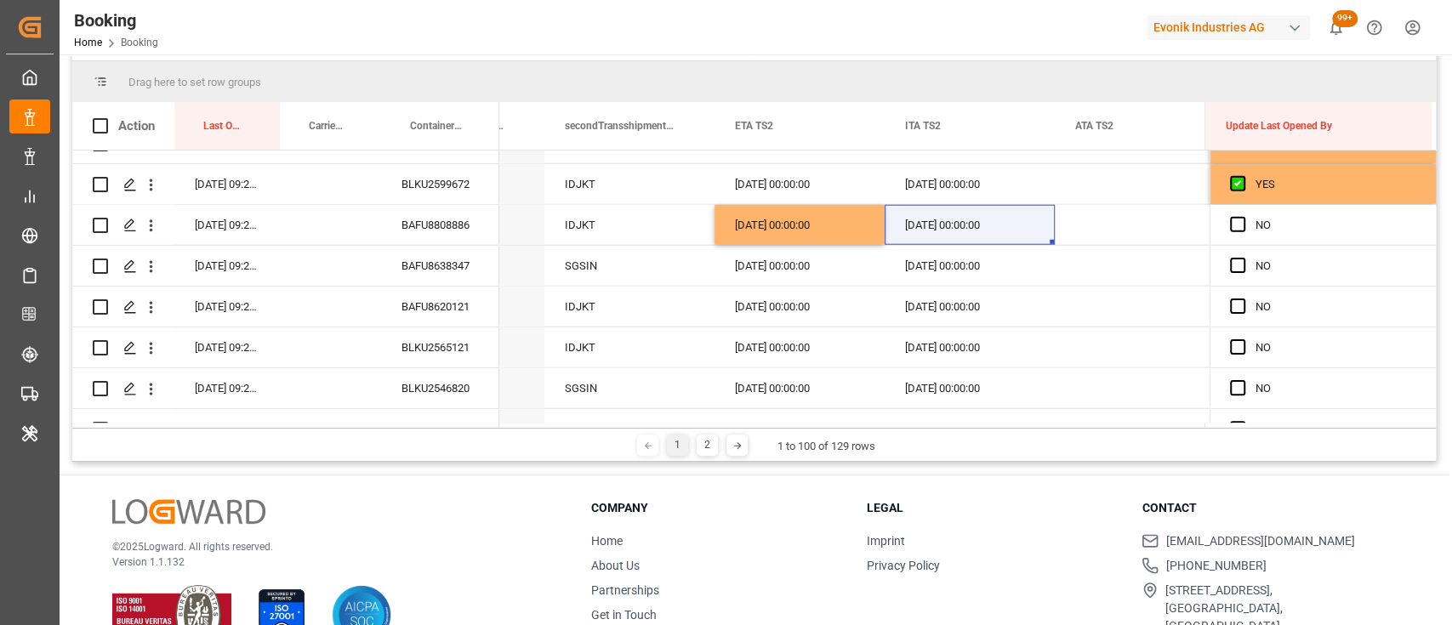
click at [784, 547] on li "Home" at bounding box center [718, 541] width 254 height 18
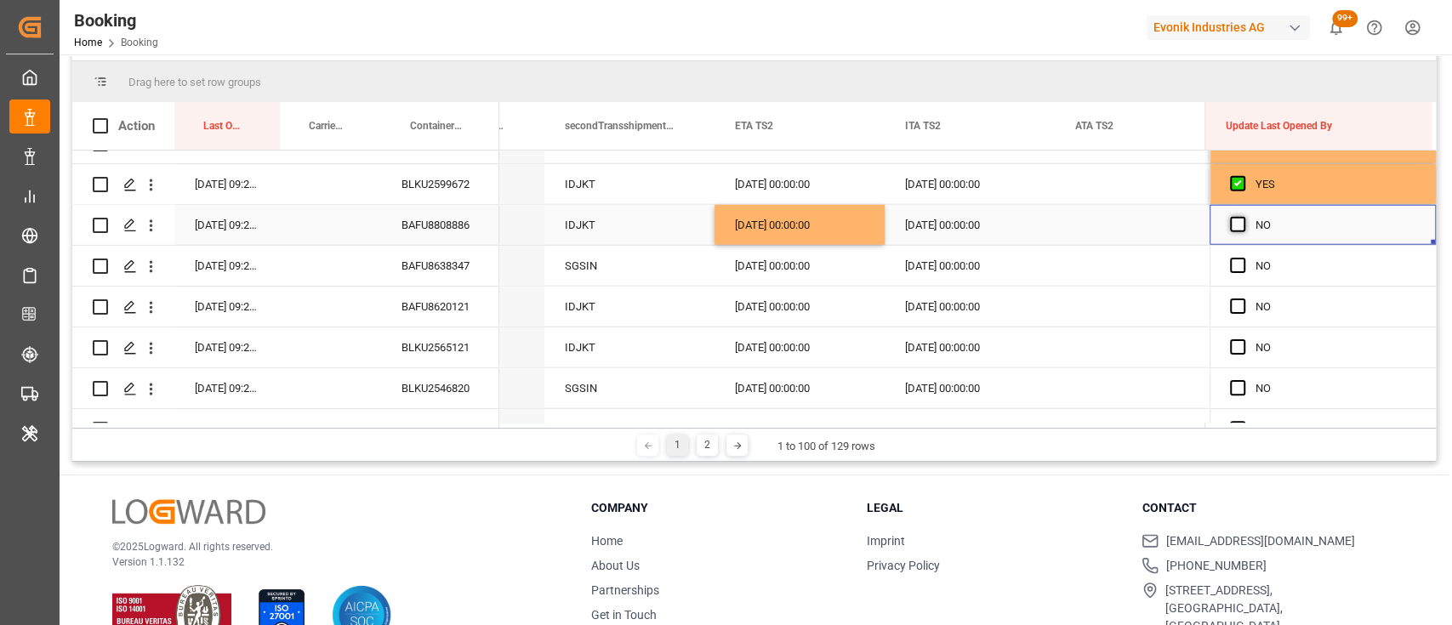
click at [1238, 217] on span "Press SPACE to select this row." at bounding box center [1237, 224] width 15 height 15
click at [1243, 217] on input "Press SPACE to select this row." at bounding box center [1243, 217] width 0 height 0
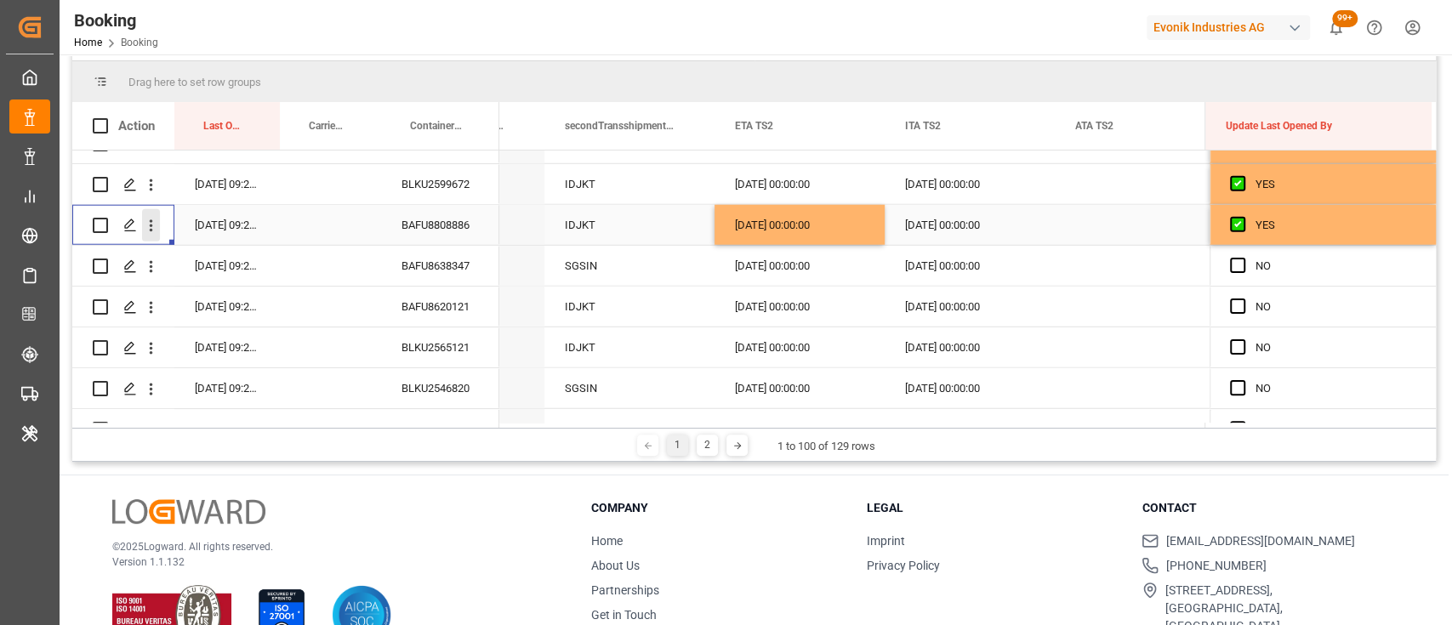
click at [153, 228] on icon "open menu" at bounding box center [151, 226] width 18 height 18
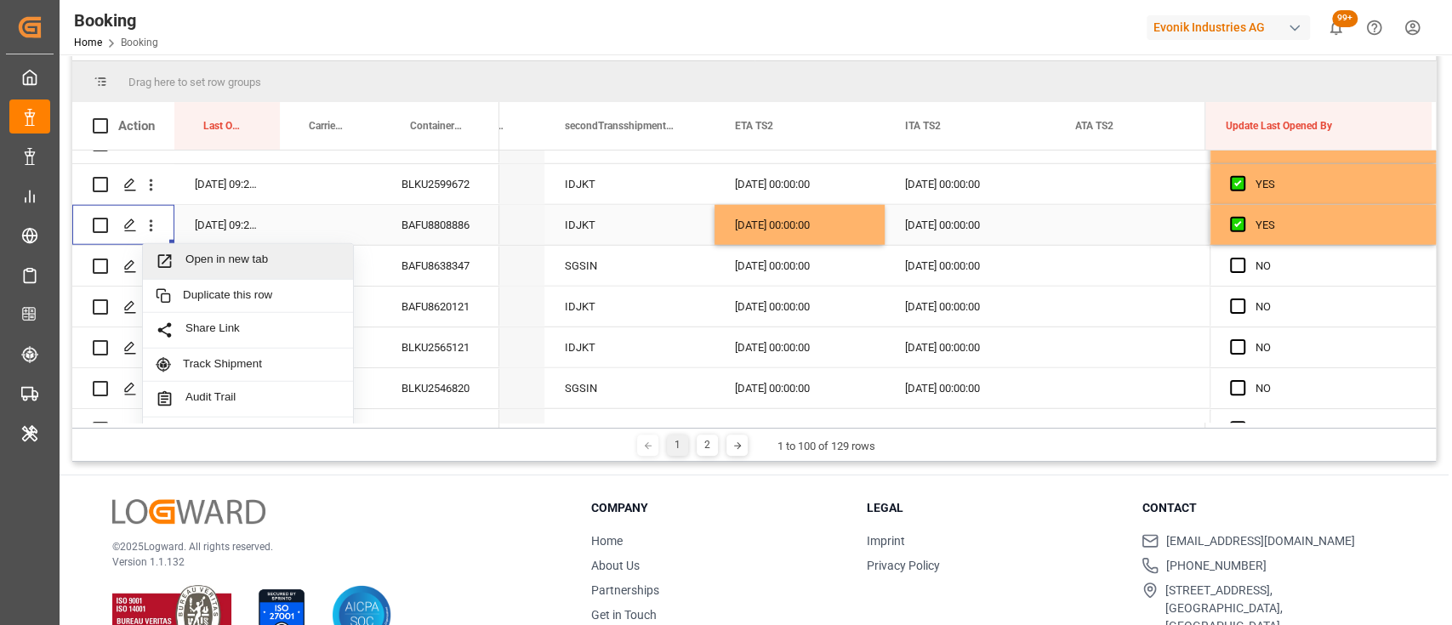
click at [233, 253] on span "Open in new tab" at bounding box center [262, 262] width 155 height 18
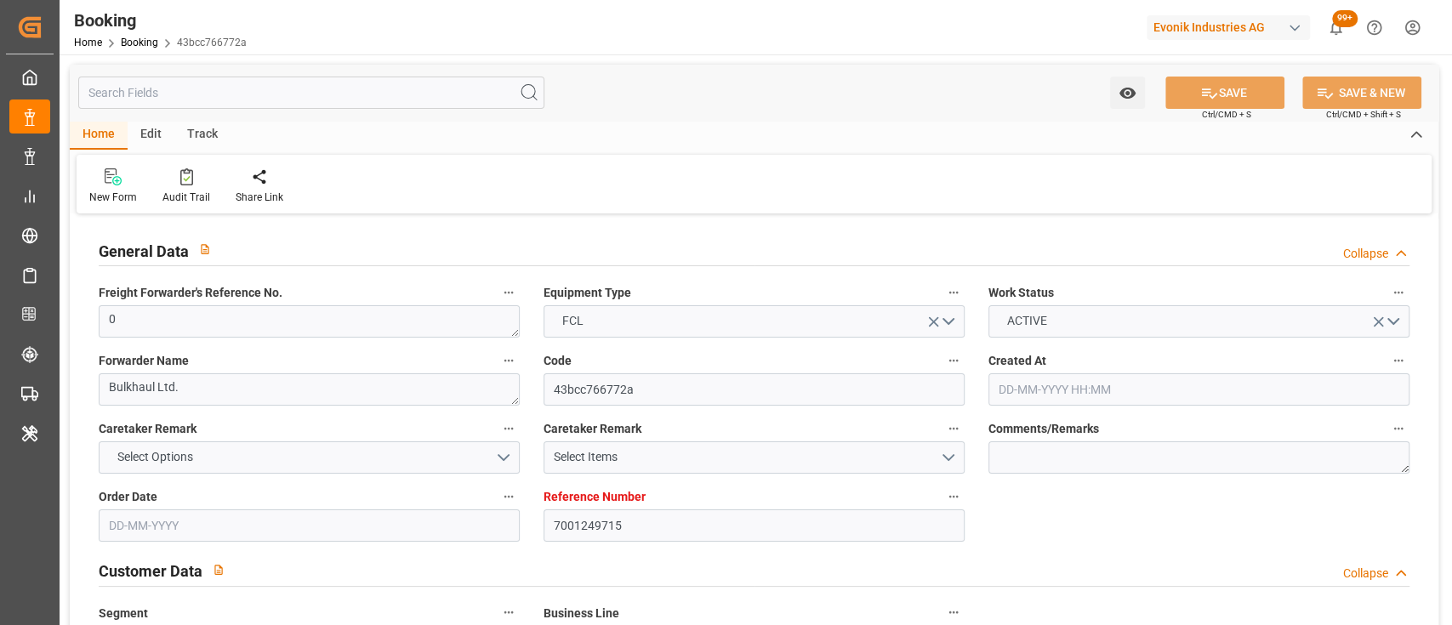
type input "7001249715"
type input "9839143"
type input "CMACGM"
type input "CMA CGM Group"
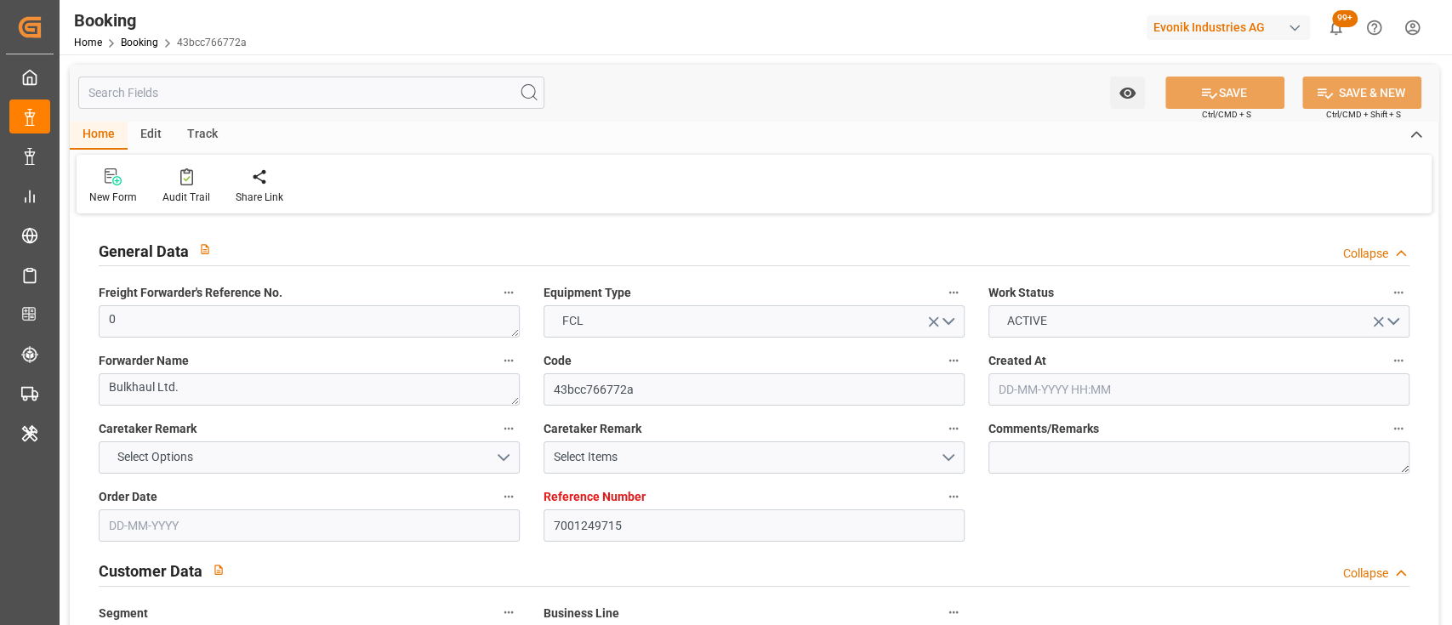
type input "BEANR"
type input "IDBDJ"
type input "MYPKG"
type input "IDJKT"
type input "0"
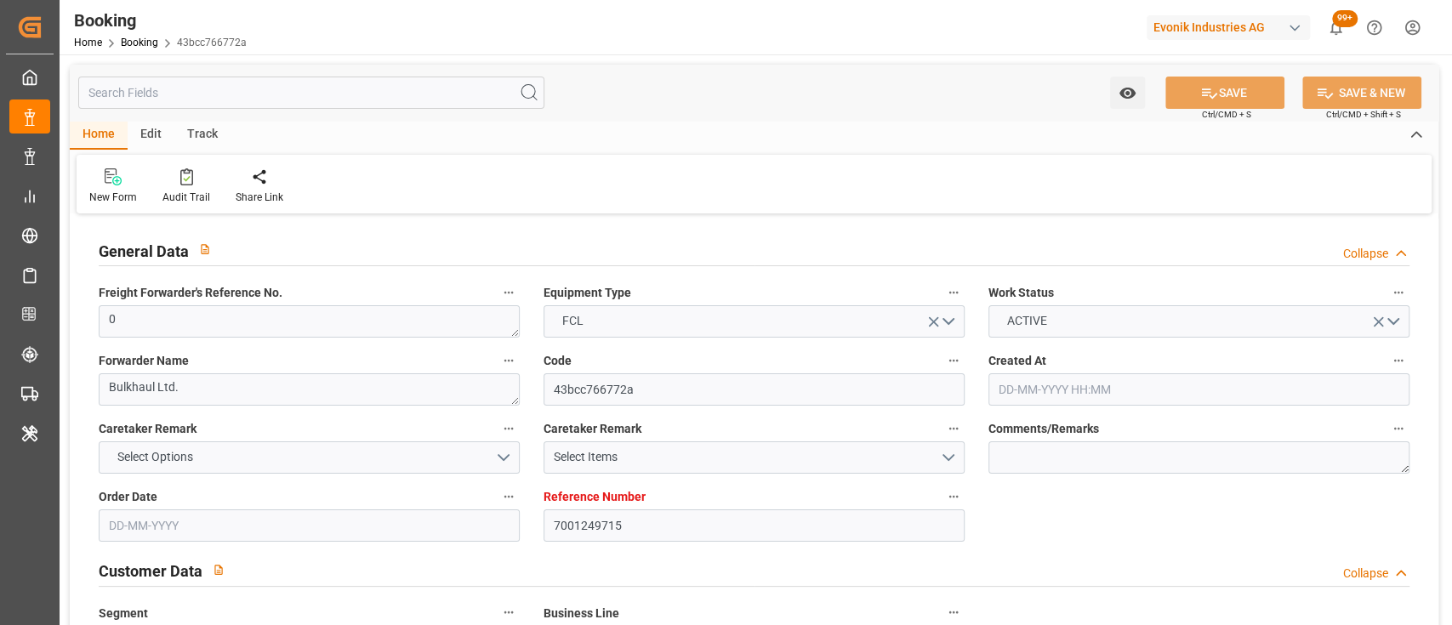
type input "15-08-2025 07:18"
type input "15-08-2025"
type input "16-10-2025"
type input "20-08-2025"
type input "02-09-2025 00:00"
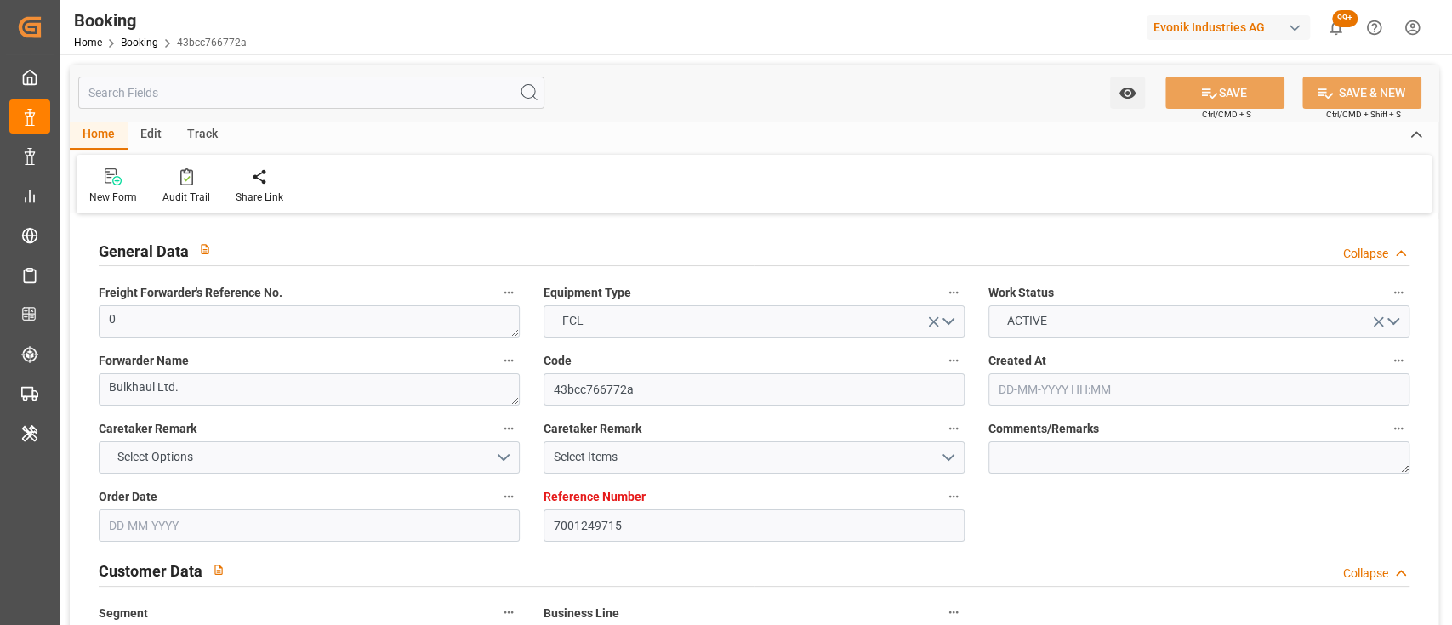
type input "07-09-2025 00:00"
type input "08-09-2025 00:00"
type input "07-09-2025 00:00"
type input "02-09-2025 00:00"
type input "[DATE] 00:00"
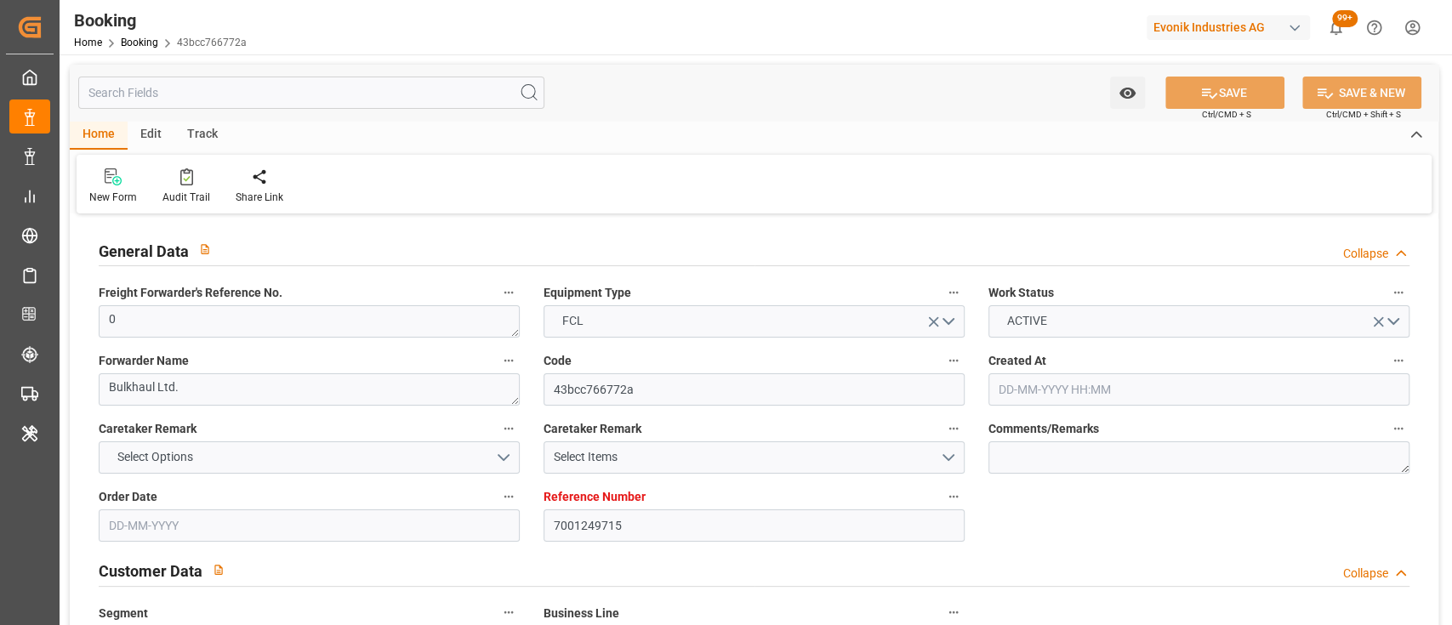
type input "16-10-2025 00:00"
type input "[DATE] 00:00"
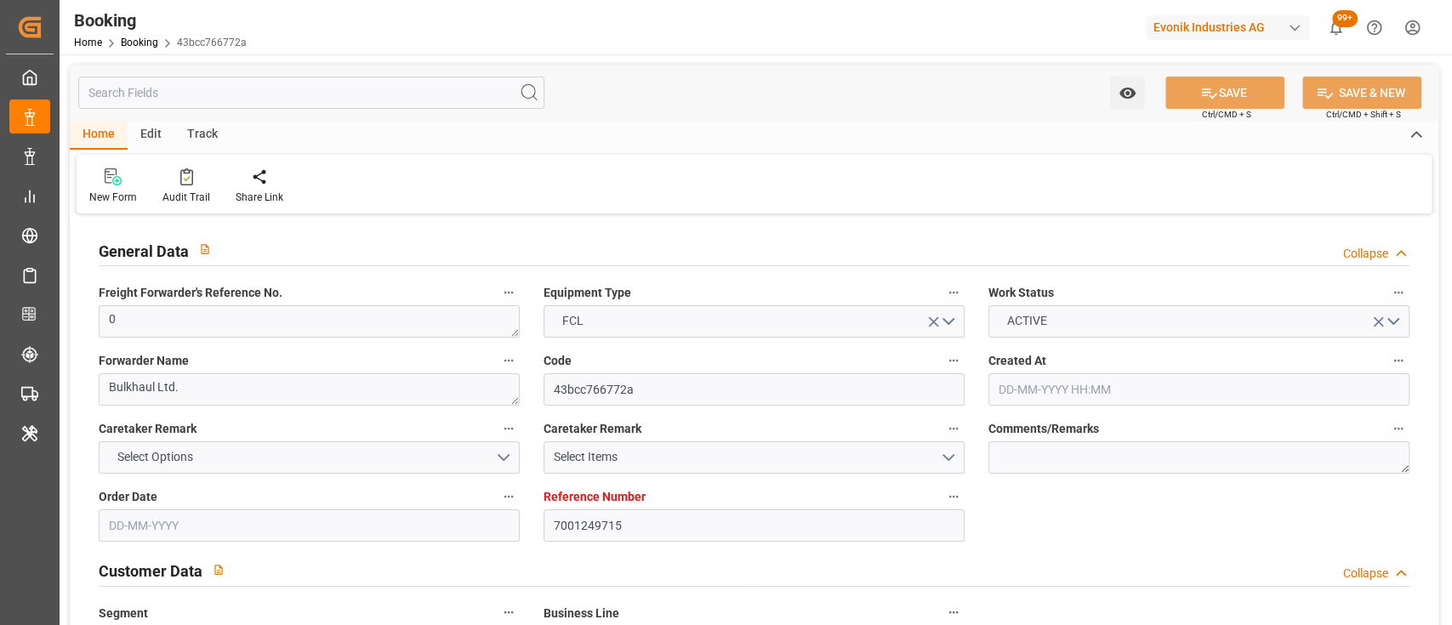
type input "[DATE] 00:00"
type input "13-10-2025 00:00"
type input "18-08-2025"
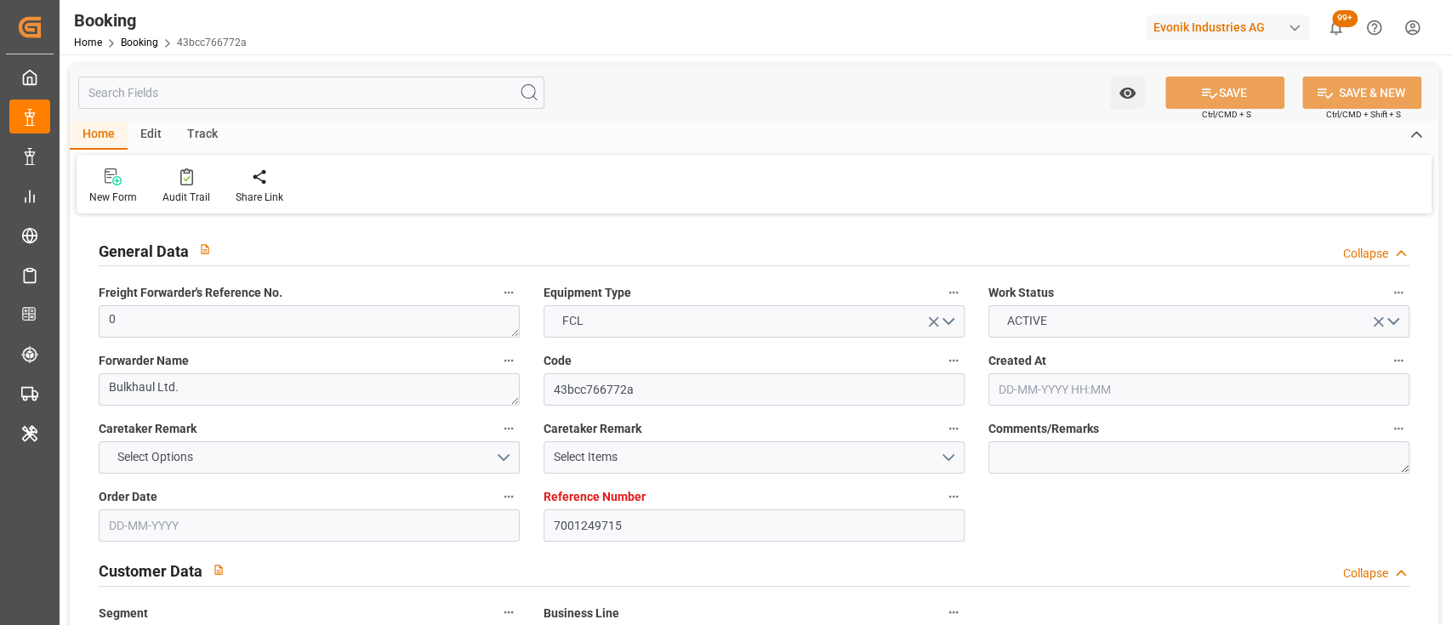
type input "25-09-2025 09:25"
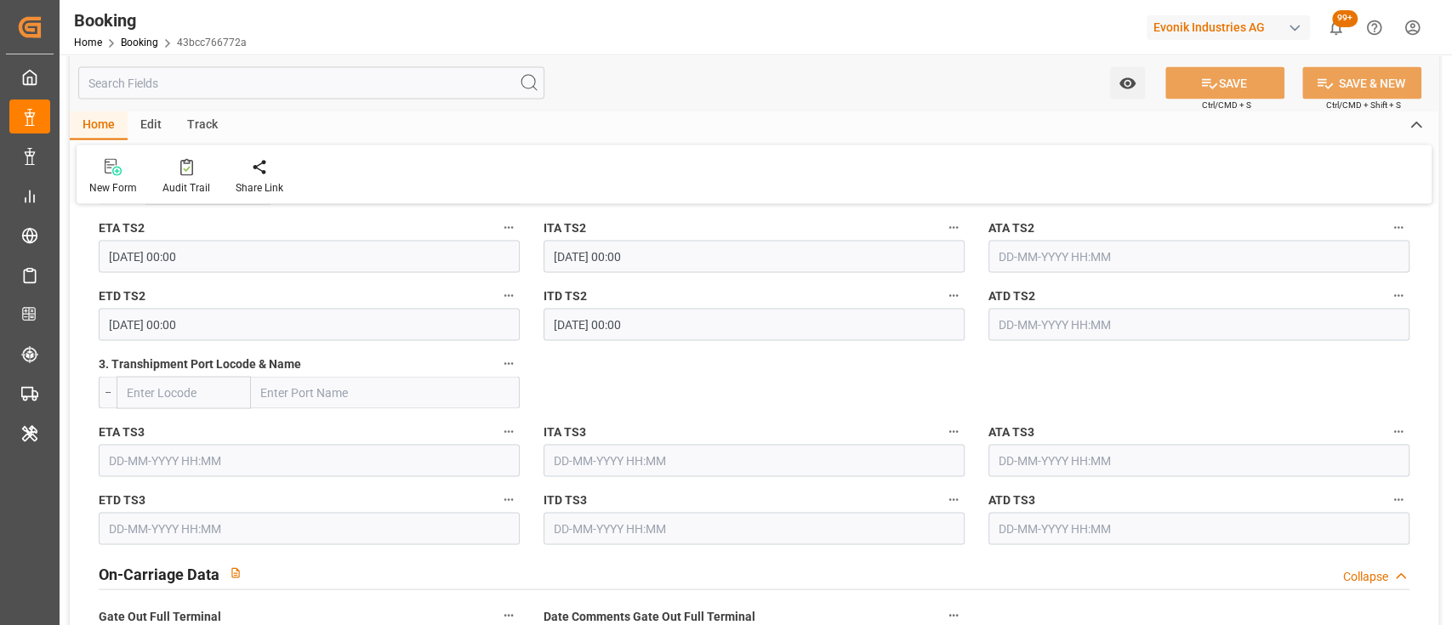
scroll to position [2164, 0]
click at [116, 253] on input "[DATE] 00:00" at bounding box center [309, 255] width 421 height 32
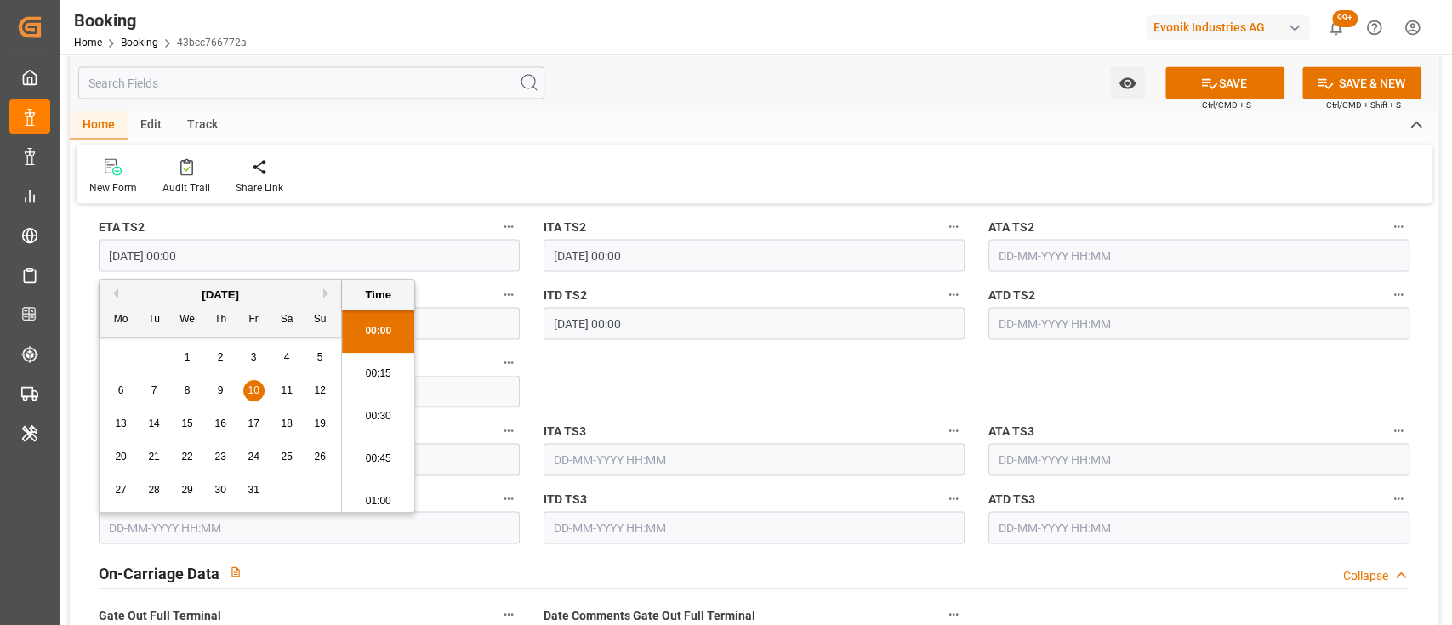
type input "[DATE] 00:00"
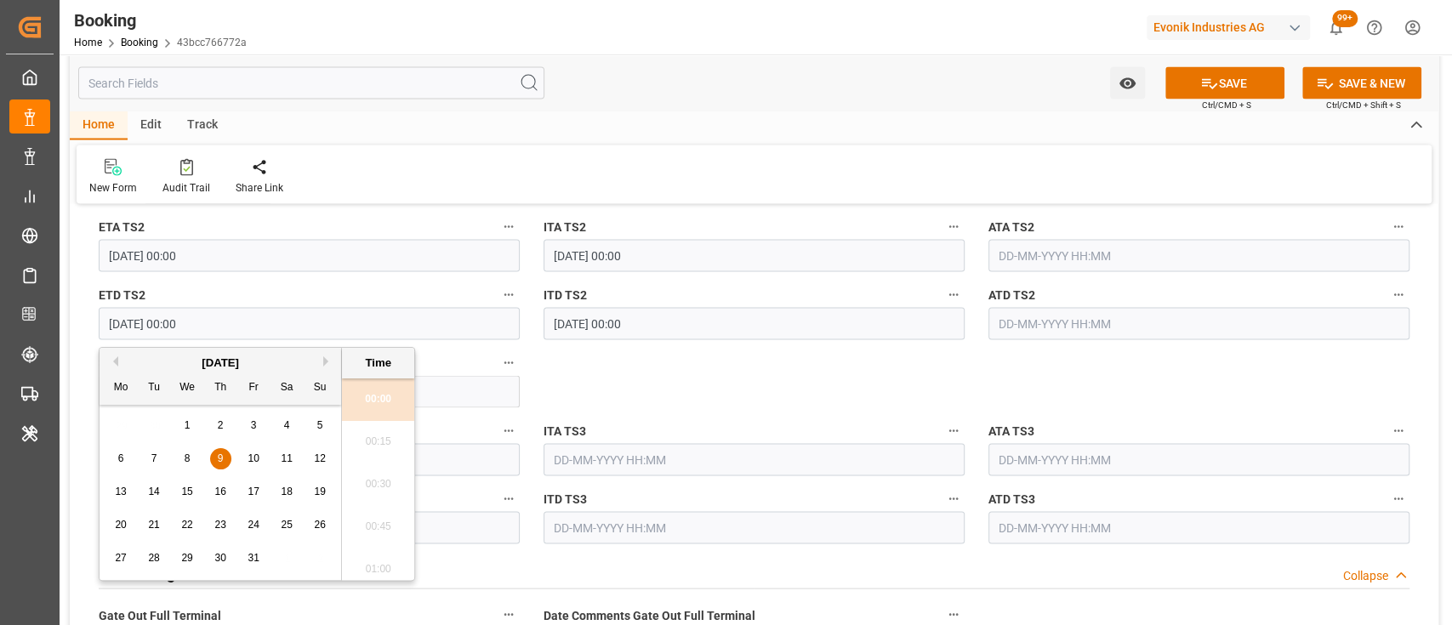
click at [120, 319] on input "[DATE] 00:00" at bounding box center [309, 323] width 421 height 32
type input "[DATE] 00:00"
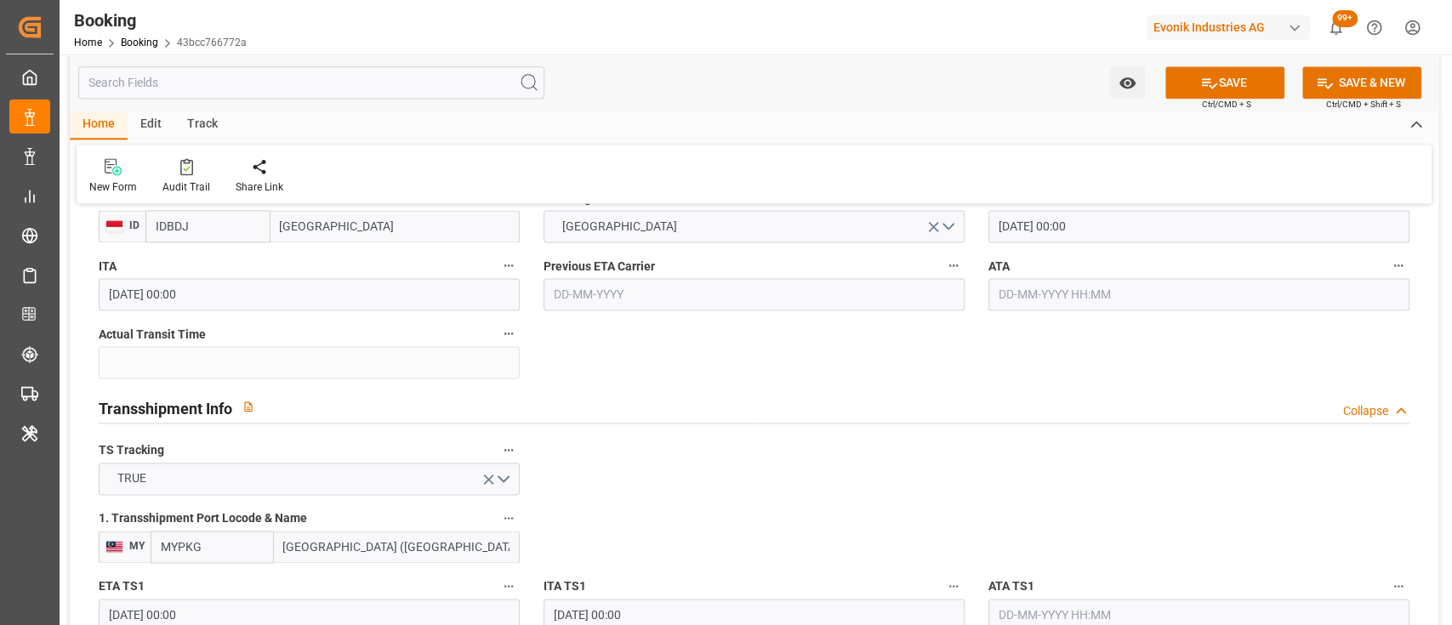
scroll to position [1592, 0]
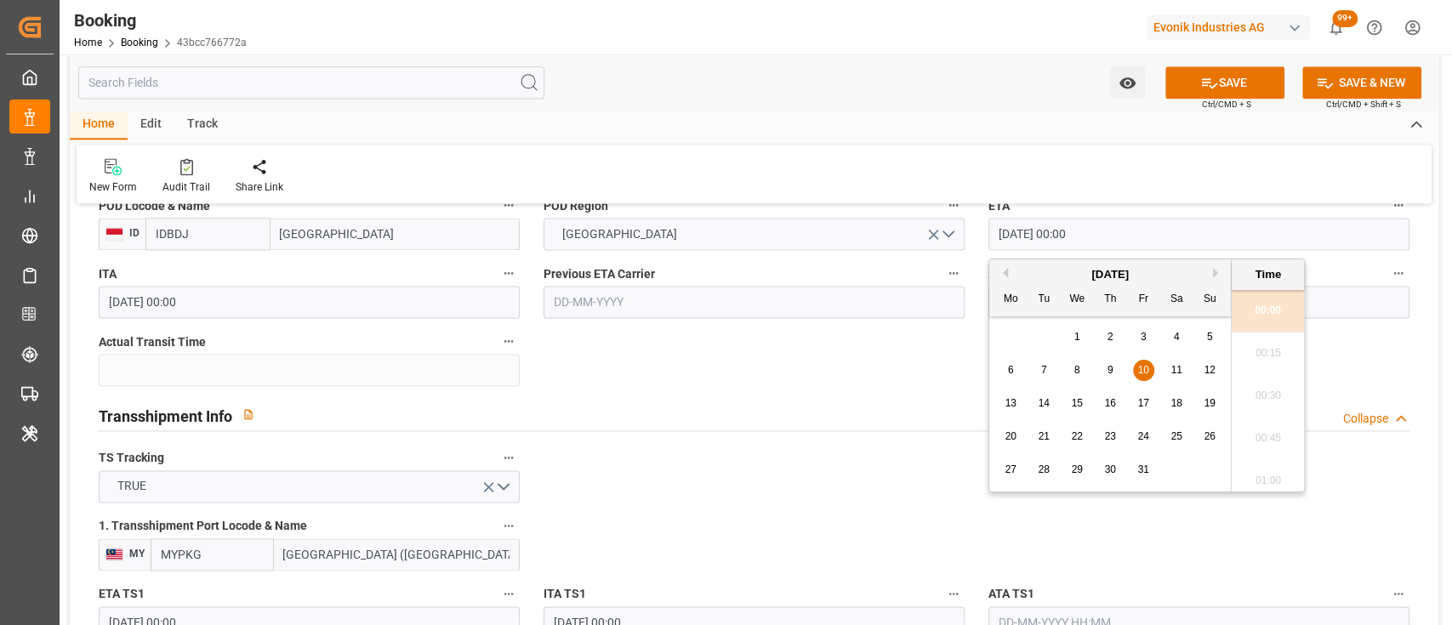
click at [1008, 236] on input "[DATE] 00:00" at bounding box center [1198, 234] width 421 height 32
type input "17-10-2025 00:00"
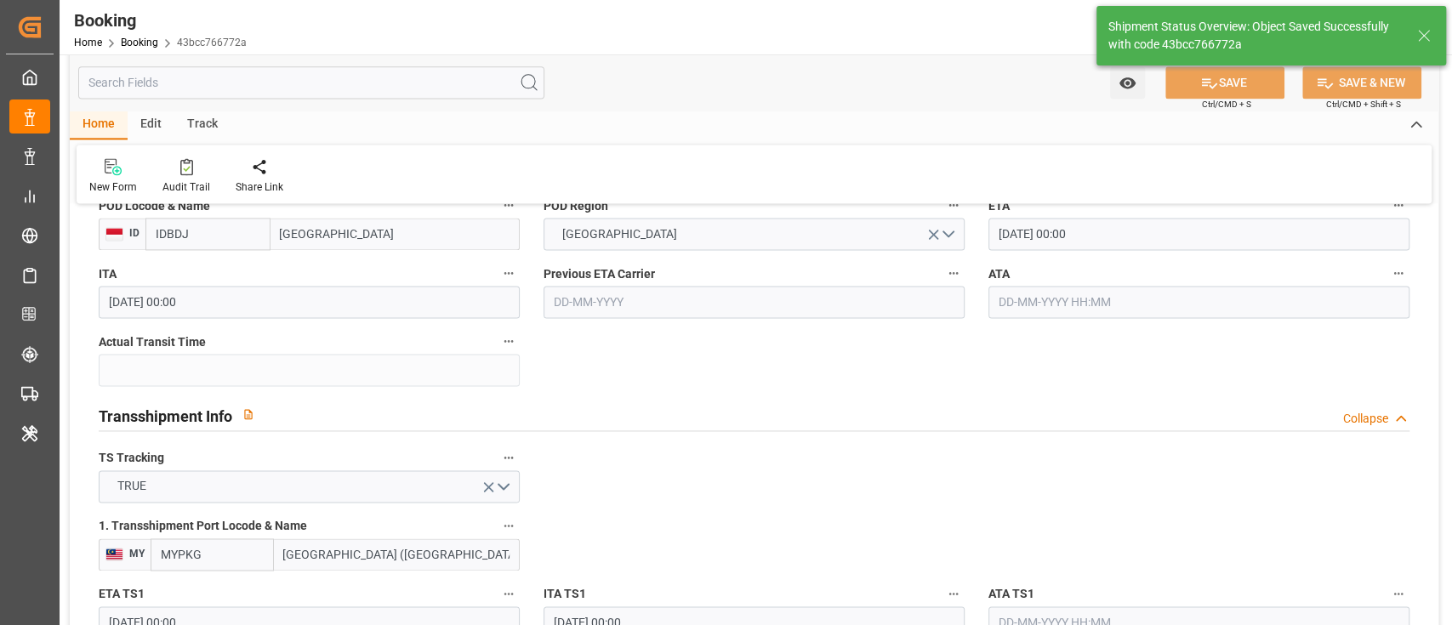
type input "26-09-2025 09:08"
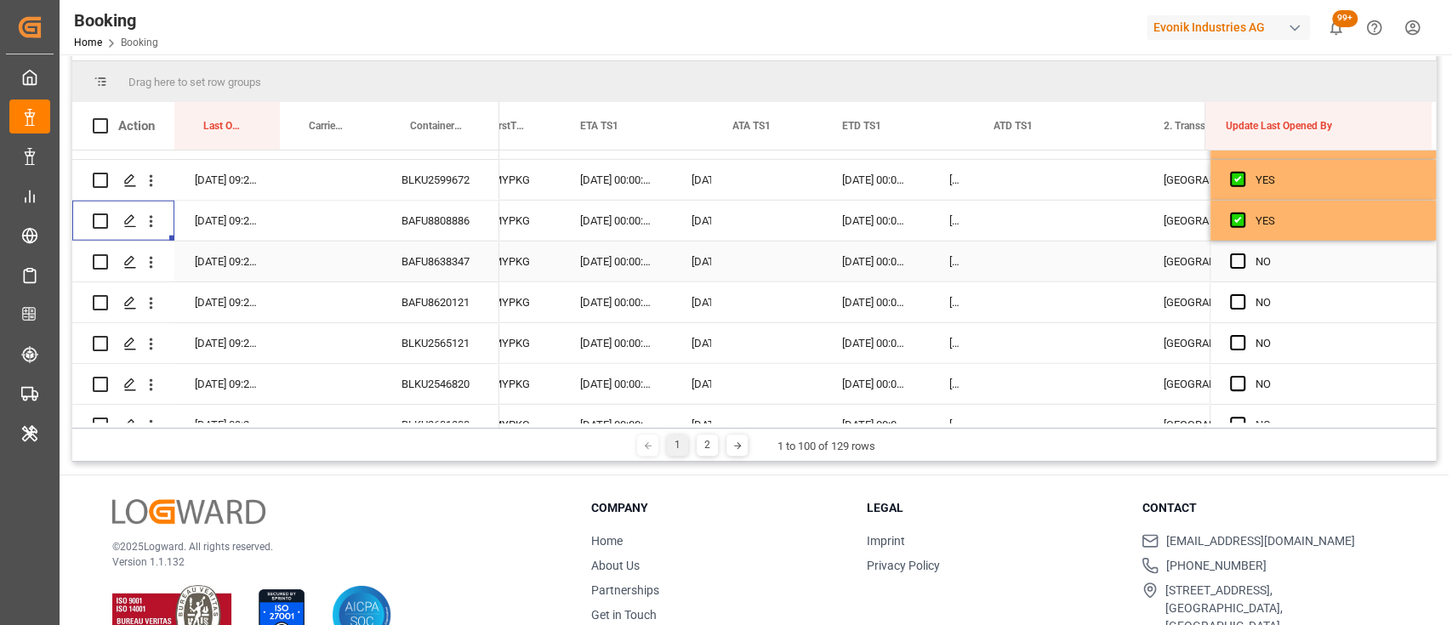
scroll to position [3052, 0]
click at [1230, 263] on span "Press SPACE to select this row." at bounding box center [1237, 261] width 15 height 15
click at [1243, 254] on input "Press SPACE to select this row." at bounding box center [1243, 254] width 0 height 0
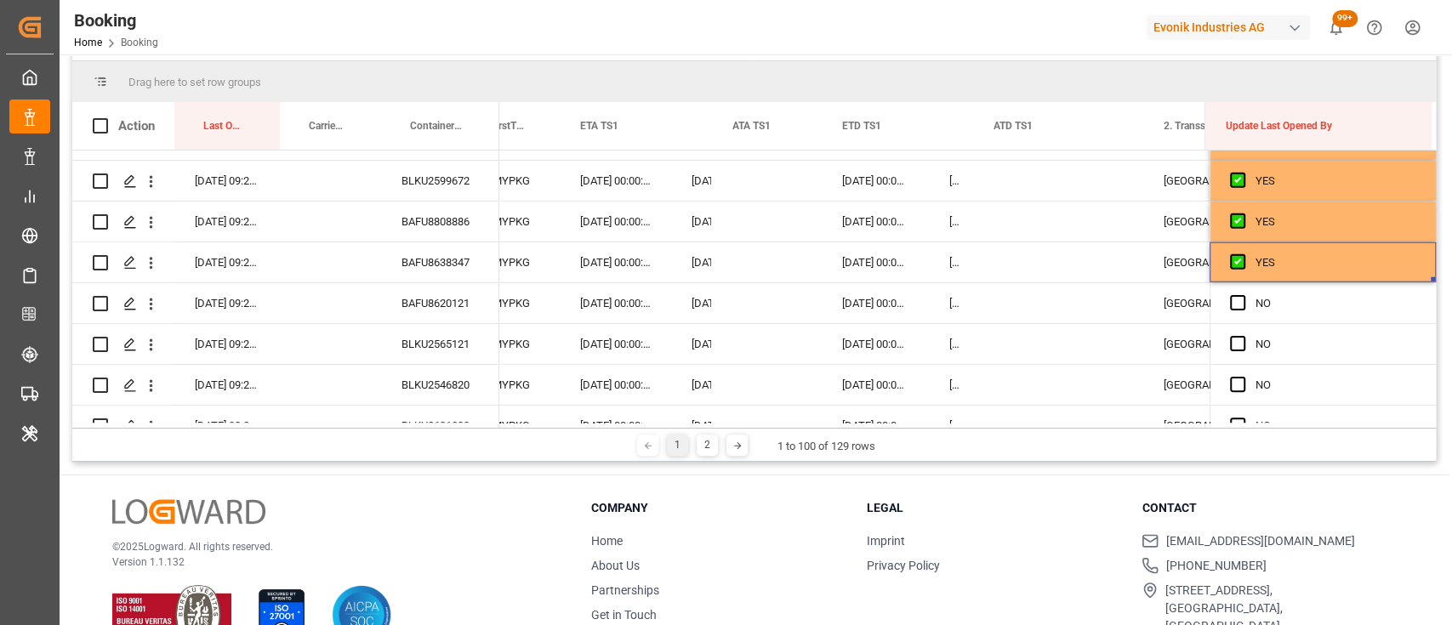
scroll to position [0, 17574]
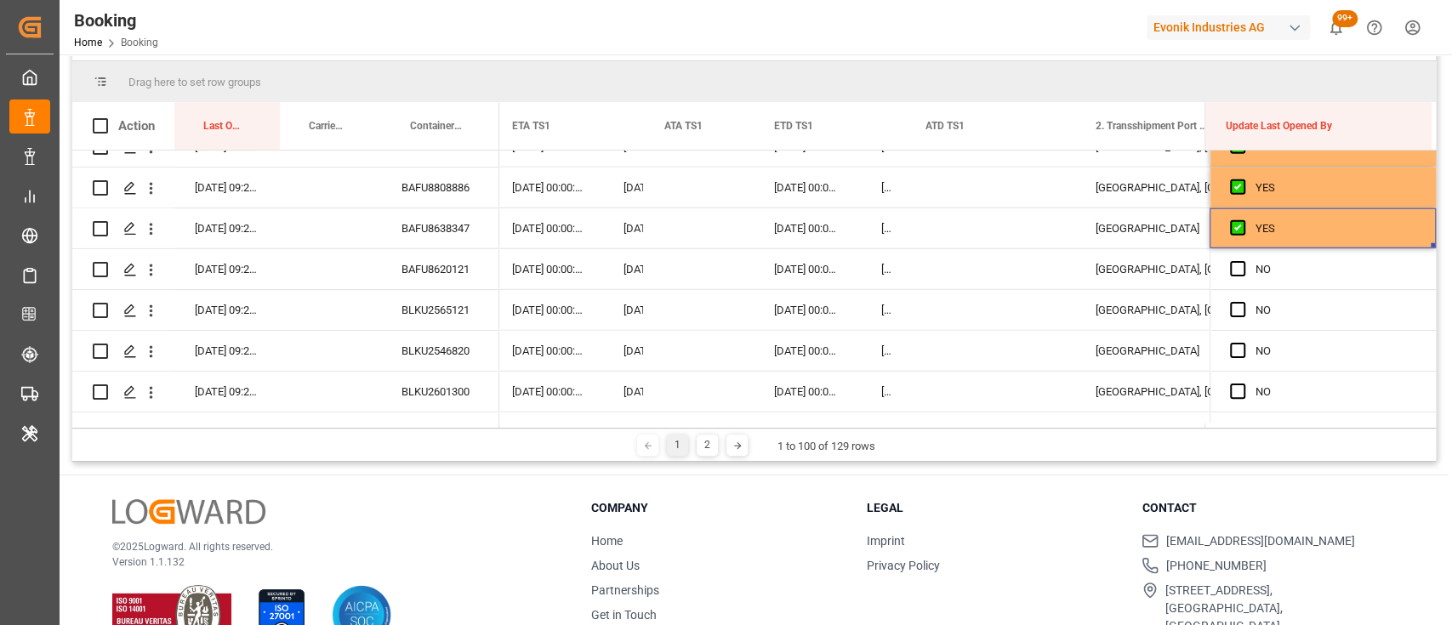
drag, startPoint x: 1428, startPoint y: 276, endPoint x: 1445, endPoint y: 510, distance: 234.5
click at [1445, 510] on div "Booking Carrier SCAC Equals Save Ctrl/CMD + S Home Edit Format View Help work t…" at bounding box center [754, 257] width 1389 height 823
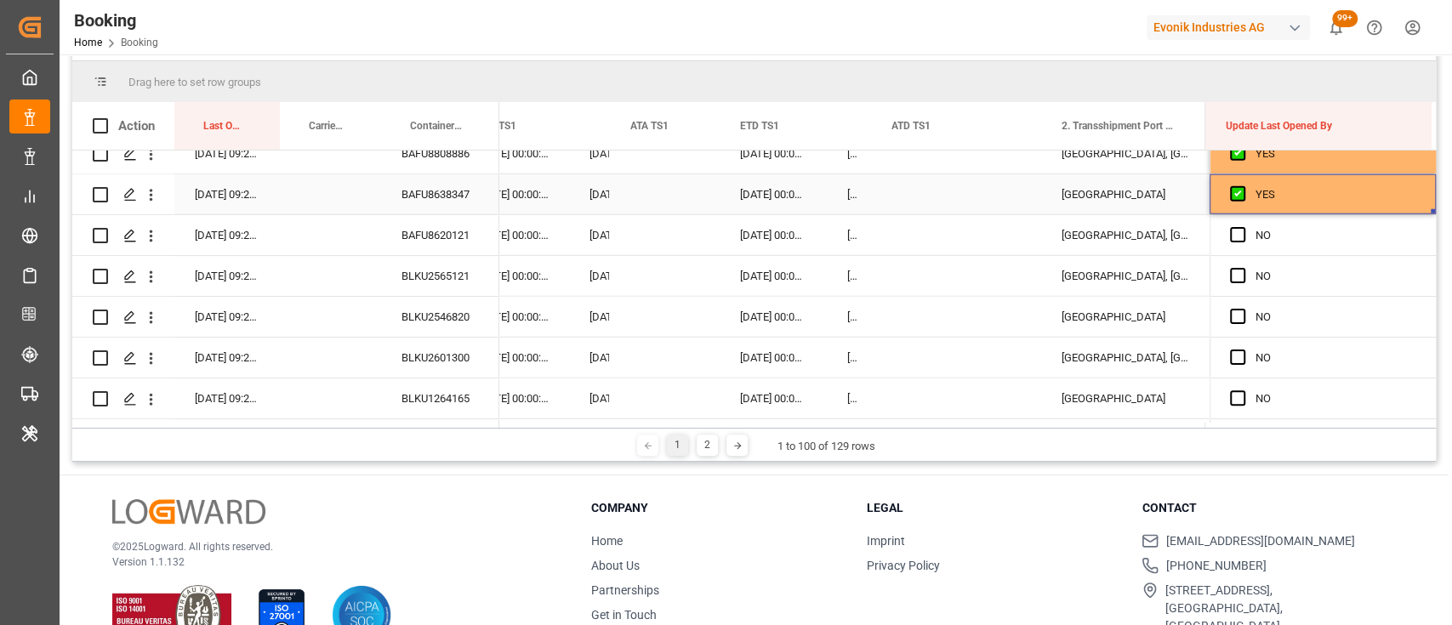
drag, startPoint x: 1425, startPoint y: 213, endPoint x: 1432, endPoint y: 435, distance: 222.1
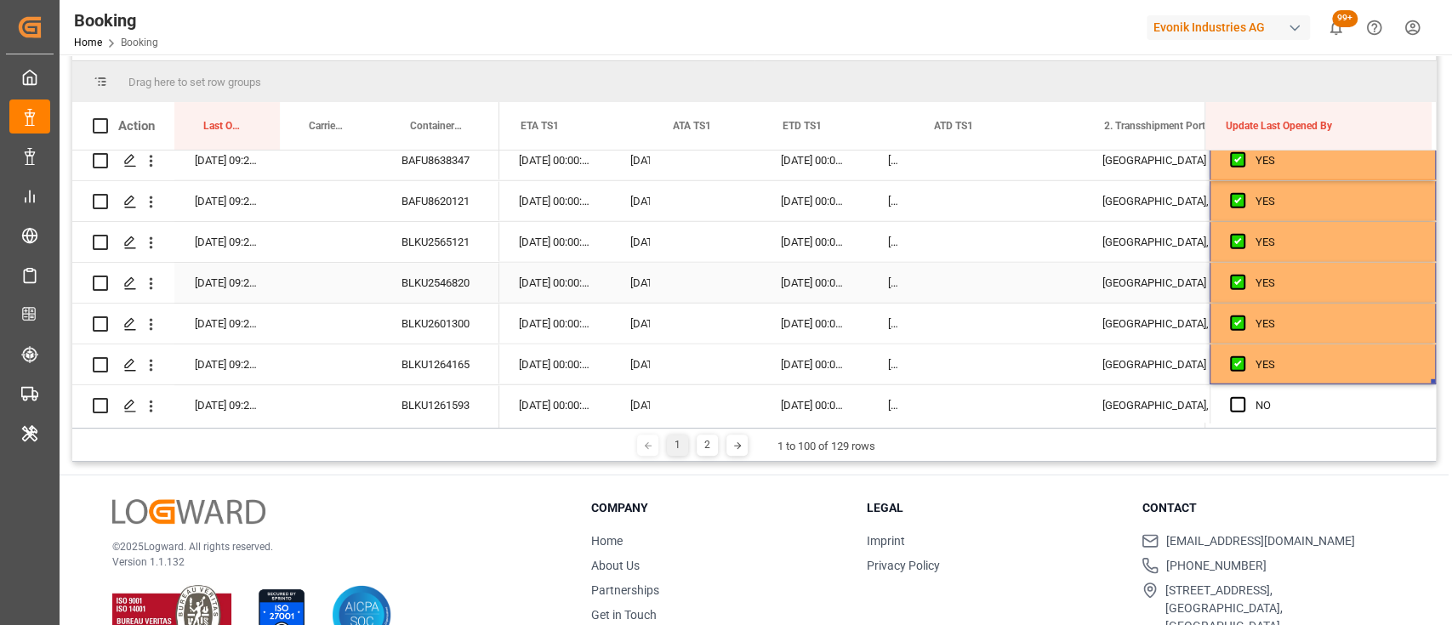
scroll to position [0, 0]
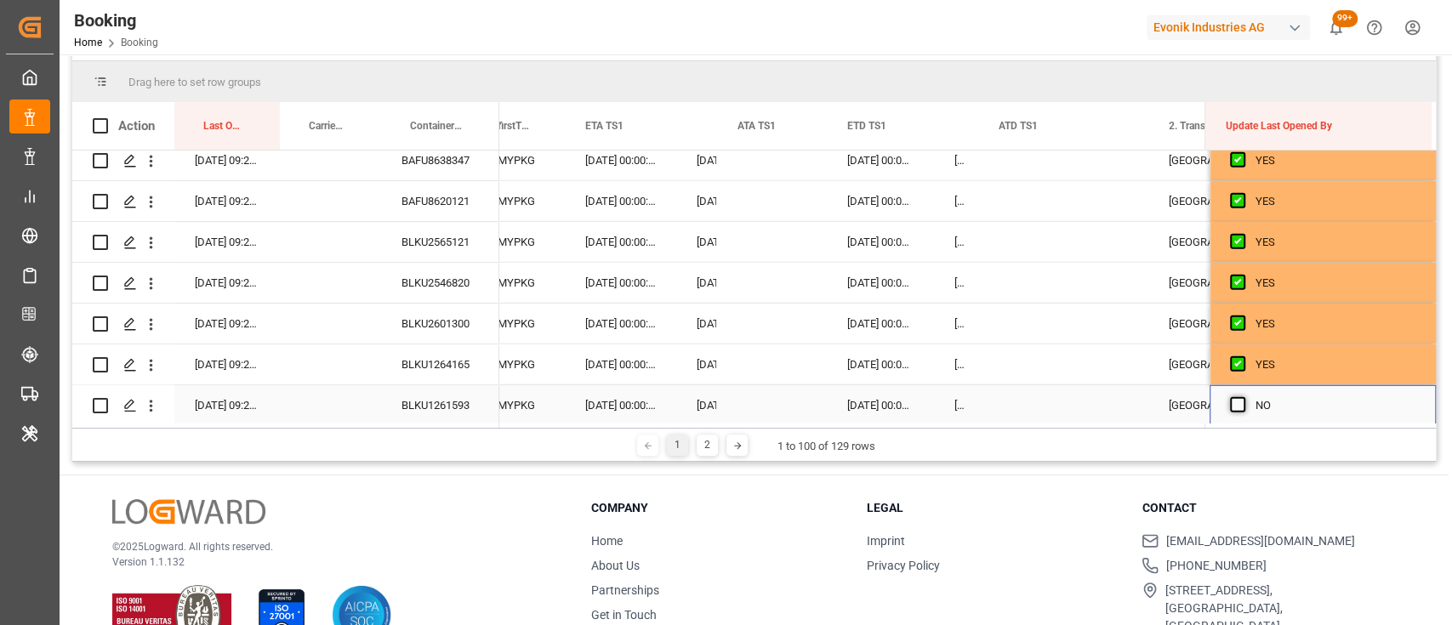
click at [1230, 405] on span "Press SPACE to select this row." at bounding box center [1237, 404] width 15 height 15
click at [1243, 397] on input "Press SPACE to select this row." at bounding box center [1243, 397] width 0 height 0
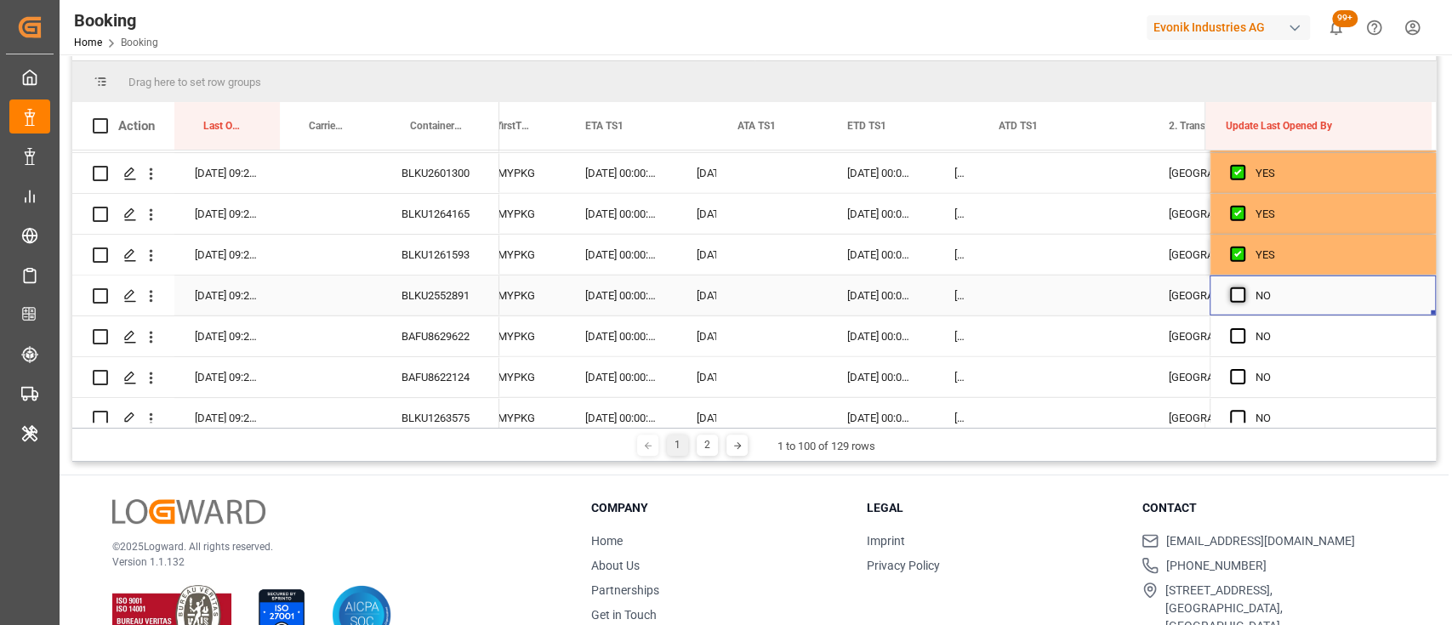
click at [1231, 290] on span "Press SPACE to select this row." at bounding box center [1237, 294] width 15 height 15
click at [1243, 287] on input "Press SPACE to select this row." at bounding box center [1243, 287] width 0 height 0
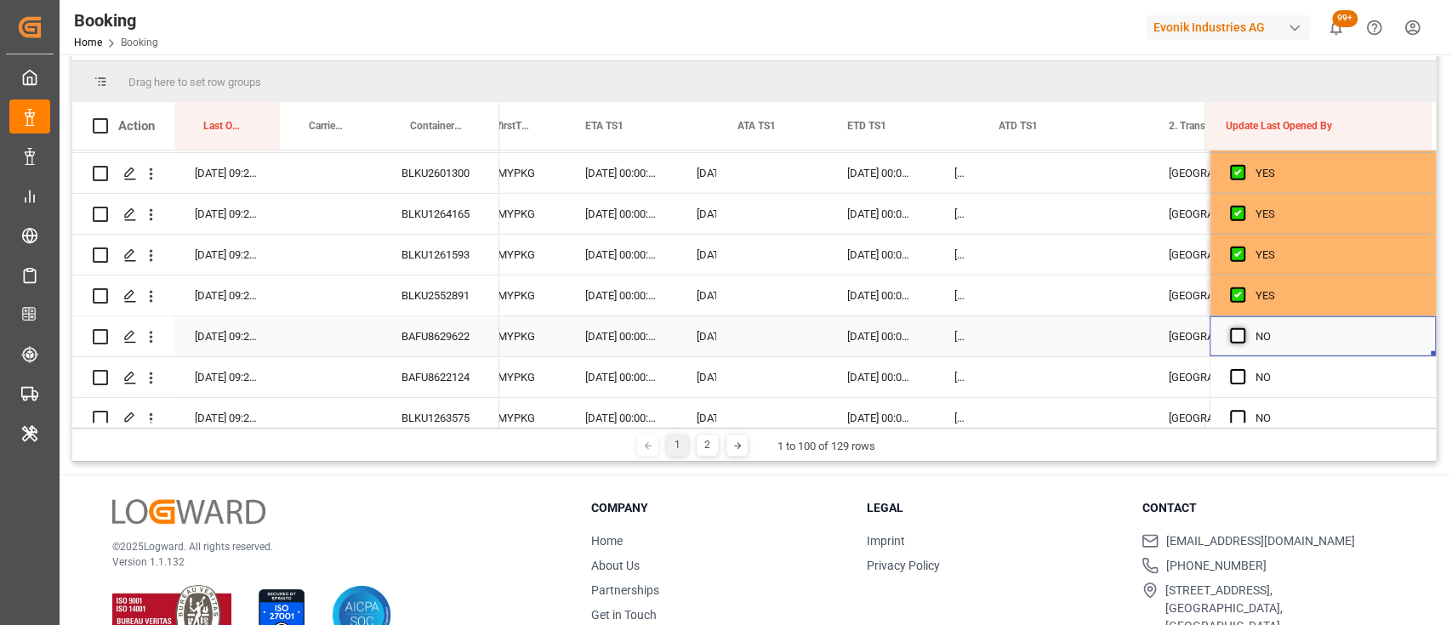
click at [1230, 333] on span "Press SPACE to select this row." at bounding box center [1237, 335] width 15 height 15
click at [1243, 328] on input "Press SPACE to select this row." at bounding box center [1243, 328] width 0 height 0
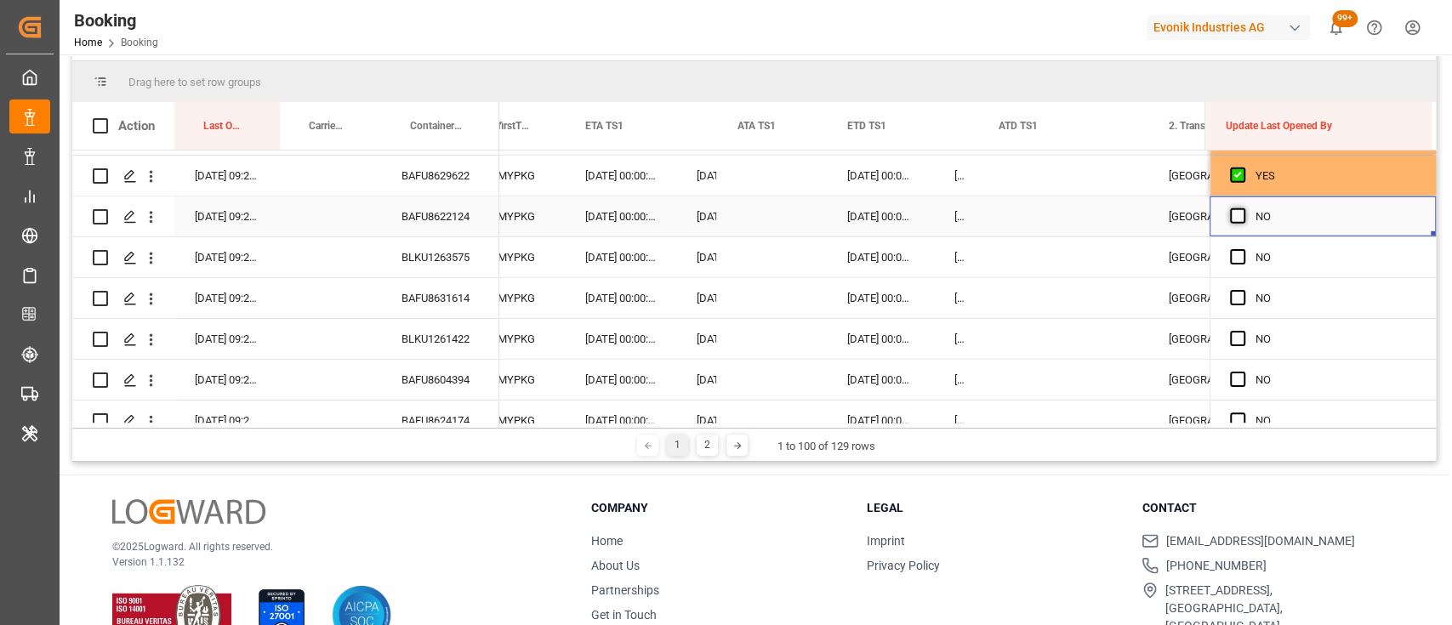
click at [1230, 209] on span "Press SPACE to select this row." at bounding box center [1237, 215] width 15 height 15
click at [1243, 208] on input "Press SPACE to select this row." at bounding box center [1243, 208] width 0 height 0
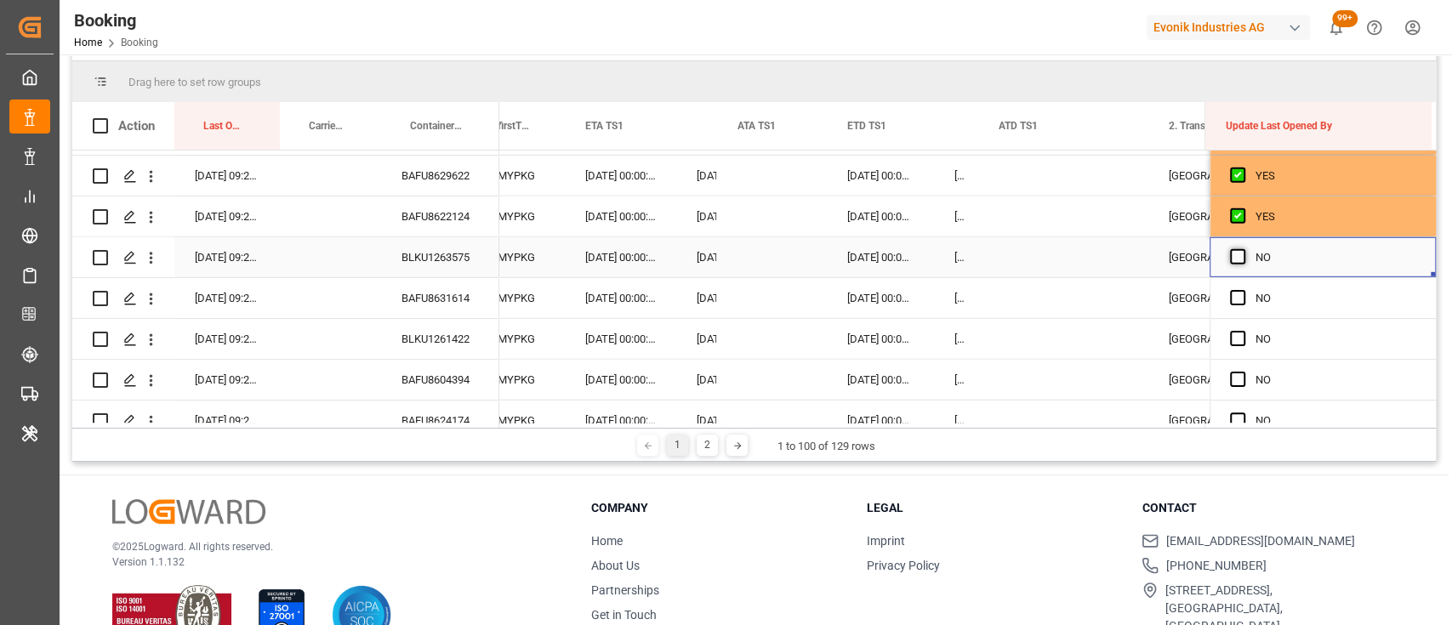
click at [1230, 255] on span "Press SPACE to select this row." at bounding box center [1237, 256] width 15 height 15
click at [1243, 249] on input "Press SPACE to select this row." at bounding box center [1243, 249] width 0 height 0
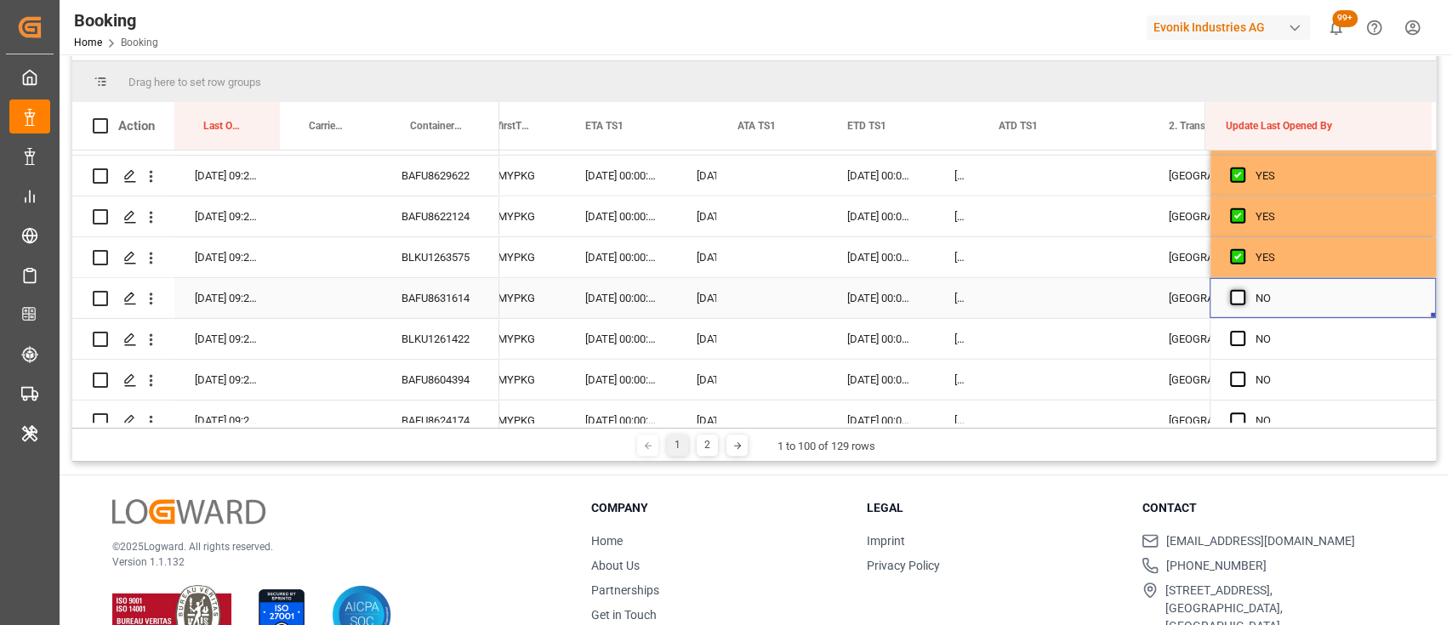
click at [1230, 301] on span "Press SPACE to select this row." at bounding box center [1237, 297] width 15 height 15
click at [1243, 290] on input "Press SPACE to select this row." at bounding box center [1243, 290] width 0 height 0
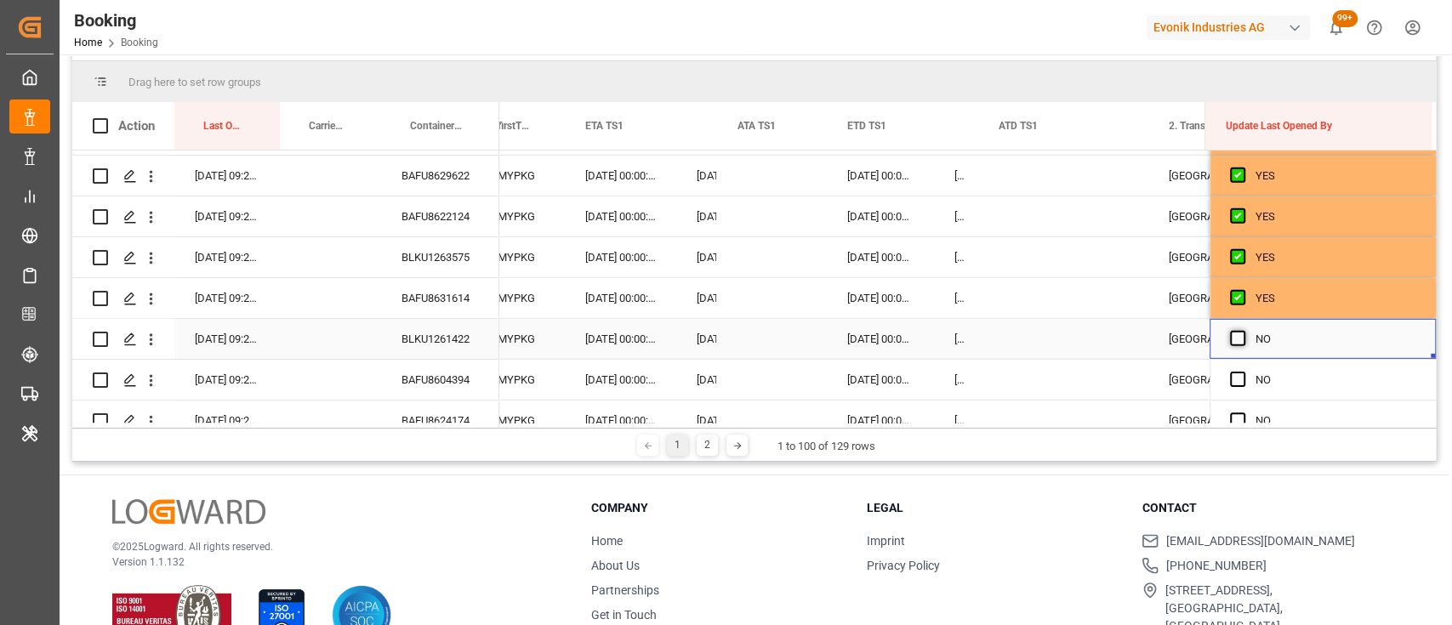
click at [1230, 339] on span "Press SPACE to select this row." at bounding box center [1237, 338] width 15 height 15
click at [1243, 331] on input "Press SPACE to select this row." at bounding box center [1243, 331] width 0 height 0
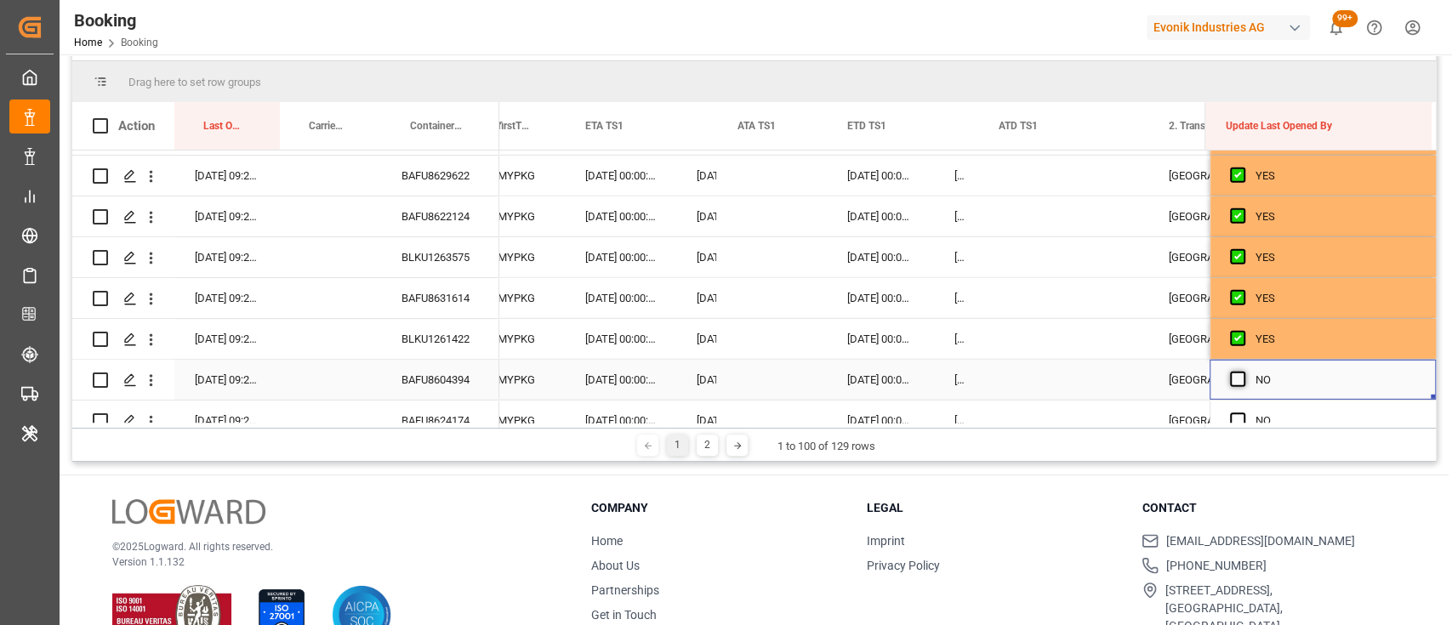
click at [1232, 378] on span "Press SPACE to select this row." at bounding box center [1237, 379] width 15 height 15
click at [1243, 372] on input "Press SPACE to select this row." at bounding box center [1243, 372] width 0 height 0
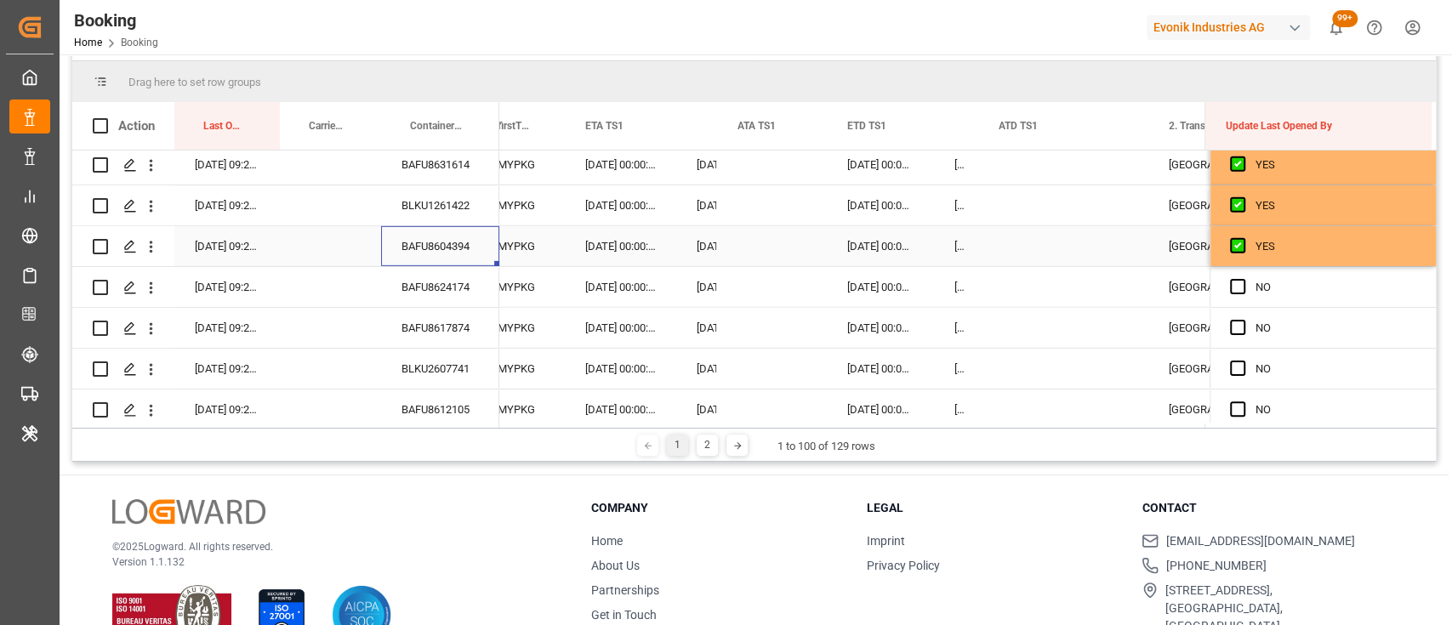
click at [463, 251] on div "BAFU8604394" at bounding box center [440, 246] width 118 height 40
click at [1232, 286] on span "Press SPACE to select this row." at bounding box center [1237, 286] width 15 height 15
click at [1243, 279] on input "Press SPACE to select this row." at bounding box center [1243, 279] width 0 height 0
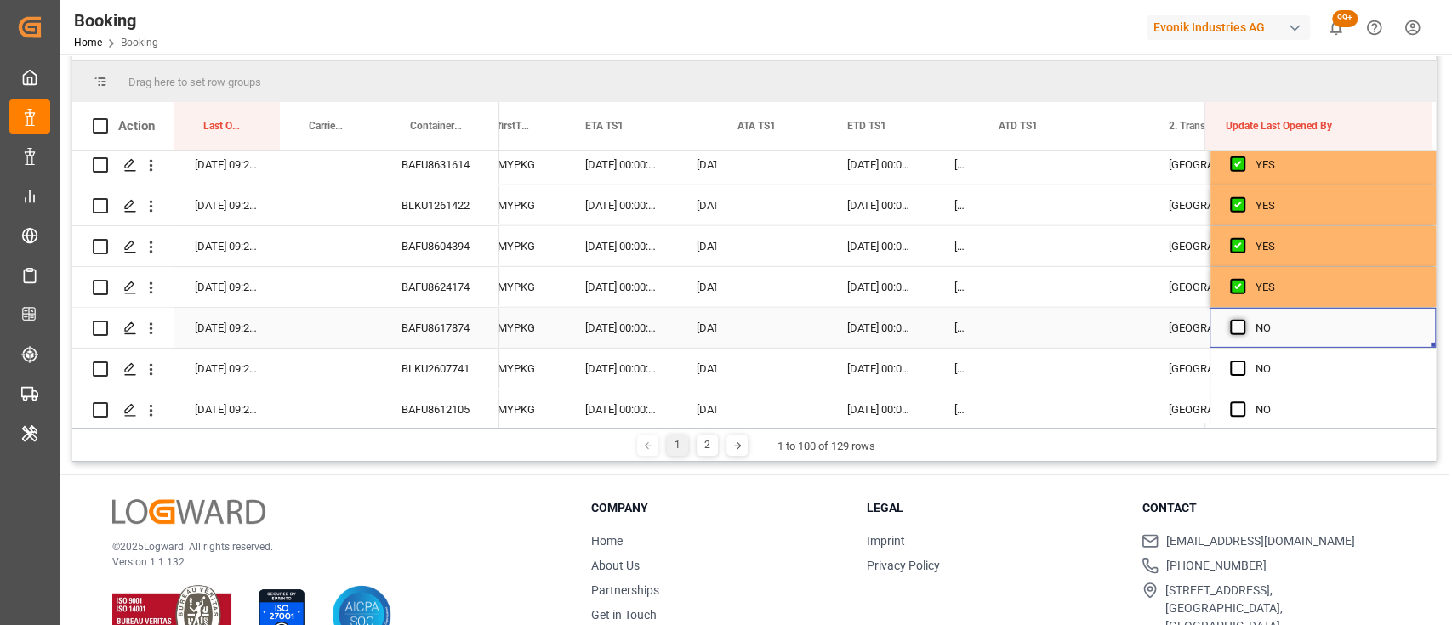
click at [1231, 322] on span "Press SPACE to select this row." at bounding box center [1237, 327] width 15 height 15
click at [1243, 320] on input "Press SPACE to select this row." at bounding box center [1243, 320] width 0 height 0
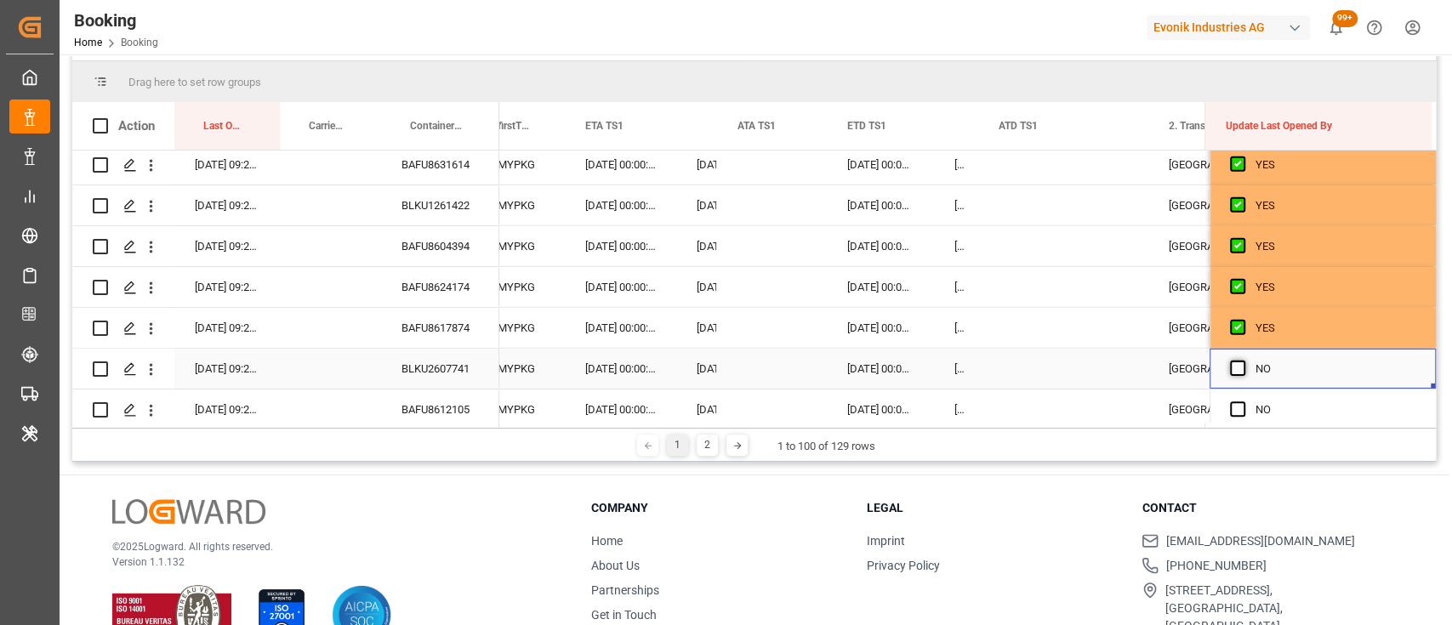
click at [1230, 372] on span "Press SPACE to select this row." at bounding box center [1237, 368] width 15 height 15
click at [1243, 361] on input "Press SPACE to select this row." at bounding box center [1243, 361] width 0 height 0
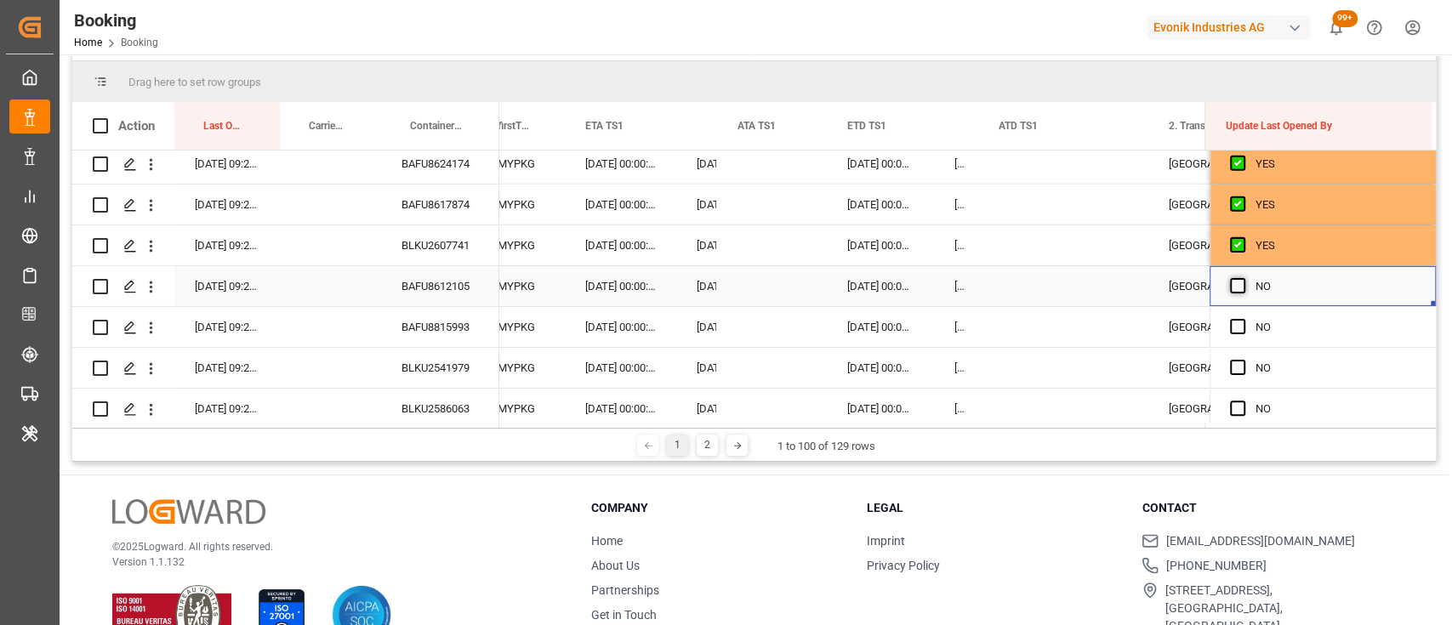
click at [1230, 286] on span "Press SPACE to select this row." at bounding box center [1237, 285] width 15 height 15
click at [1243, 278] on input "Press SPACE to select this row." at bounding box center [1243, 278] width 0 height 0
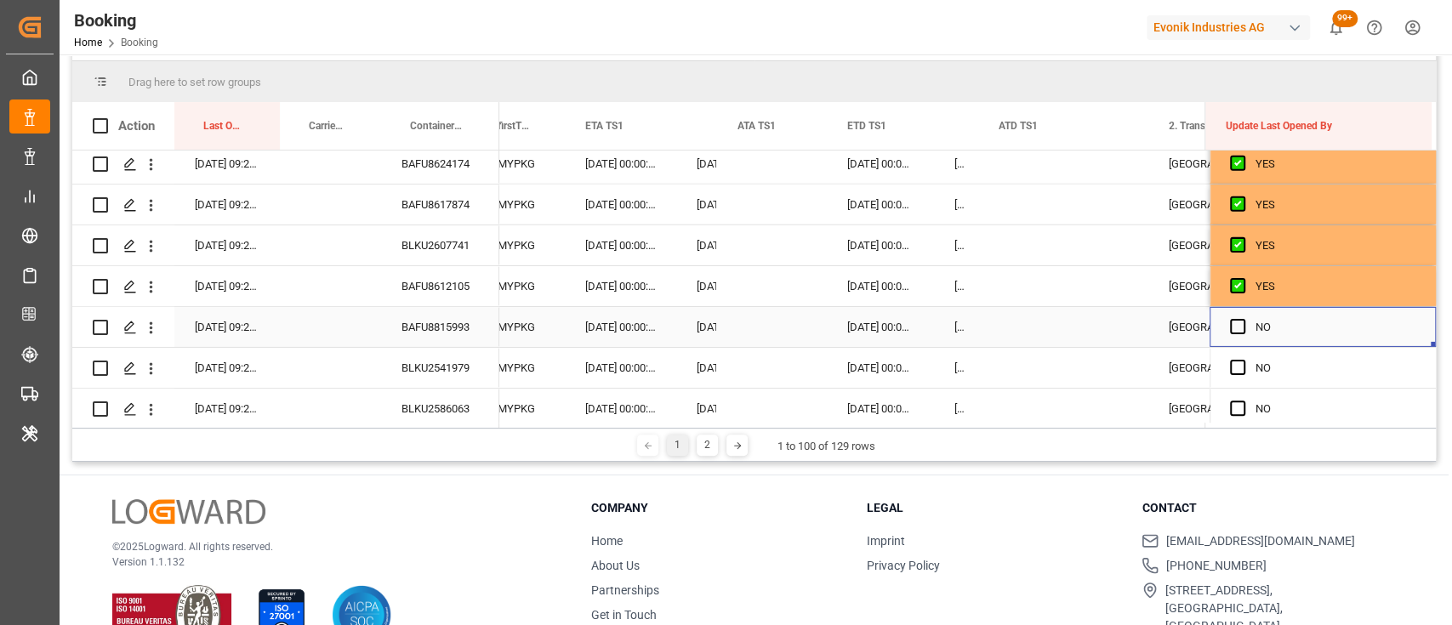
click at [1235, 334] on div "Press SPACE to select this row." at bounding box center [1243, 327] width 26 height 39
click at [1230, 323] on span "Press SPACE to select this row." at bounding box center [1237, 326] width 15 height 15
click at [1243, 319] on input "Press SPACE to select this row." at bounding box center [1243, 319] width 0 height 0
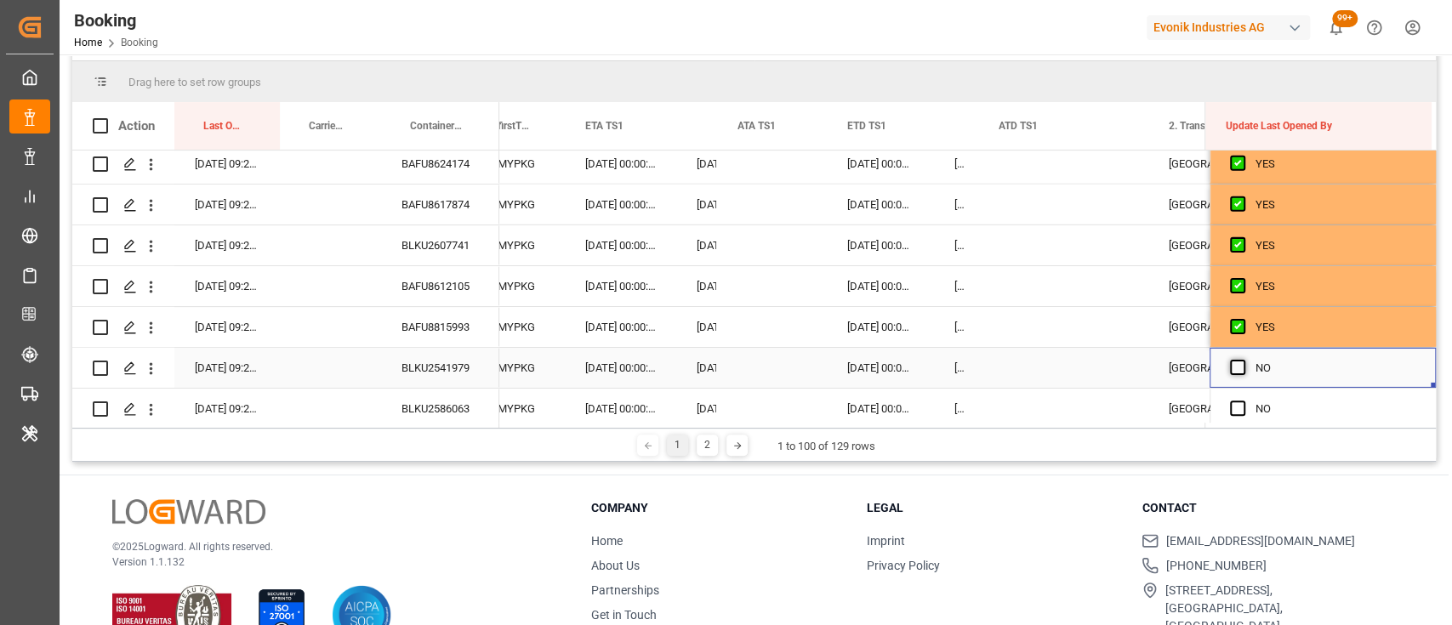
click at [1232, 362] on span "Press SPACE to select this row." at bounding box center [1237, 367] width 15 height 15
click at [1243, 360] on input "Press SPACE to select this row." at bounding box center [1243, 360] width 0 height 0
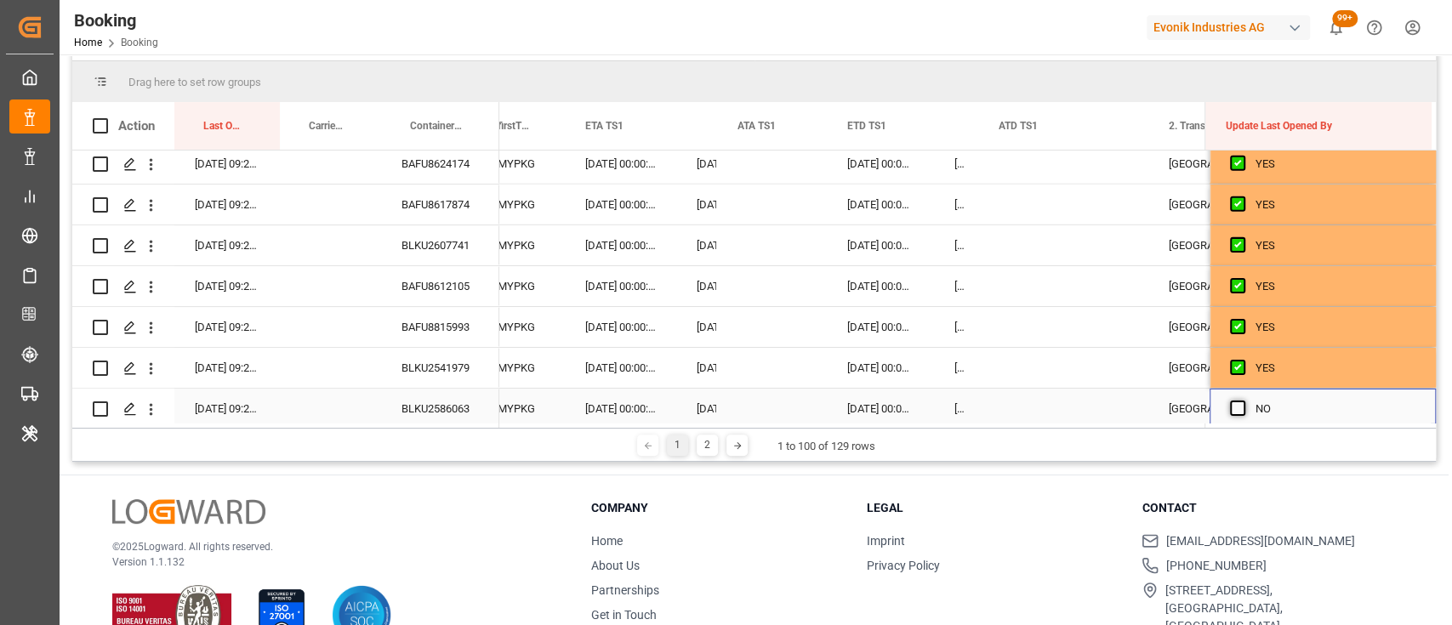
click at [1234, 405] on span "Press SPACE to select this row." at bounding box center [1237, 408] width 15 height 15
click at [1243, 401] on input "Press SPACE to select this row." at bounding box center [1243, 401] width 0 height 0
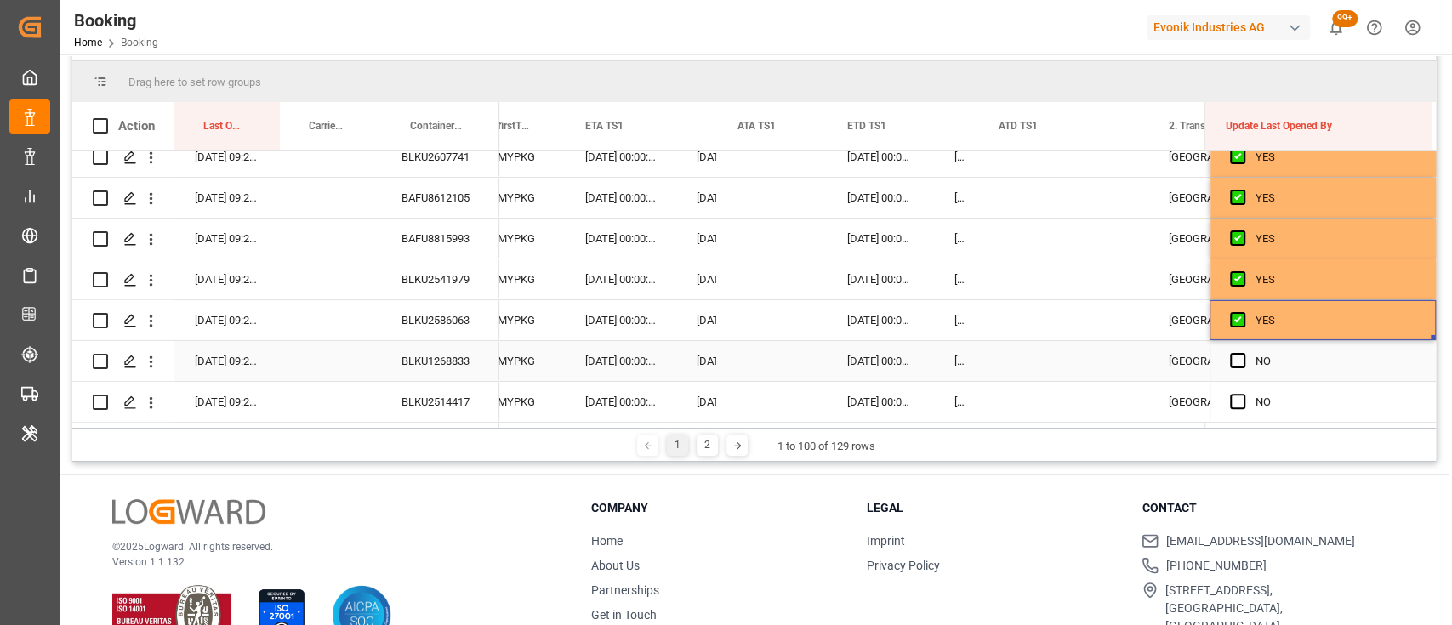
scroll to position [226, 0]
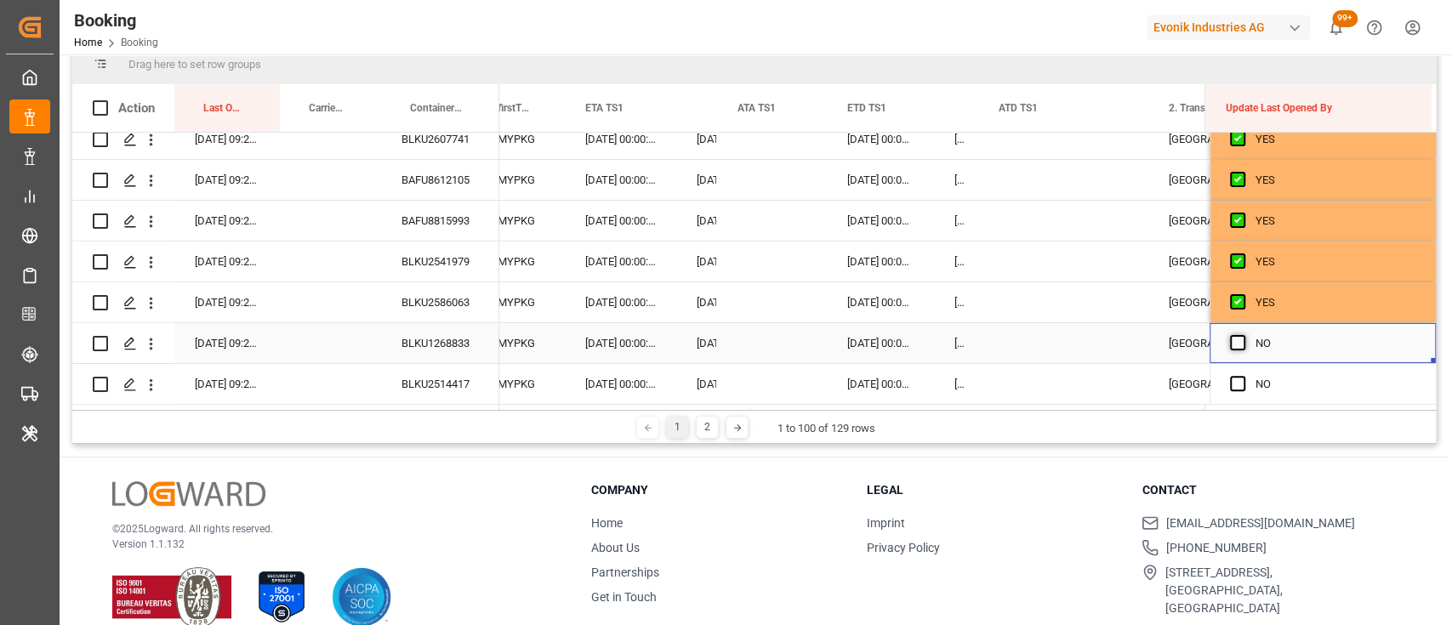
click at [1230, 335] on span "Press SPACE to select this row." at bounding box center [1237, 342] width 15 height 15
click at [1243, 335] on input "Press SPACE to select this row." at bounding box center [1243, 335] width 0 height 0
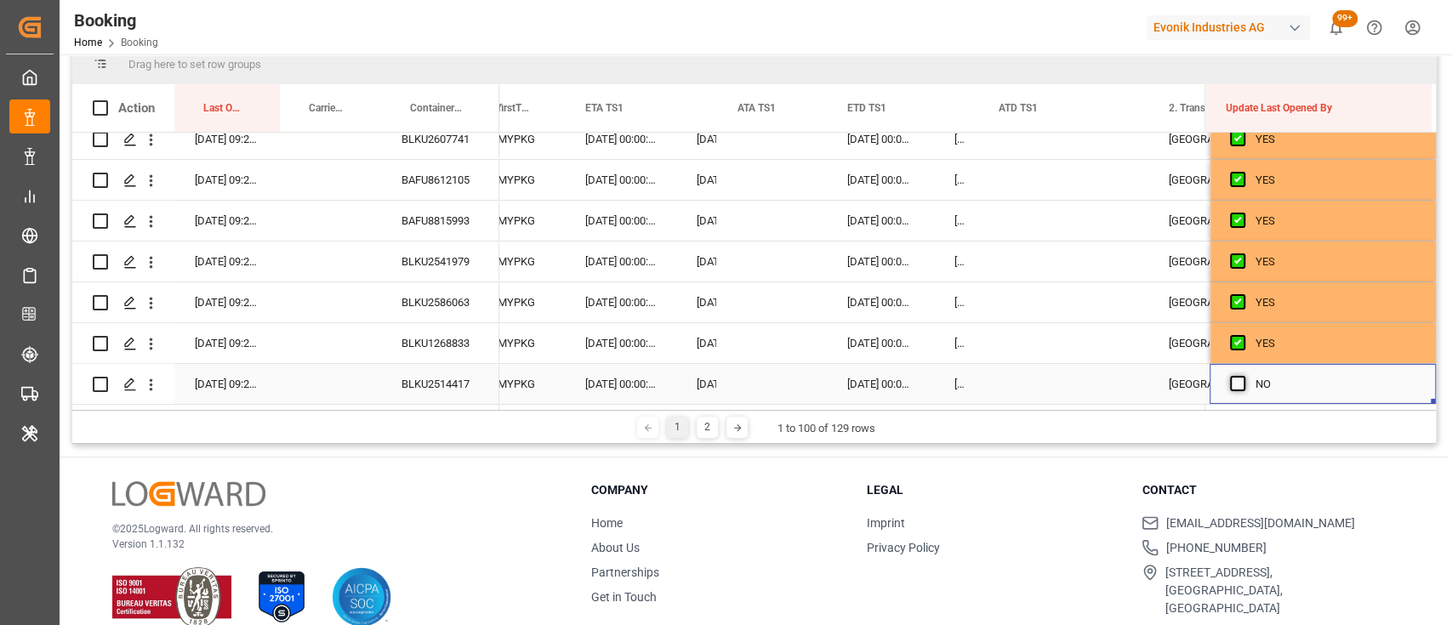
click at [1237, 377] on span "Press SPACE to select this row." at bounding box center [1237, 383] width 15 height 15
click at [1243, 376] on input "Press SPACE to select this row." at bounding box center [1243, 376] width 0 height 0
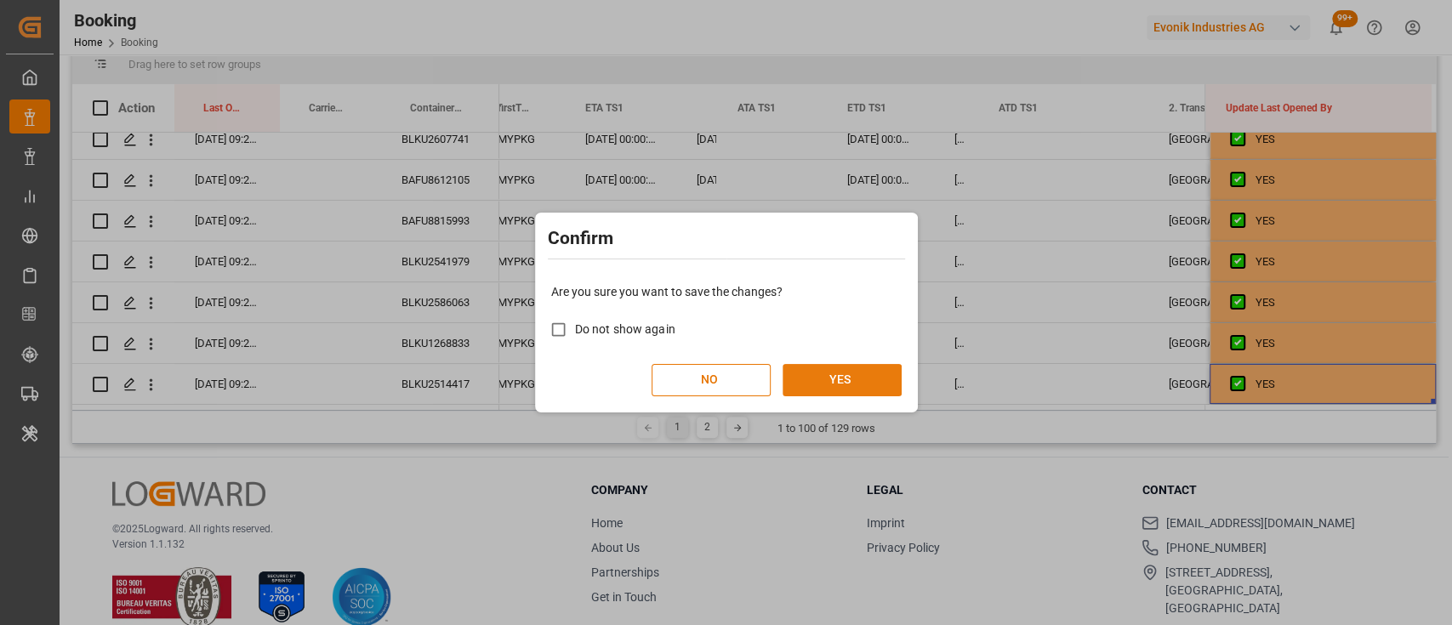
click at [817, 379] on button "YES" at bounding box center [842, 380] width 119 height 32
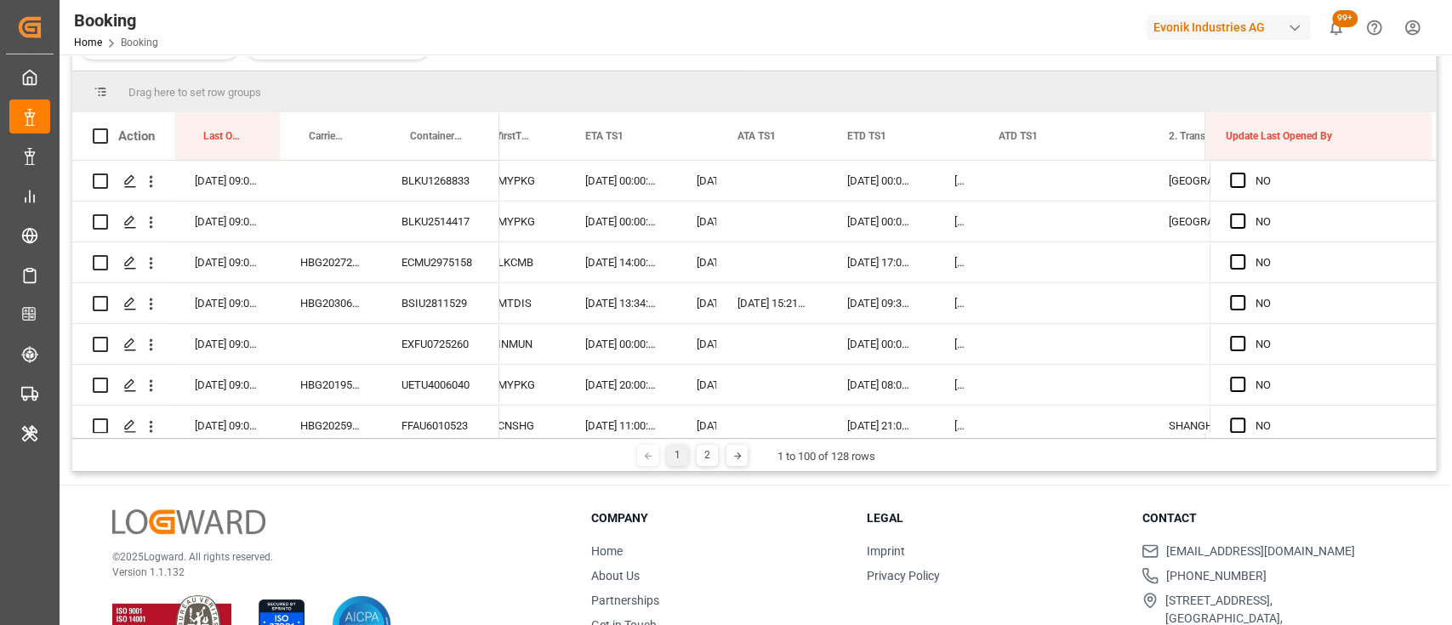
scroll to position [69, 0]
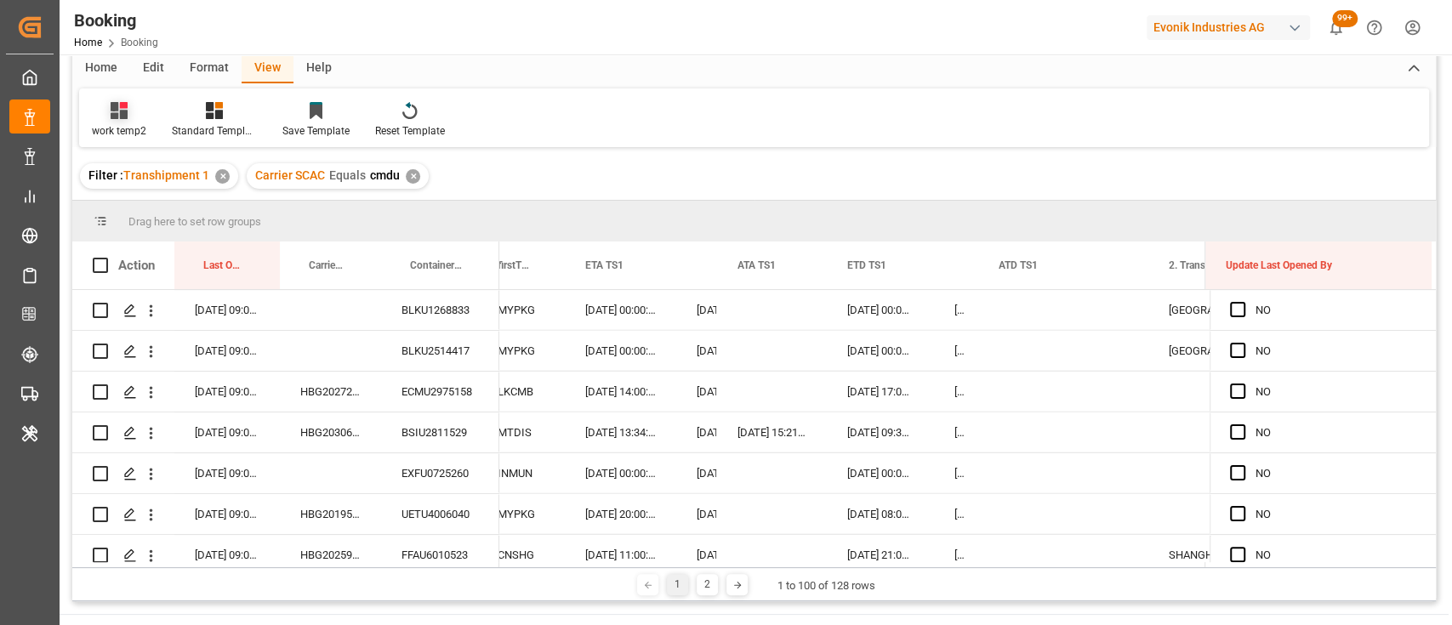
click at [123, 134] on div "work temp2" at bounding box center [119, 130] width 54 height 15
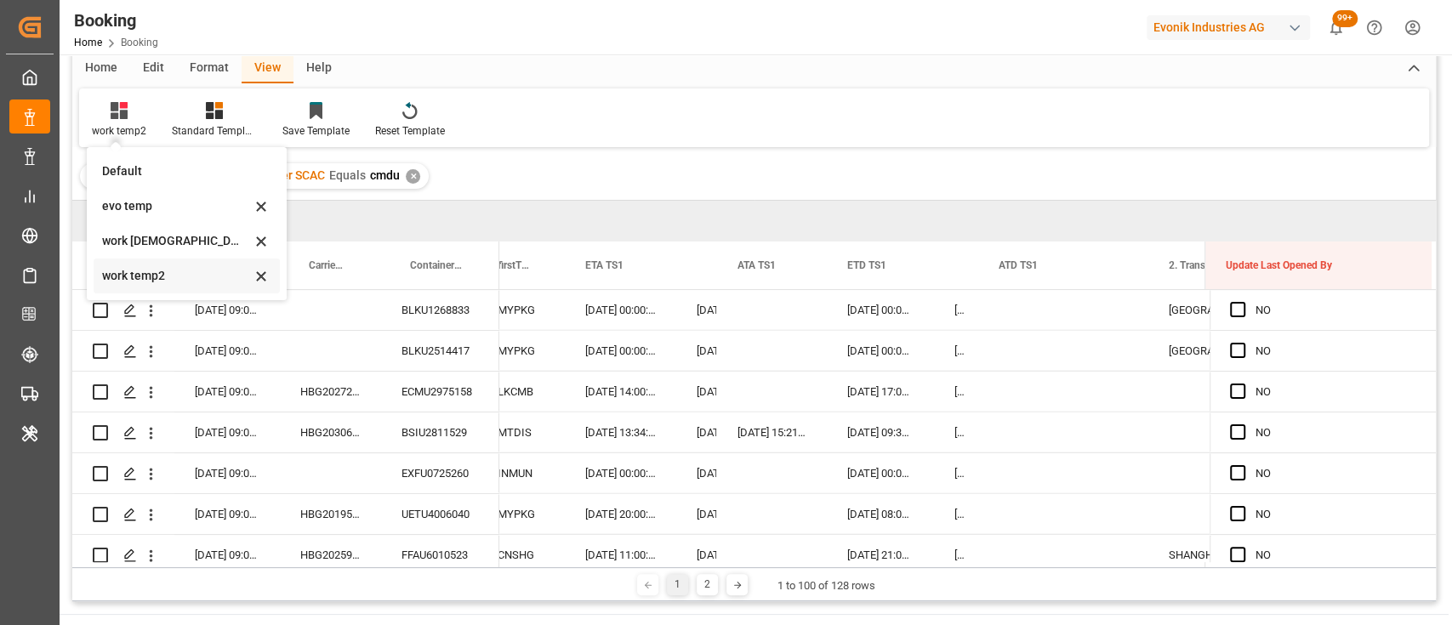
click at [142, 274] on div "work temp2" at bounding box center [176, 276] width 149 height 18
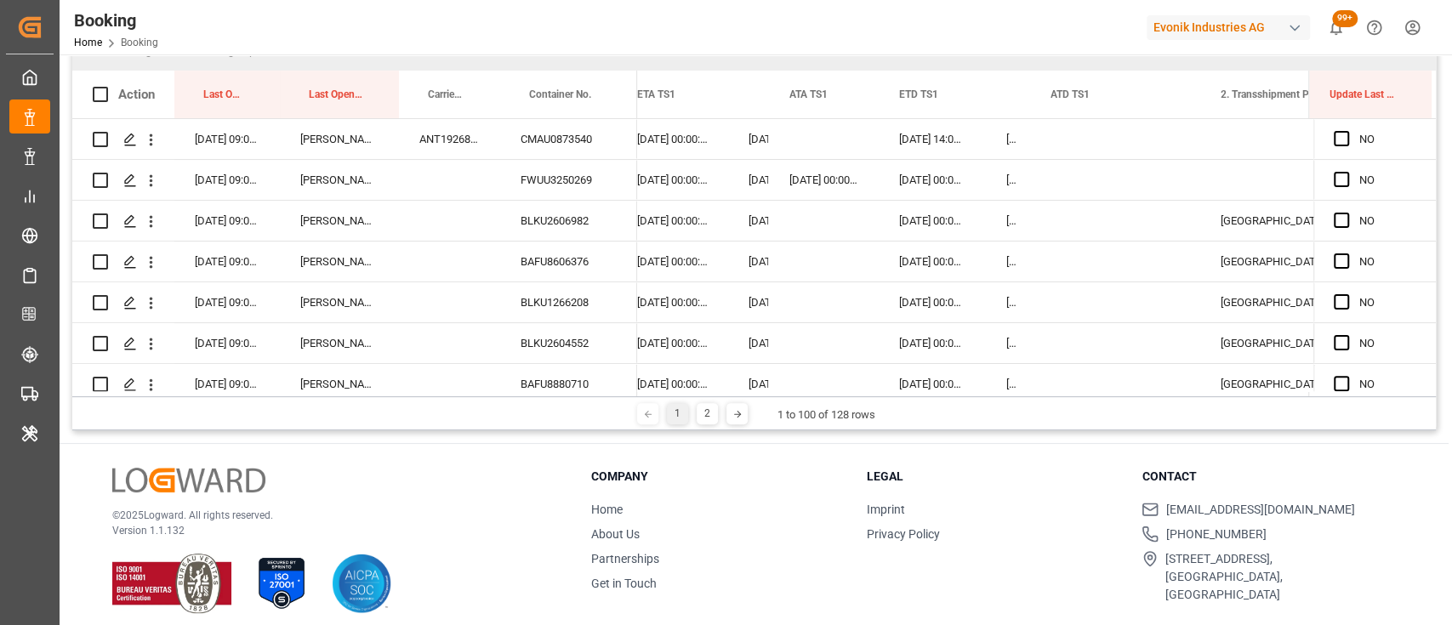
scroll to position [242, 0]
click at [706, 411] on div "2" at bounding box center [707, 411] width 21 height 21
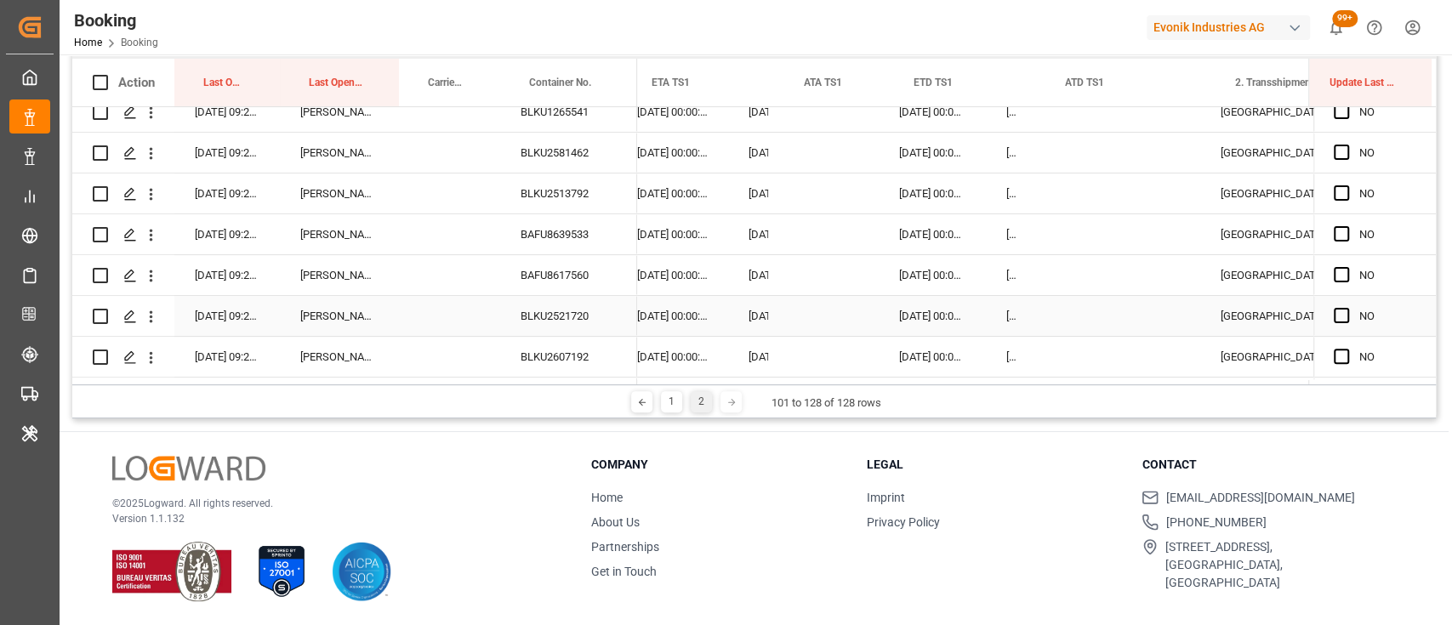
scroll to position [0, 17438]
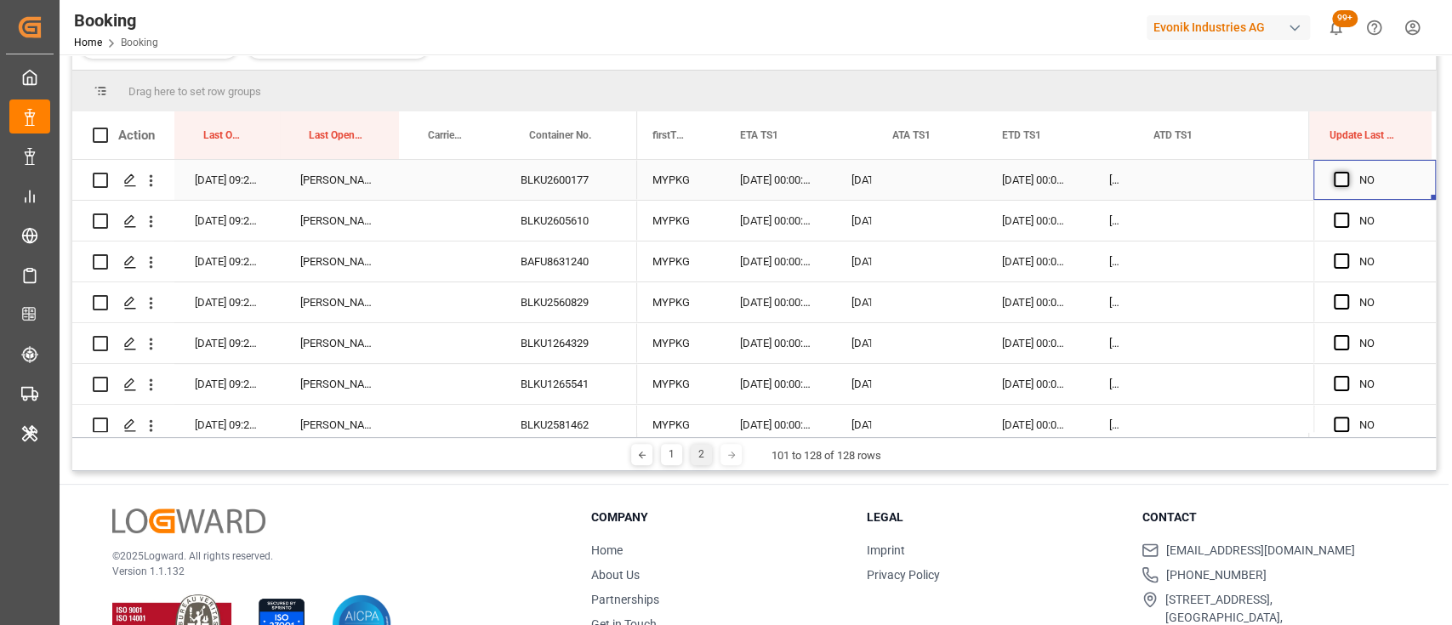
click at [1334, 183] on span "Press SPACE to select this row." at bounding box center [1341, 179] width 15 height 15
click at [1346, 172] on input "Press SPACE to select this row." at bounding box center [1346, 172] width 0 height 0
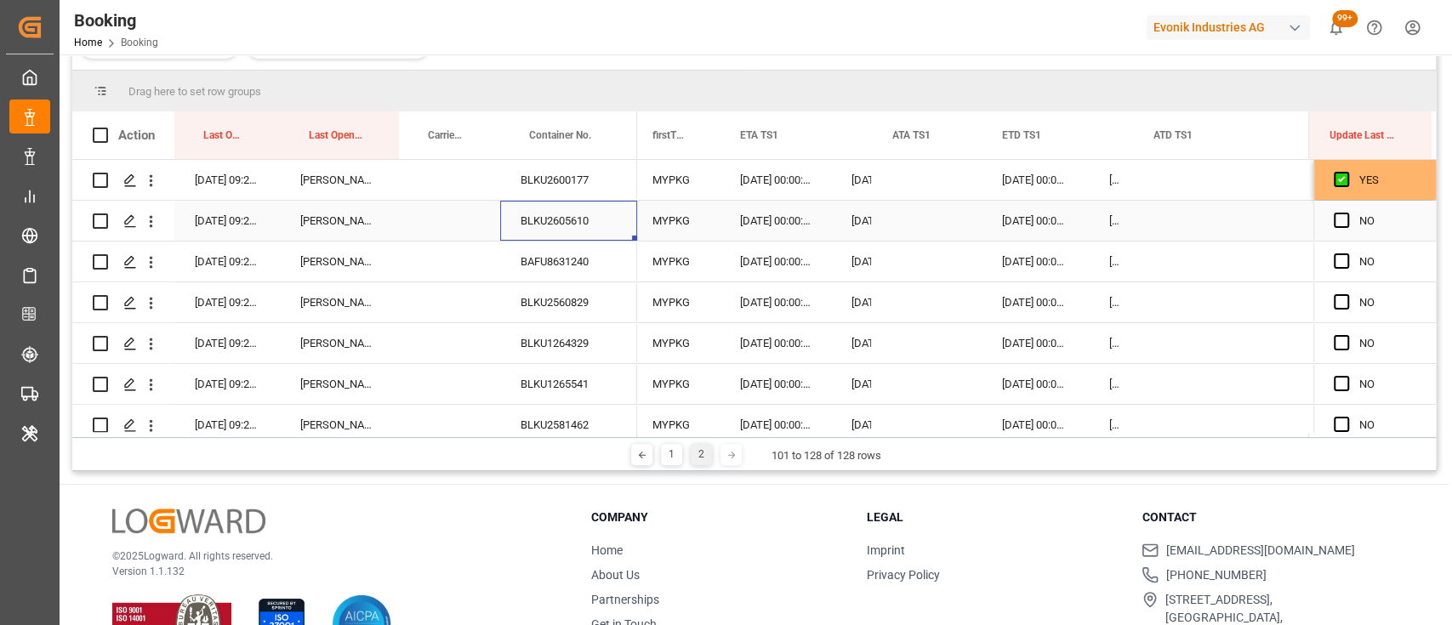
click at [578, 216] on div "BLKU2605610" at bounding box center [568, 221] width 137 height 40
click at [1334, 219] on span "Press SPACE to select this row." at bounding box center [1341, 220] width 15 height 15
click at [1346, 213] on input "Press SPACE to select this row." at bounding box center [1346, 213] width 0 height 0
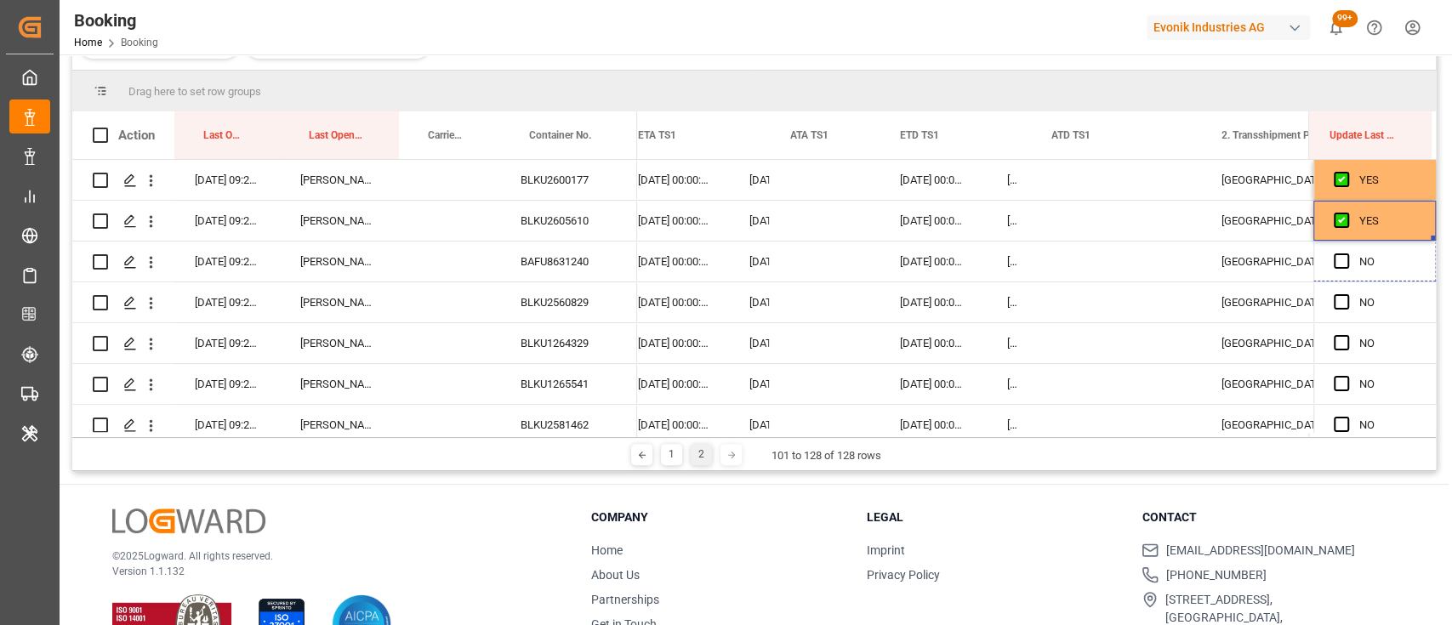
drag, startPoint x: 1425, startPoint y: 237, endPoint x: 1445, endPoint y: 487, distance: 250.9
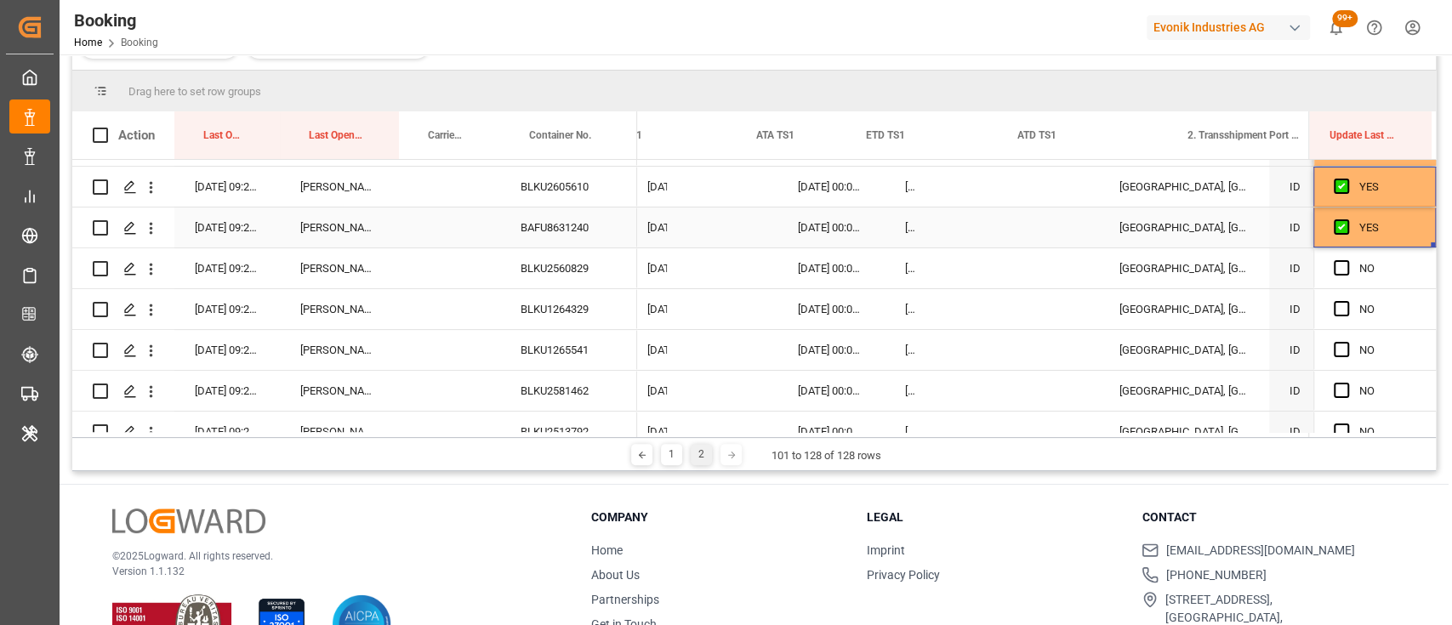
drag, startPoint x: 1425, startPoint y: 246, endPoint x: 1450, endPoint y: 481, distance: 236.1
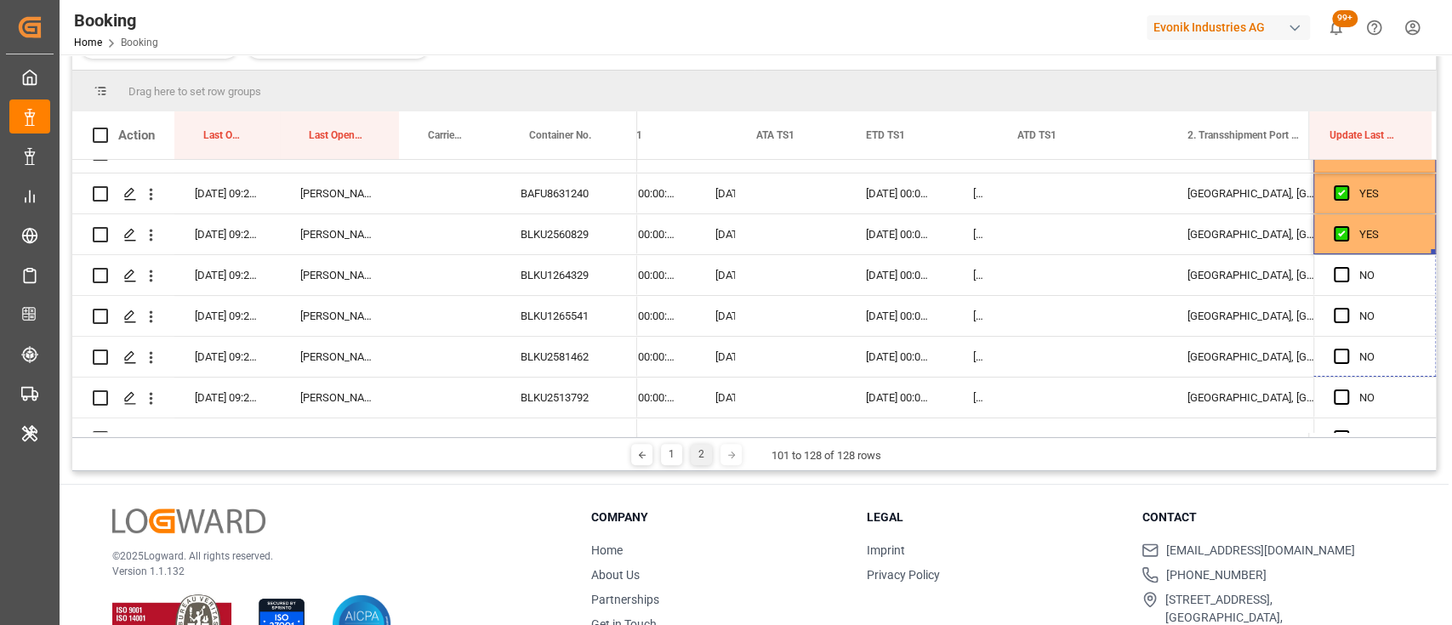
drag, startPoint x: 1429, startPoint y: 248, endPoint x: 1450, endPoint y: 470, distance: 222.2
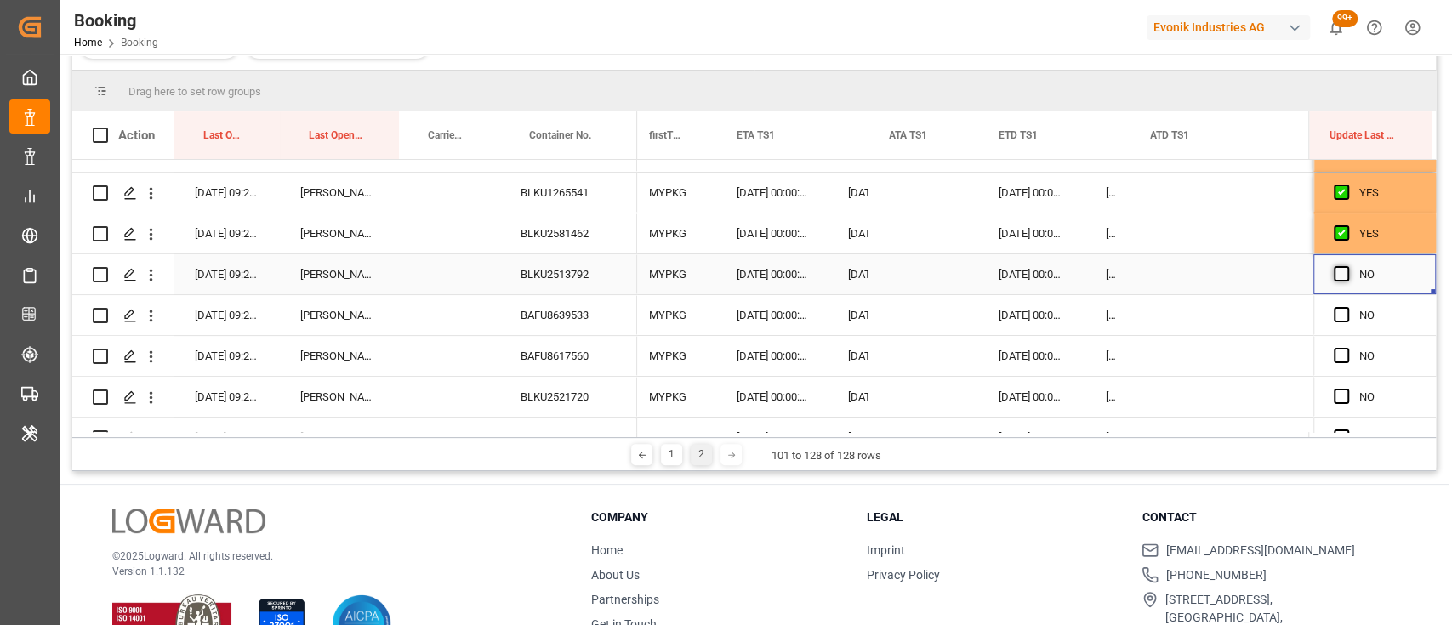
click at [1335, 271] on span "Press SPACE to select this row." at bounding box center [1341, 273] width 15 height 15
click at [1346, 266] on input "Press SPACE to select this row." at bounding box center [1346, 266] width 0 height 0
click at [1339, 316] on span "Press SPACE to select this row." at bounding box center [1341, 314] width 15 height 15
click at [1346, 307] on input "Press SPACE to select this row." at bounding box center [1346, 307] width 0 height 0
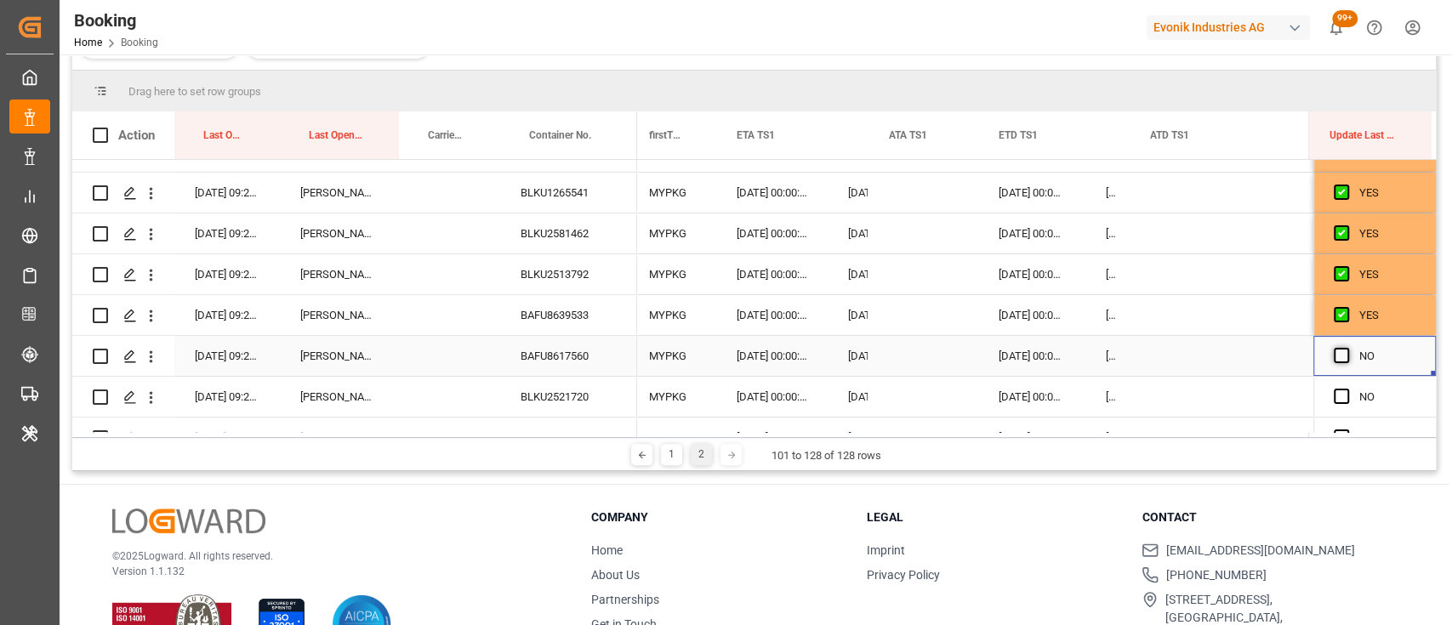
click at [1335, 355] on span "Press SPACE to select this row." at bounding box center [1341, 355] width 15 height 15
click at [1346, 348] on input "Press SPACE to select this row." at bounding box center [1346, 348] width 0 height 0
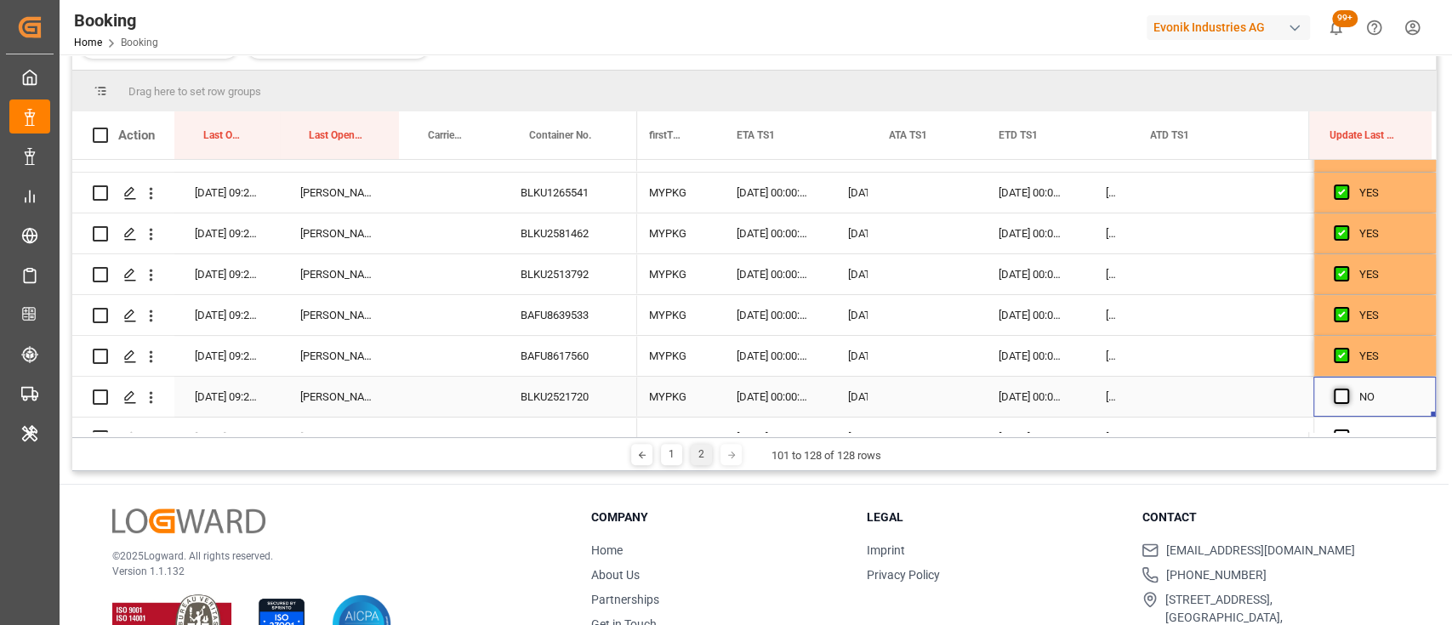
click at [1335, 401] on span "Press SPACE to select this row." at bounding box center [1341, 396] width 15 height 15
click at [1346, 389] on input "Press SPACE to select this row." at bounding box center [1346, 389] width 0 height 0
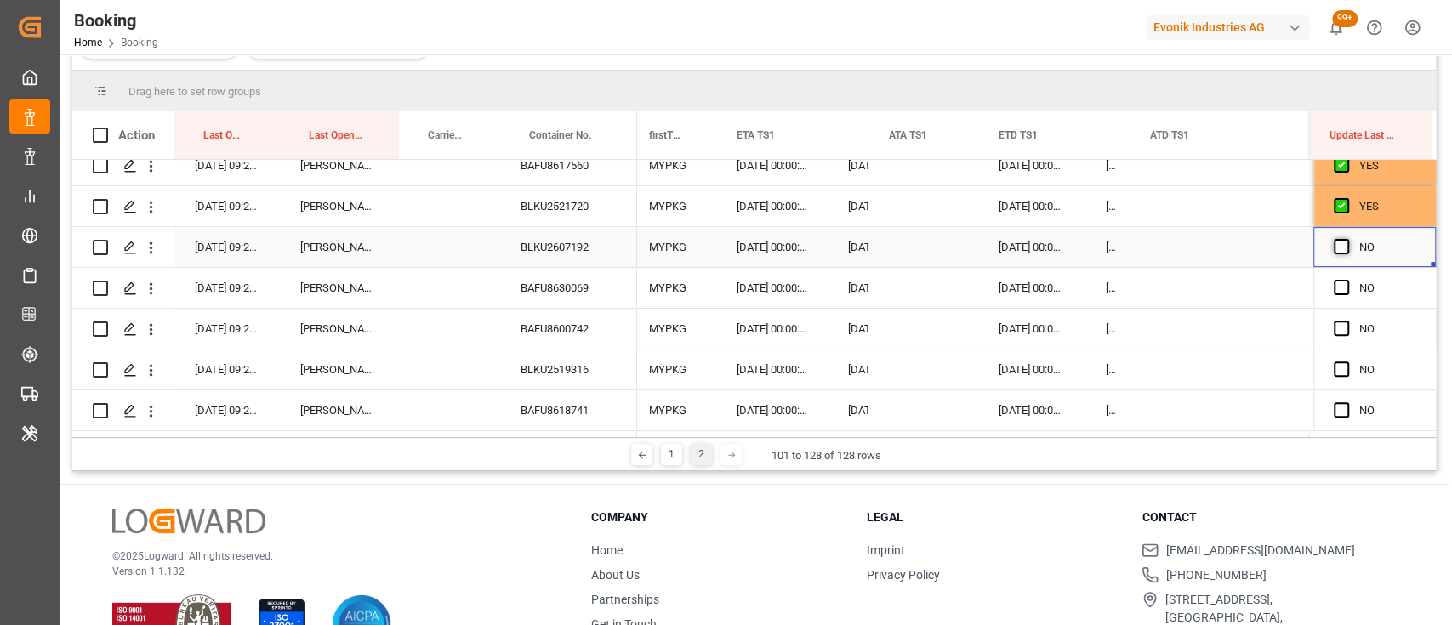
click at [1337, 239] on span "Press SPACE to select this row." at bounding box center [1341, 246] width 15 height 15
click at [1346, 239] on input "Press SPACE to select this row." at bounding box center [1346, 239] width 0 height 0
click at [1341, 281] on span "Press SPACE to select this row." at bounding box center [1341, 287] width 15 height 15
click at [1346, 280] on input "Press SPACE to select this row." at bounding box center [1346, 280] width 0 height 0
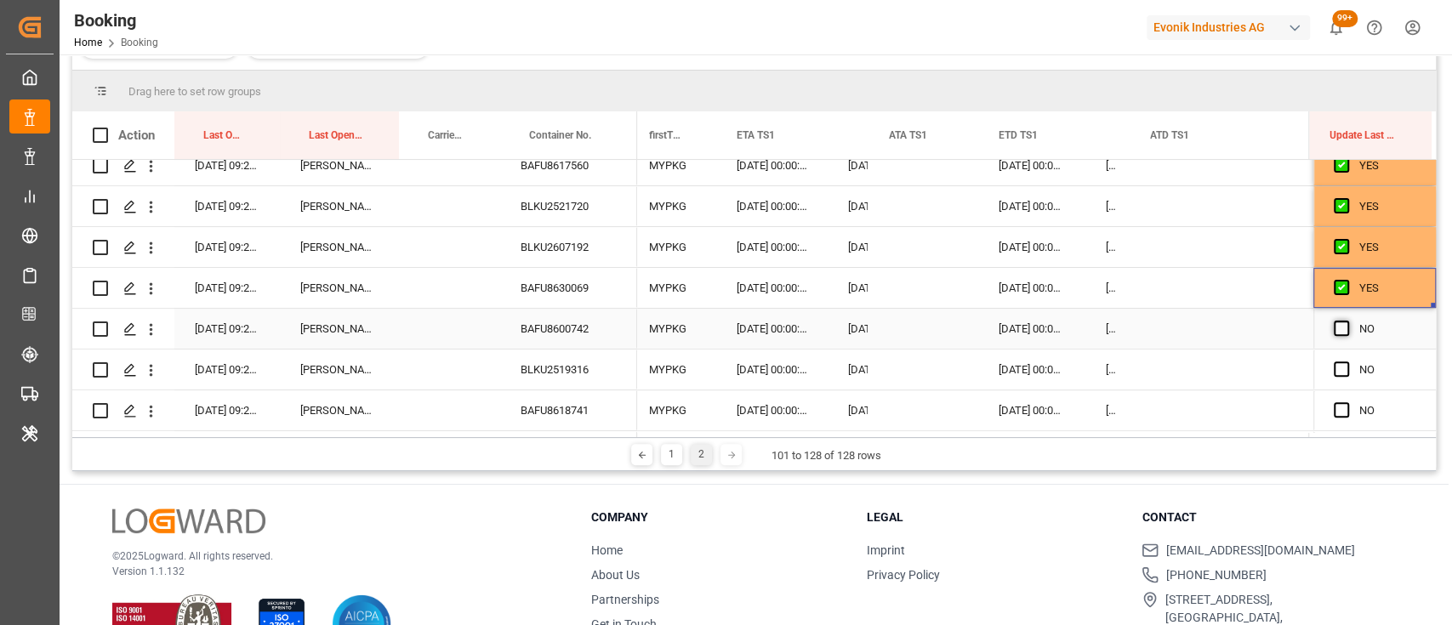
click at [1334, 327] on span "Press SPACE to select this row." at bounding box center [1341, 328] width 15 height 15
click at [1346, 321] on input "Press SPACE to select this row." at bounding box center [1346, 321] width 0 height 0
click at [1334, 361] on span "Press SPACE to select this row." at bounding box center [1341, 368] width 15 height 15
click at [1346, 361] on input "Press SPACE to select this row." at bounding box center [1346, 361] width 0 height 0
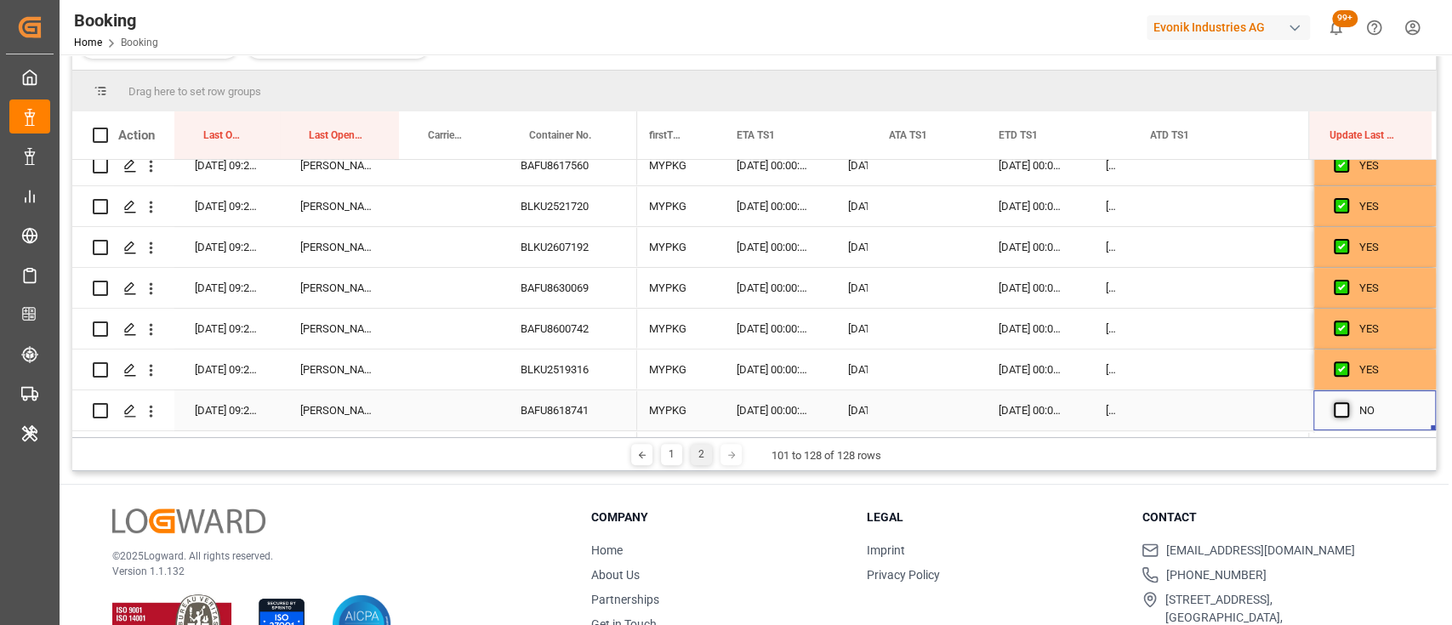
click at [1334, 404] on span "Press SPACE to select this row." at bounding box center [1341, 409] width 15 height 15
click at [1346, 402] on input "Press SPACE to select this row." at bounding box center [1346, 402] width 0 height 0
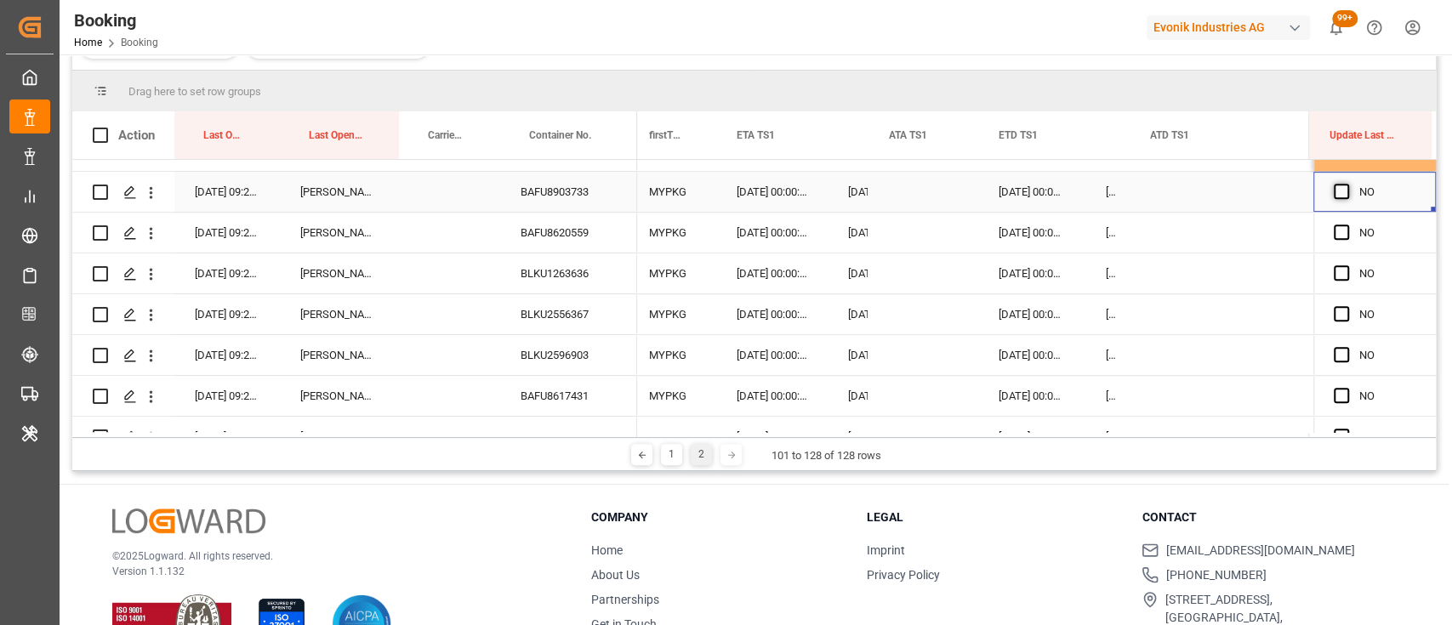
click at [1337, 194] on span "Press SPACE to select this row." at bounding box center [1341, 191] width 15 height 15
click at [1346, 184] on input "Press SPACE to select this row." at bounding box center [1346, 184] width 0 height 0
click at [1334, 229] on span "Press SPACE to select this row." at bounding box center [1341, 232] width 15 height 15
click at [1346, 225] on input "Press SPACE to select this row." at bounding box center [1346, 225] width 0 height 0
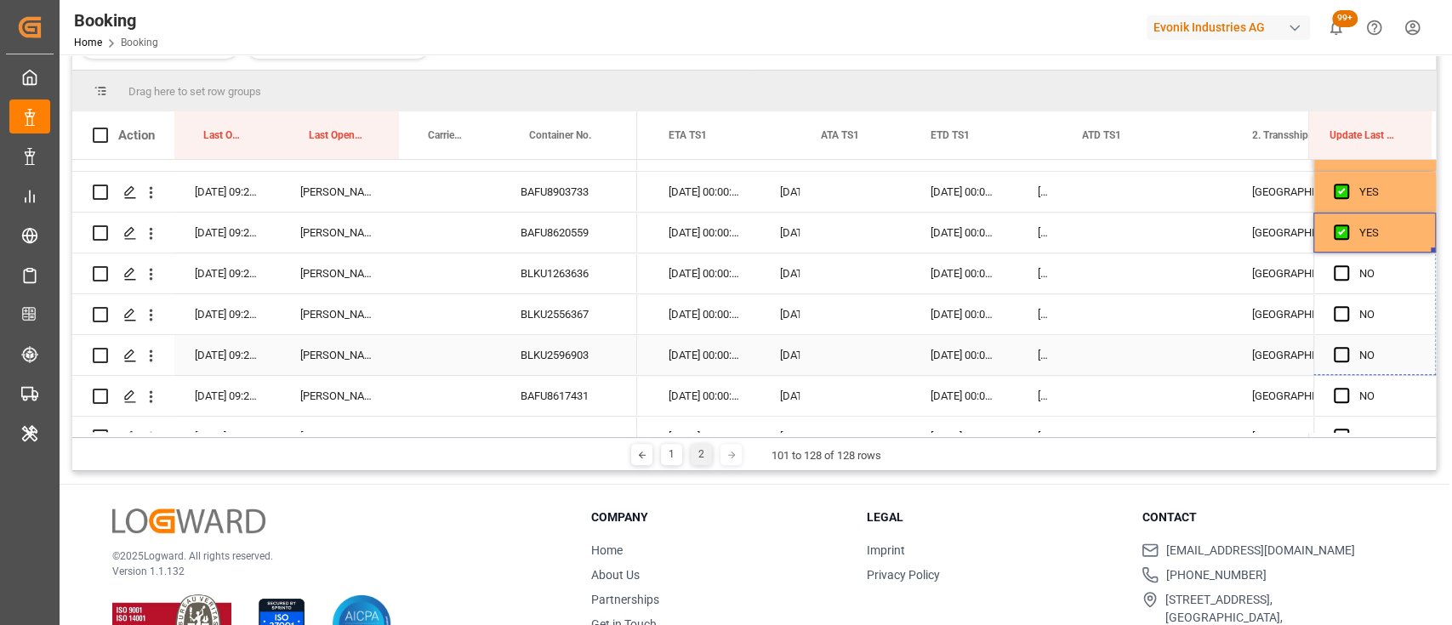
drag, startPoint x: 1425, startPoint y: 248, endPoint x: 1450, endPoint y: 504, distance: 256.4
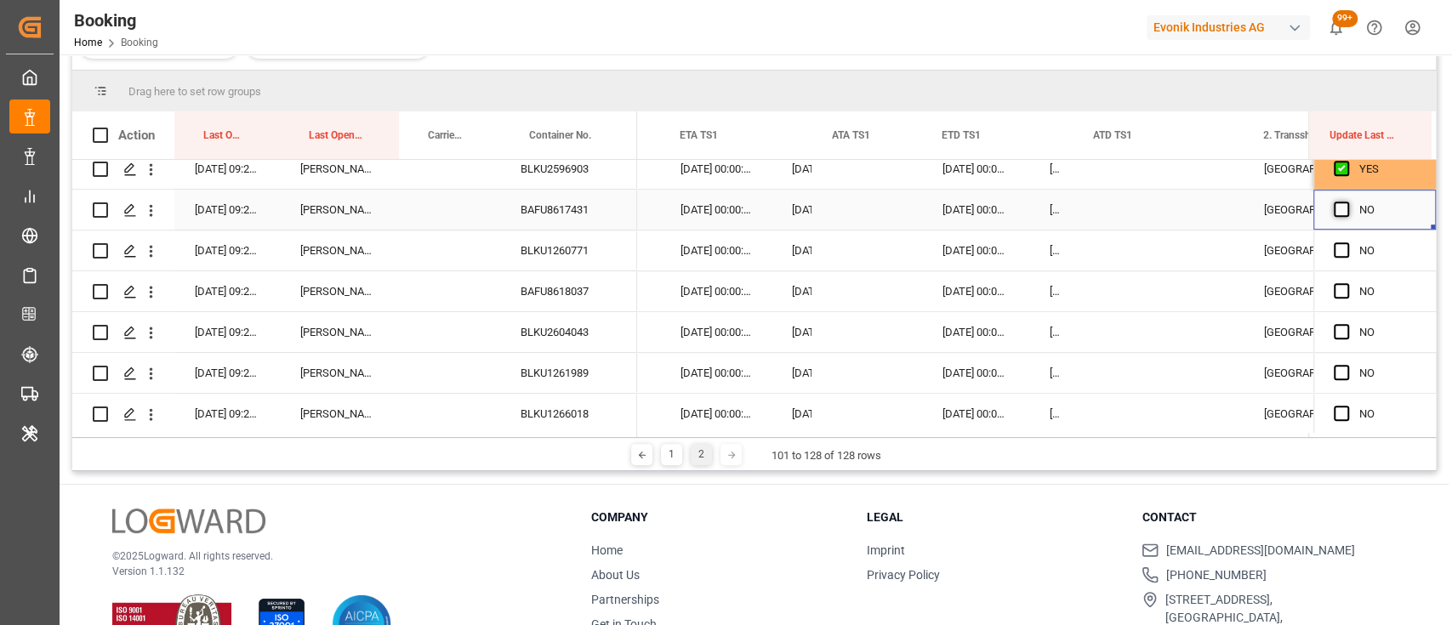
click at [1334, 205] on span "Press SPACE to select this row." at bounding box center [1341, 209] width 15 height 15
click at [1346, 202] on input "Press SPACE to select this row." at bounding box center [1346, 202] width 0 height 0
click at [1334, 253] on span "Press SPACE to select this row." at bounding box center [1341, 249] width 15 height 15
click at [1346, 242] on input "Press SPACE to select this row." at bounding box center [1346, 242] width 0 height 0
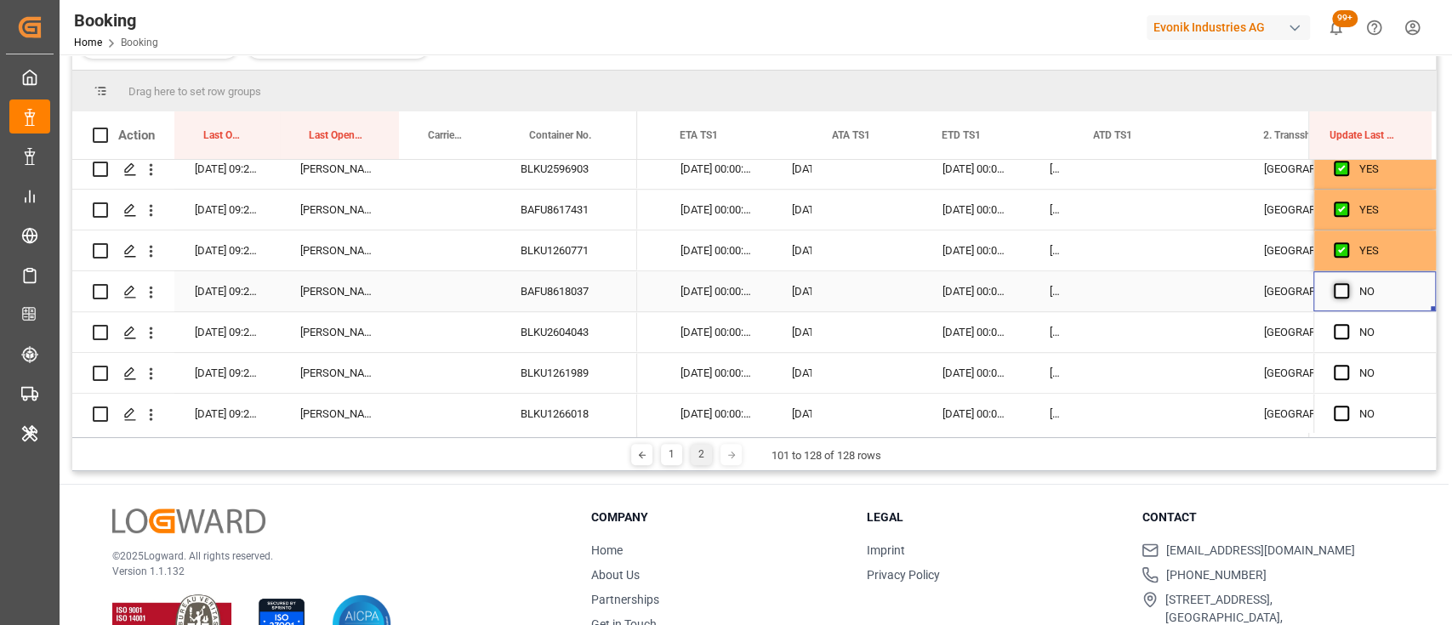
click at [1335, 289] on span "Press SPACE to select this row." at bounding box center [1341, 290] width 15 height 15
click at [1346, 283] on input "Press SPACE to select this row." at bounding box center [1346, 283] width 0 height 0
click at [1334, 334] on span "Press SPACE to select this row." at bounding box center [1341, 331] width 15 height 15
click at [1346, 324] on input "Press SPACE to select this row." at bounding box center [1346, 324] width 0 height 0
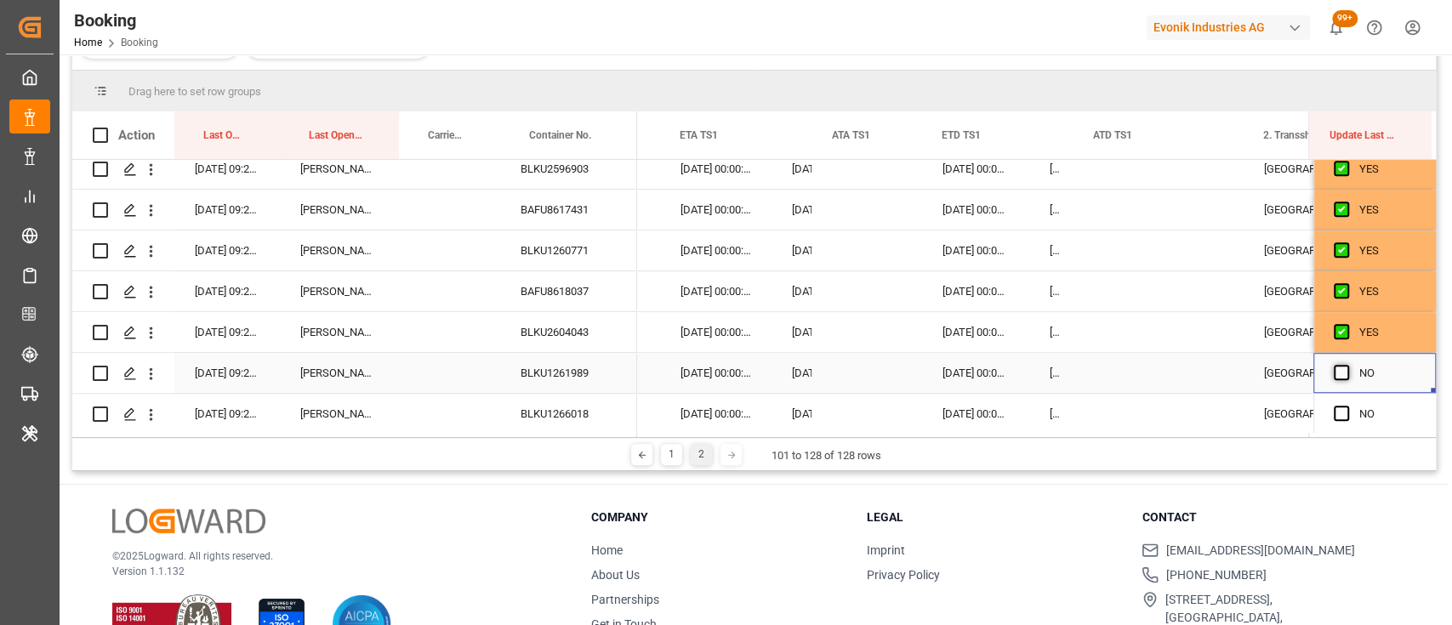
click at [1341, 365] on span "Press SPACE to select this row." at bounding box center [1341, 372] width 15 height 15
click at [1346, 365] on input "Press SPACE to select this row." at bounding box center [1346, 365] width 0 height 0
click at [1335, 412] on span "Press SPACE to select this row." at bounding box center [1341, 413] width 15 height 15
click at [1346, 406] on input "Press SPACE to select this row." at bounding box center [1346, 406] width 0 height 0
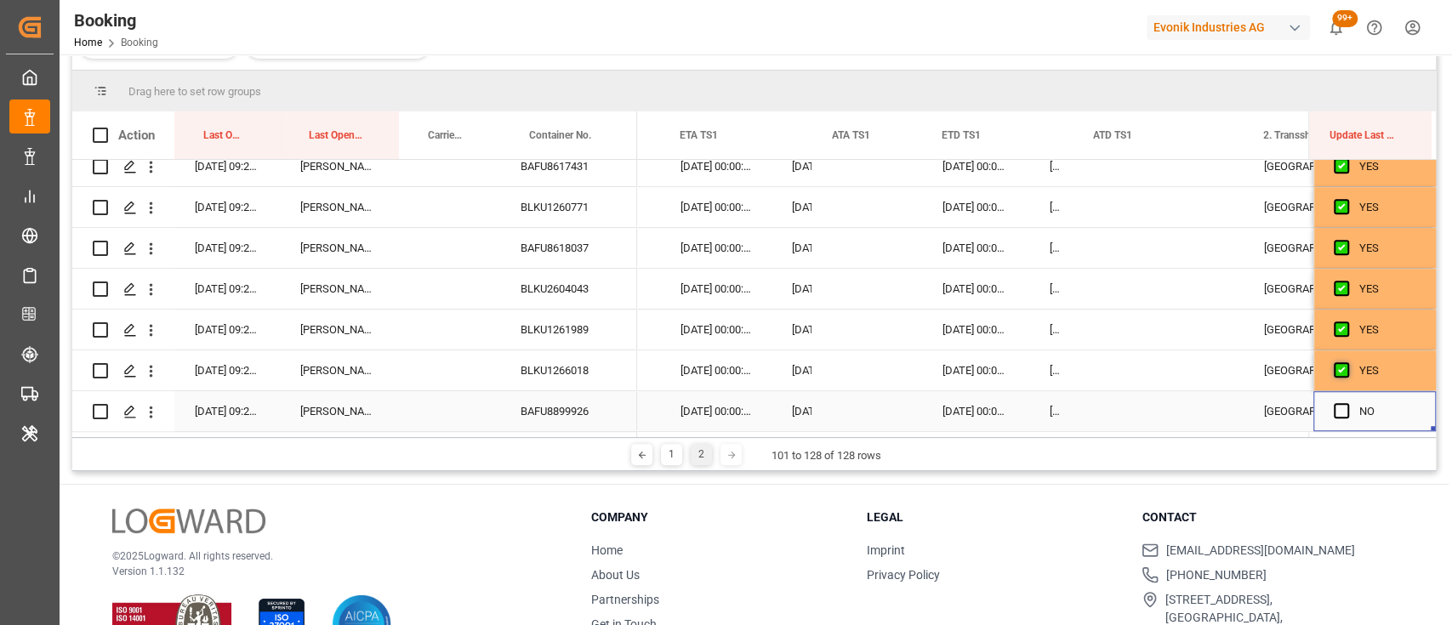
click at [1335, 412] on span "Press SPACE to select this row." at bounding box center [1341, 410] width 15 height 15
click at [1346, 403] on input "Press SPACE to select this row." at bounding box center [1346, 403] width 0 height 0
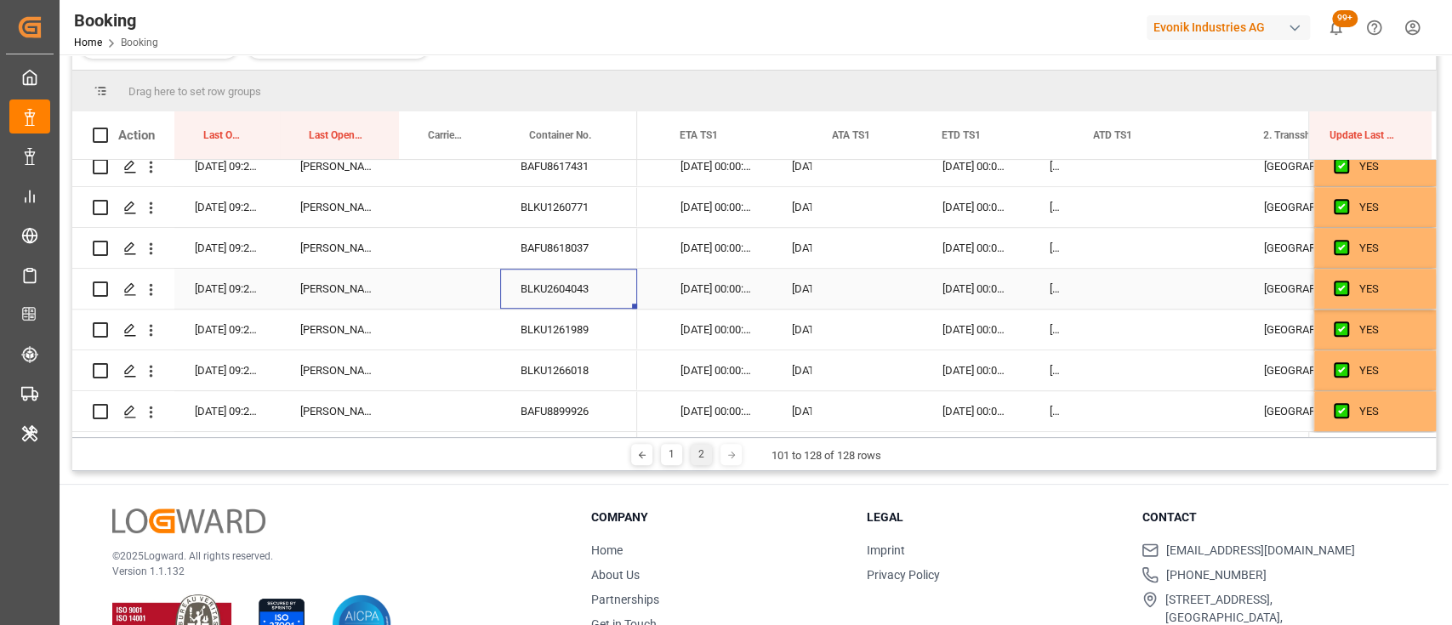
click at [572, 292] on div "BLKU2604043" at bounding box center [568, 289] width 137 height 40
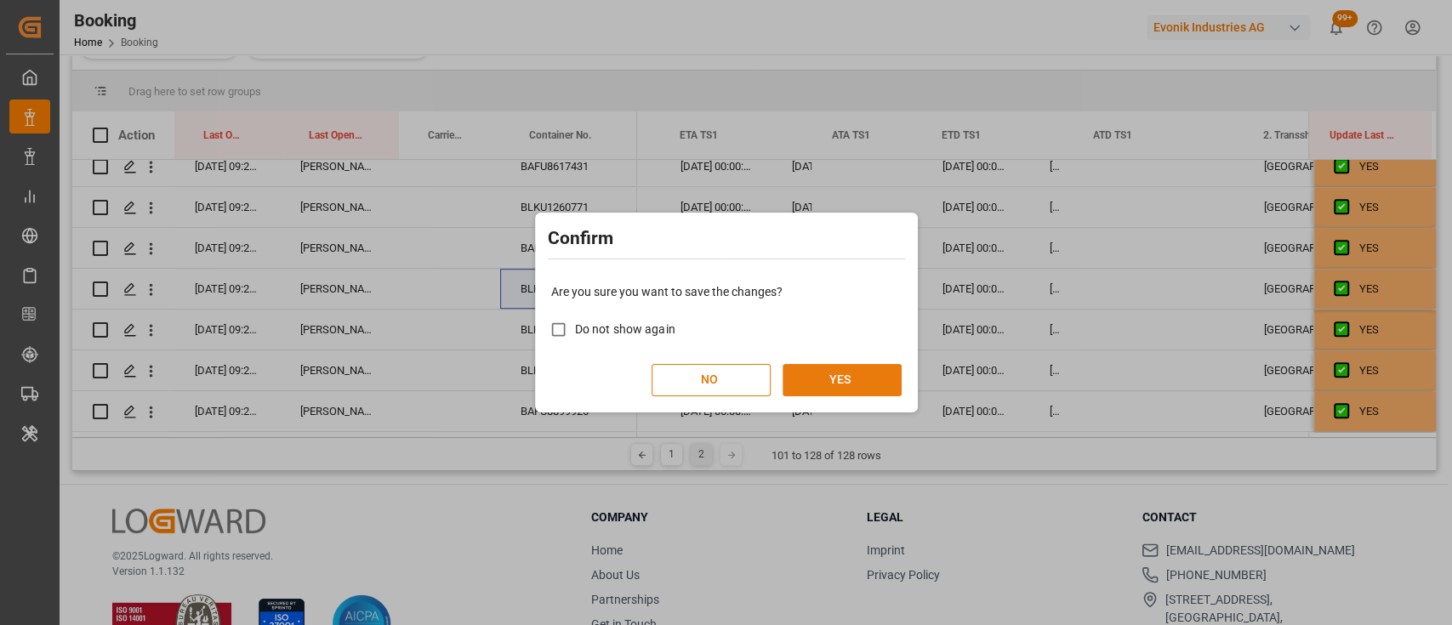
click at [849, 376] on button "YES" at bounding box center [842, 380] width 119 height 32
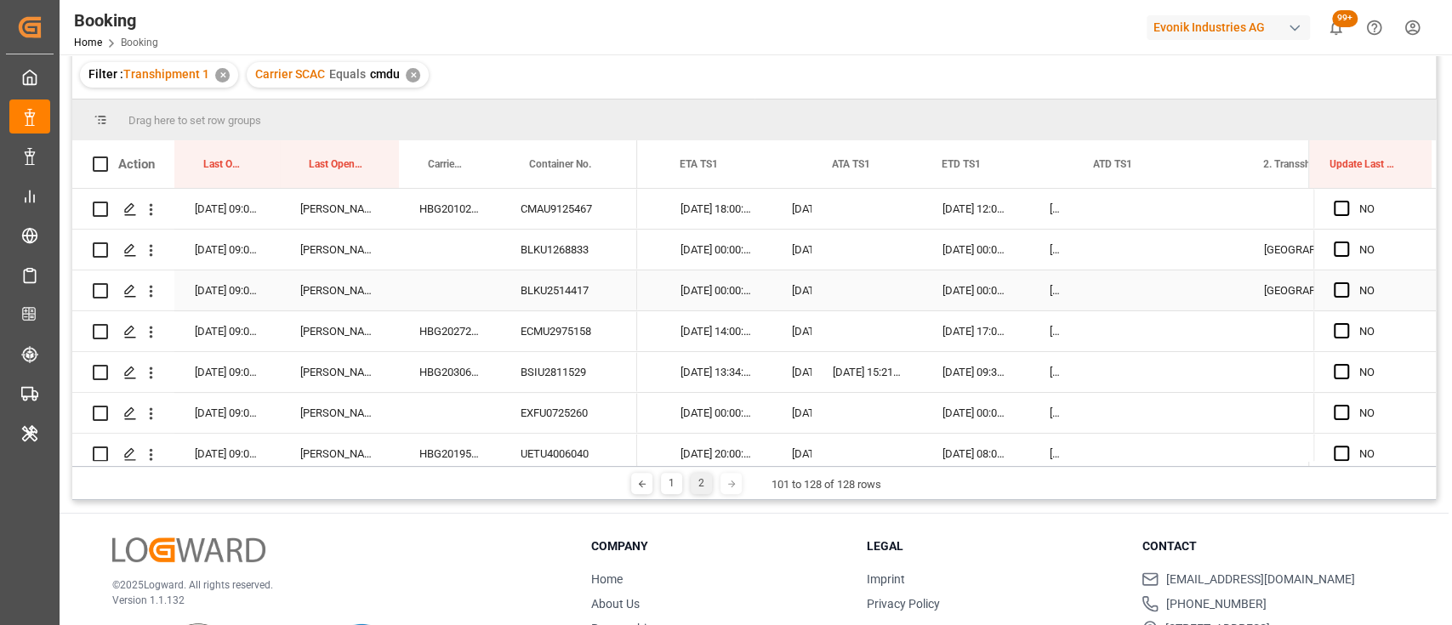
scroll to position [0, 0]
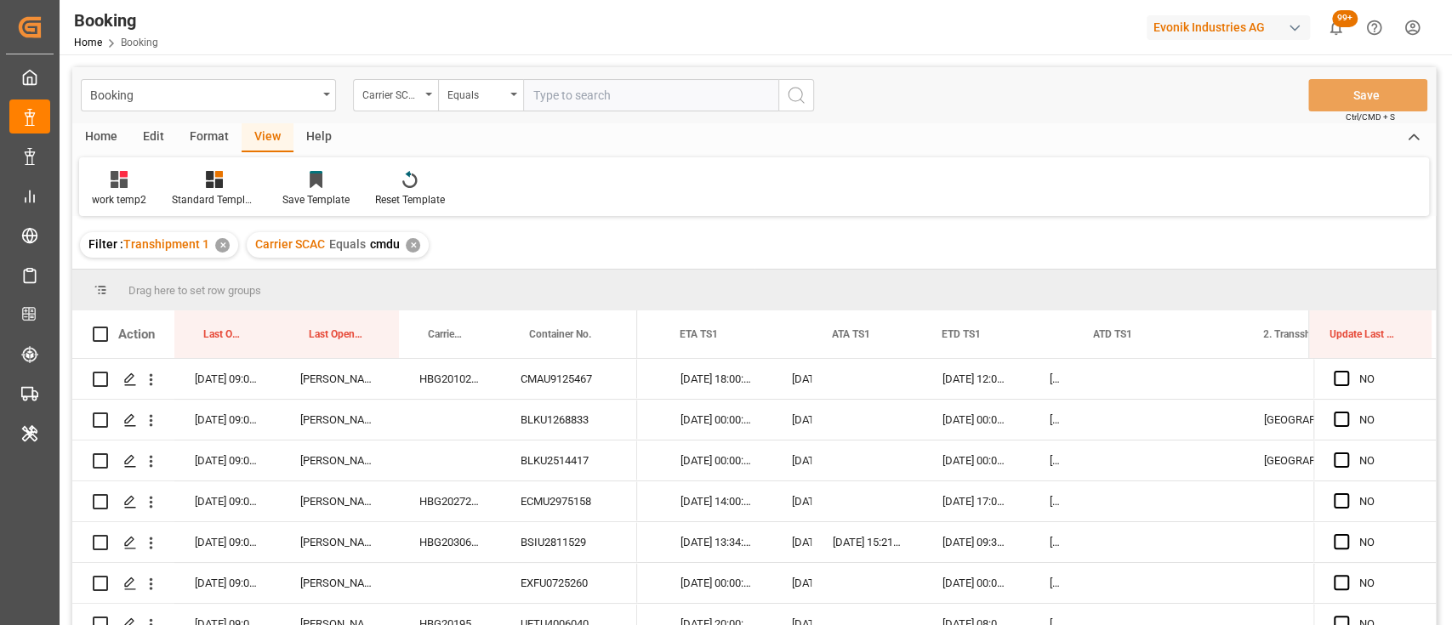
click at [211, 139] on div "Format" at bounding box center [209, 137] width 65 height 29
click at [107, 194] on div "Filter Rows" at bounding box center [117, 199] width 50 height 15
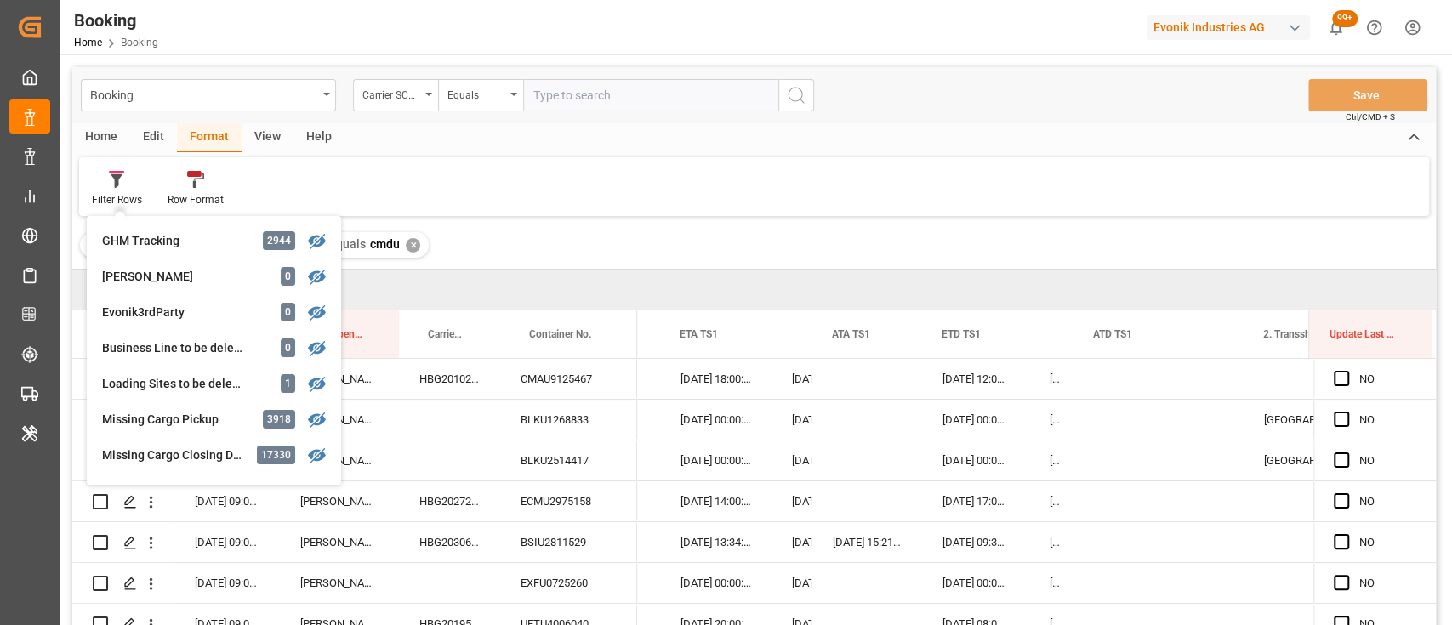
click at [538, 298] on div "Drag here to set row groups" at bounding box center [753, 290] width 1363 height 41
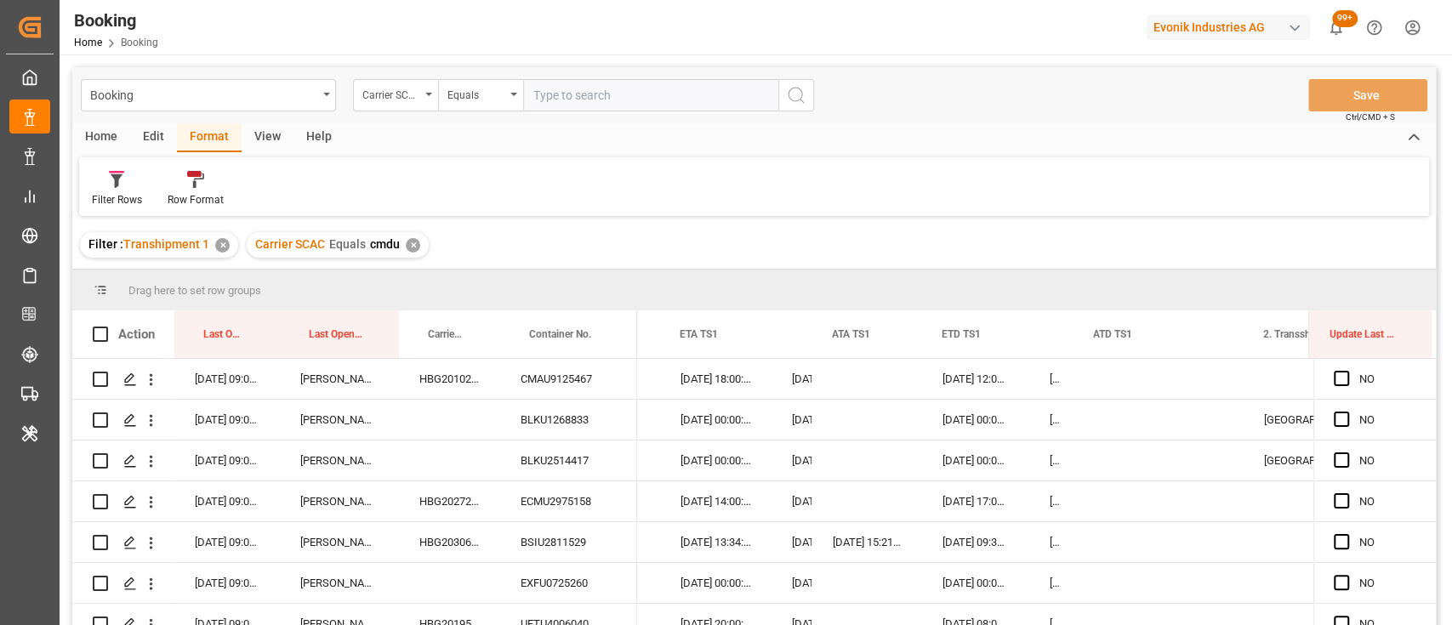
click at [602, 115] on div "Booking Carrier SCAC Equals Save Ctrl/CMD + S" at bounding box center [753, 95] width 1363 height 56
click at [565, 105] on input "text" at bounding box center [650, 95] width 255 height 32
type input "cosu"
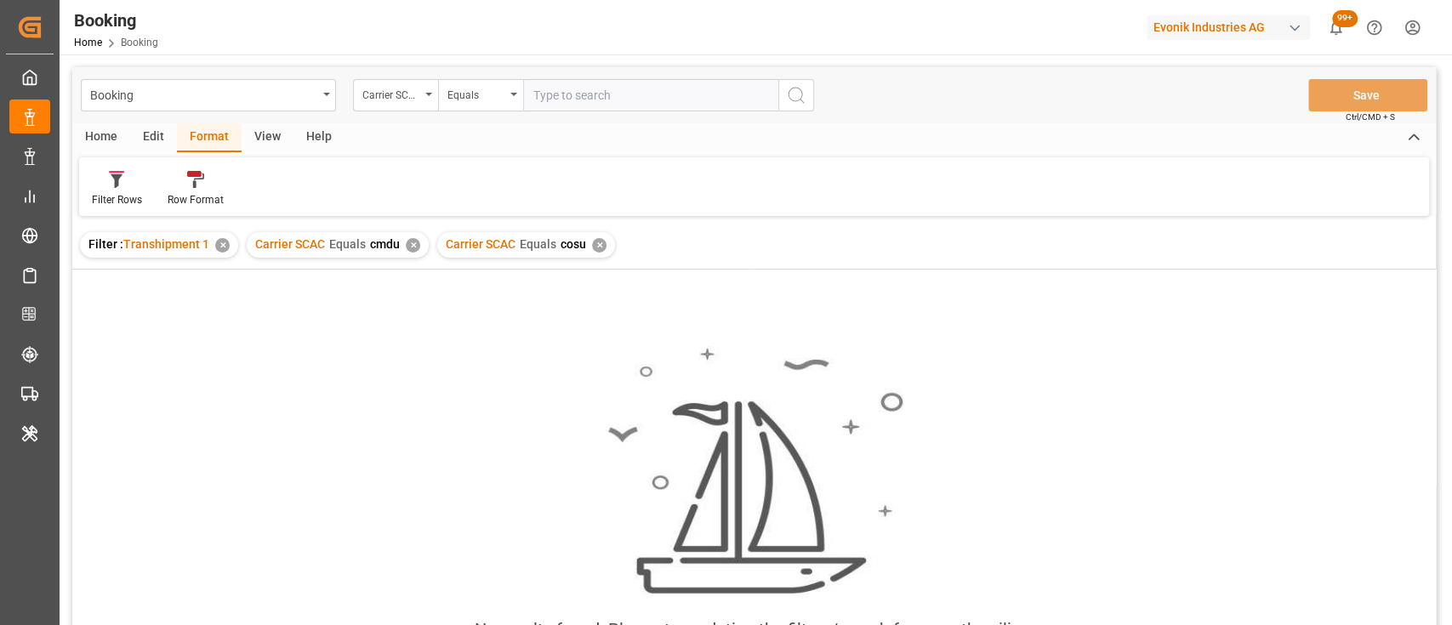
click at [410, 242] on div "✕" at bounding box center [413, 245] width 14 height 14
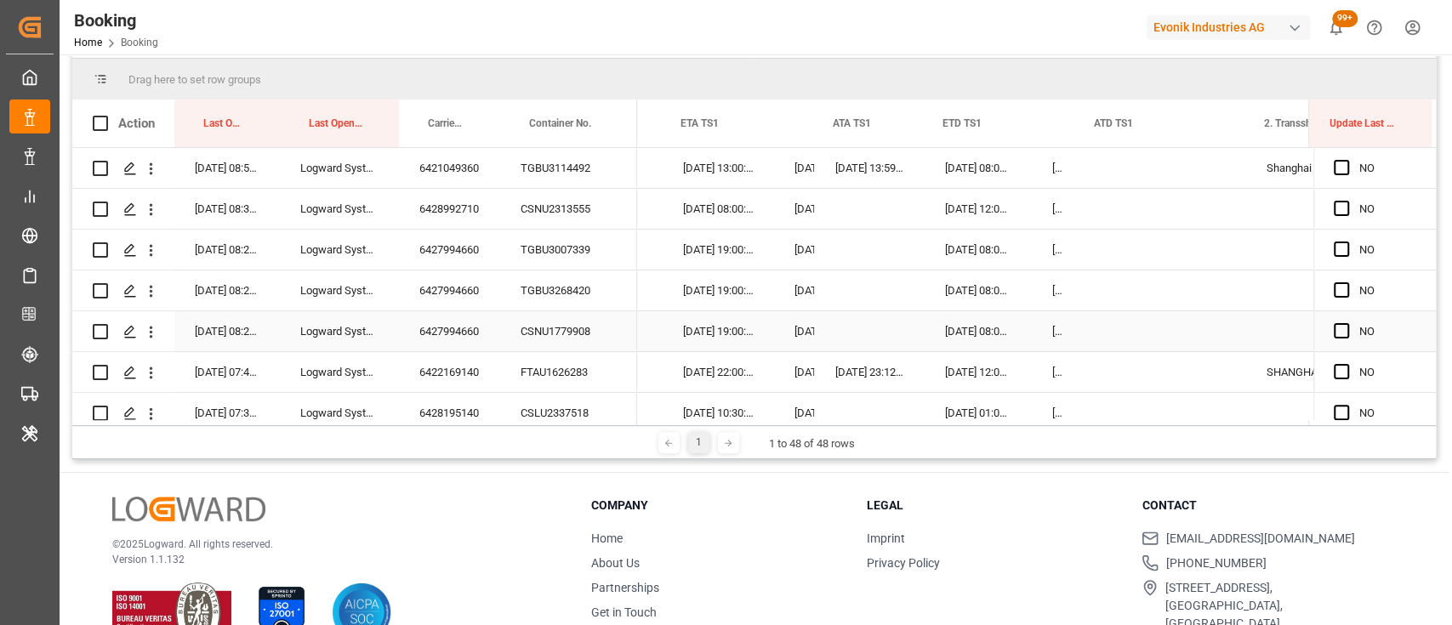
scroll to position [0, 17449]
click at [1334, 168] on span "Press SPACE to select this row." at bounding box center [1341, 167] width 15 height 15
click at [1346, 160] on input "Press SPACE to select this row." at bounding box center [1346, 160] width 0 height 0
click at [1335, 207] on span "Press SPACE to select this row." at bounding box center [1341, 208] width 15 height 15
click at [1346, 201] on input "Press SPACE to select this row." at bounding box center [1346, 201] width 0 height 0
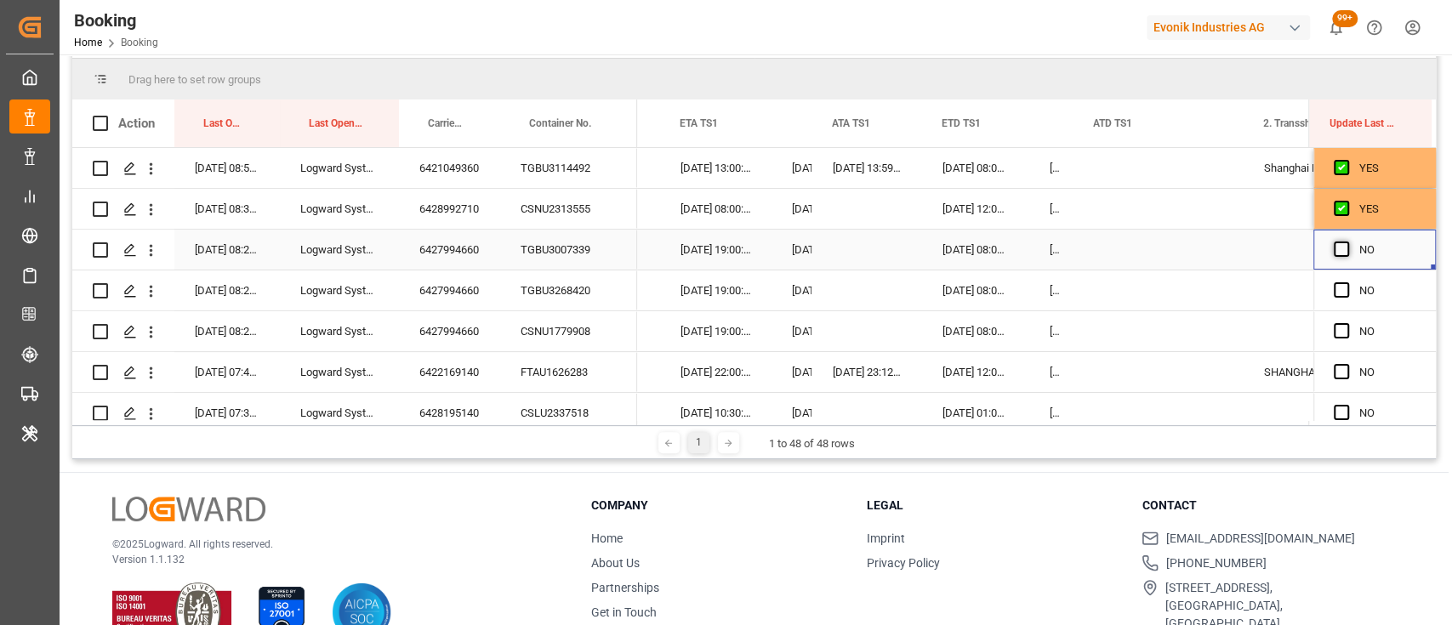
click at [1340, 255] on span "Press SPACE to select this row." at bounding box center [1341, 249] width 15 height 15
click at [1346, 242] on input "Press SPACE to select this row." at bounding box center [1346, 242] width 0 height 0
click at [1339, 293] on span "Press SPACE to select this row." at bounding box center [1341, 289] width 15 height 15
click at [1346, 282] on input "Press SPACE to select this row." at bounding box center [1346, 282] width 0 height 0
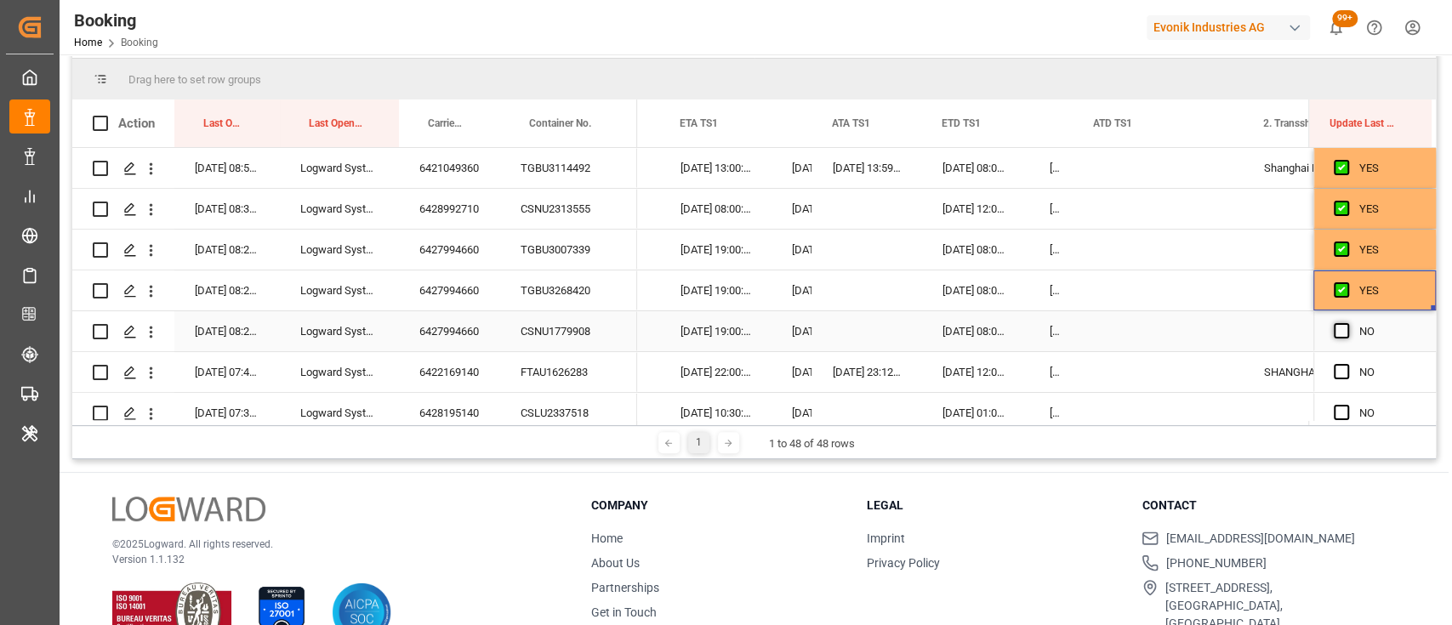
click at [1334, 323] on span "Press SPACE to select this row." at bounding box center [1341, 330] width 15 height 15
click at [1346, 323] on input "Press SPACE to select this row." at bounding box center [1346, 323] width 0 height 0
click at [1334, 376] on span "Press SPACE to select this row." at bounding box center [1341, 371] width 15 height 15
click at [1346, 364] on input "Press SPACE to select this row." at bounding box center [1346, 364] width 0 height 0
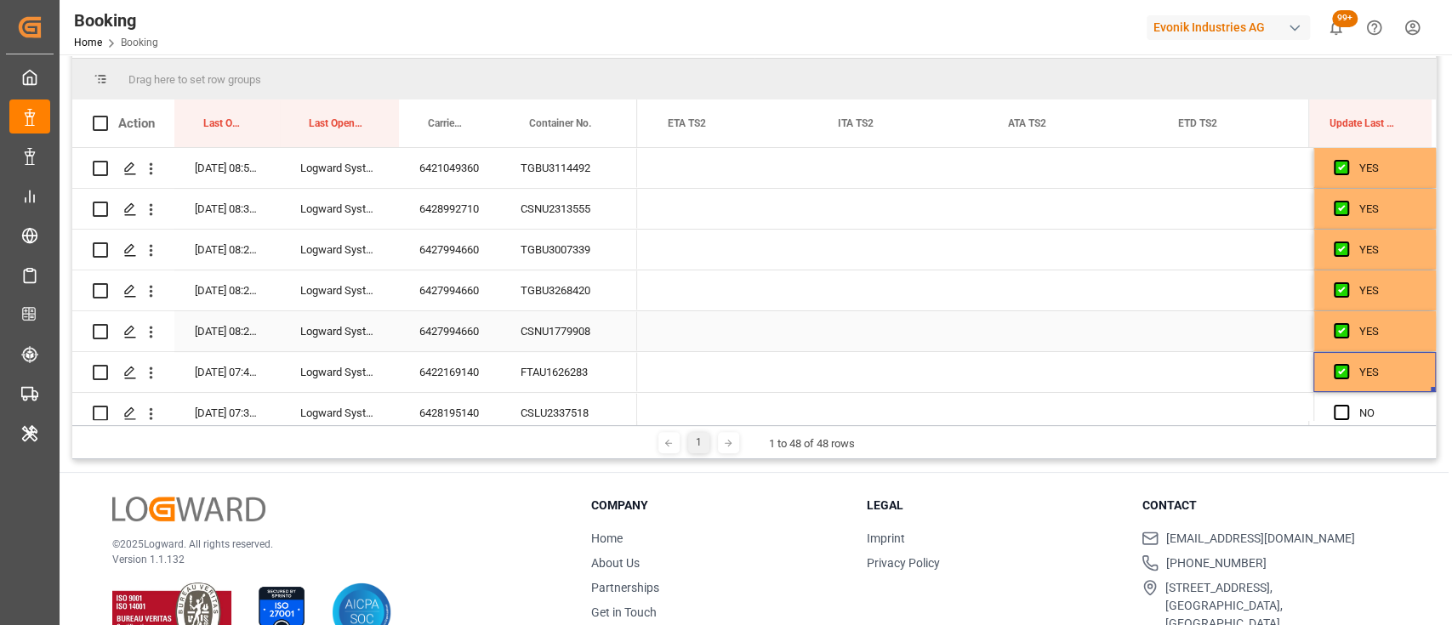
scroll to position [0, 18533]
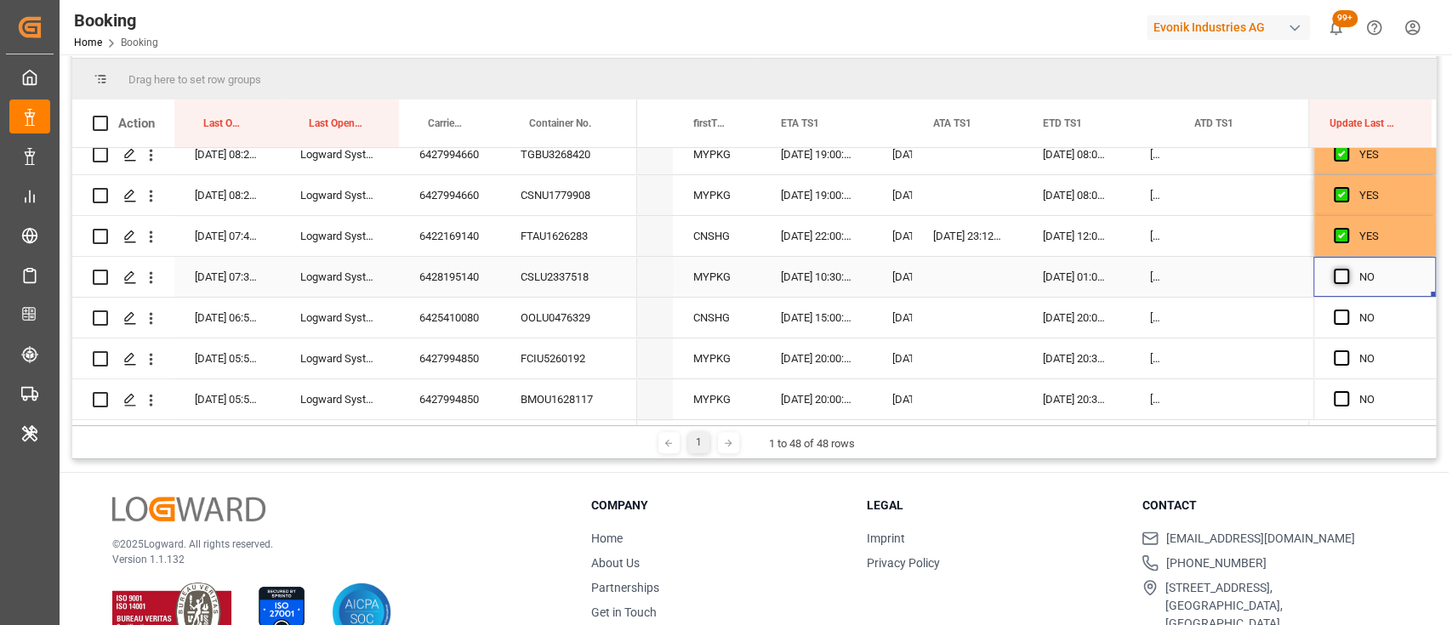
click at [1334, 276] on span "Press SPACE to select this row." at bounding box center [1341, 276] width 15 height 15
click at [1346, 269] on input "Press SPACE to select this row." at bounding box center [1346, 269] width 0 height 0
click at [442, 319] on div "6425410080" at bounding box center [449, 318] width 101 height 40
click at [932, 316] on div "Press SPACE to select this row." at bounding box center [968, 318] width 110 height 40
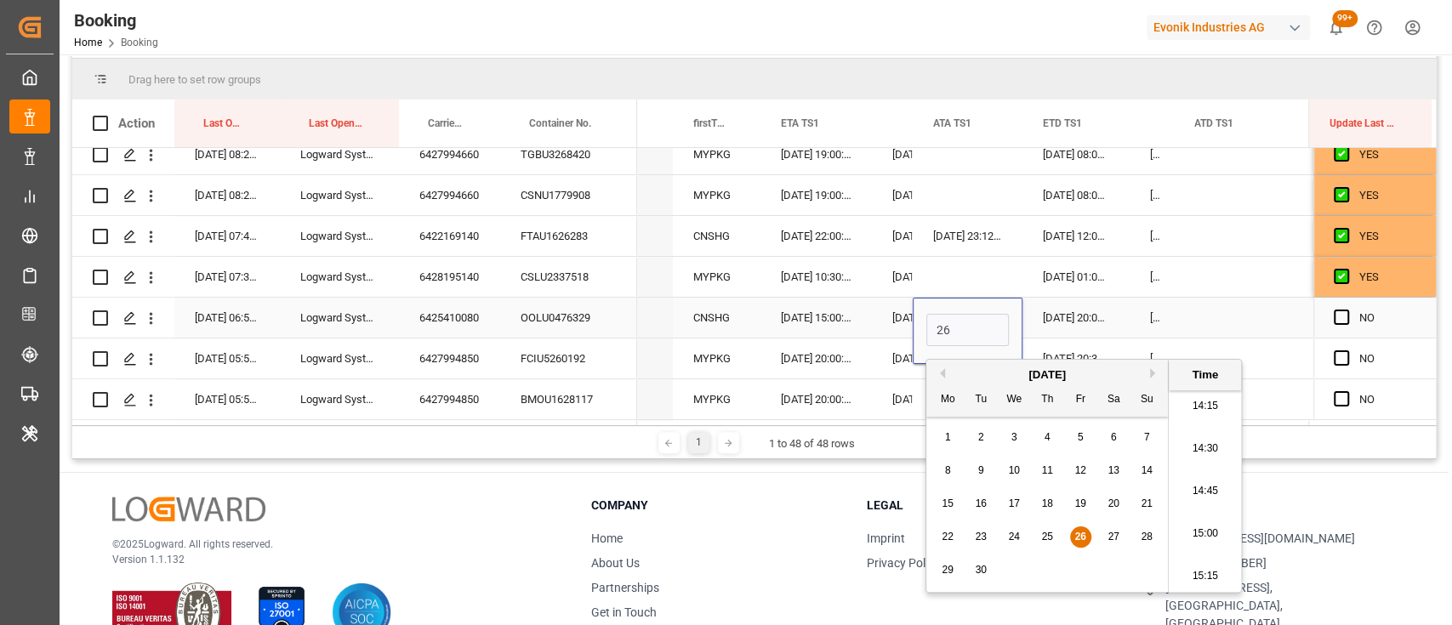
type input "26-09-2025 00:00"
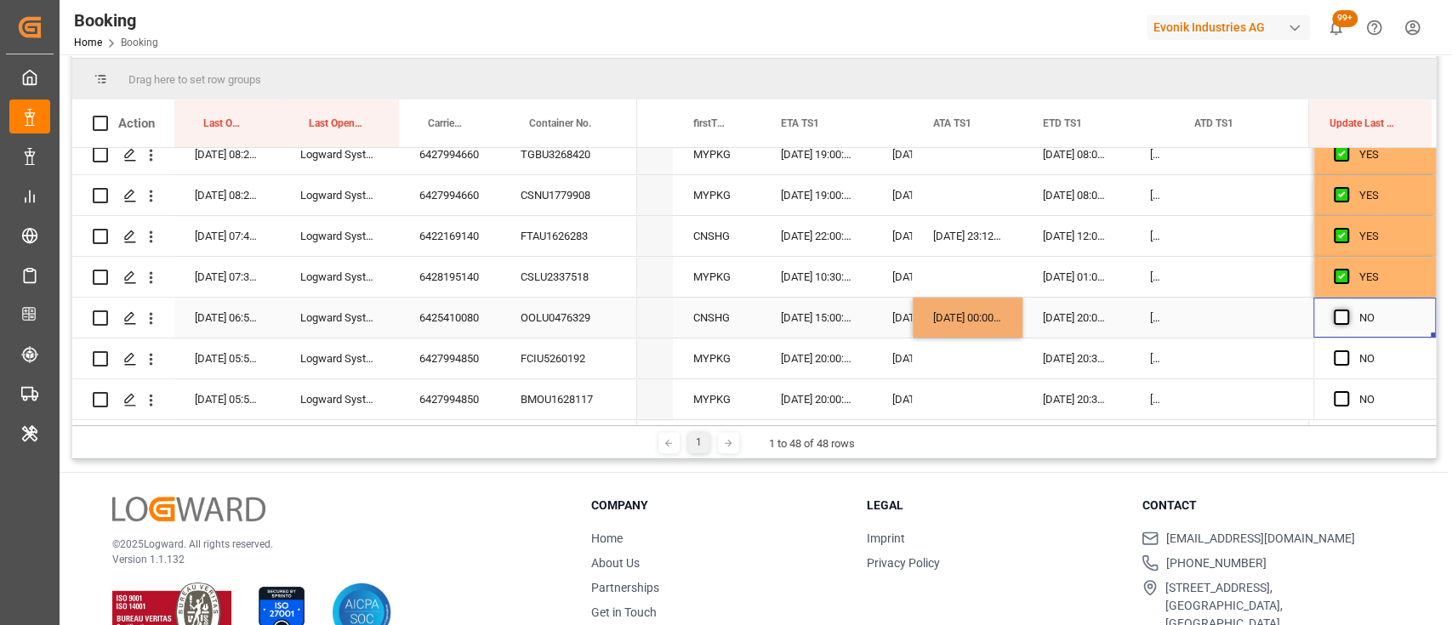
click at [1335, 319] on span "Press SPACE to select this row." at bounding box center [1341, 317] width 15 height 15
click at [1346, 310] on input "Press SPACE to select this row." at bounding box center [1346, 310] width 0 height 0
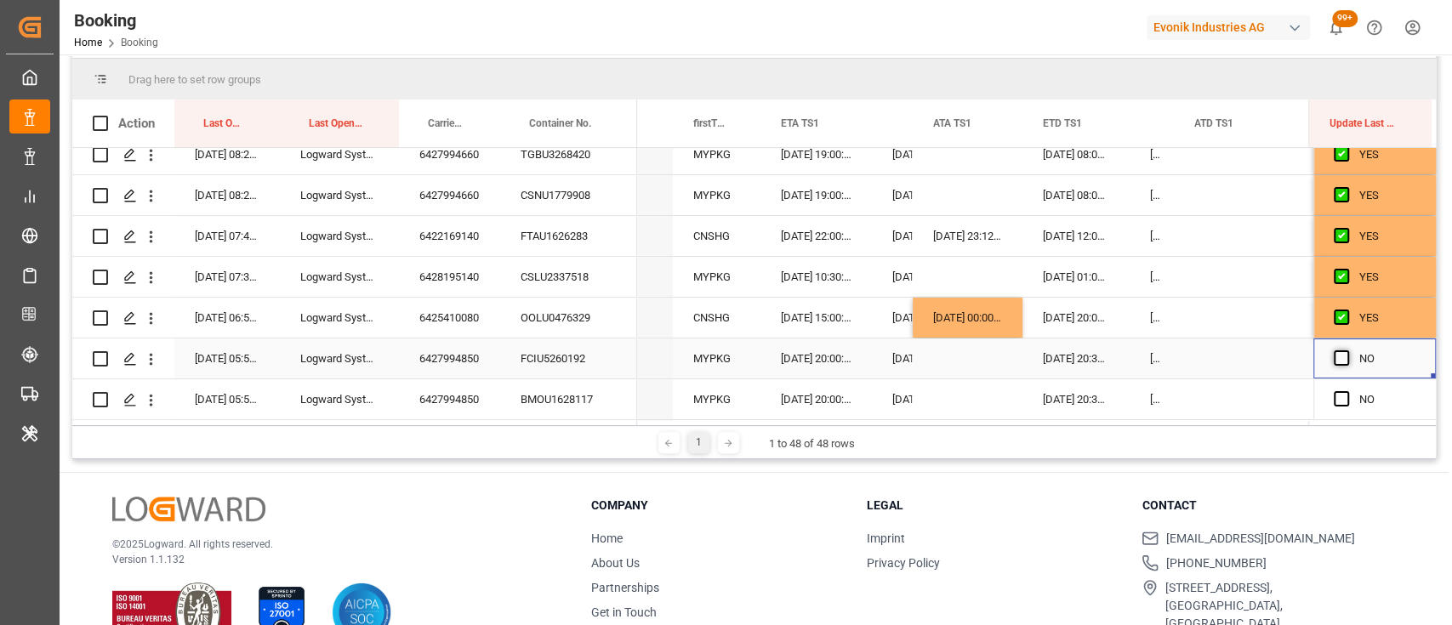
click at [1334, 359] on span "Press SPACE to select this row." at bounding box center [1341, 357] width 15 height 15
click at [1346, 350] on input "Press SPACE to select this row." at bounding box center [1346, 350] width 0 height 0
click at [1337, 399] on span "Press SPACE to select this row." at bounding box center [1341, 398] width 15 height 15
click at [1346, 391] on input "Press SPACE to select this row." at bounding box center [1346, 391] width 0 height 0
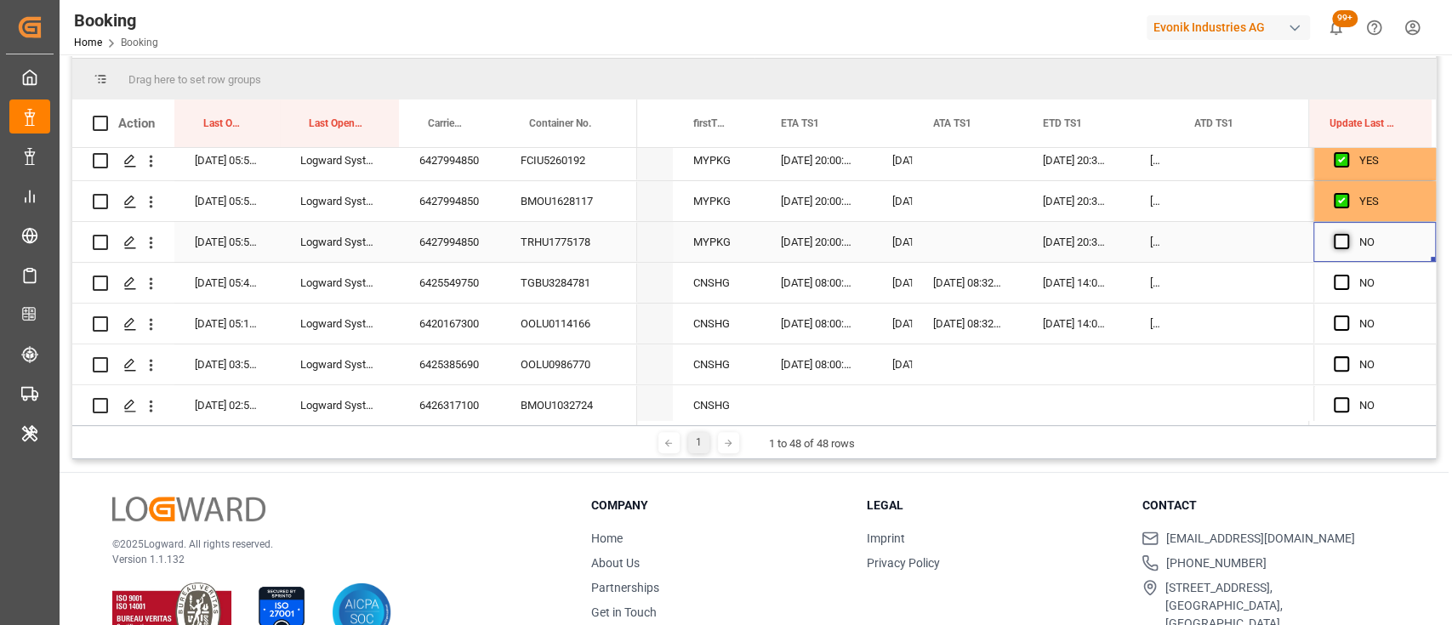
click at [1334, 242] on span "Press SPACE to select this row." at bounding box center [1341, 241] width 15 height 15
click at [1346, 234] on input "Press SPACE to select this row." at bounding box center [1346, 234] width 0 height 0
click at [1334, 287] on span "Press SPACE to select this row." at bounding box center [1341, 282] width 15 height 15
click at [1346, 275] on input "Press SPACE to select this row." at bounding box center [1346, 275] width 0 height 0
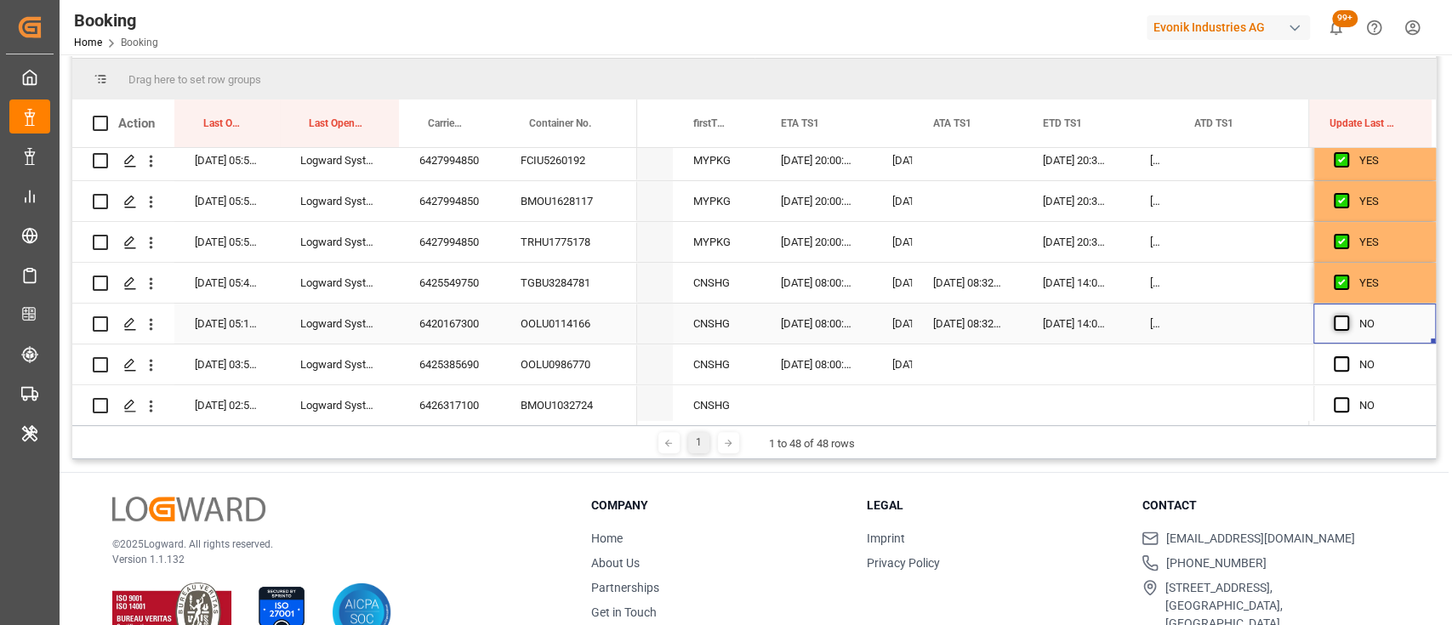
click at [1335, 317] on span "Press SPACE to select this row." at bounding box center [1341, 323] width 15 height 15
click at [1346, 316] on input "Press SPACE to select this row." at bounding box center [1346, 316] width 0 height 0
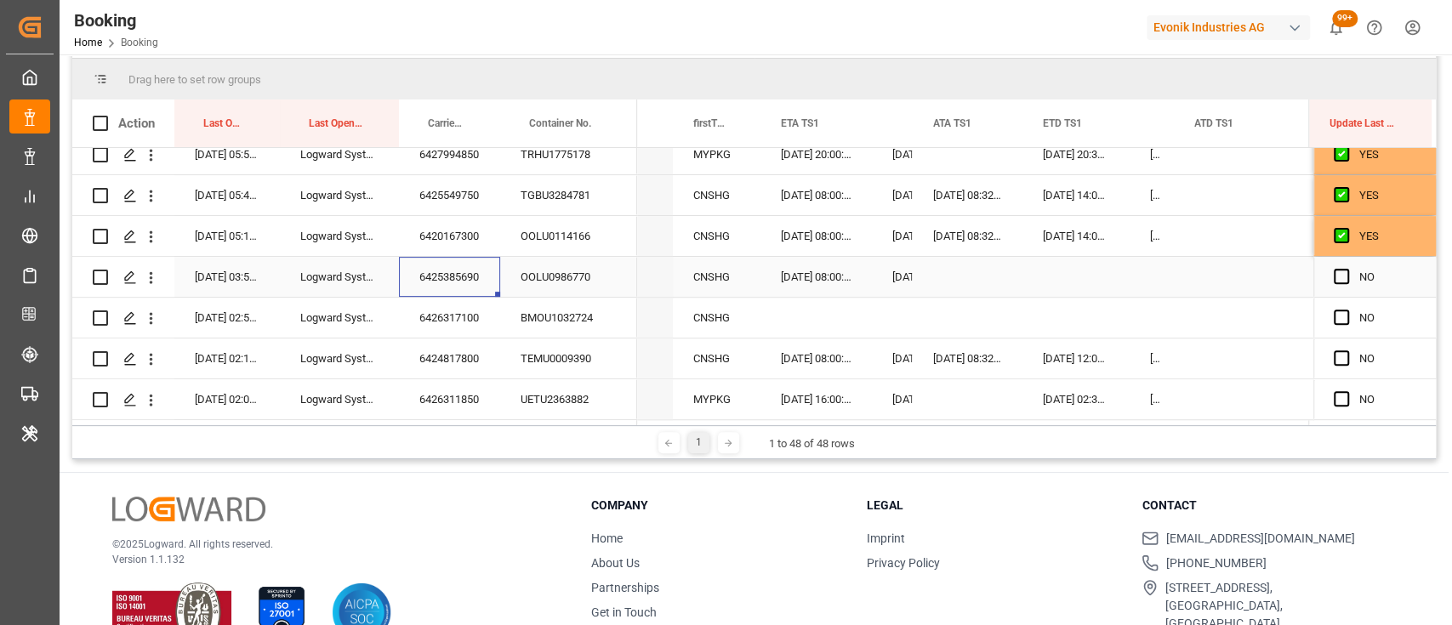
click at [427, 267] on div "6425385690" at bounding box center [449, 277] width 101 height 40
click at [1062, 281] on div "Press SPACE to select this row." at bounding box center [1075, 277] width 107 height 40
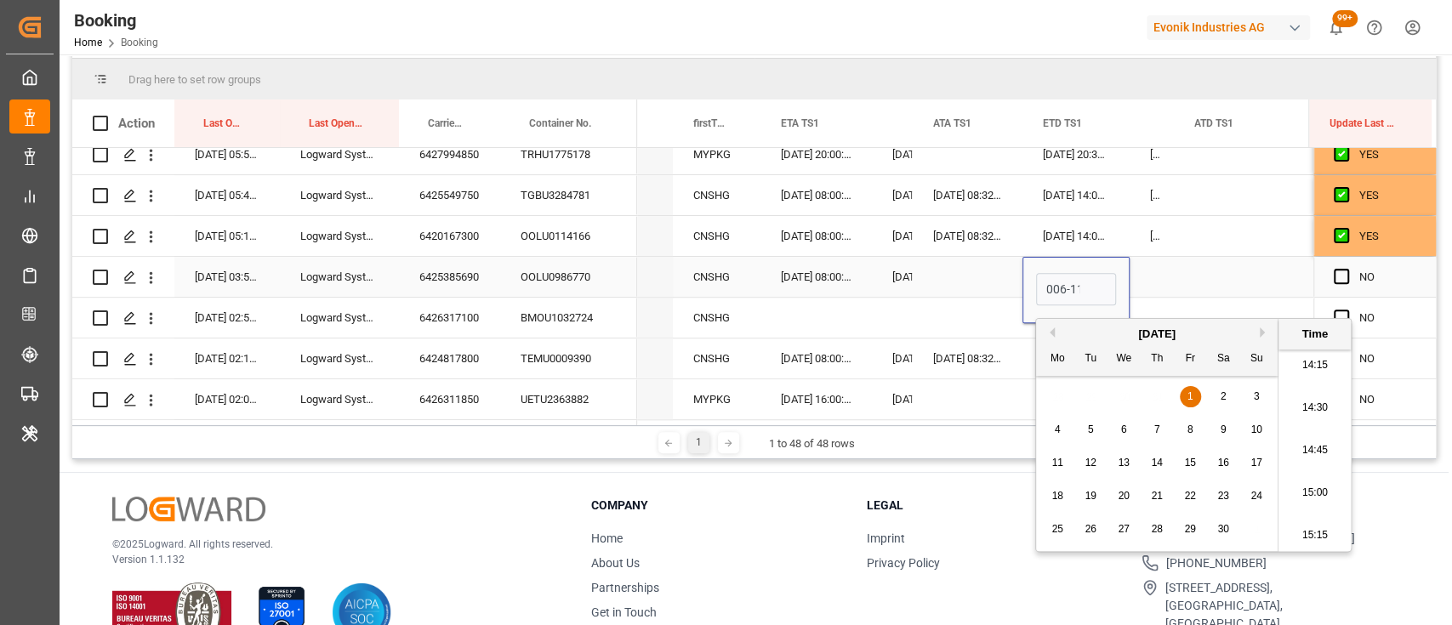
scroll to position [0, 3]
click at [1057, 291] on input "006-11" at bounding box center [1076, 289] width 80 height 32
type input "06-11-2025 00:00"
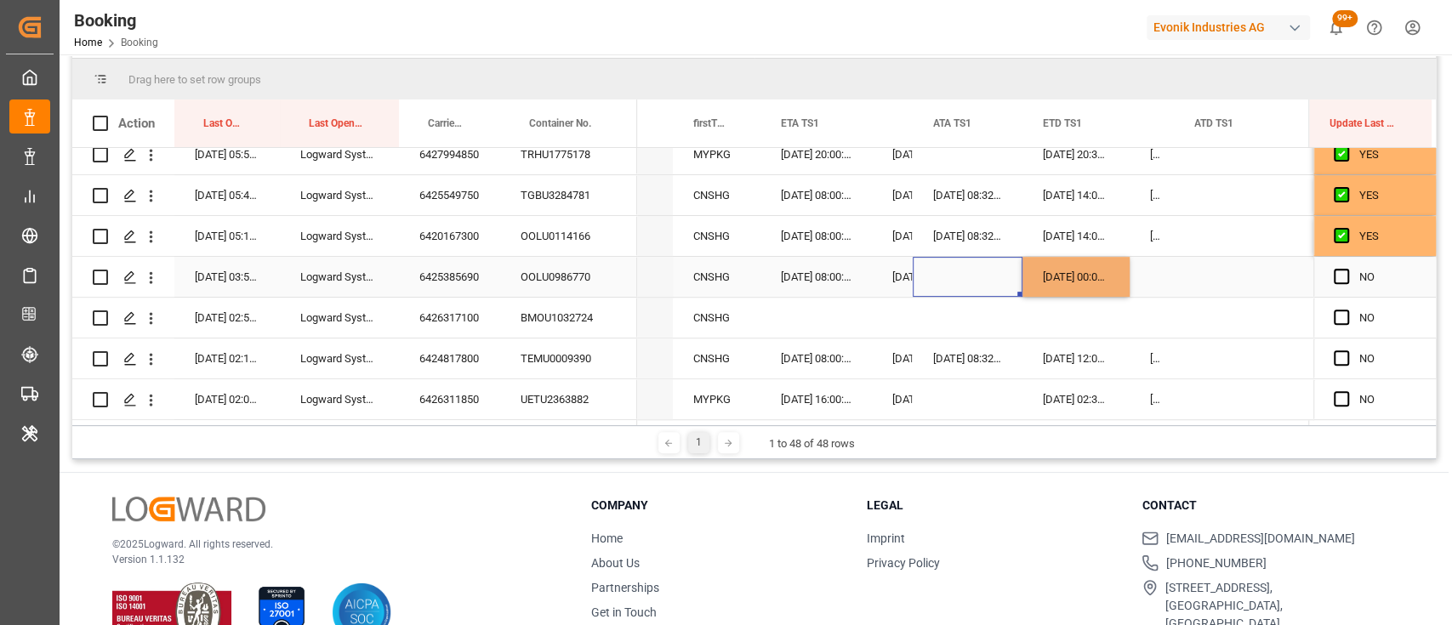
click at [943, 273] on div "Press SPACE to select this row." at bounding box center [968, 277] width 110 height 40
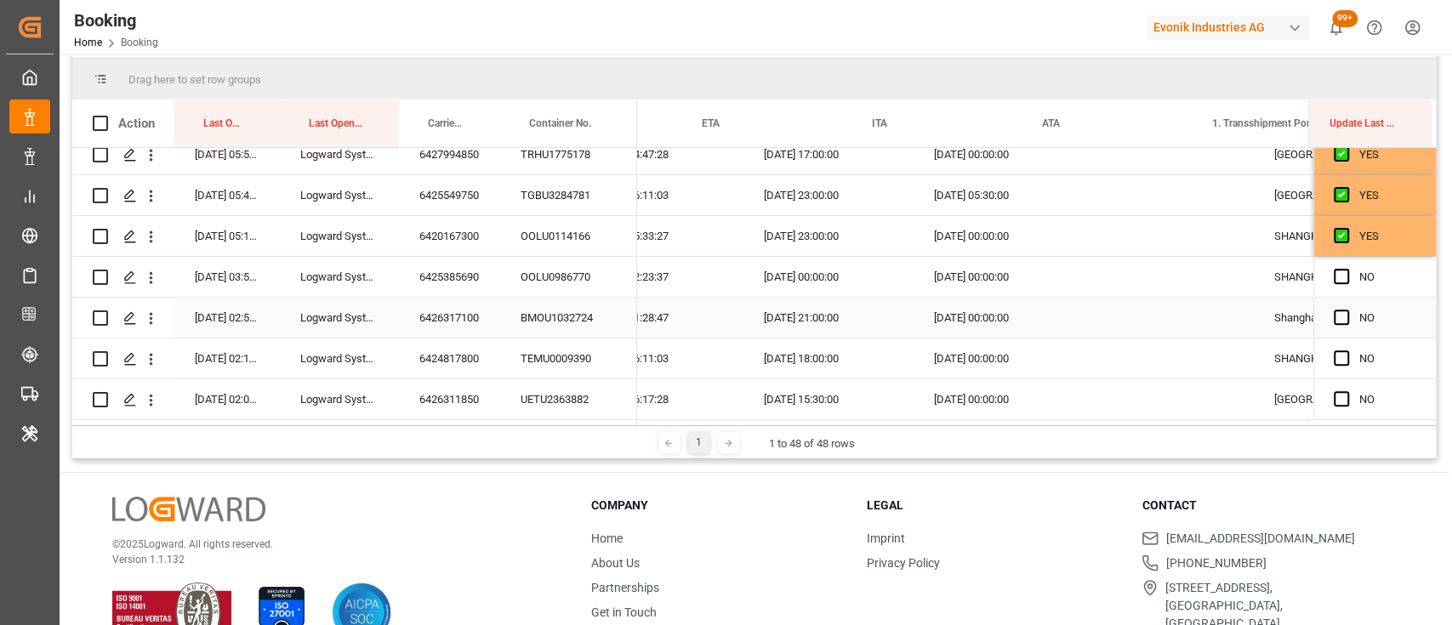
scroll to position [0, 16505]
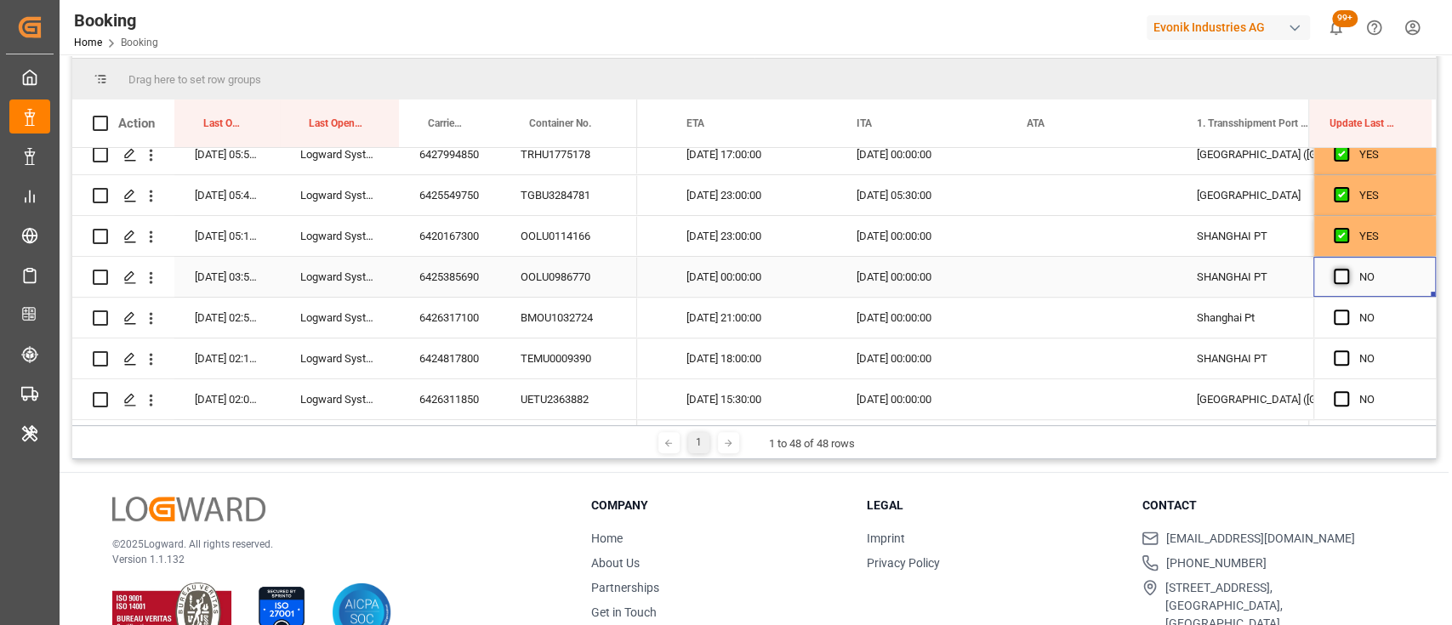
click at [1336, 270] on span "Press SPACE to select this row." at bounding box center [1341, 276] width 15 height 15
click at [1346, 269] on input "Press SPACE to select this row." at bounding box center [1346, 269] width 0 height 0
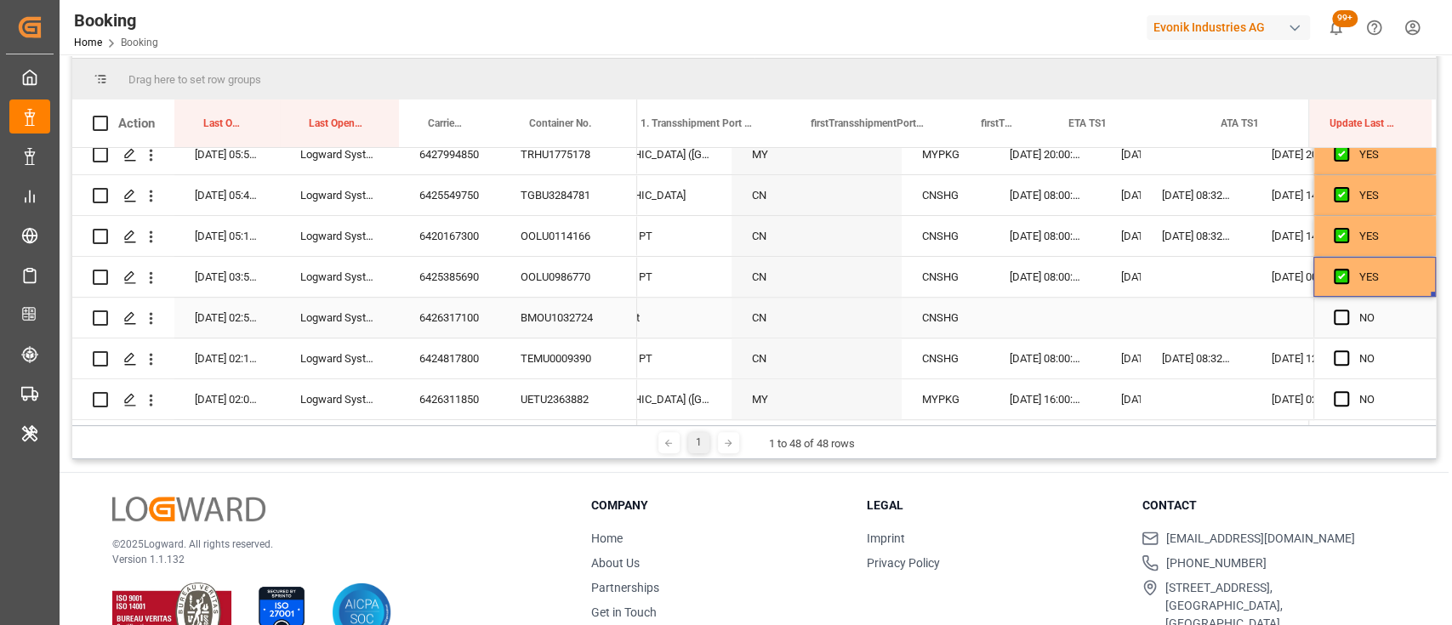
scroll to position [0, 17120]
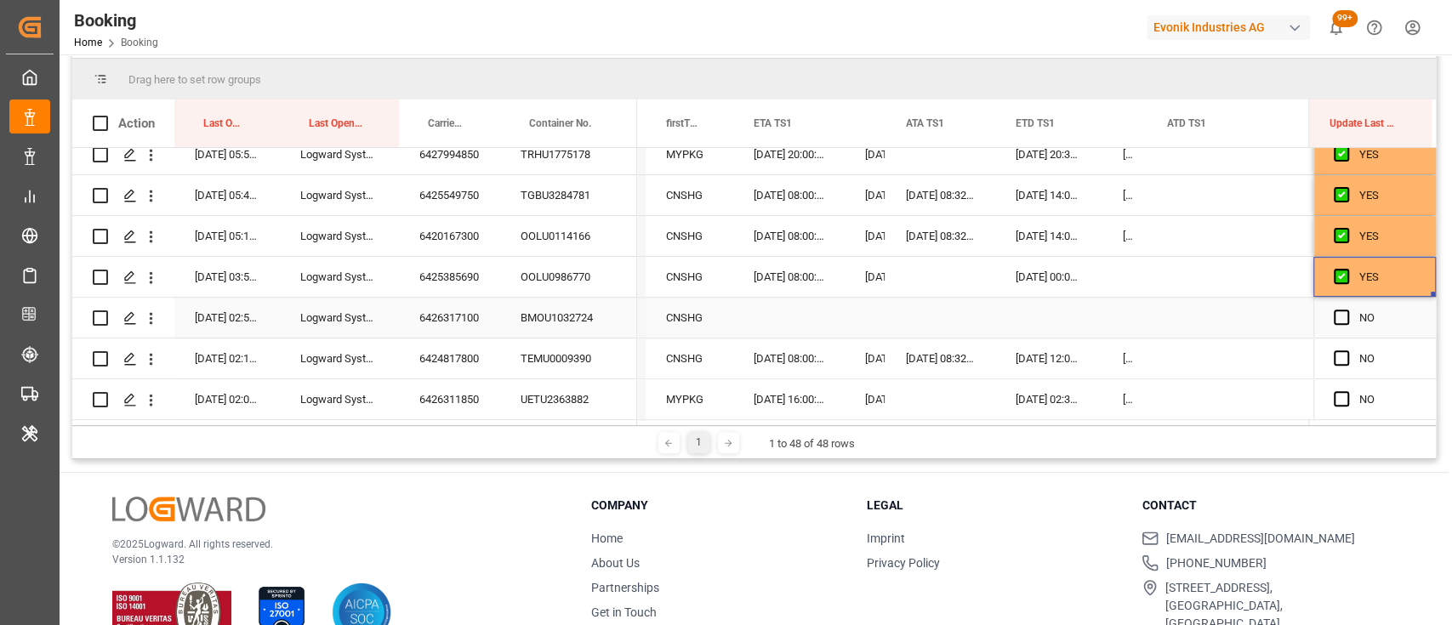
click at [465, 310] on div "6426317100" at bounding box center [449, 318] width 101 height 40
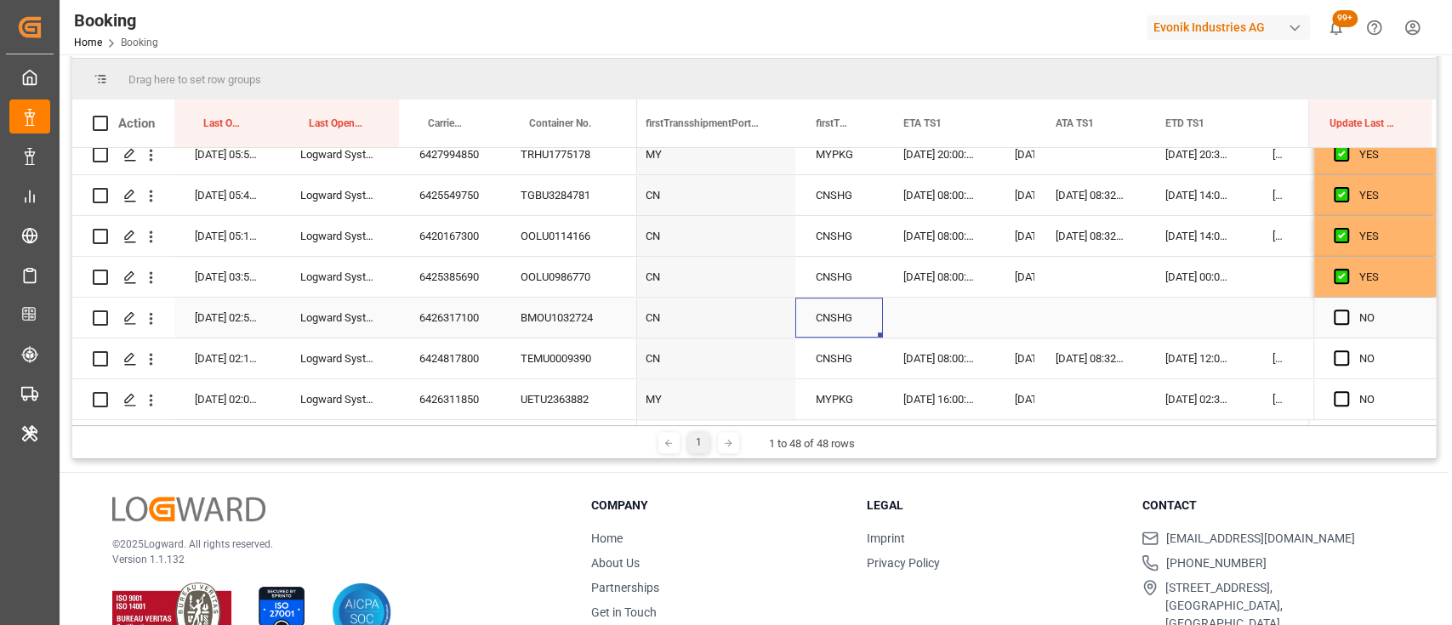
click at [825, 316] on div "CNSHG" at bounding box center [839, 318] width 88 height 40
click at [834, 327] on icon "Press SPACE to select this row." at bounding box center [835, 326] width 18 height 18
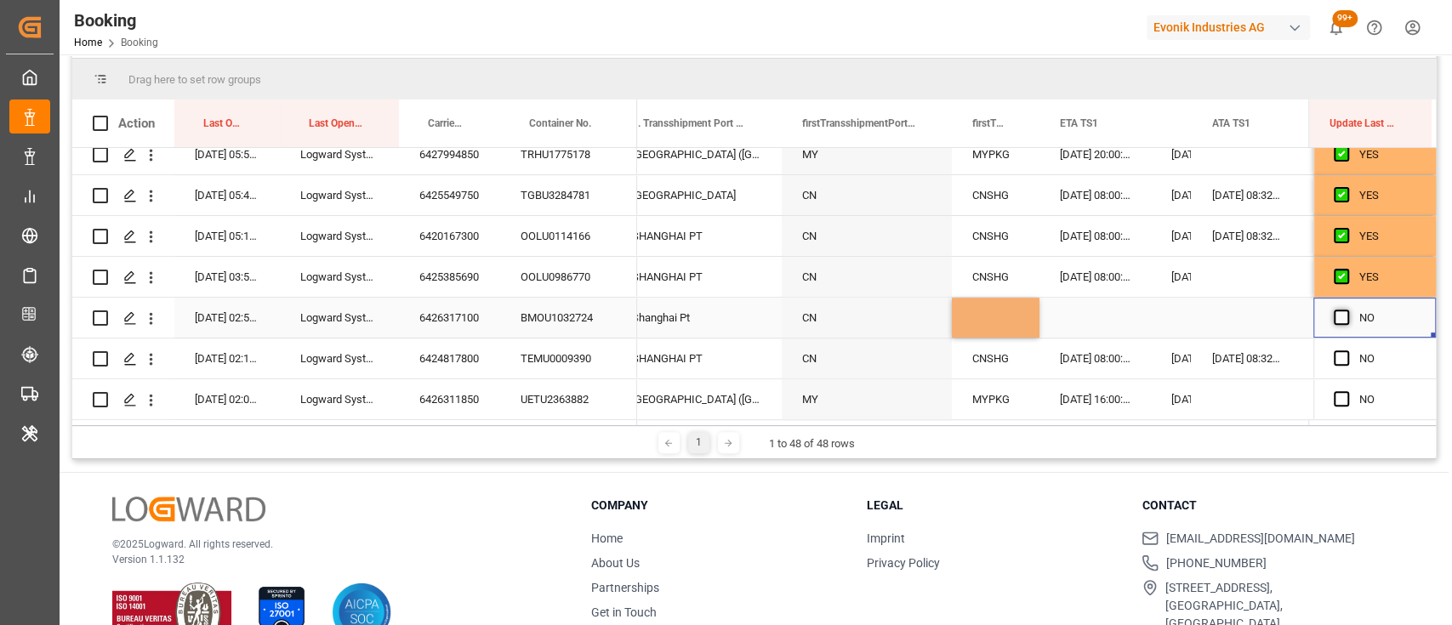
click at [1334, 315] on span "Press SPACE to select this row." at bounding box center [1341, 317] width 15 height 15
click at [1346, 310] on input "Press SPACE to select this row." at bounding box center [1346, 310] width 0 height 0
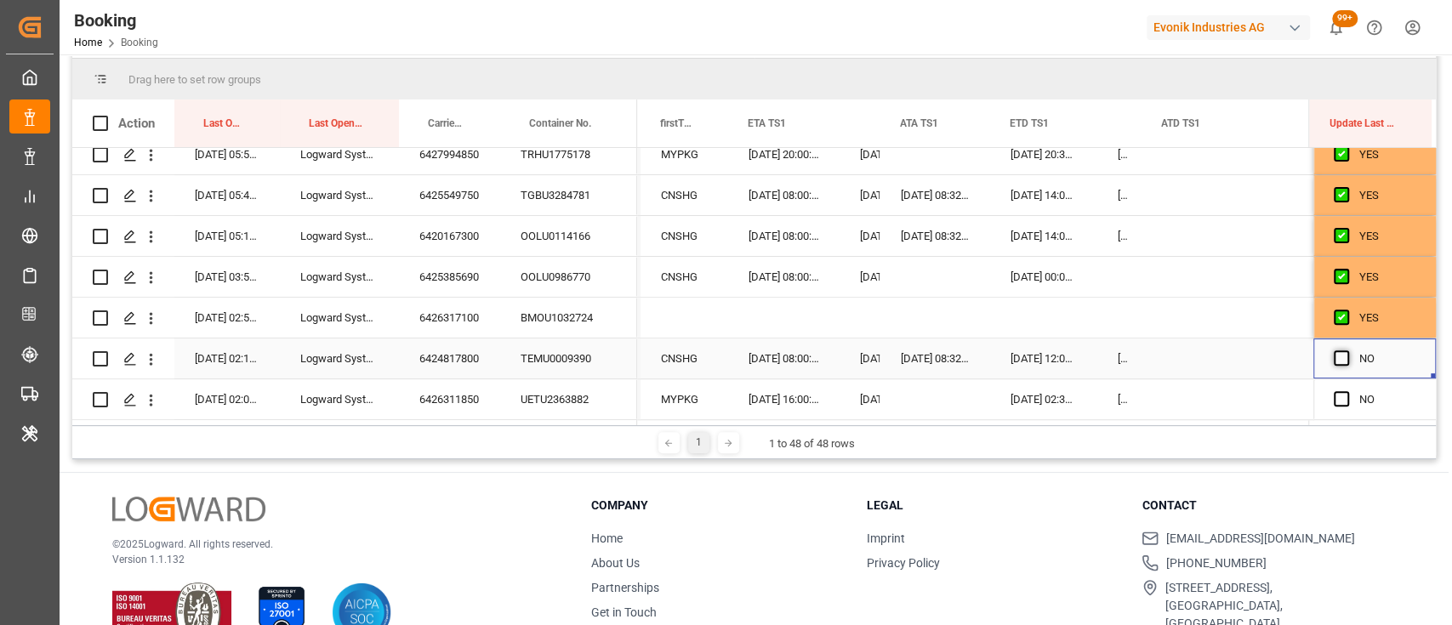
click at [1334, 360] on span "Press SPACE to select this row." at bounding box center [1341, 357] width 15 height 15
click at [1346, 350] on input "Press SPACE to select this row." at bounding box center [1346, 350] width 0 height 0
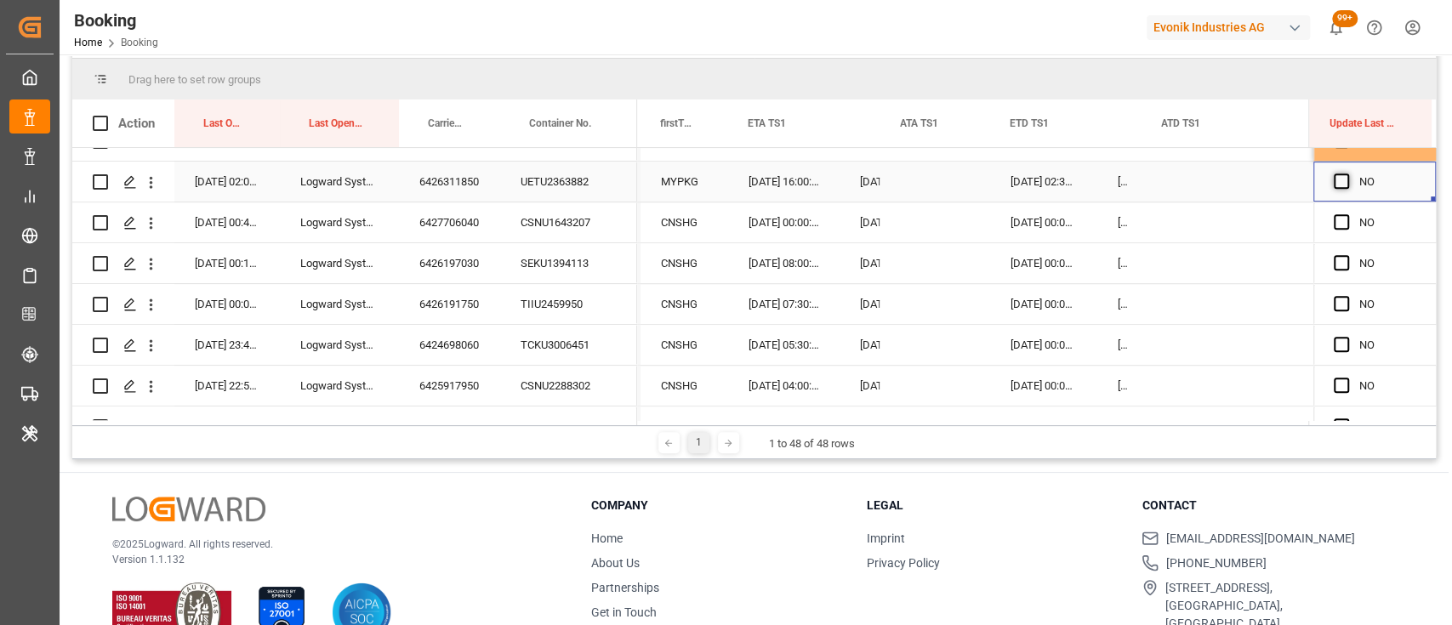
click at [1334, 179] on span "Press SPACE to select this row." at bounding box center [1341, 181] width 15 height 15
click at [1346, 174] on input "Press SPACE to select this row." at bounding box center [1346, 174] width 0 height 0
click at [1335, 219] on span "Press SPACE to select this row." at bounding box center [1341, 221] width 15 height 15
click at [1346, 214] on input "Press SPACE to select this row." at bounding box center [1346, 214] width 0 height 0
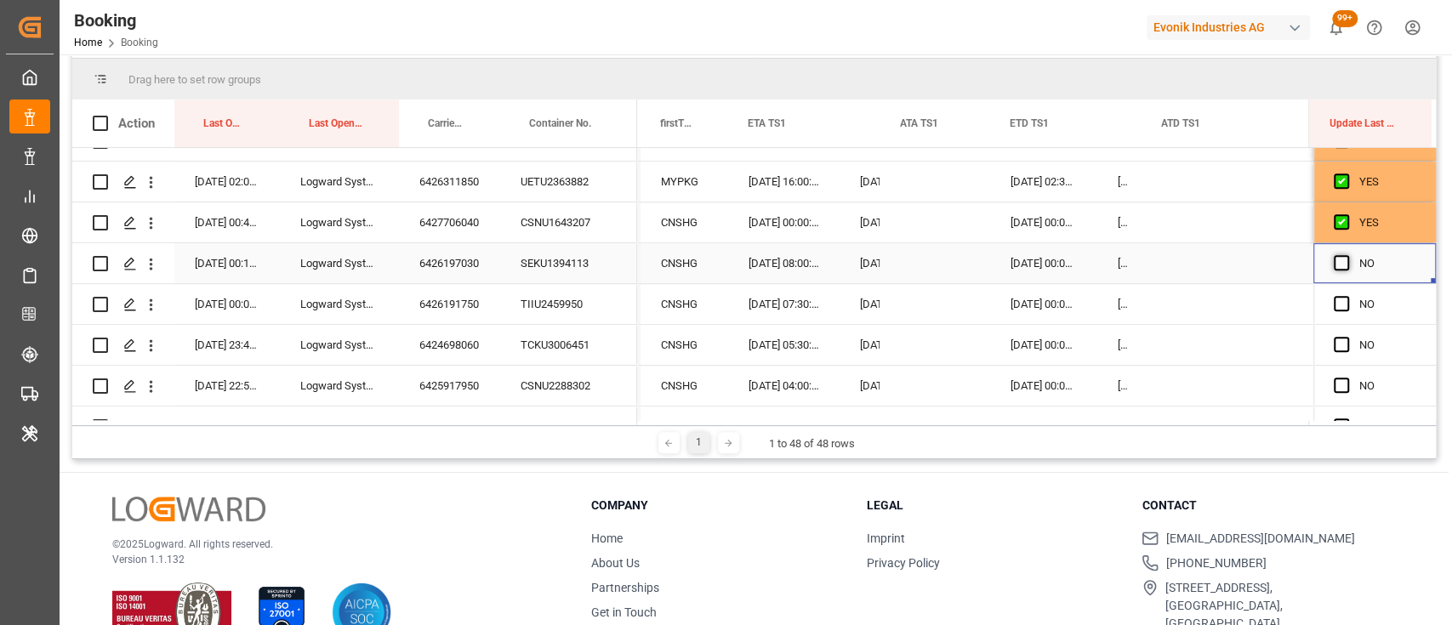
click at [1334, 261] on span "Press SPACE to select this row." at bounding box center [1341, 262] width 15 height 15
click at [1346, 255] on input "Press SPACE to select this row." at bounding box center [1346, 255] width 0 height 0
click at [1334, 298] on span "Press SPACE to select this row." at bounding box center [1341, 303] width 15 height 15
click at [1346, 296] on input "Press SPACE to select this row." at bounding box center [1346, 296] width 0 height 0
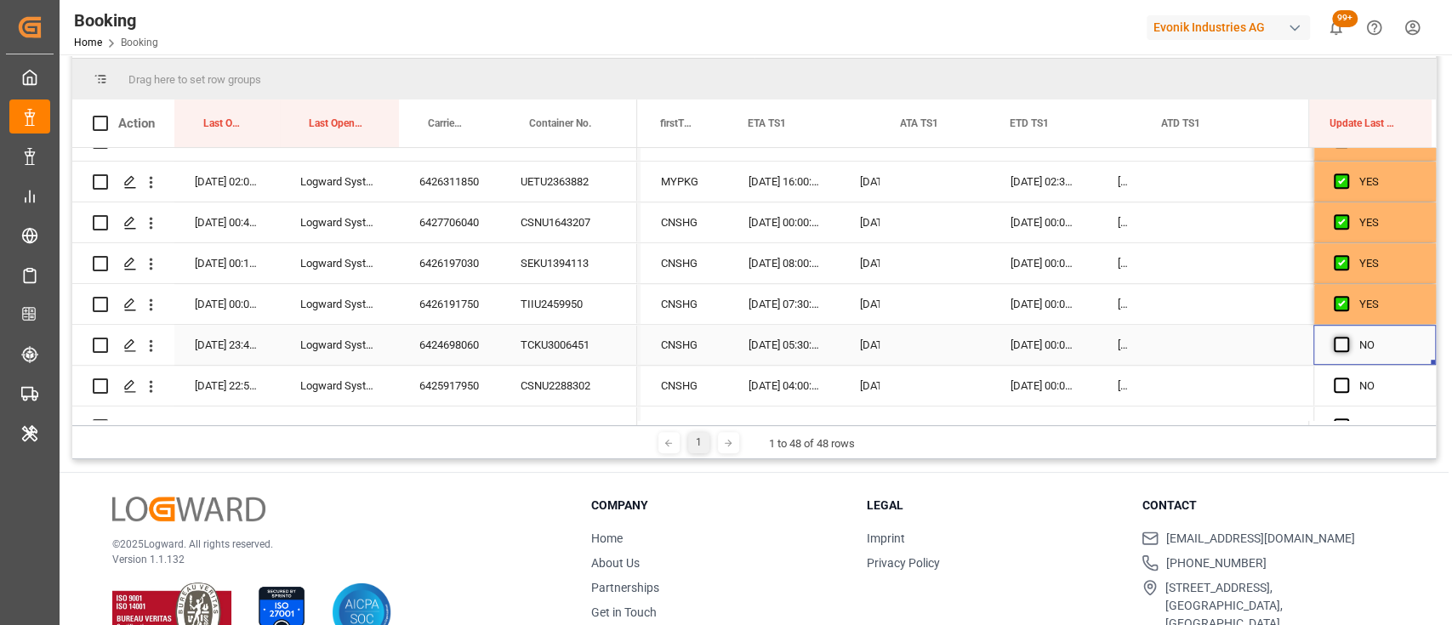
click at [1334, 350] on span "Press SPACE to select this row." at bounding box center [1341, 344] width 15 height 15
click at [1346, 337] on input "Press SPACE to select this row." at bounding box center [1346, 337] width 0 height 0
click at [1327, 387] on div "NO" at bounding box center [1374, 386] width 122 height 40
click at [1334, 384] on span "Press SPACE to select this row." at bounding box center [1341, 385] width 15 height 15
click at [1346, 378] on input "Press SPACE to select this row." at bounding box center [1346, 378] width 0 height 0
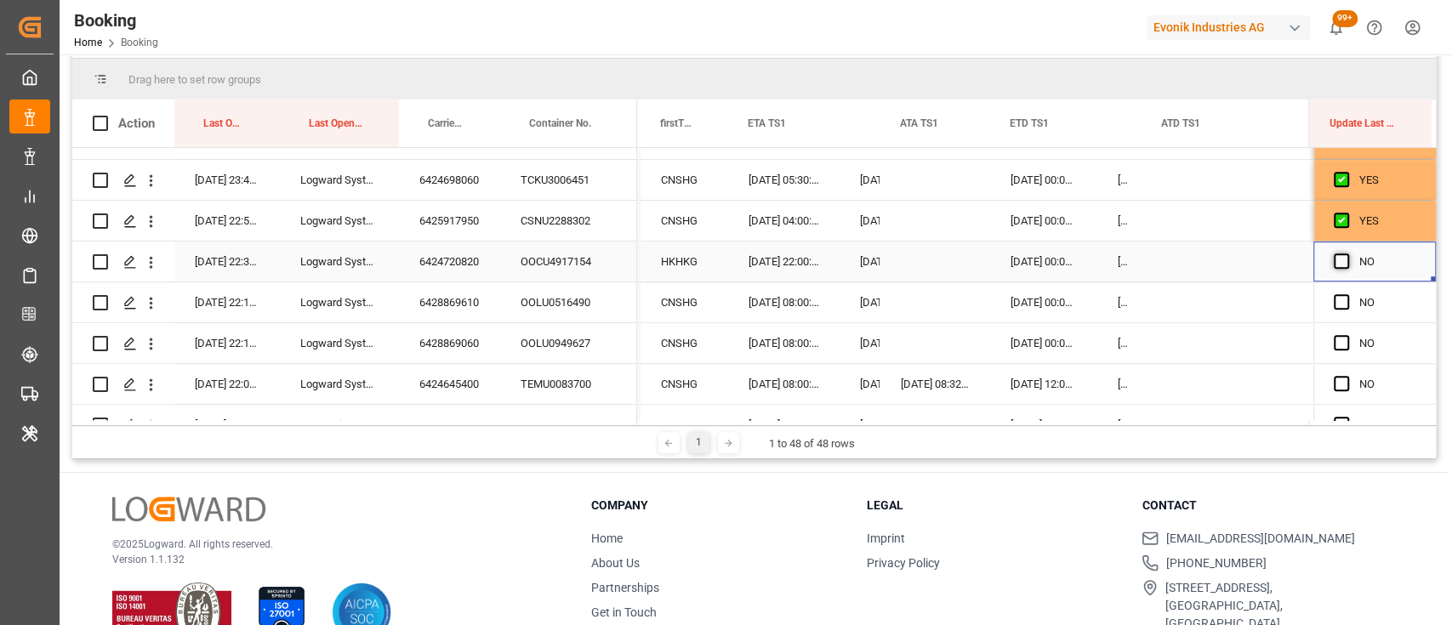
click at [1335, 261] on span "Press SPACE to select this row." at bounding box center [1341, 260] width 15 height 15
click at [1346, 253] on input "Press SPACE to select this row." at bounding box center [1346, 253] width 0 height 0
click at [1334, 298] on span "Press SPACE to select this row." at bounding box center [1341, 301] width 15 height 15
click at [1346, 294] on input "Press SPACE to select this row." at bounding box center [1346, 294] width 0 height 0
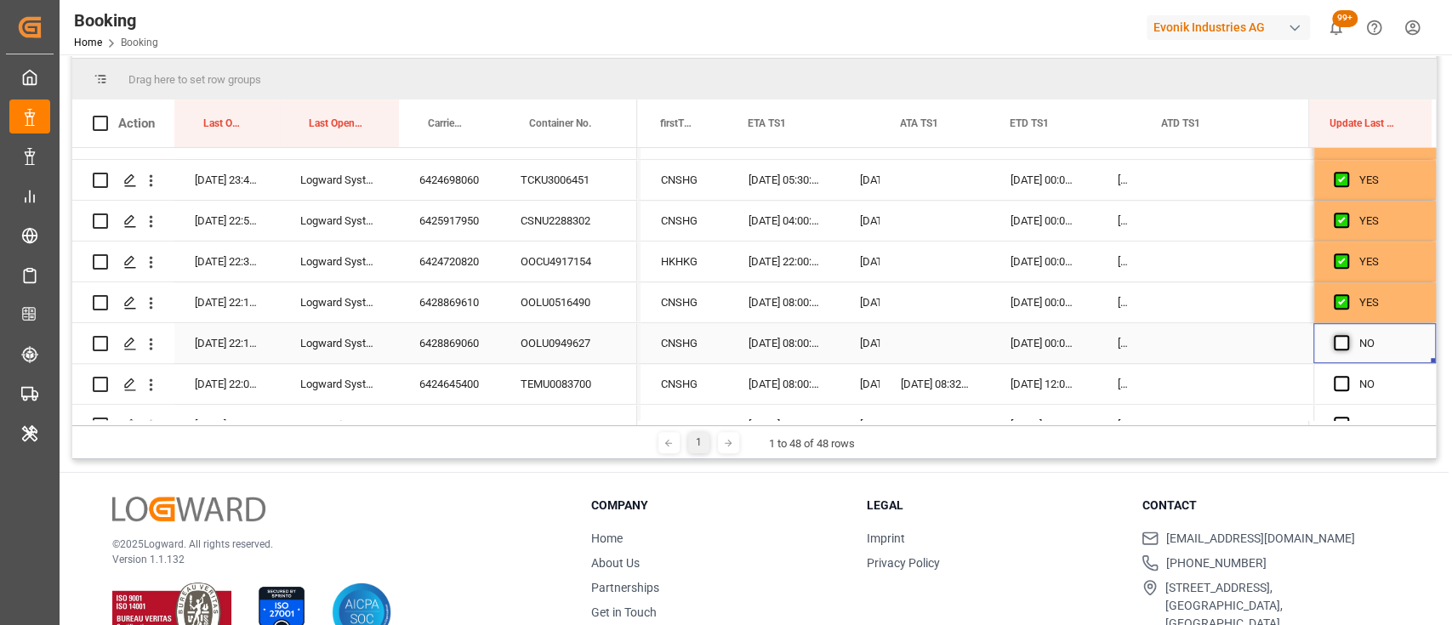
click at [1334, 340] on span "Press SPACE to select this row." at bounding box center [1341, 342] width 15 height 15
click at [1346, 335] on input "Press SPACE to select this row." at bounding box center [1346, 335] width 0 height 0
click at [1334, 382] on span "Press SPACE to select this row." at bounding box center [1341, 383] width 15 height 15
click at [1346, 376] on input "Press SPACE to select this row." at bounding box center [1346, 376] width 0 height 0
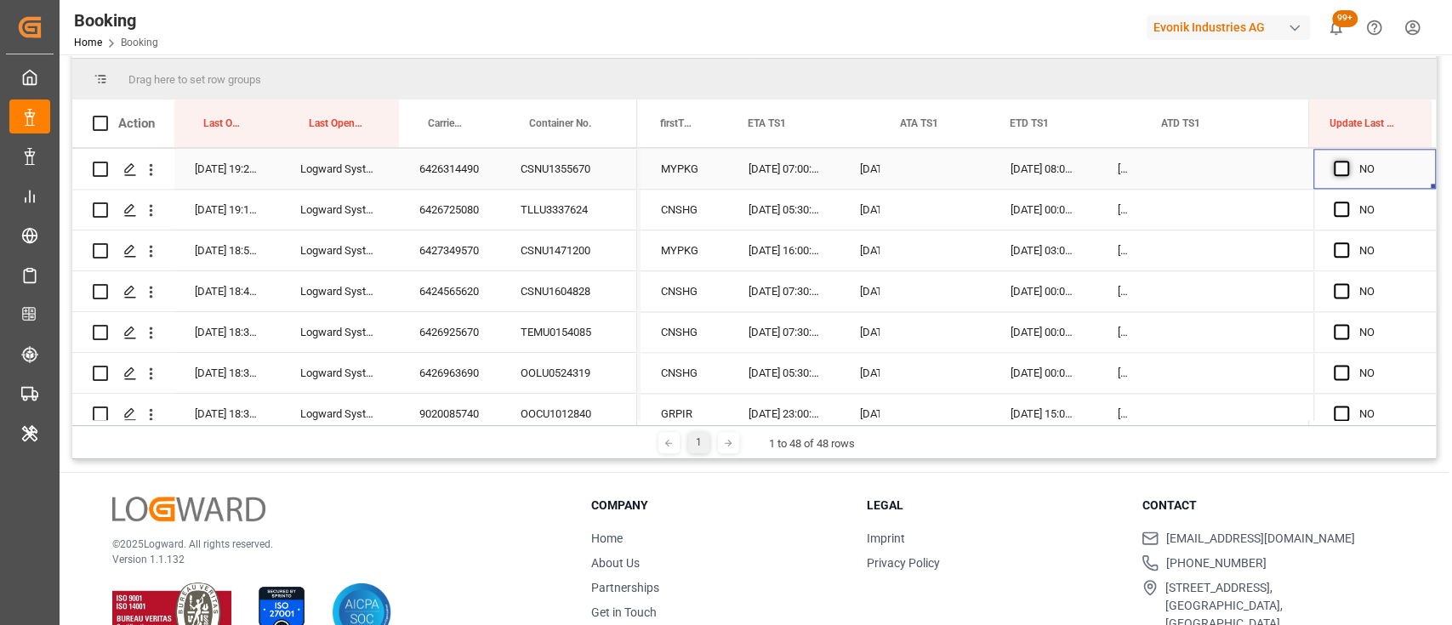
click at [1335, 166] on span "Press SPACE to select this row." at bounding box center [1341, 168] width 15 height 15
click at [1346, 161] on input "Press SPACE to select this row." at bounding box center [1346, 161] width 0 height 0
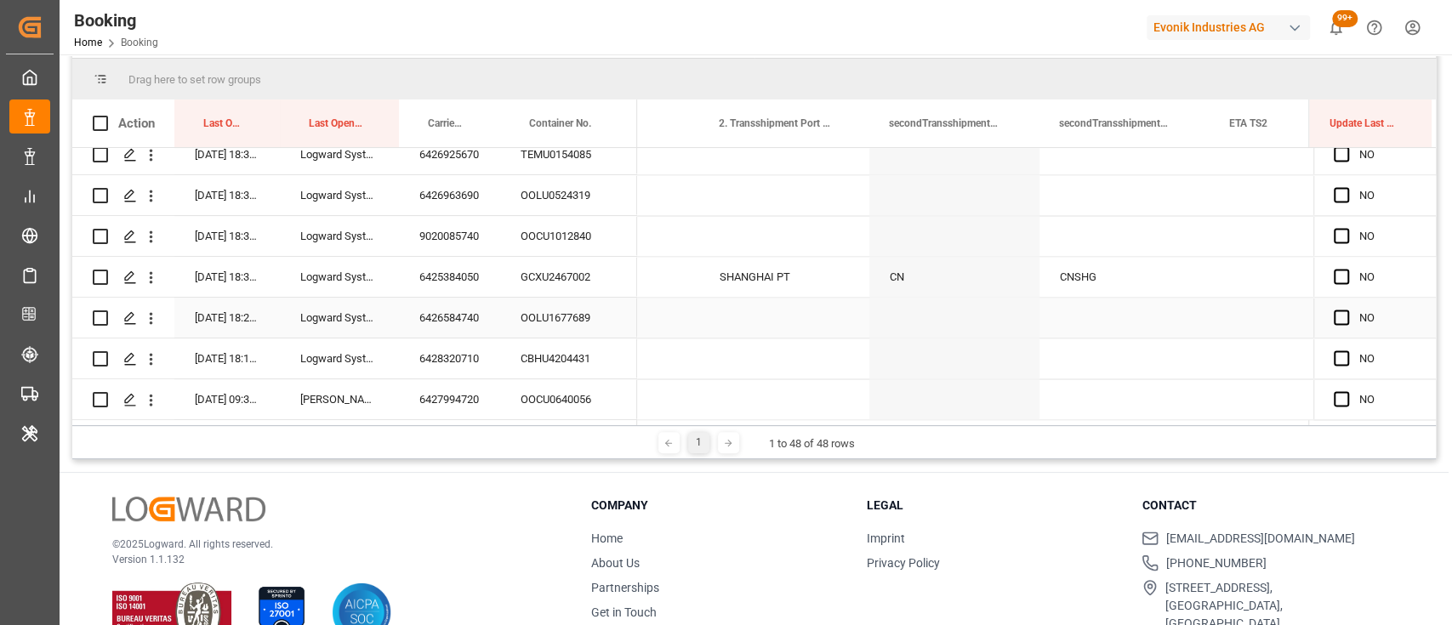
drag, startPoint x: 1425, startPoint y: 184, endPoint x: 1339, endPoint y: 301, distance: 145.5
click at [1339, 301] on div "Press SPACE to select this row." at bounding box center [1347, 318] width 26 height 39
click at [1334, 188] on span "Press SPACE to select this row." at bounding box center [1341, 194] width 15 height 15
click at [1346, 187] on input "Press SPACE to select this row." at bounding box center [1346, 187] width 0 height 0
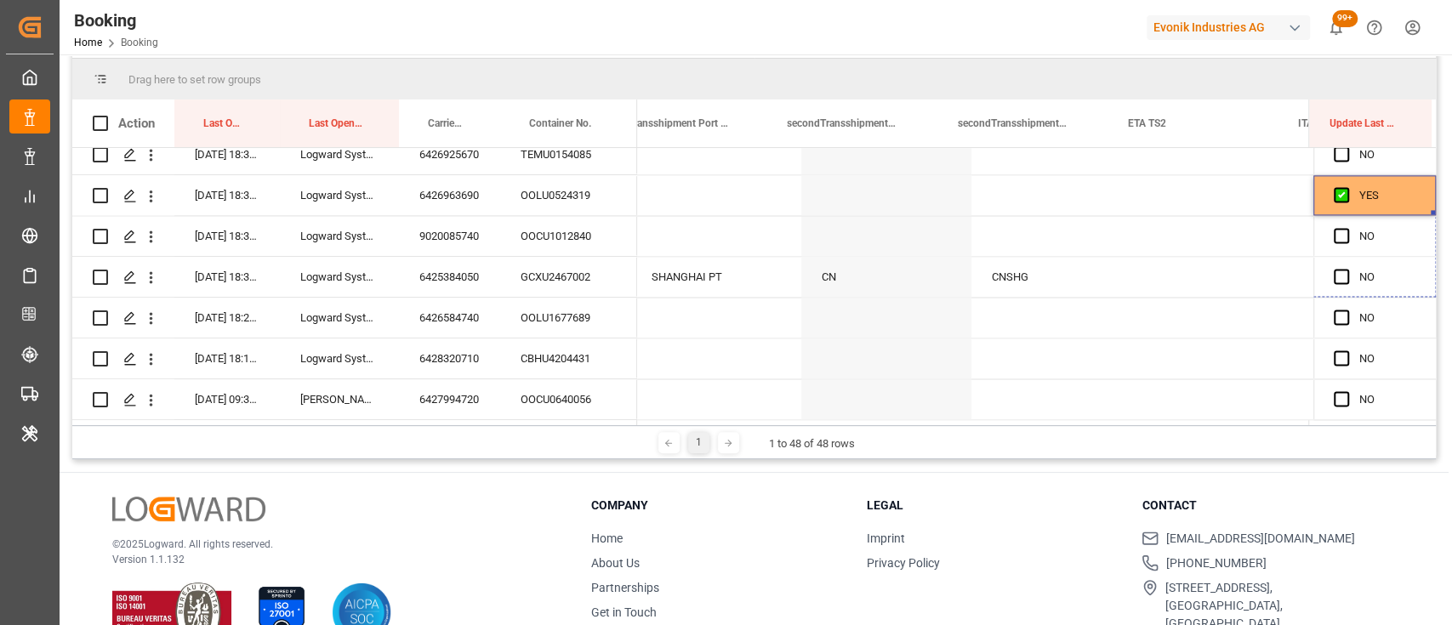
drag, startPoint x: 1425, startPoint y: 204, endPoint x: 1436, endPoint y: 414, distance: 210.4
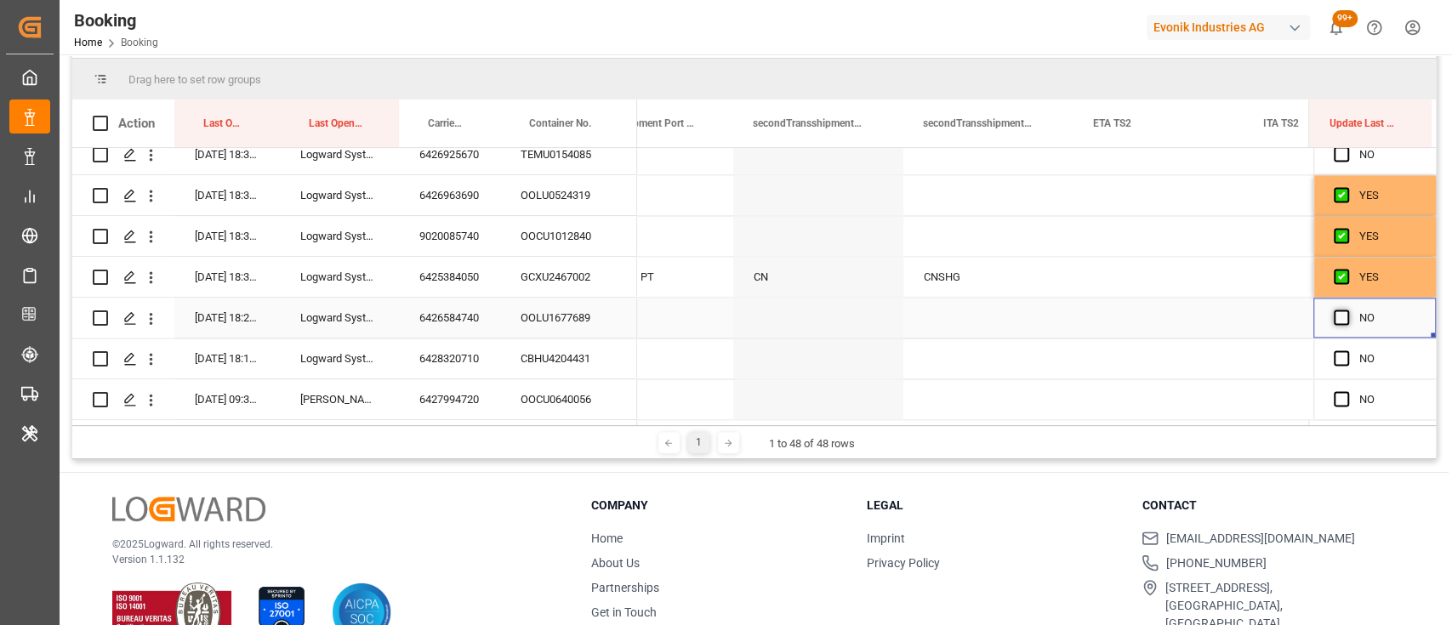
click at [1334, 316] on span "Press SPACE to select this row." at bounding box center [1341, 317] width 15 height 15
click at [1346, 310] on input "Press SPACE to select this row." at bounding box center [1346, 310] width 0 height 0
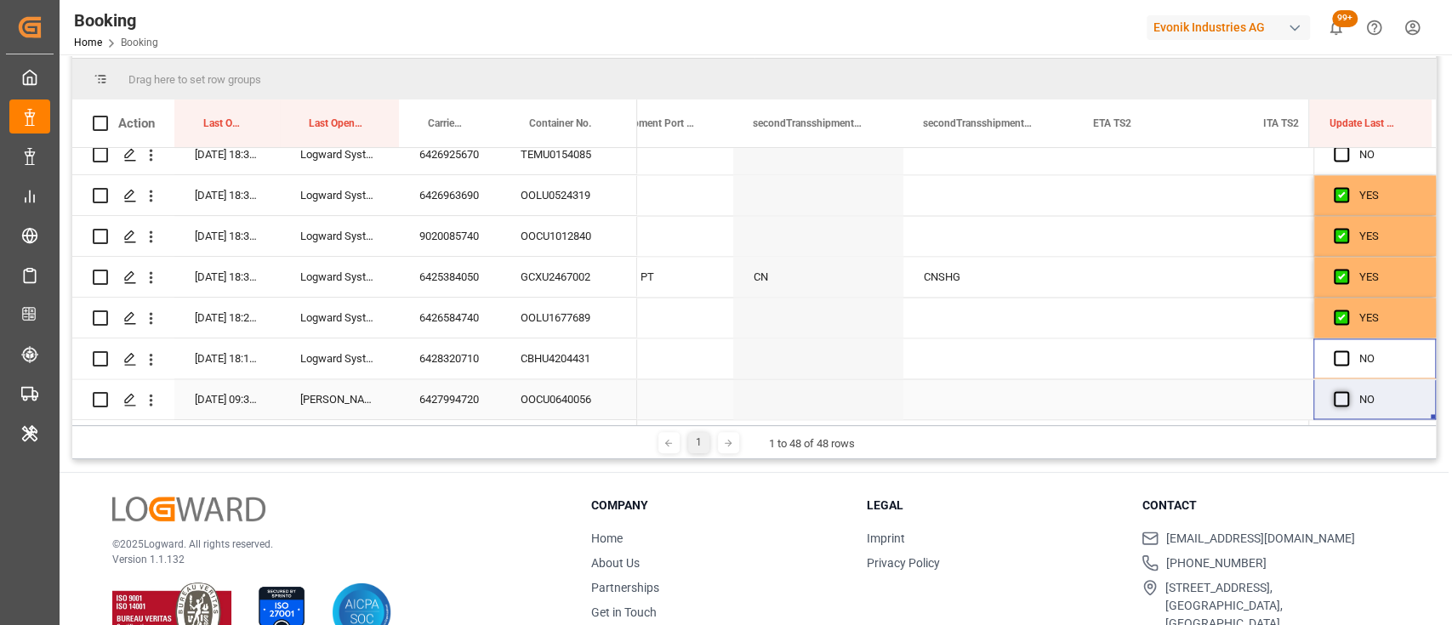
drag, startPoint x: 1335, startPoint y: 353, endPoint x: 1342, endPoint y: 397, distance: 44.8
click at [1342, 397] on span "Press SPACE to select this row." at bounding box center [1341, 398] width 15 height 15
click at [1346, 391] on input "Press SPACE to select this row." at bounding box center [1346, 391] width 0 height 0
click at [1344, 356] on div "Press SPACE to select this row." at bounding box center [1347, 358] width 26 height 39
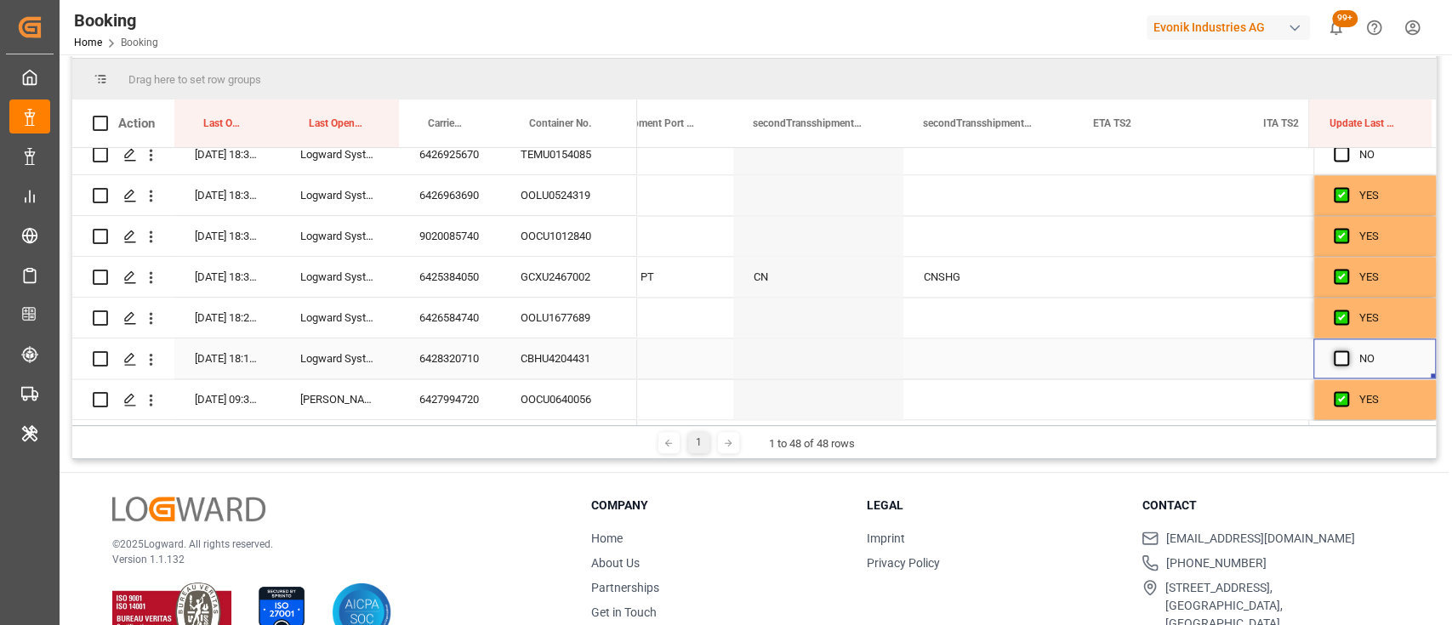
click at [1335, 356] on span "Press SPACE to select this row." at bounding box center [1341, 357] width 15 height 15
click at [1346, 350] on input "Press SPACE to select this row." at bounding box center [1346, 350] width 0 height 0
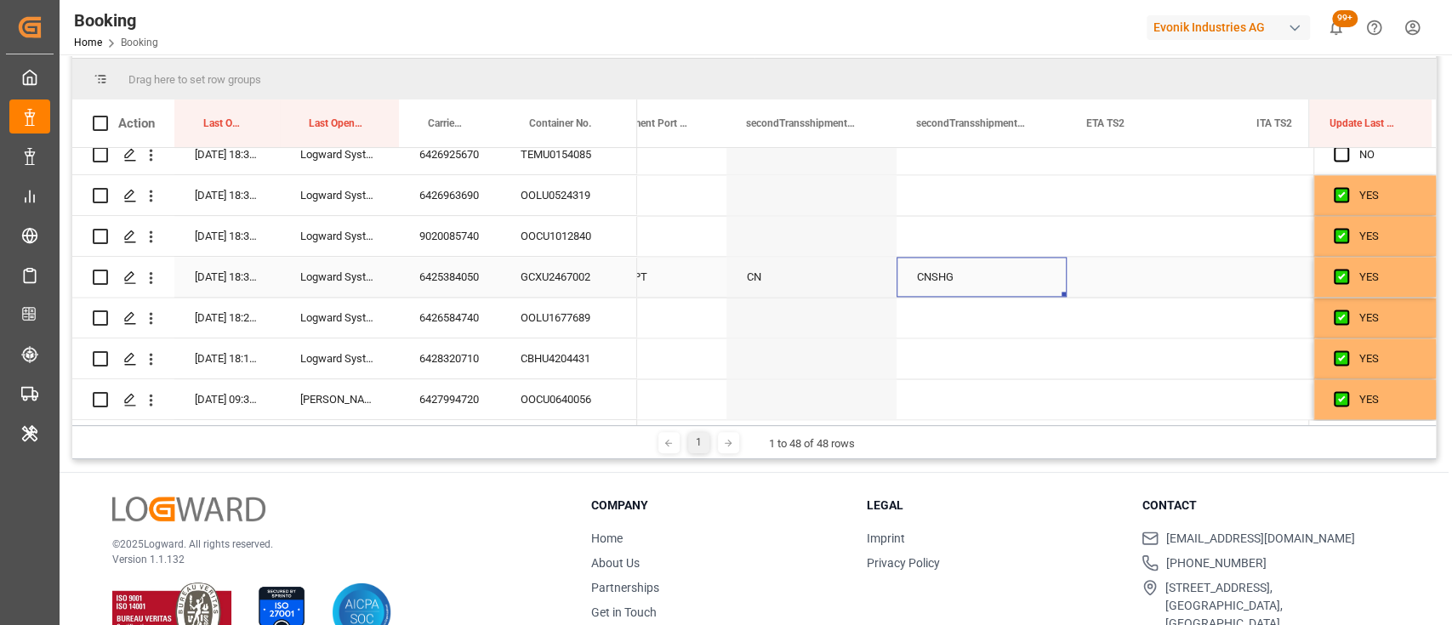
click at [950, 267] on div "CNSHG" at bounding box center [982, 277] width 170 height 40
click at [1020, 284] on icon "Press SPACE to select this row." at bounding box center [1019, 285] width 18 height 18
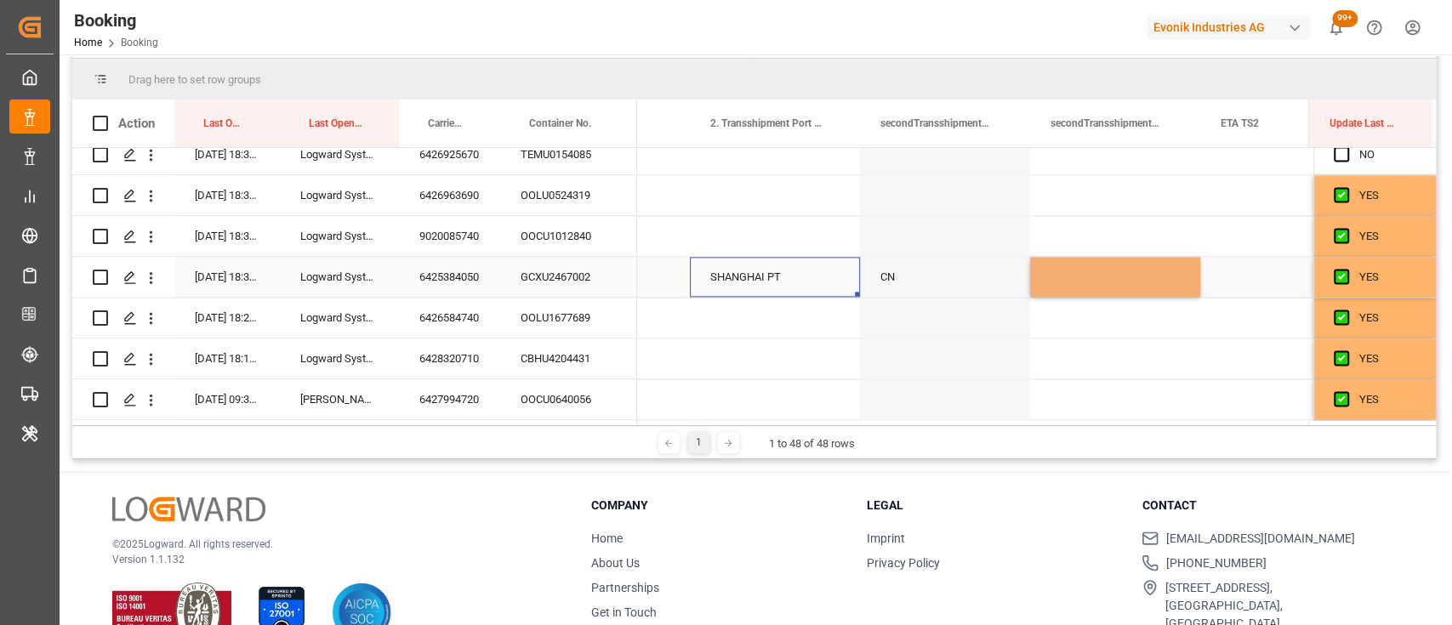
click at [788, 281] on div "SHANGHAI PT" at bounding box center [775, 277] width 170 height 40
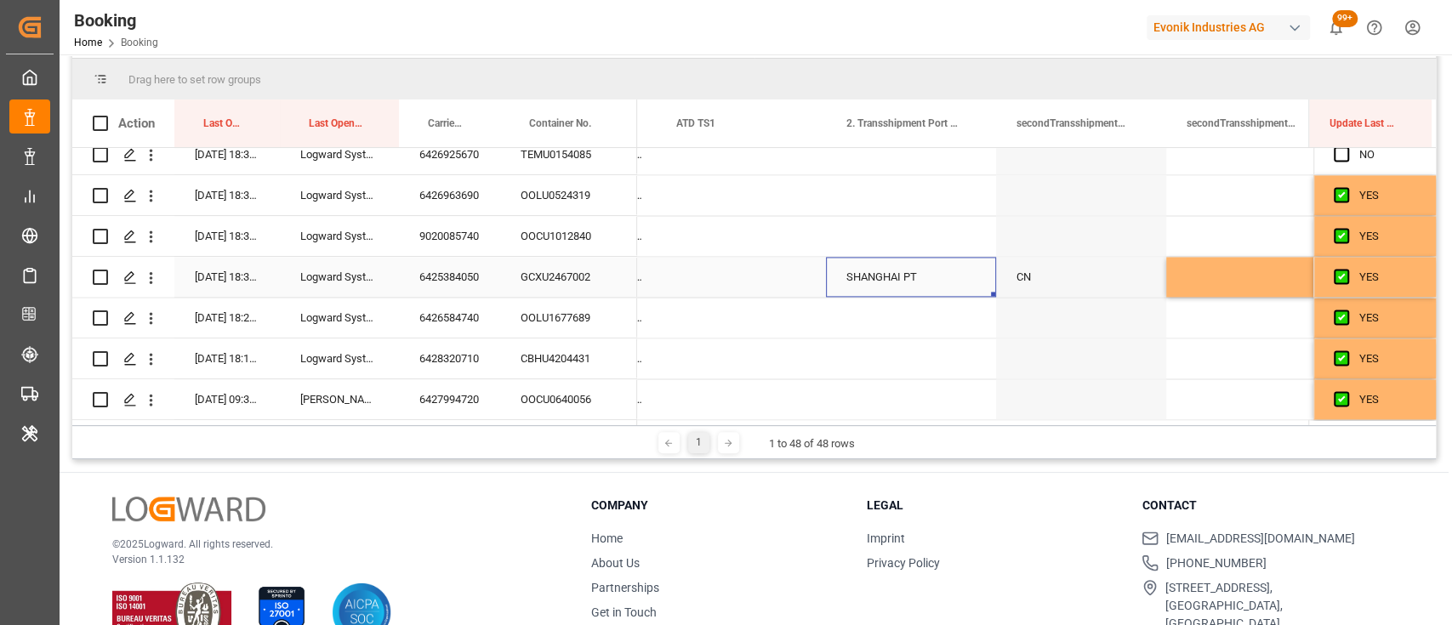
click at [967, 275] on div "SHANGHAI PT" at bounding box center [911, 277] width 170 height 40
click at [946, 282] on icon "Press SPACE to select this row." at bounding box center [948, 285] width 18 height 18
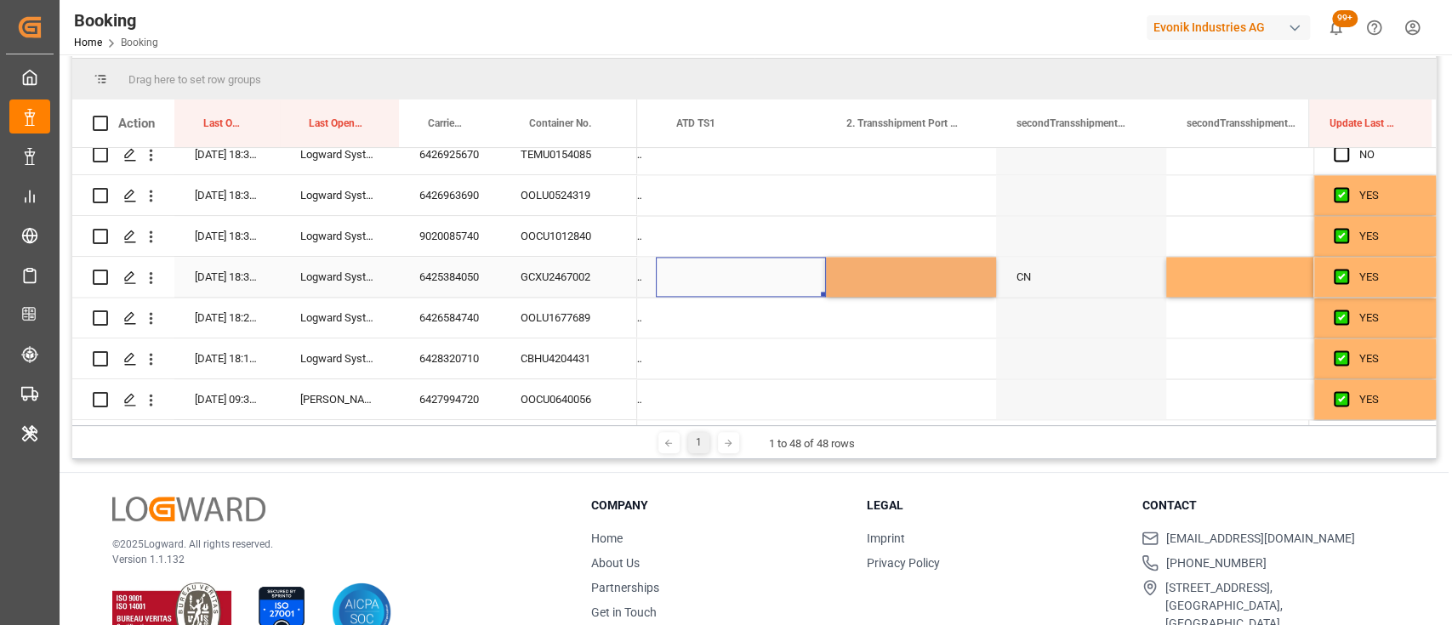
click at [773, 273] on div "Press SPACE to select this row." at bounding box center [741, 277] width 170 height 40
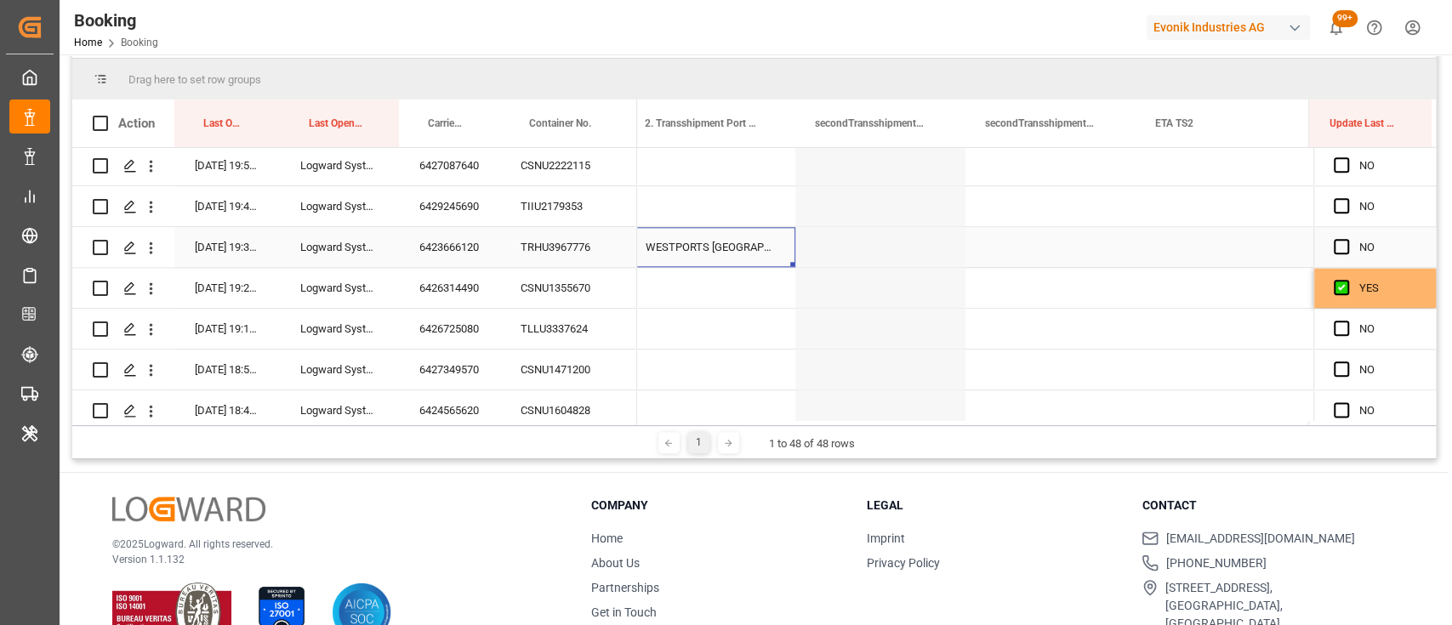
click at [774, 235] on div "WESTPORTS MALAYSIA" at bounding box center [710, 247] width 170 height 40
click at [770, 252] on div "WESTPORTS MALAYSIA" at bounding box center [710, 247] width 170 height 40
click at [744, 256] on icon "Press SPACE to select this row." at bounding box center [748, 256] width 10 height 10
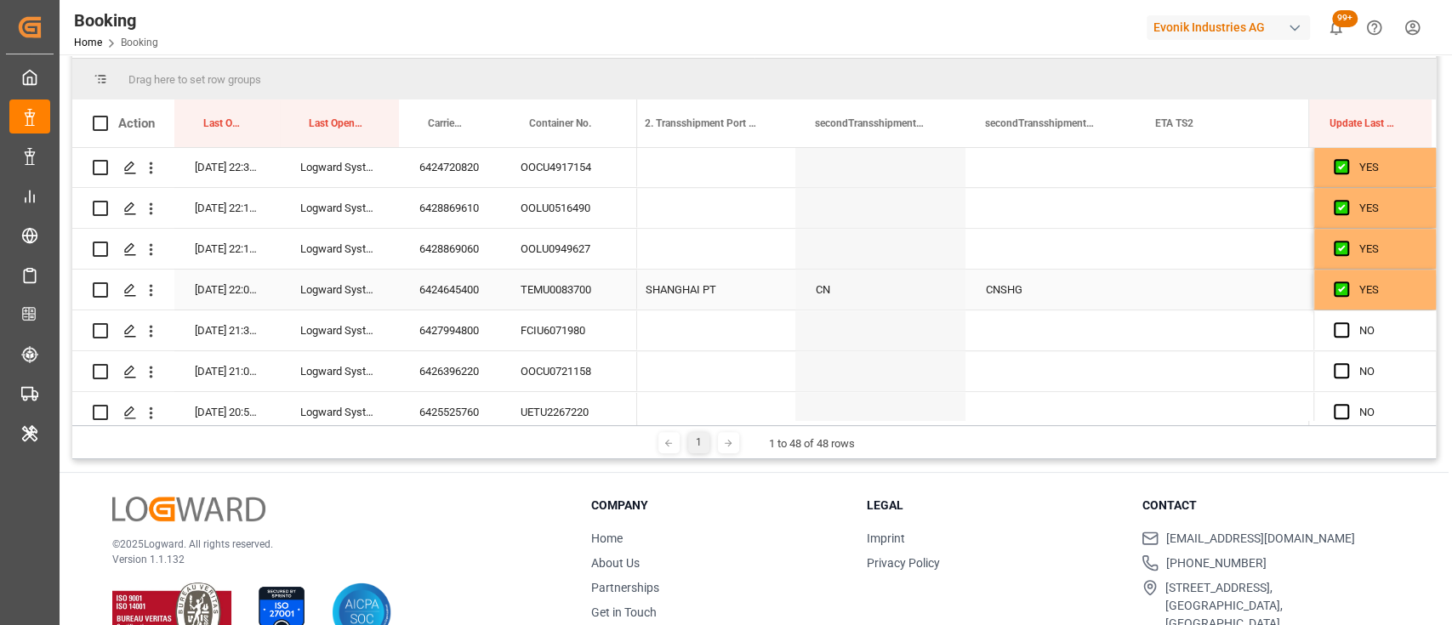
click at [750, 276] on div "SHANGHAI PT" at bounding box center [710, 290] width 170 height 40
click at [743, 296] on icon "Press SPACE to select this row." at bounding box center [747, 298] width 18 height 18
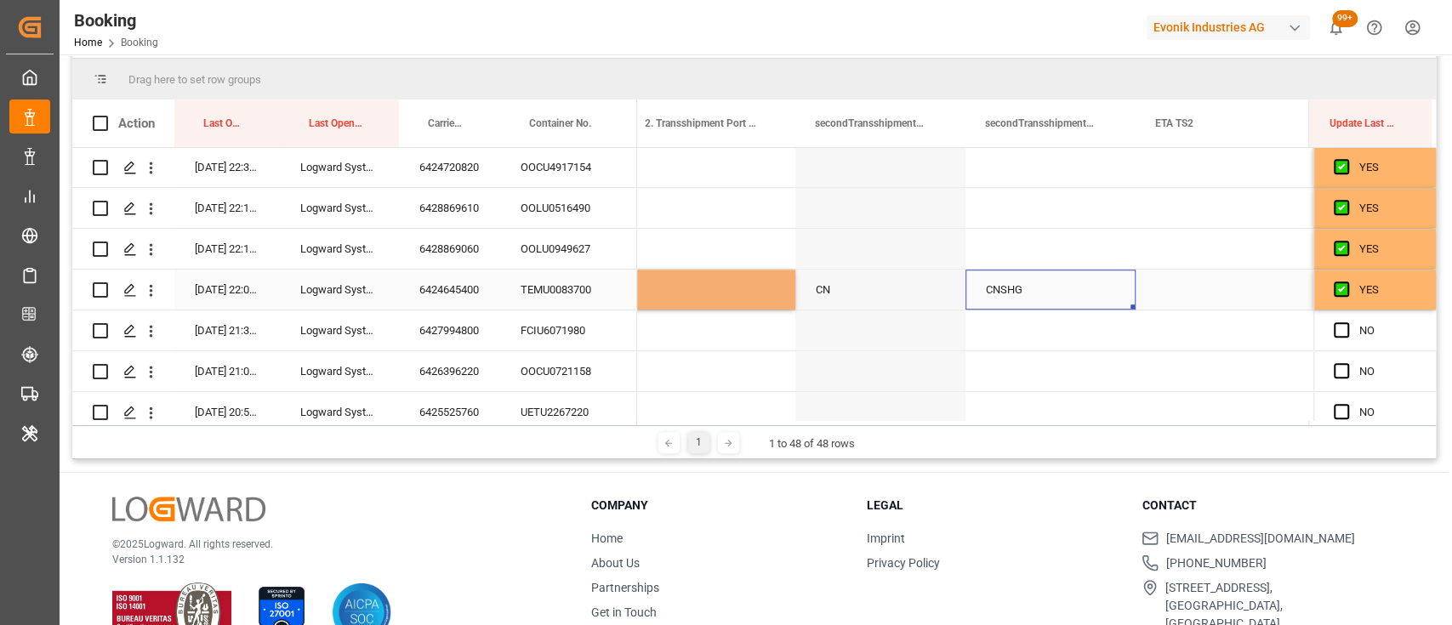
click at [1043, 294] on div "CNSHG" at bounding box center [1050, 290] width 170 height 40
click at [1085, 303] on icon "Press SPACE to select this row." at bounding box center [1088, 298] width 18 height 18
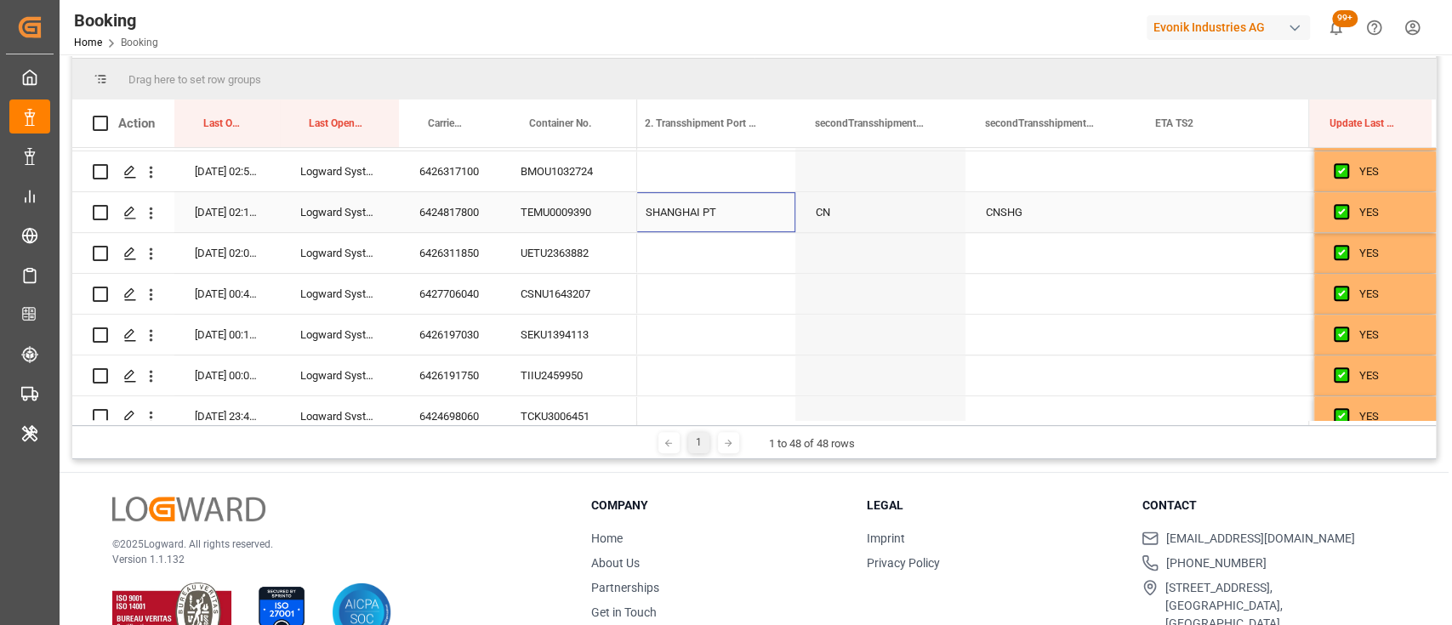
click at [728, 201] on div "SHANGHAI PT" at bounding box center [710, 212] width 170 height 40
click at [751, 217] on button "open menu" at bounding box center [763, 222] width 26 height 26
click at [748, 217] on icon "Press SPACE to select this row." at bounding box center [747, 221] width 18 height 18
click at [993, 224] on div "CNSHG" at bounding box center [1050, 212] width 170 height 40
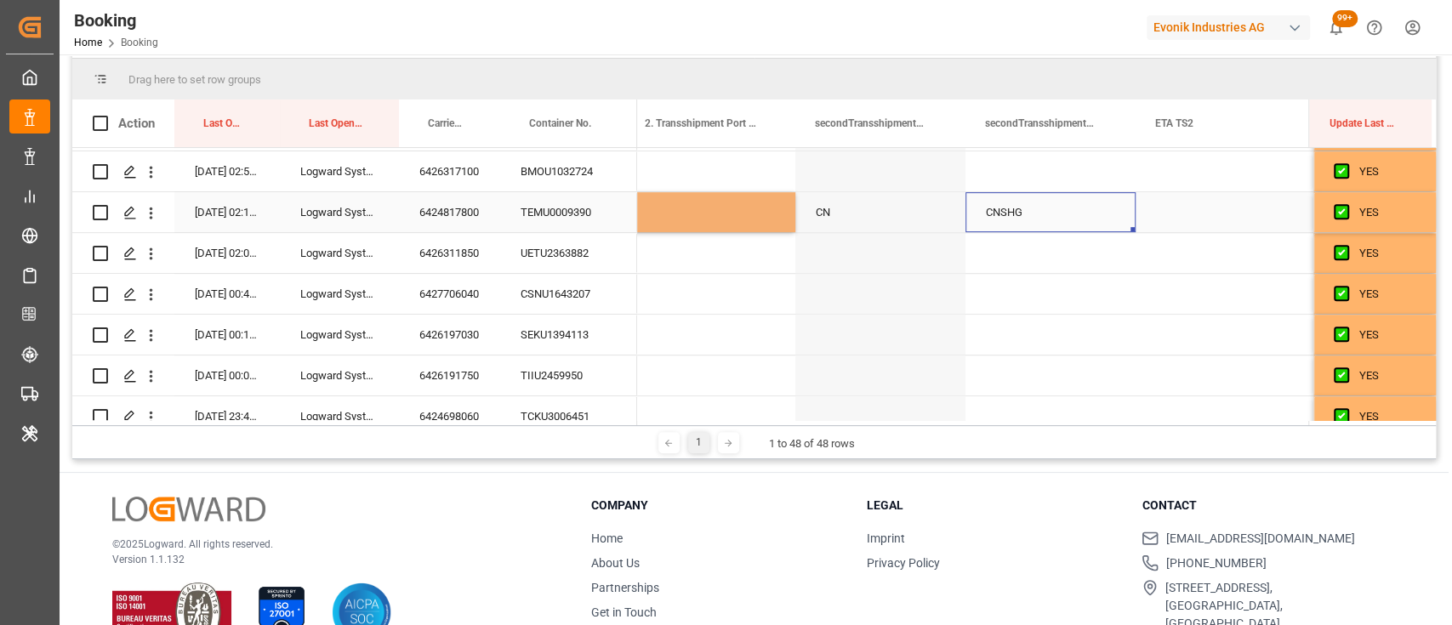
click at [993, 224] on div "CNSHG" at bounding box center [1050, 212] width 170 height 40
click at [1088, 220] on icon "Press SPACE to select this row." at bounding box center [1088, 221] width 10 height 10
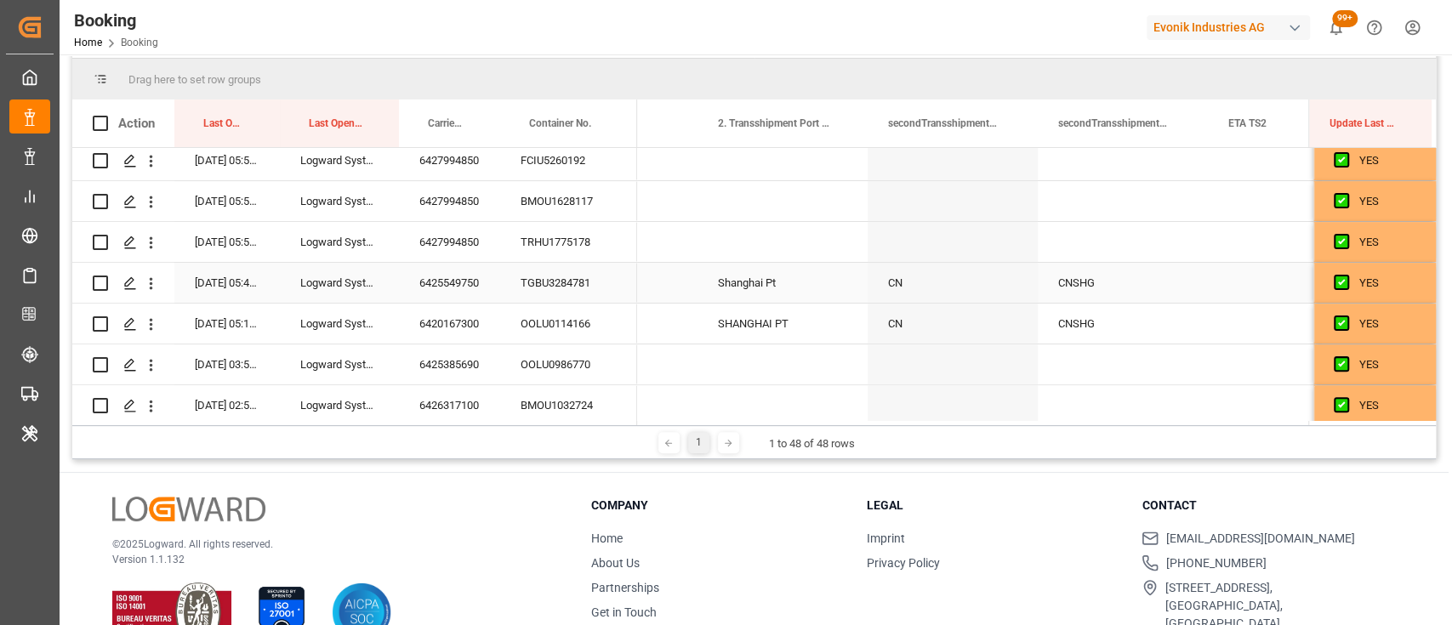
click at [788, 278] on div "Shanghai Pt" at bounding box center [782, 283] width 170 height 40
type input "Shanghai Pt - CNSHG"
click at [823, 289] on button "open menu" at bounding box center [836, 293] width 26 height 26
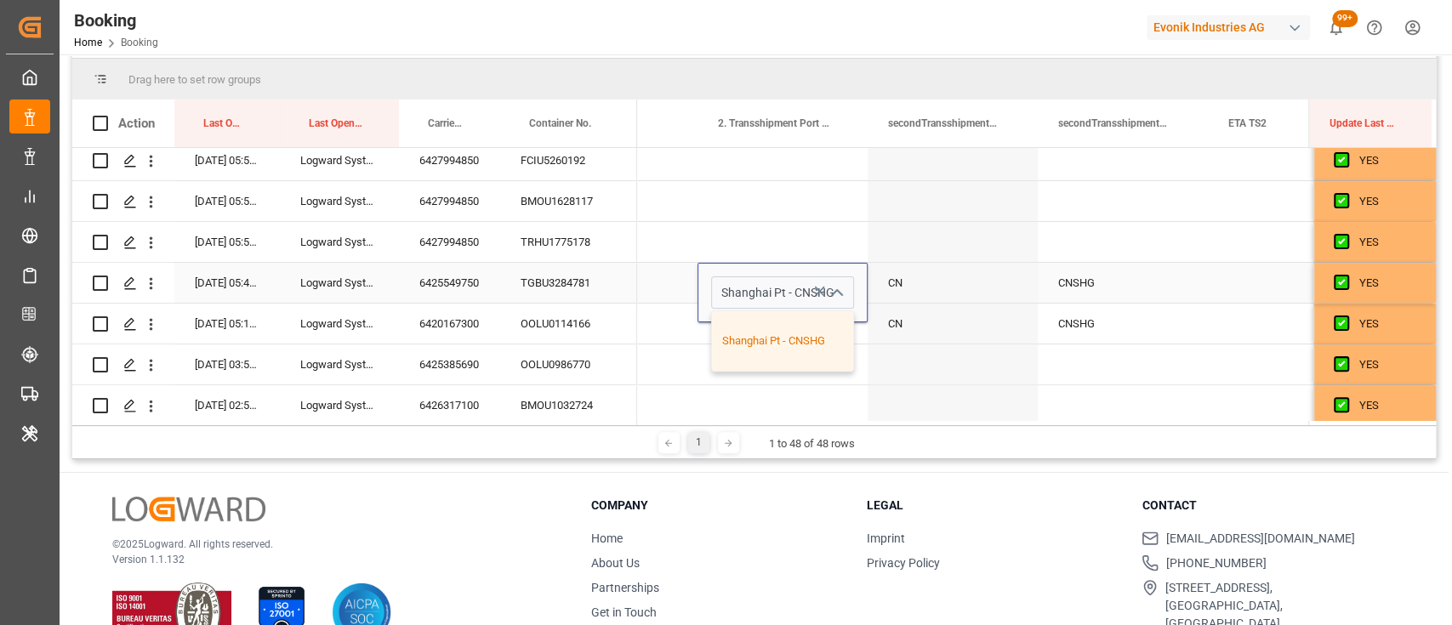
click at [816, 289] on icon "Press SPACE to select this row." at bounding box center [820, 291] width 18 height 18
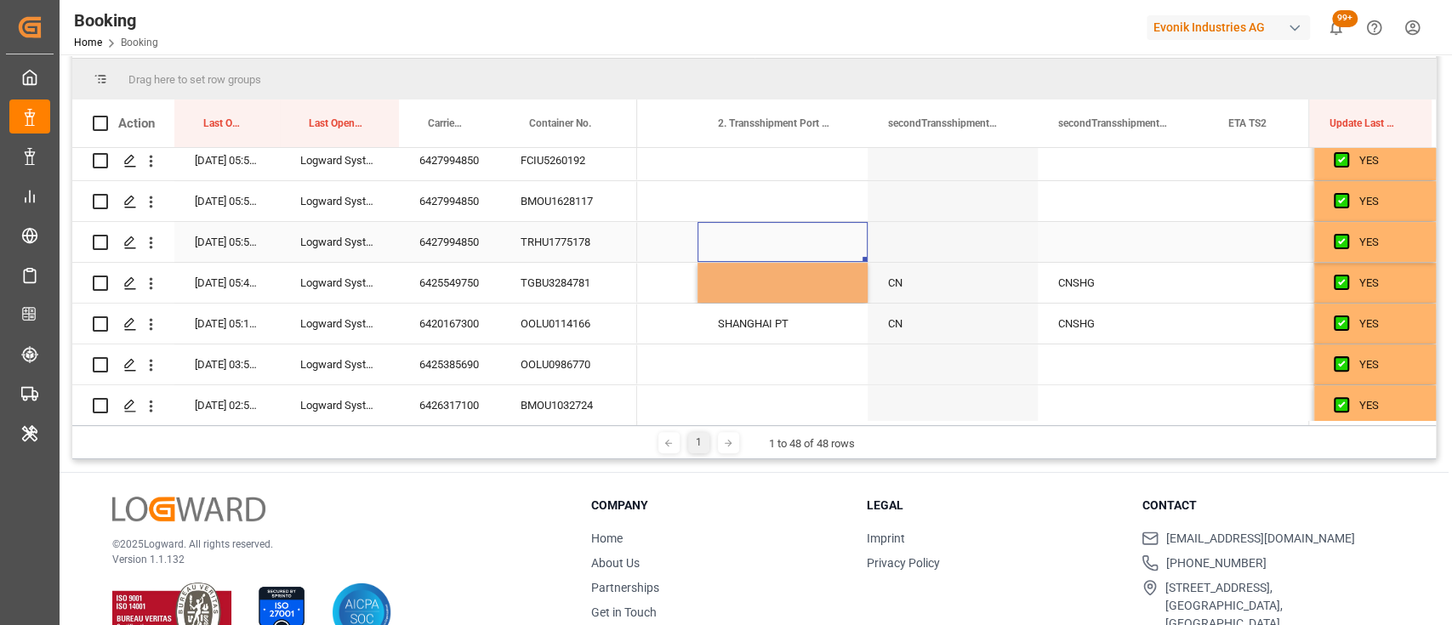
click at [745, 240] on div "Press SPACE to select this row." at bounding box center [782, 242] width 170 height 40
click at [777, 276] on div "Press SPACE to select this row." at bounding box center [782, 283] width 170 height 40
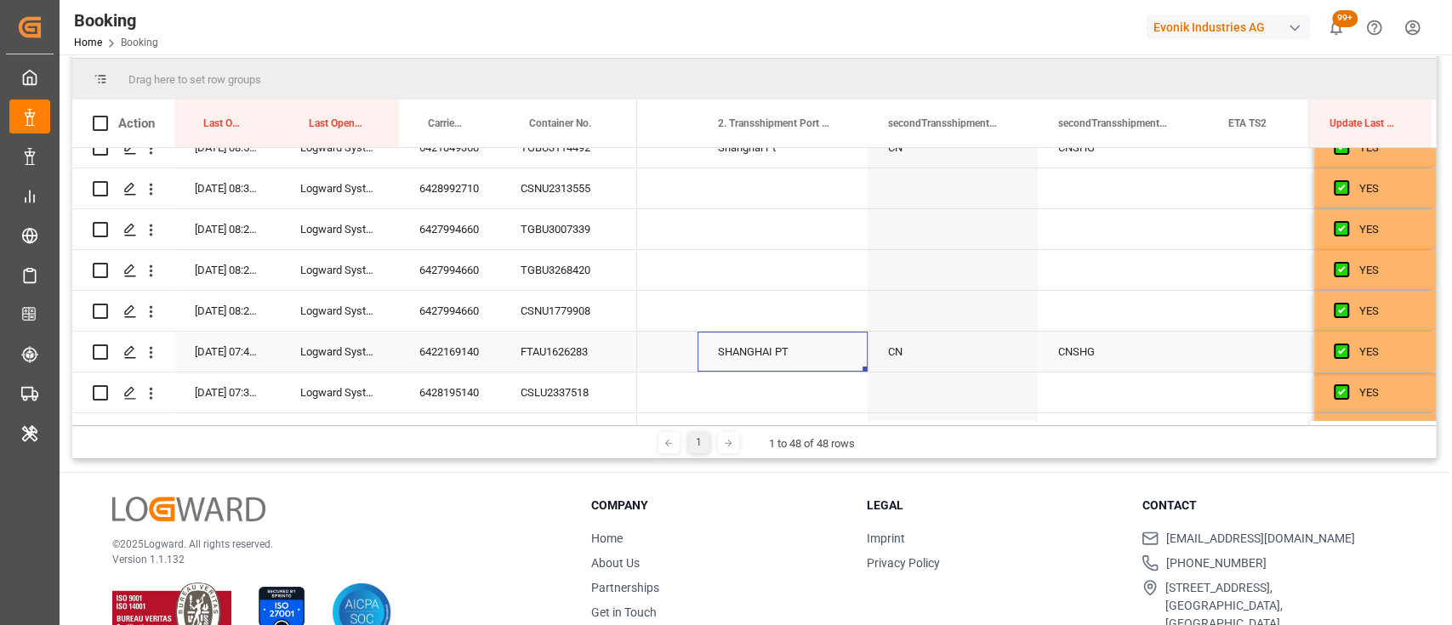
click at [749, 350] on div "SHANGHAI PT" at bounding box center [782, 352] width 170 height 40
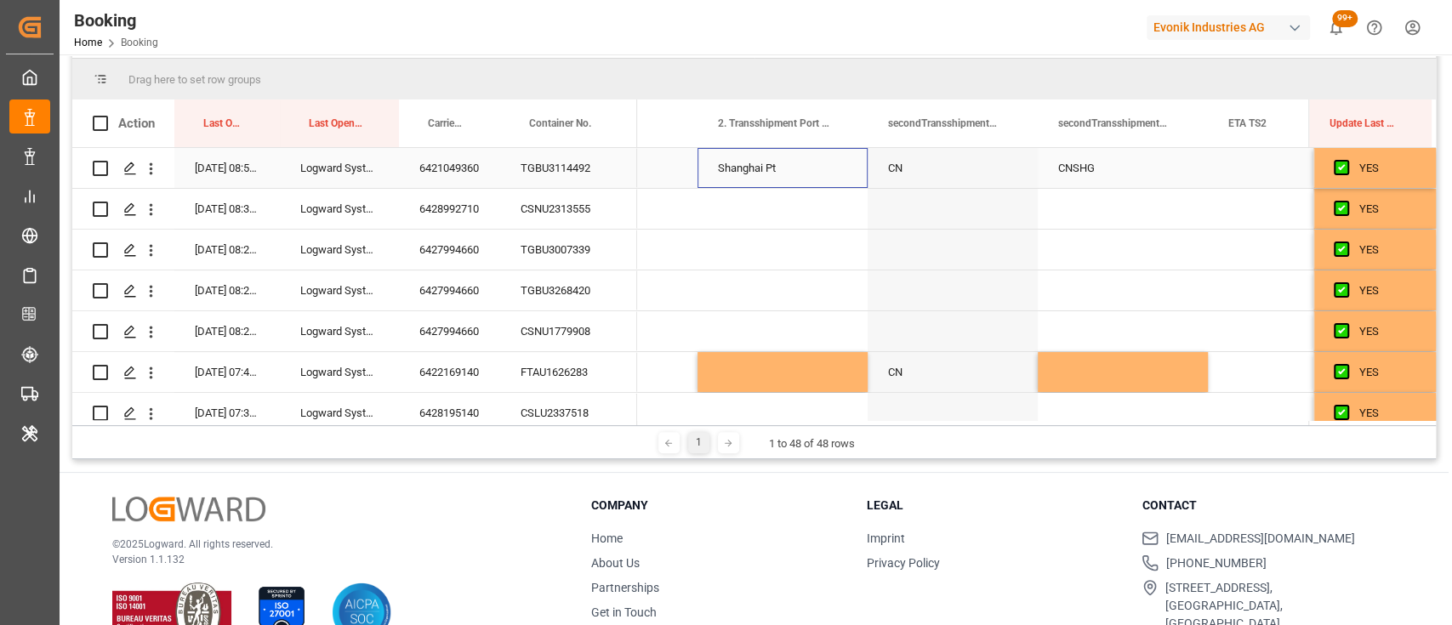
click at [721, 174] on div "Shanghai Pt" at bounding box center [782, 168] width 170 height 40
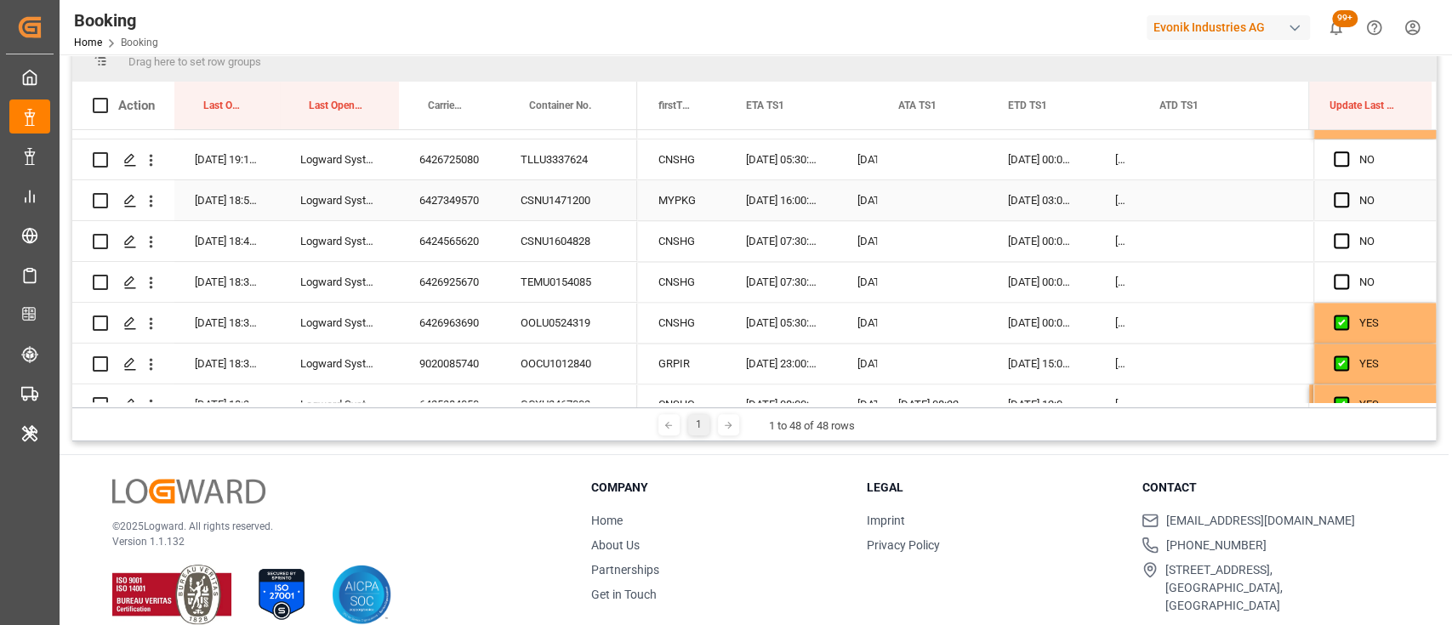
scroll to position [1540, 0]
click at [1339, 162] on span "Press SPACE to select this row." at bounding box center [1341, 160] width 15 height 15
click at [1346, 153] on input "Press SPACE to select this row." at bounding box center [1346, 153] width 0 height 0
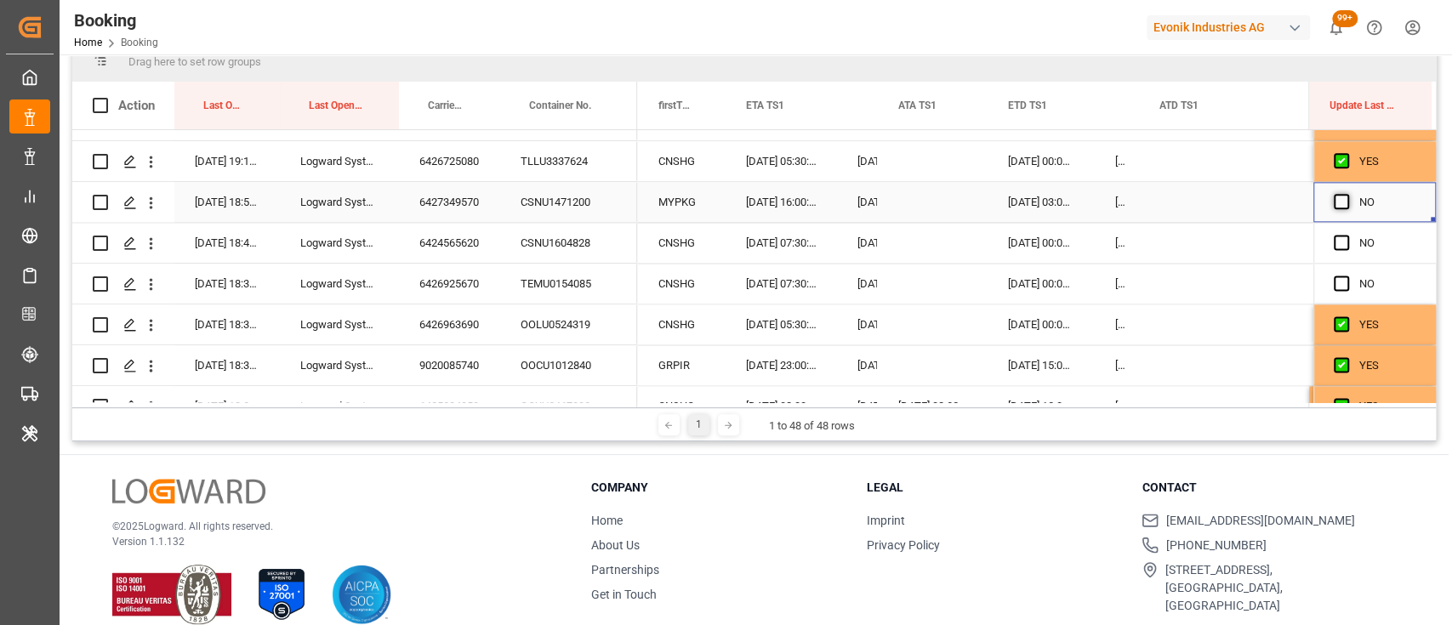
click at [1338, 205] on span "Press SPACE to select this row." at bounding box center [1341, 201] width 15 height 15
click at [1346, 194] on input "Press SPACE to select this row." at bounding box center [1346, 194] width 0 height 0
click at [1340, 238] on span "Press SPACE to select this row." at bounding box center [1341, 242] width 15 height 15
click at [1346, 235] on input "Press SPACE to select this row." at bounding box center [1346, 235] width 0 height 0
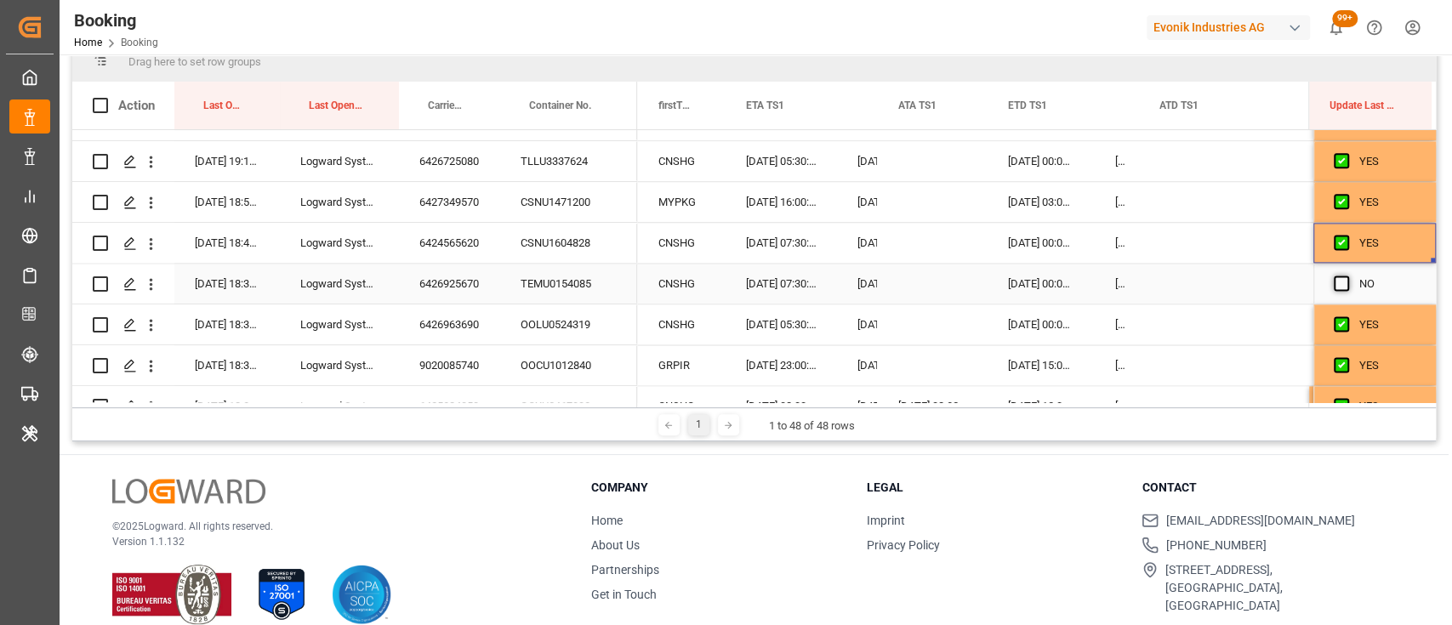
click at [1334, 280] on span "Press SPACE to select this row." at bounding box center [1341, 283] width 15 height 15
click at [1346, 276] on input "Press SPACE to select this row." at bounding box center [1346, 276] width 0 height 0
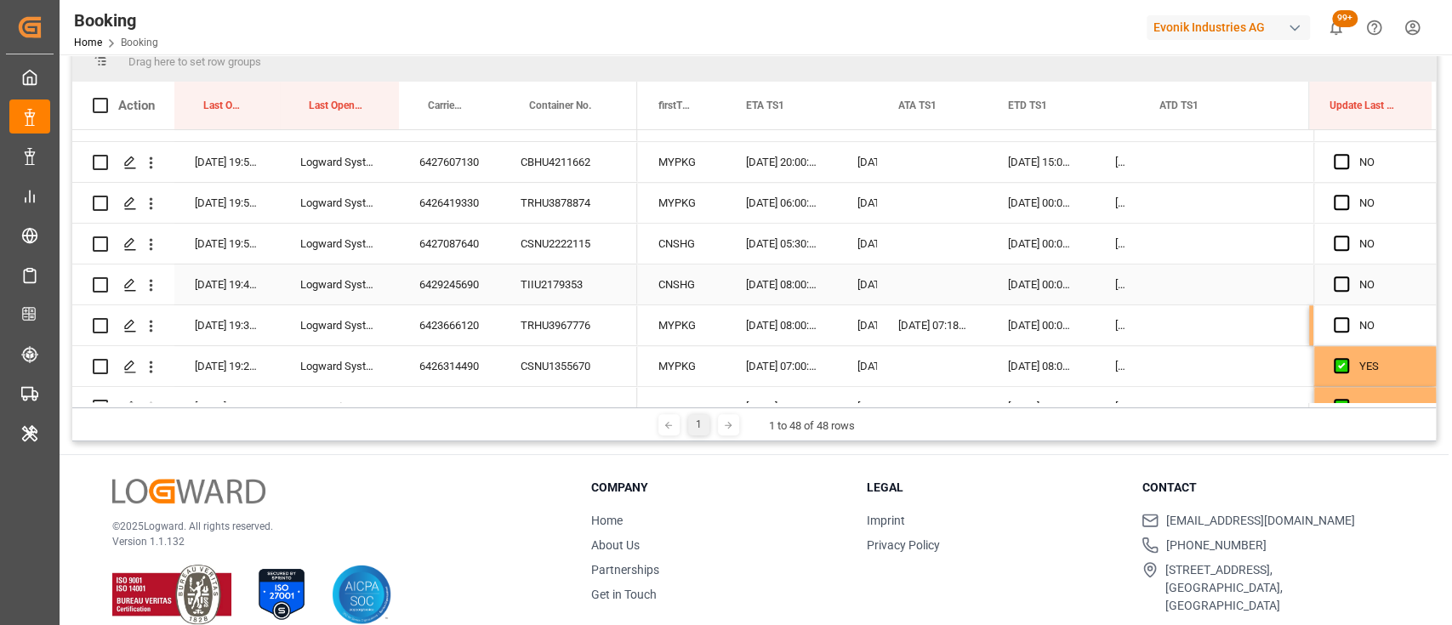
scroll to position [1293, 0]
click at [1334, 157] on span "Press SPACE to select this row." at bounding box center [1341, 163] width 15 height 15
click at [1346, 156] on input "Press SPACE to select this row." at bounding box center [1346, 156] width 0 height 0
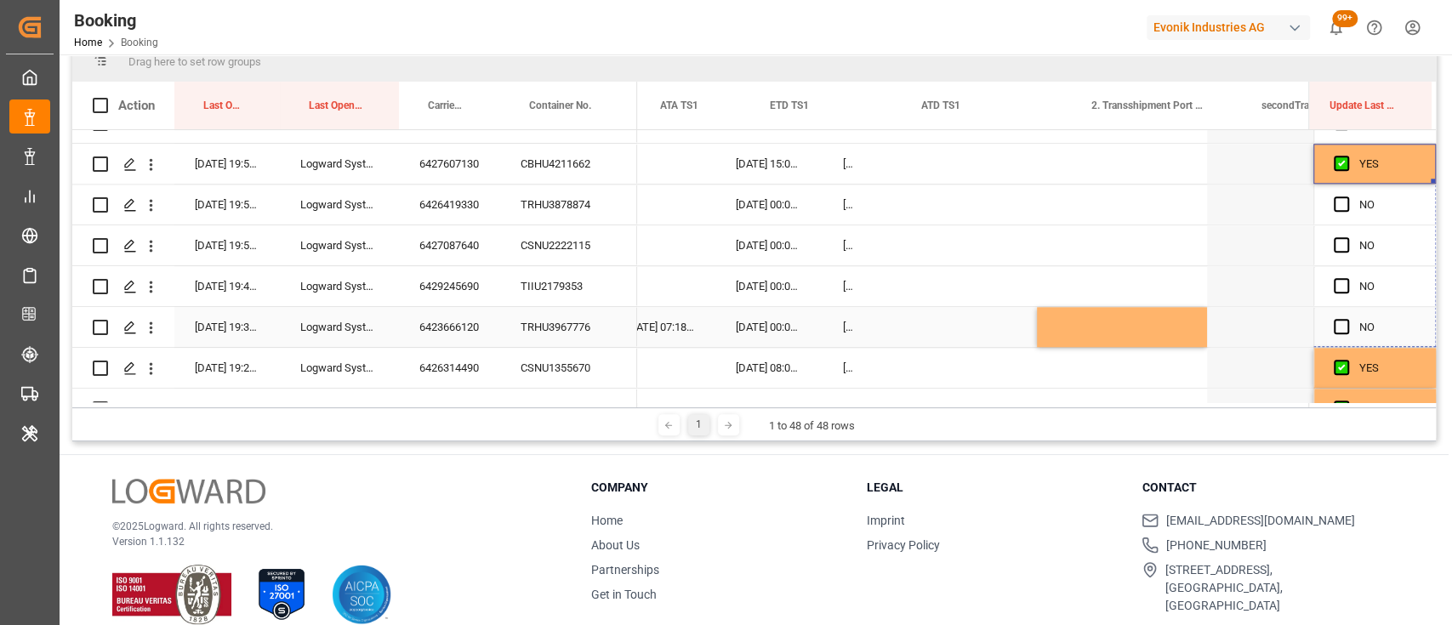
scroll to position [0, 0]
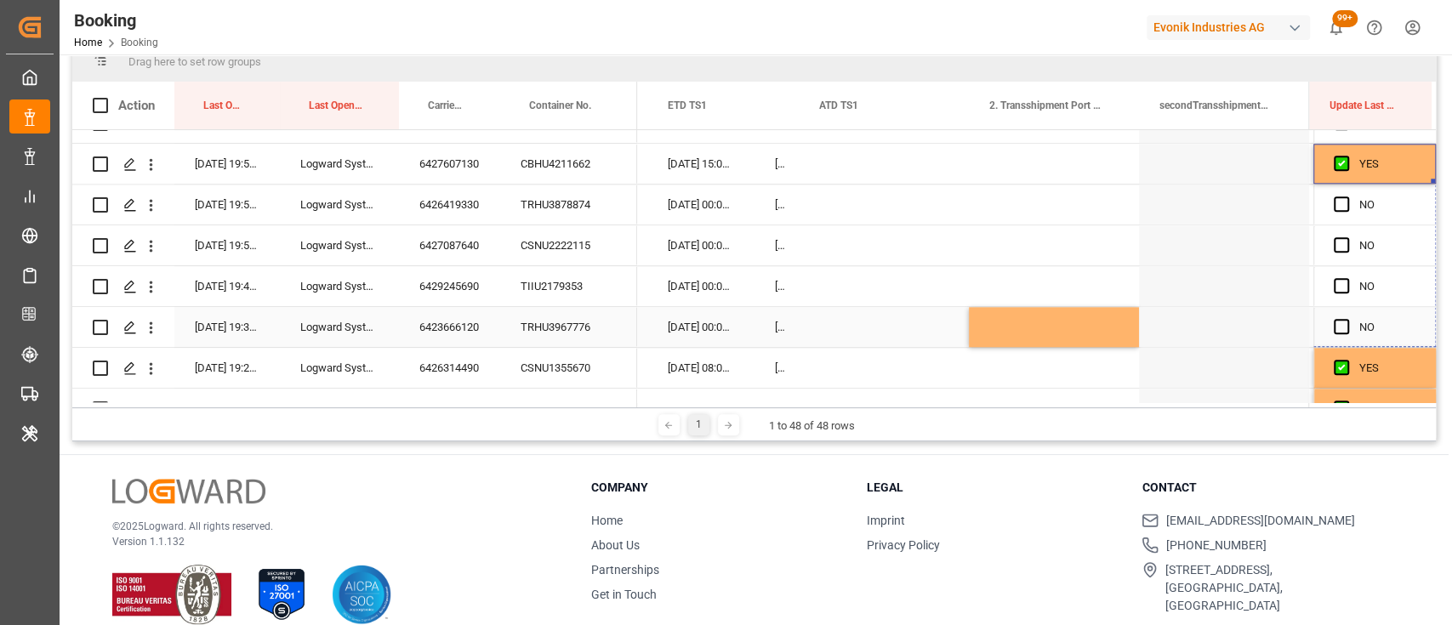
drag, startPoint x: 1426, startPoint y: 180, endPoint x: 1429, endPoint y: 311, distance: 131.0
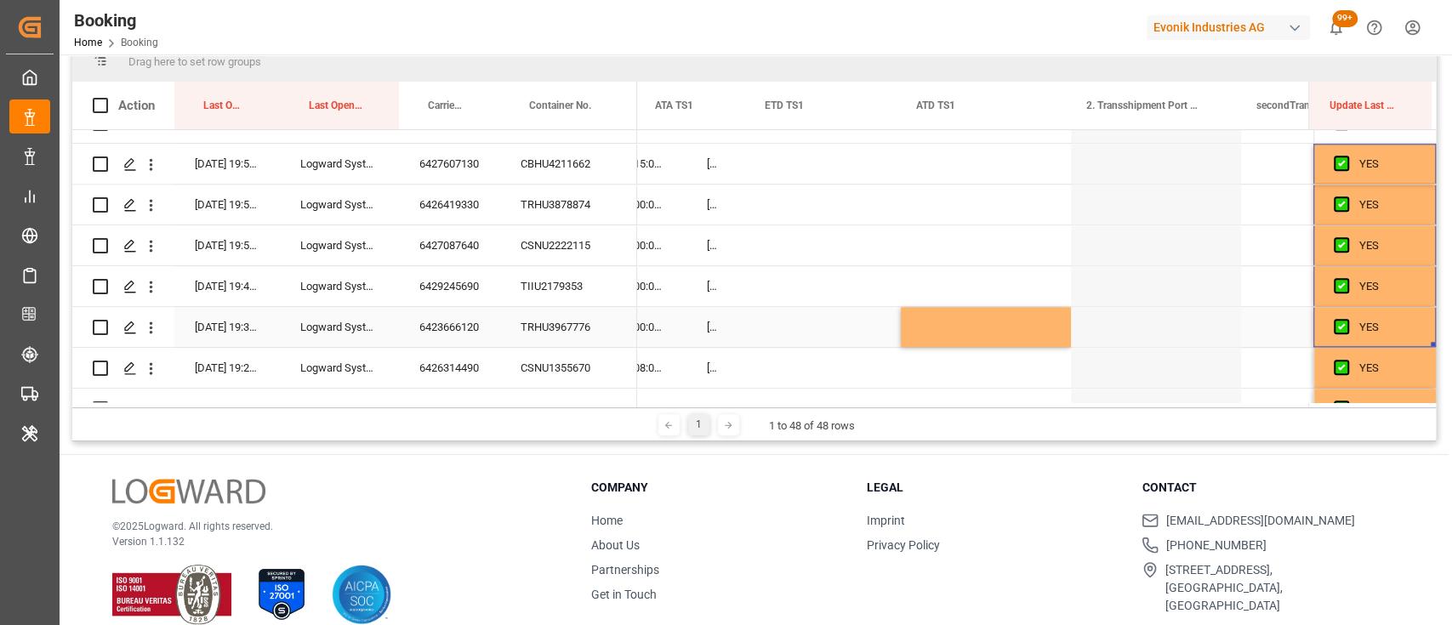
scroll to position [0, 17541]
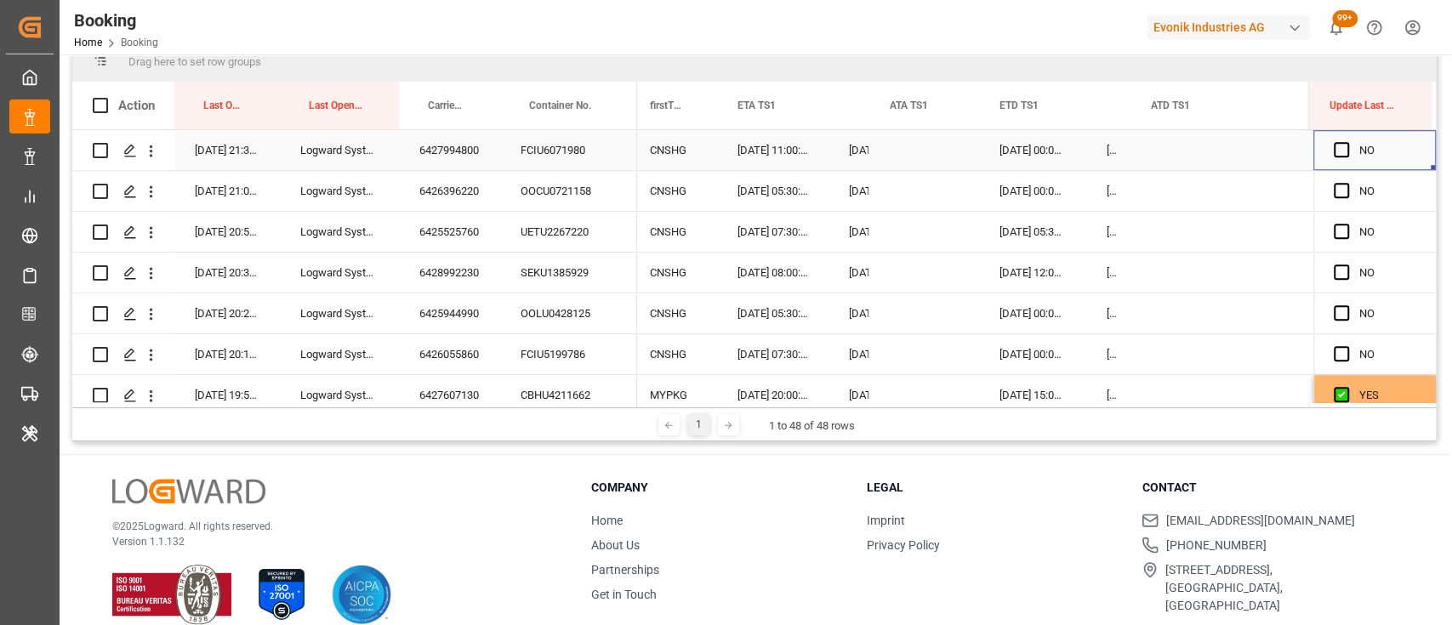
click at [1334, 139] on div "Press SPACE to select this row." at bounding box center [1347, 150] width 26 height 39
click at [1335, 147] on span "Press SPACE to select this row." at bounding box center [1341, 149] width 15 height 15
click at [1346, 142] on input "Press SPACE to select this row." at bounding box center [1346, 142] width 0 height 0
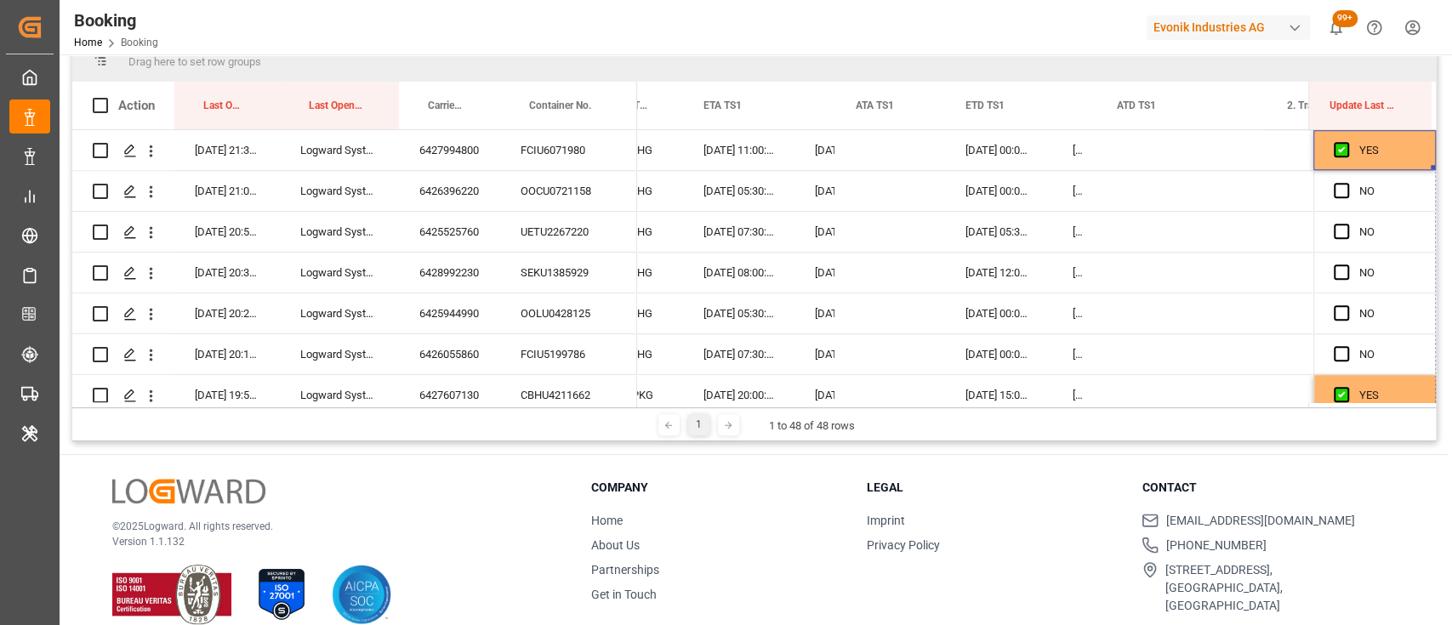
drag, startPoint x: 1427, startPoint y: 167, endPoint x: 1422, endPoint y: 418, distance: 251.8
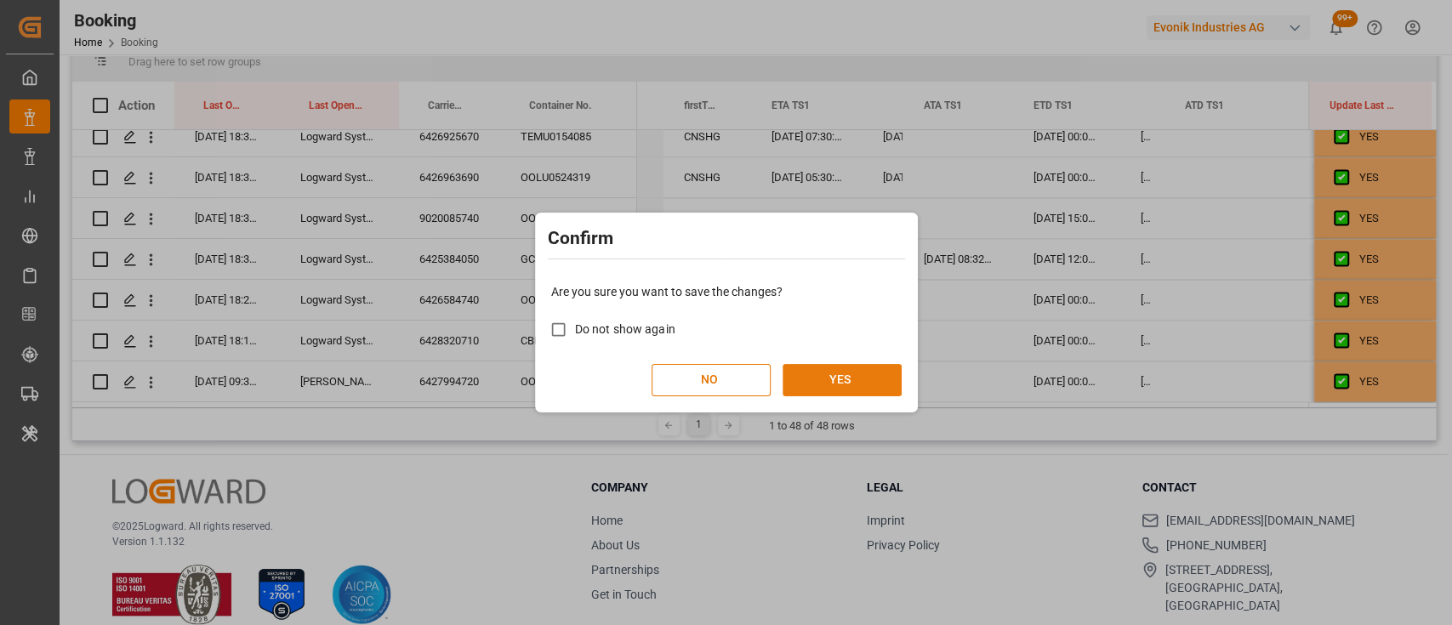
click at [847, 372] on button "YES" at bounding box center [842, 380] width 119 height 32
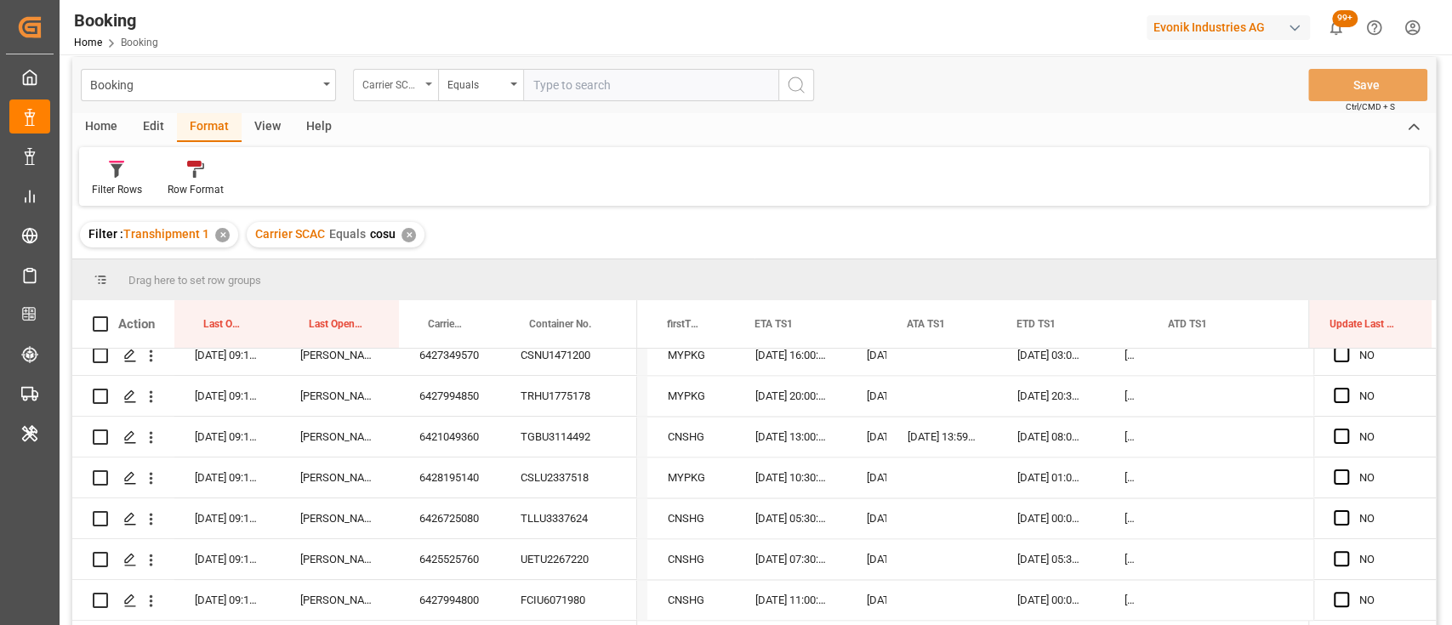
scroll to position [9, 0]
